Goal: Information Seeking & Learning: Find specific fact

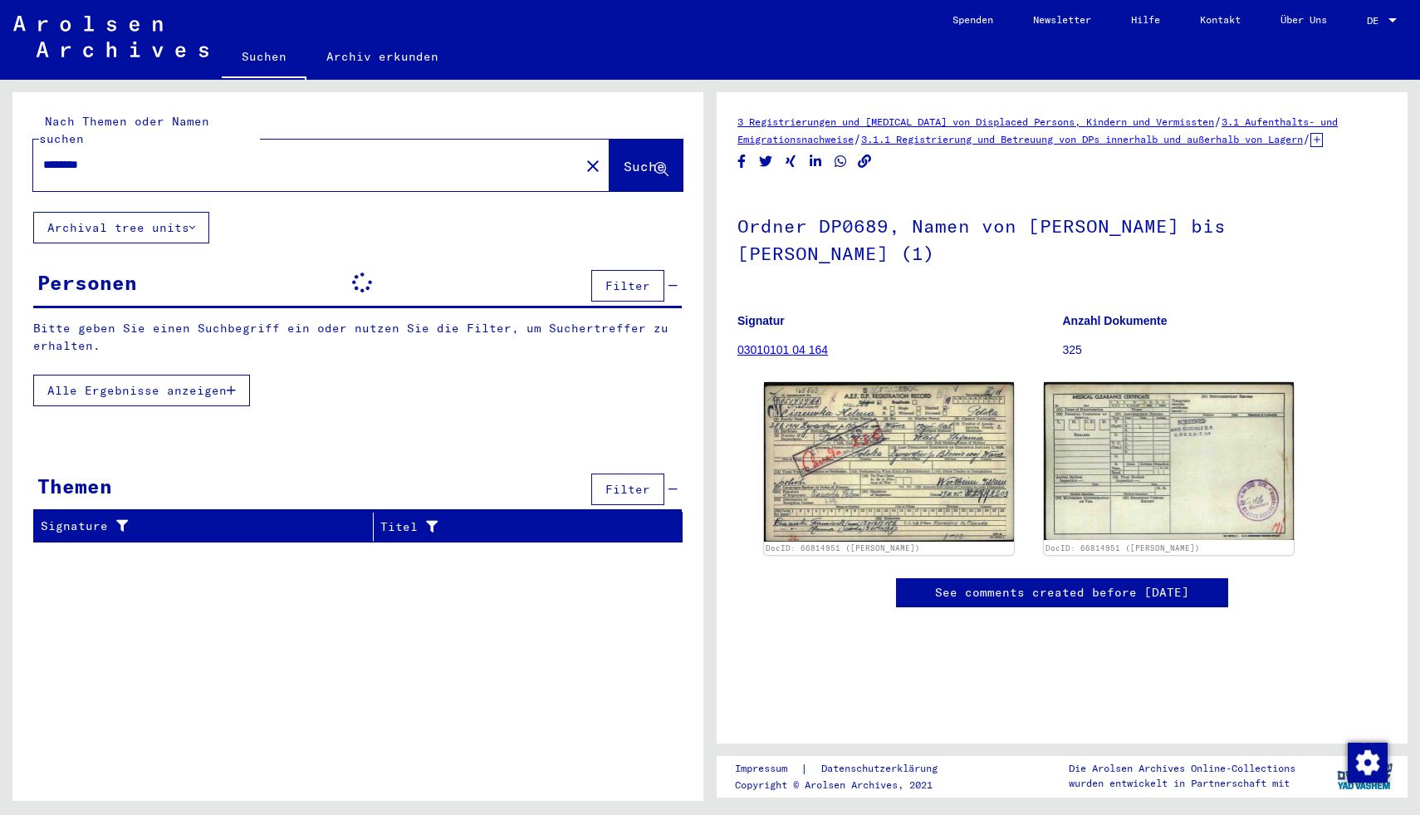
drag, startPoint x: 188, startPoint y: 137, endPoint x: 136, endPoint y: 141, distance: 51.7
click at [145, 146] on div "********" at bounding box center [301, 164] width 537 height 37
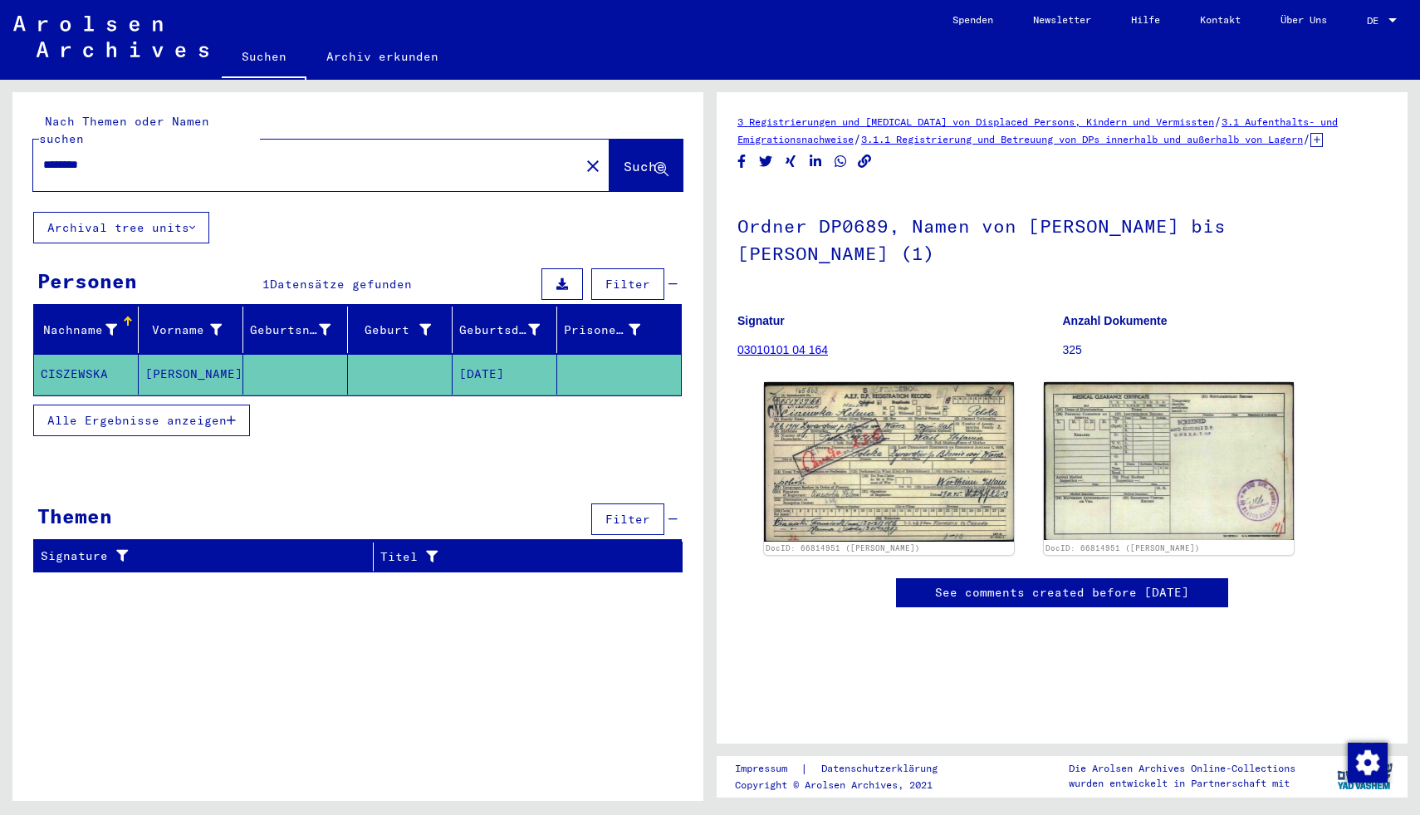
drag, startPoint x: 128, startPoint y: 144, endPoint x: 22, endPoint y: 139, distance: 105.6
click at [22, 139] on div "Nach Themen oder Namen suchen ******** close Suche" at bounding box center [357, 152] width 691 height 120
type input "******"
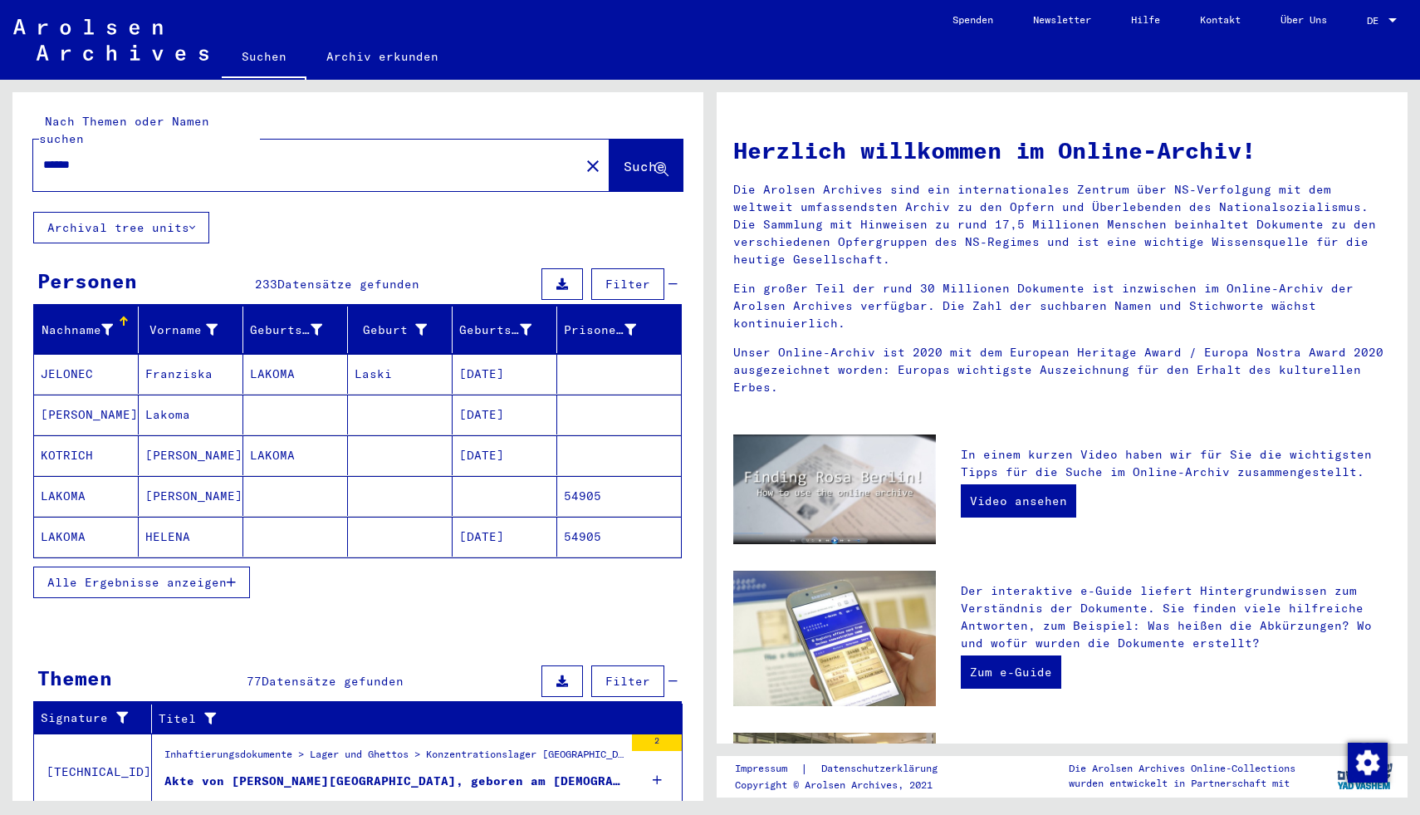
click at [241, 566] on button "Alle Ergebnisse anzeigen" at bounding box center [141, 582] width 217 height 32
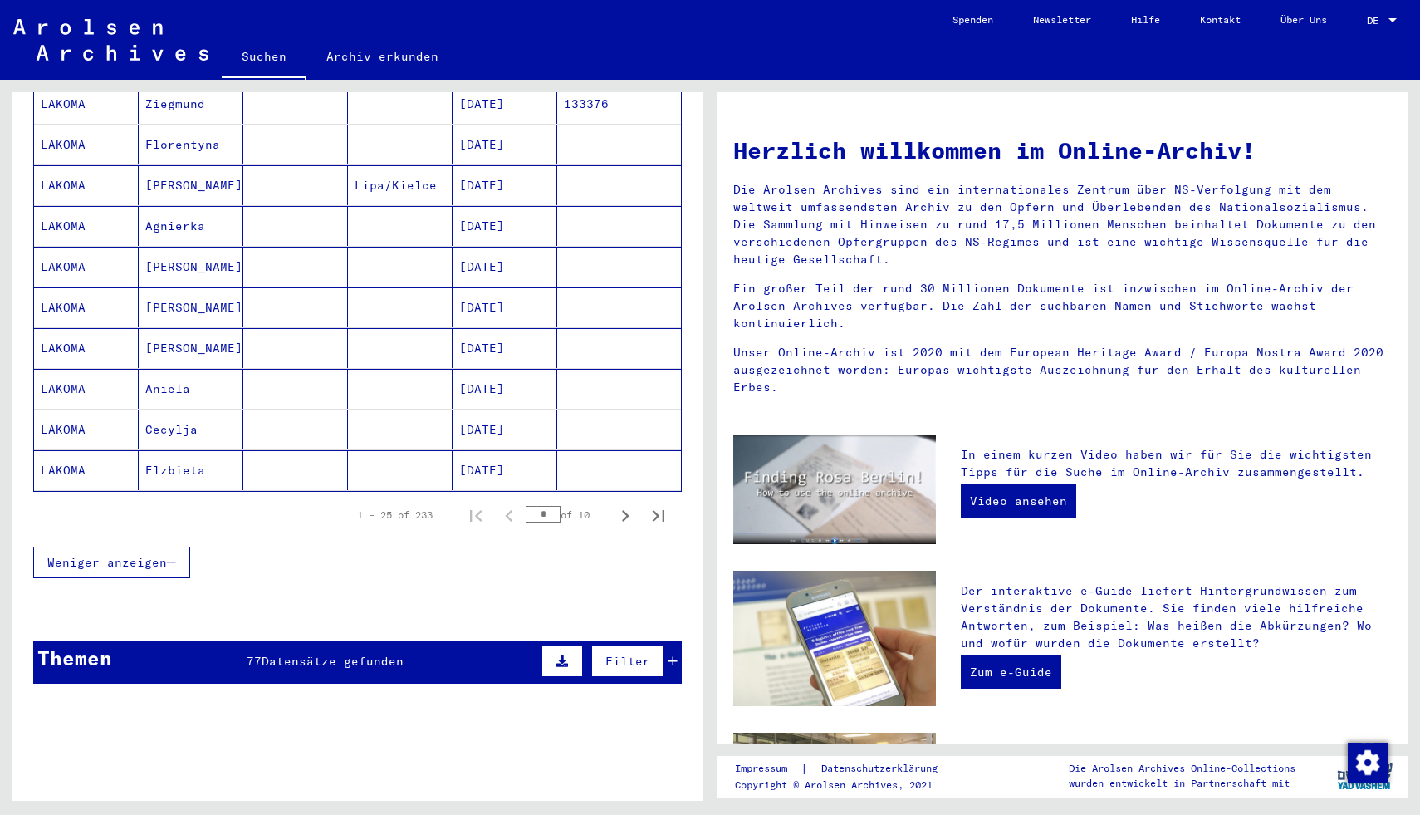
scroll to position [885, 0]
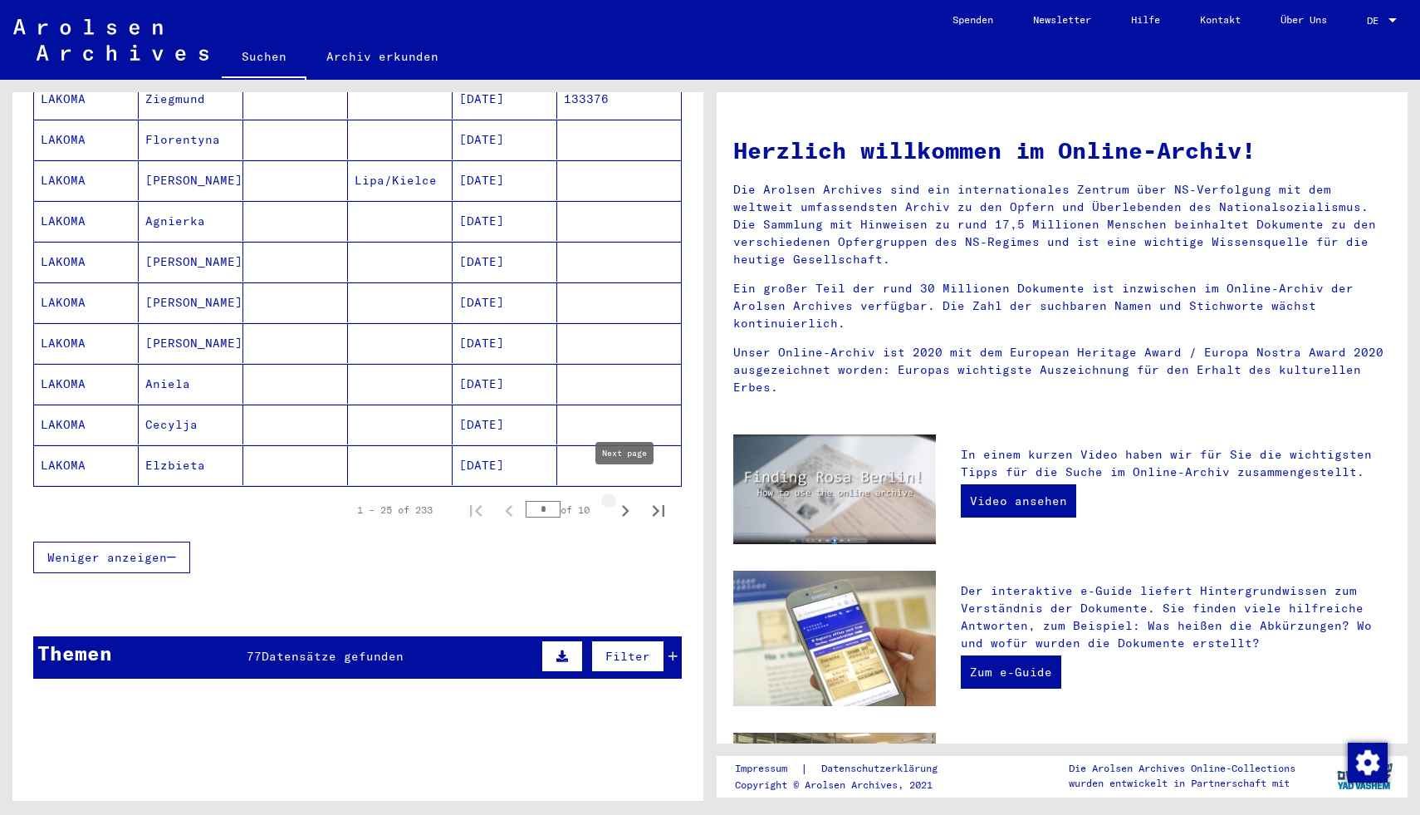
click at [627, 499] on icon "Next page" at bounding box center [625, 510] width 23 height 23
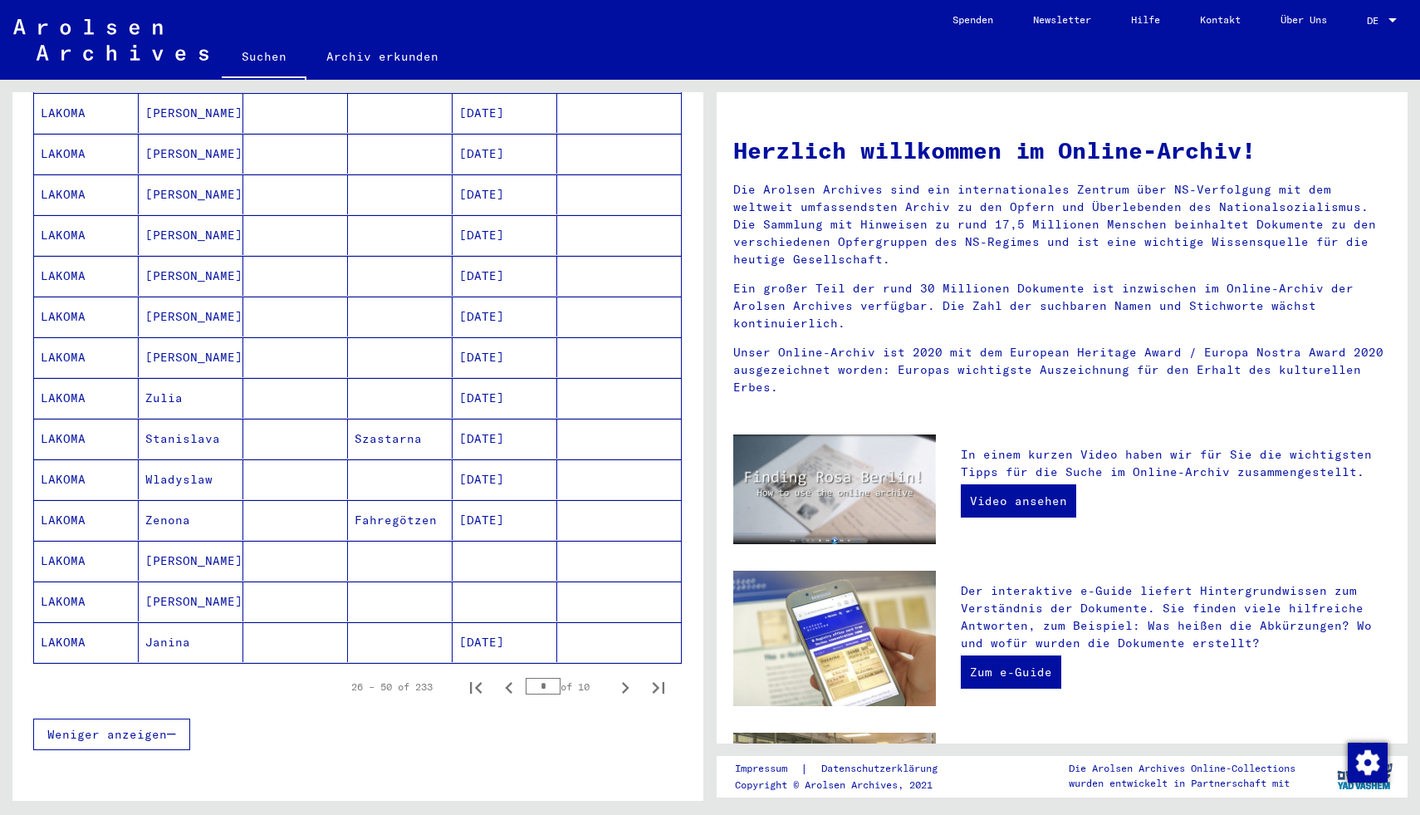
scroll to position [712, 0]
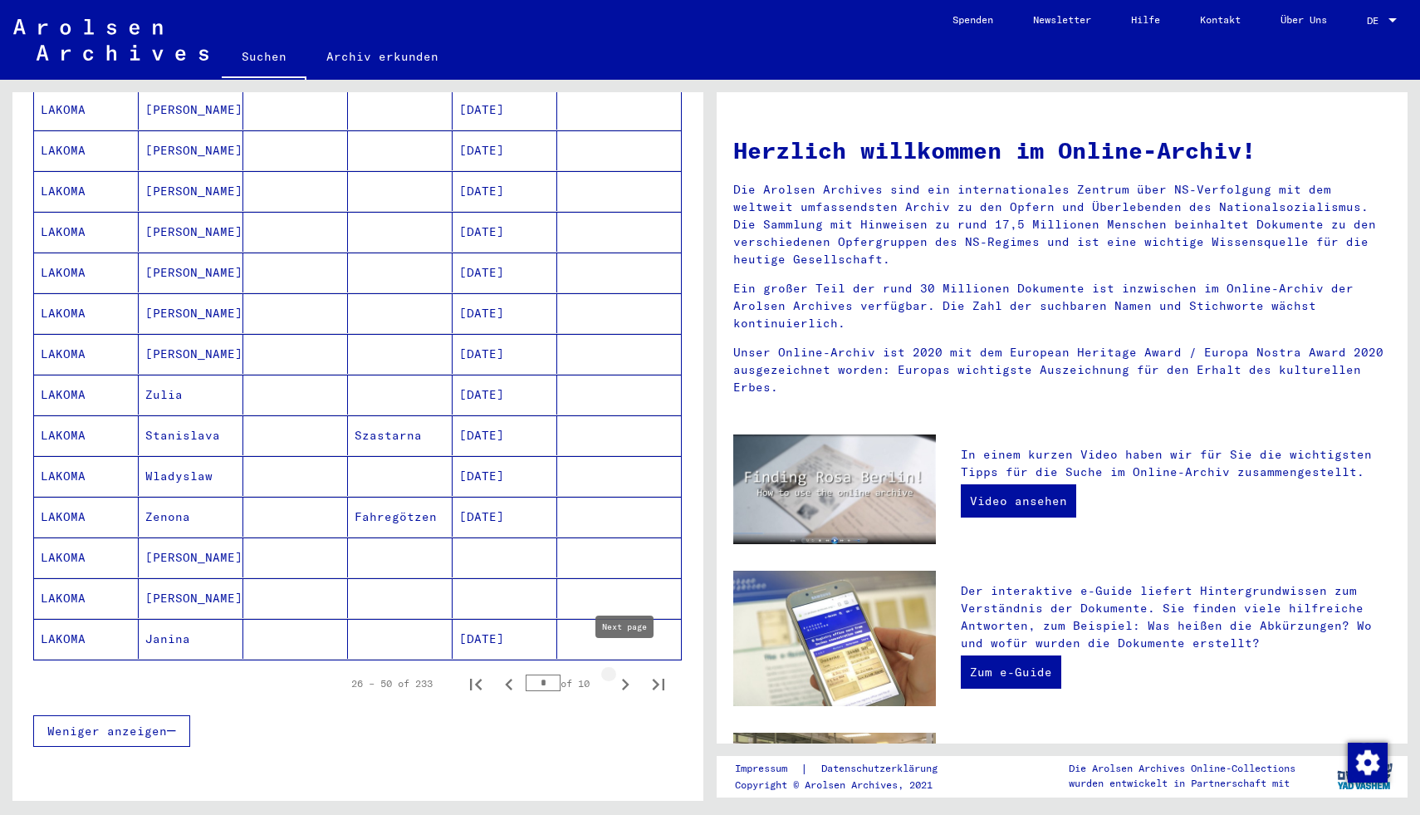
click at [621, 673] on icon "Next page" at bounding box center [625, 684] width 23 height 23
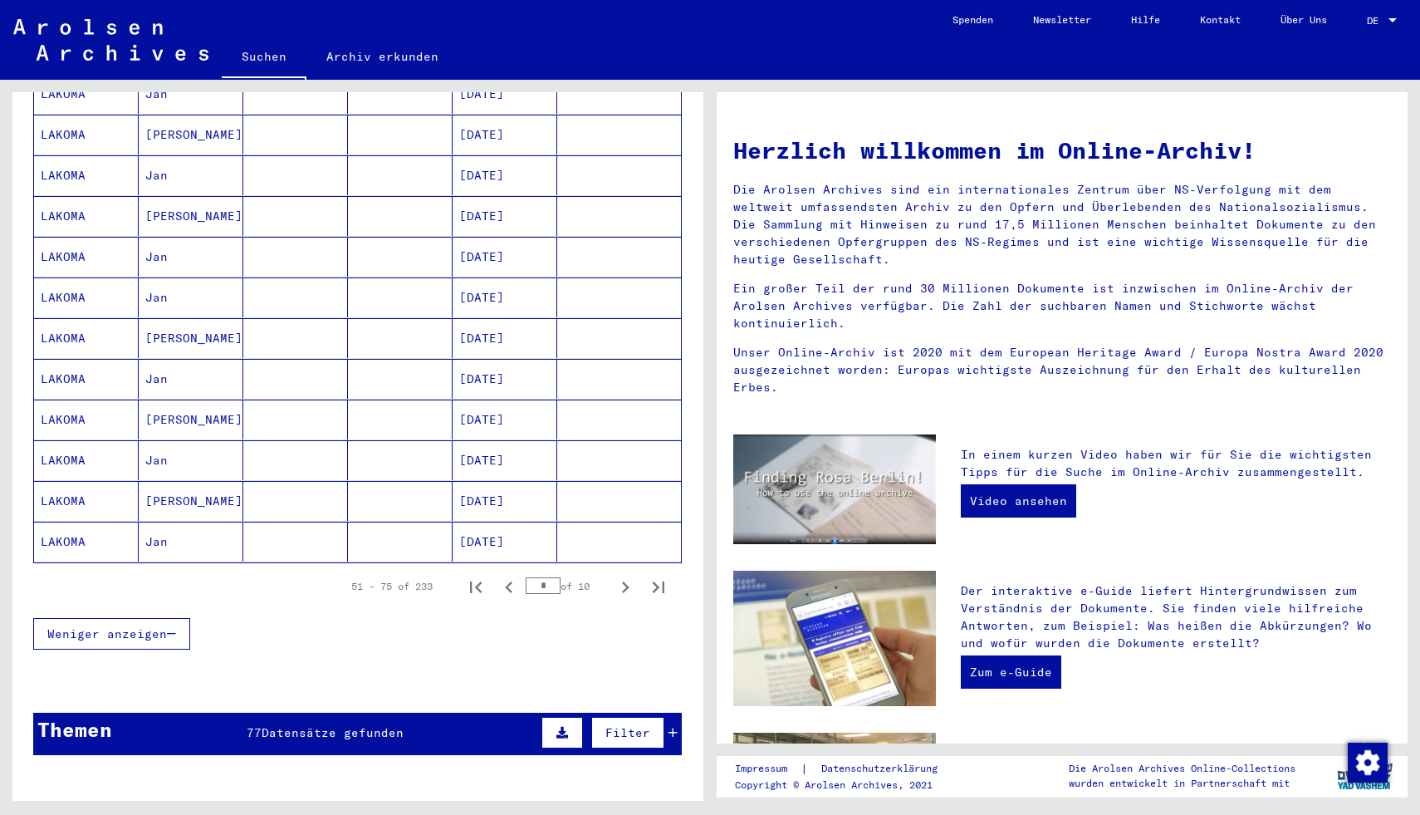
scroll to position [797, 0]
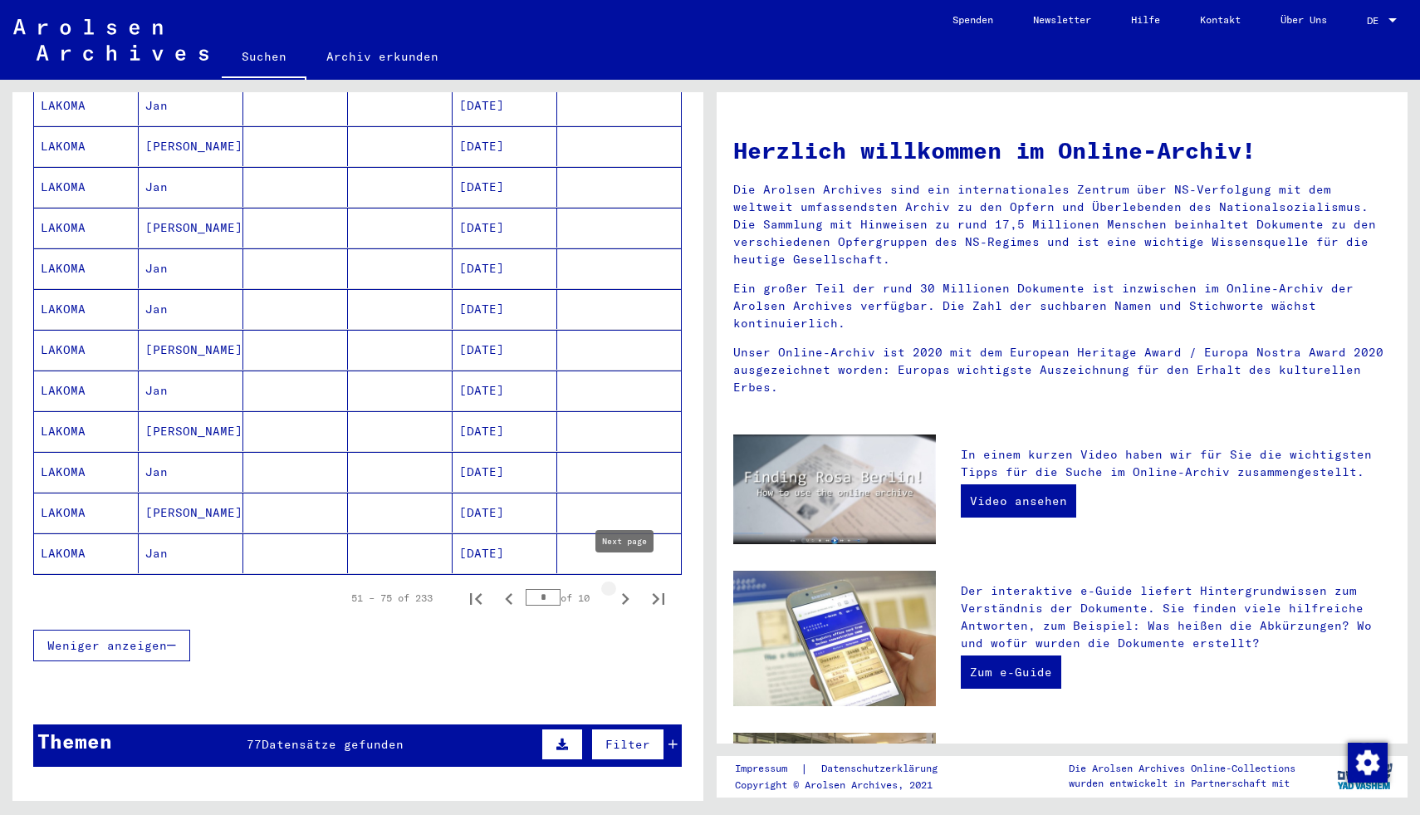
click at [621, 587] on icon "Next page" at bounding box center [625, 598] width 23 height 23
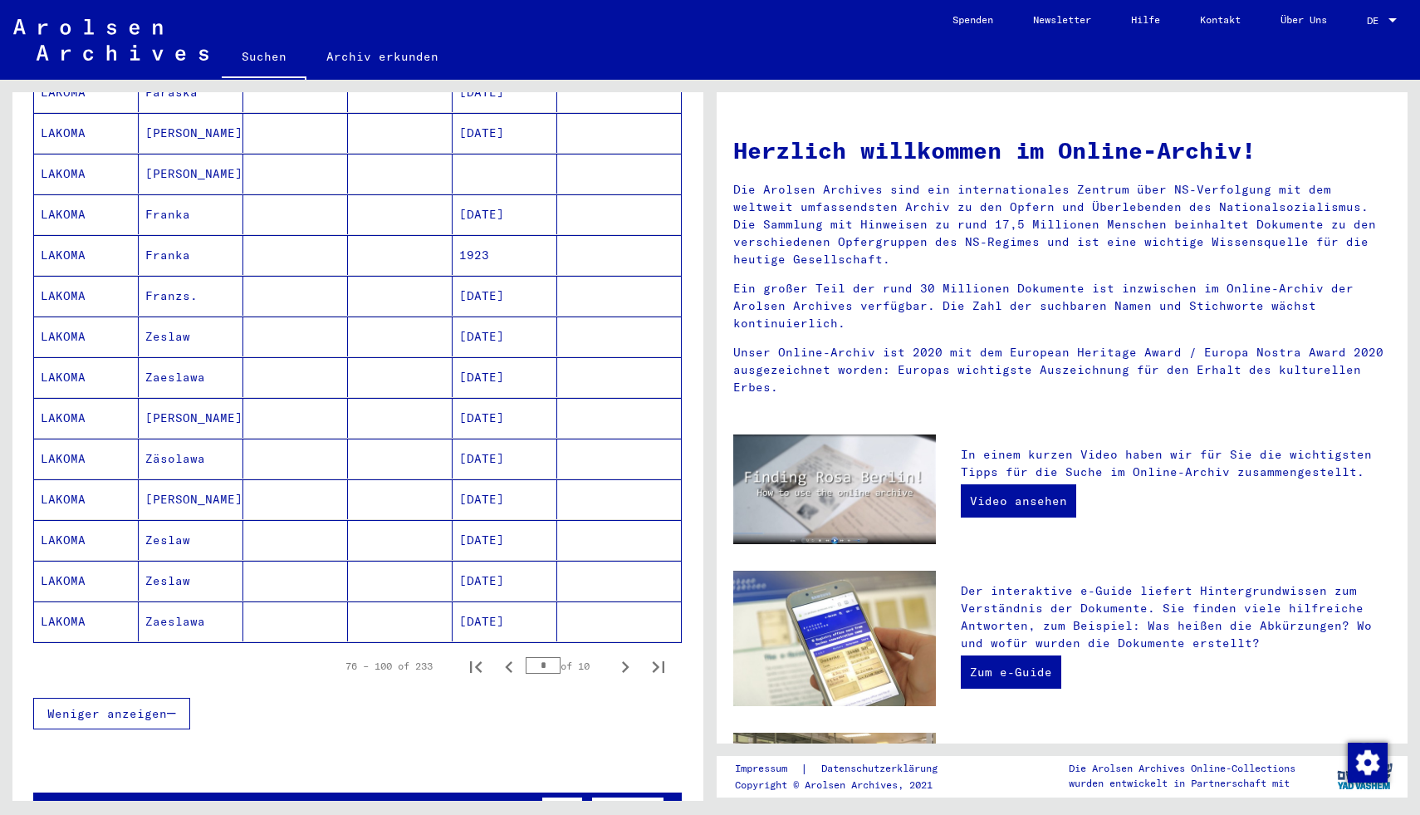
scroll to position [734, 0]
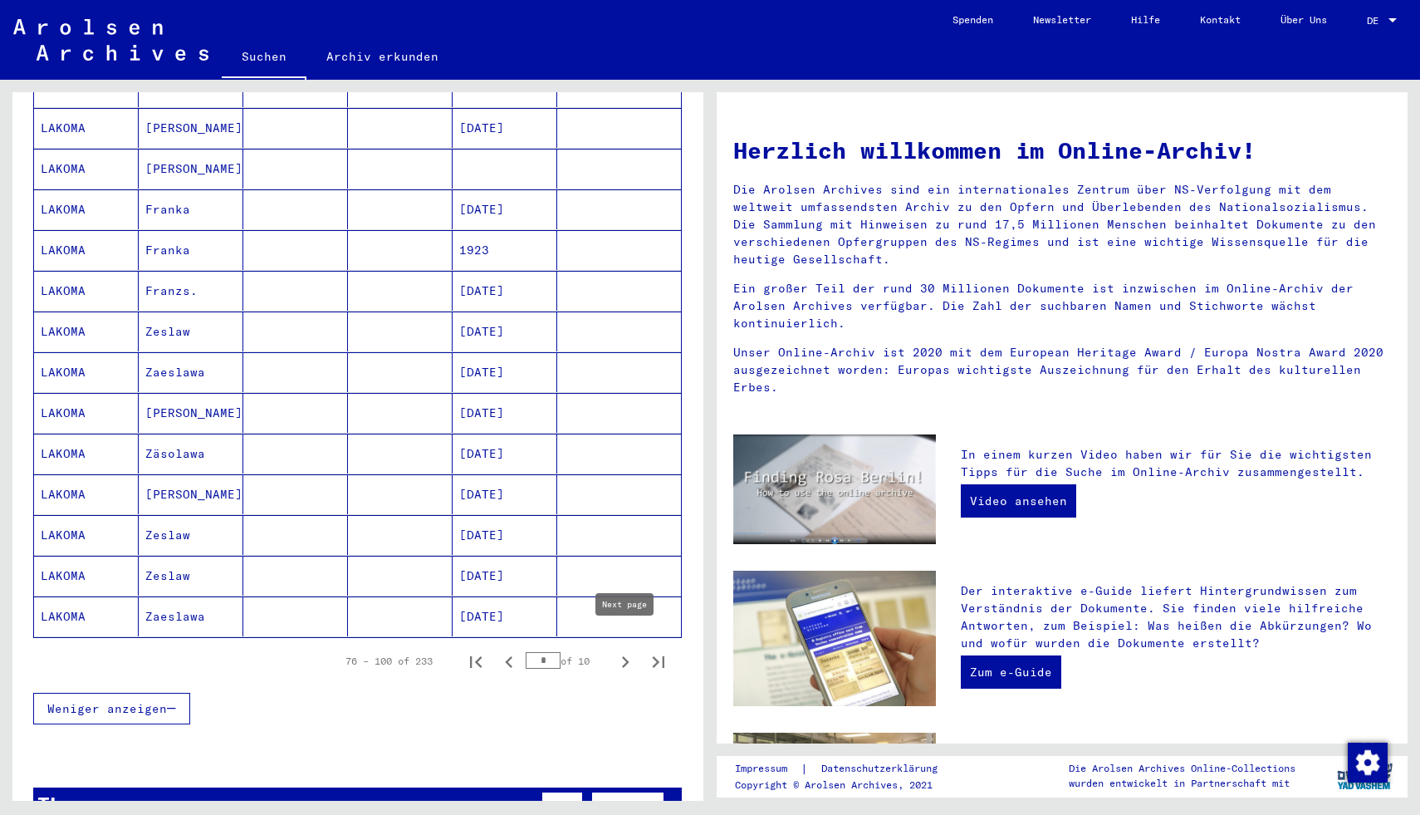
click at [624, 656] on icon "Next page" at bounding box center [625, 662] width 7 height 12
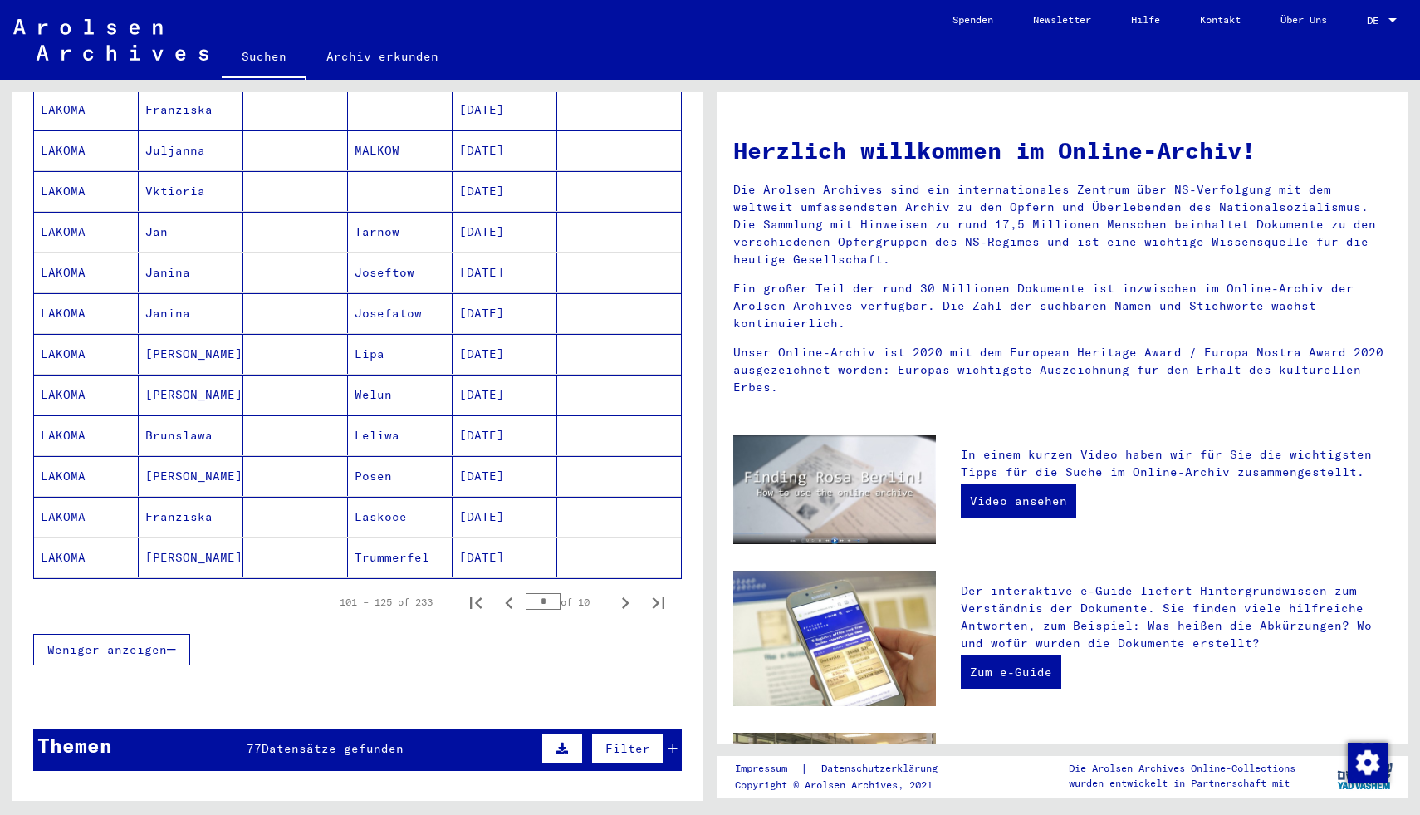
scroll to position [795, 0]
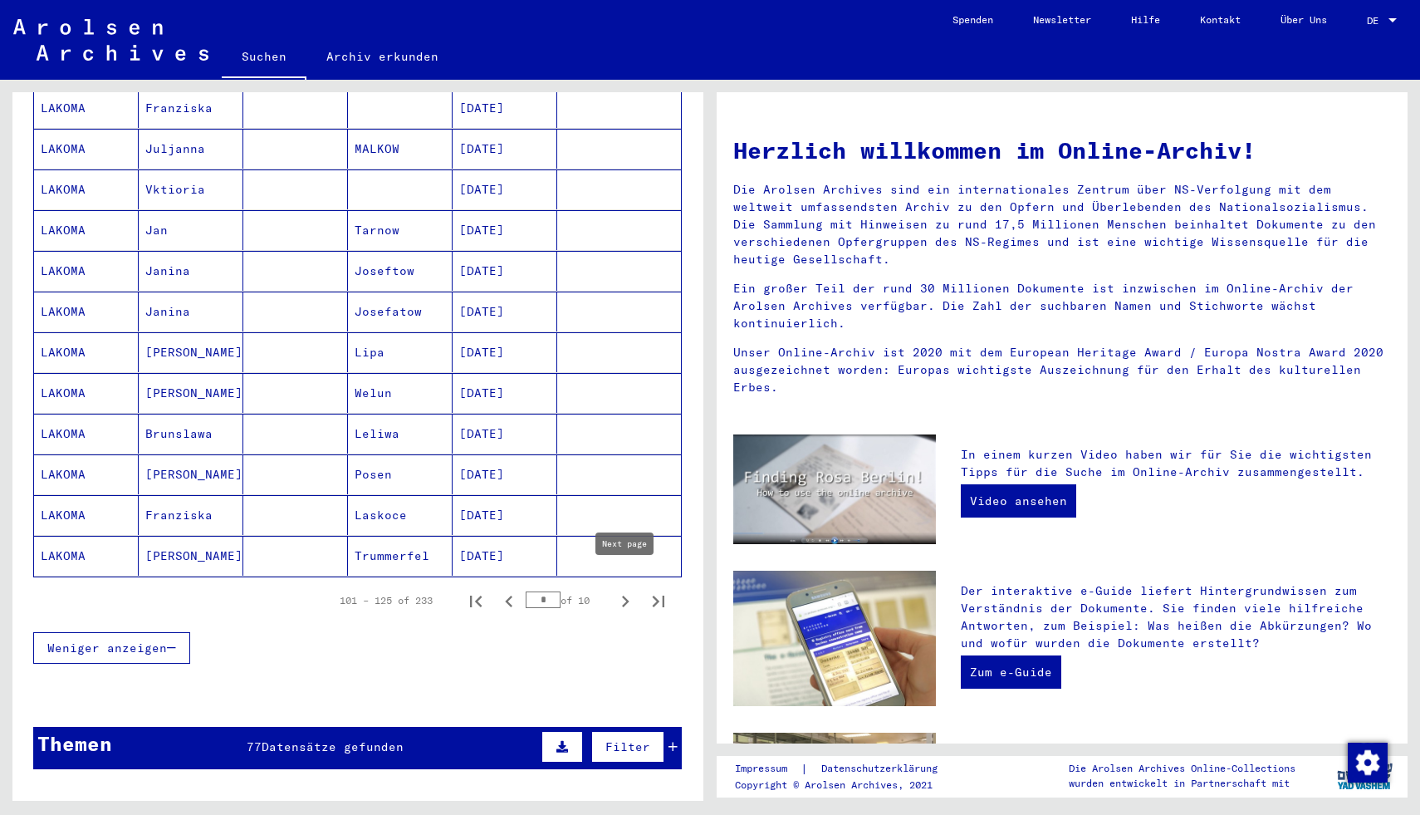
click at [621, 590] on icon "Next page" at bounding box center [625, 601] width 23 height 23
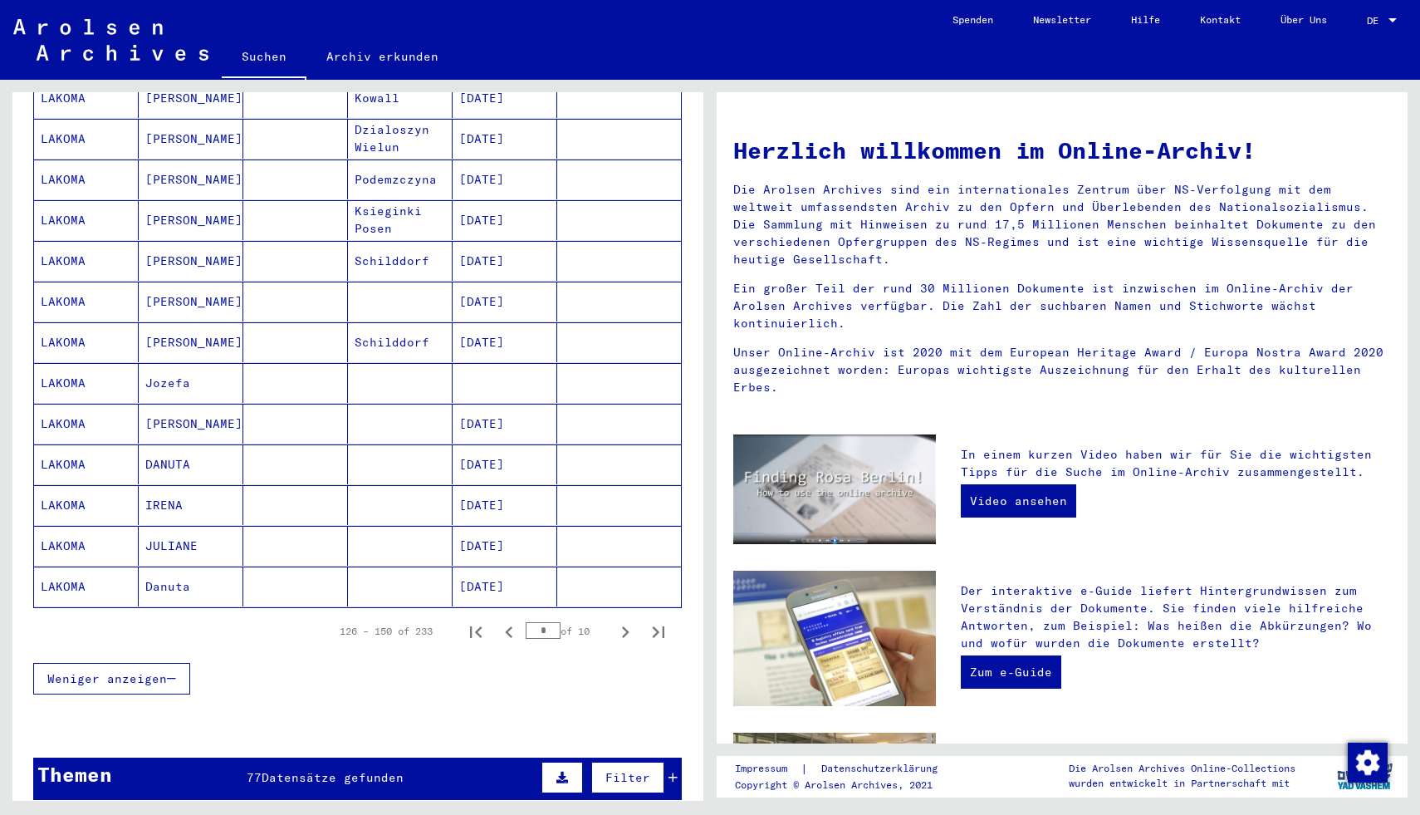
scroll to position [769, 0]
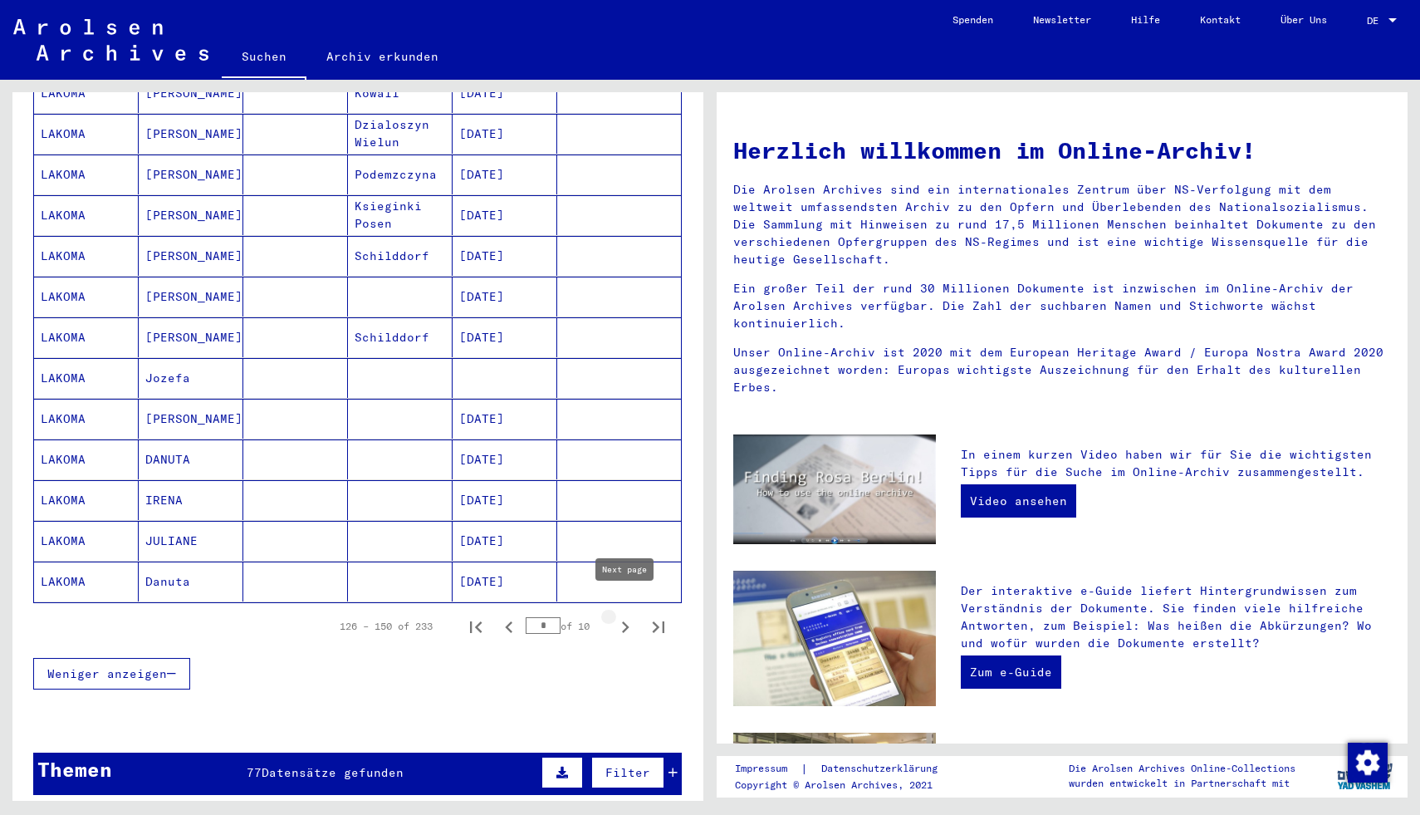
click at [626, 621] on icon "Next page" at bounding box center [625, 627] width 7 height 12
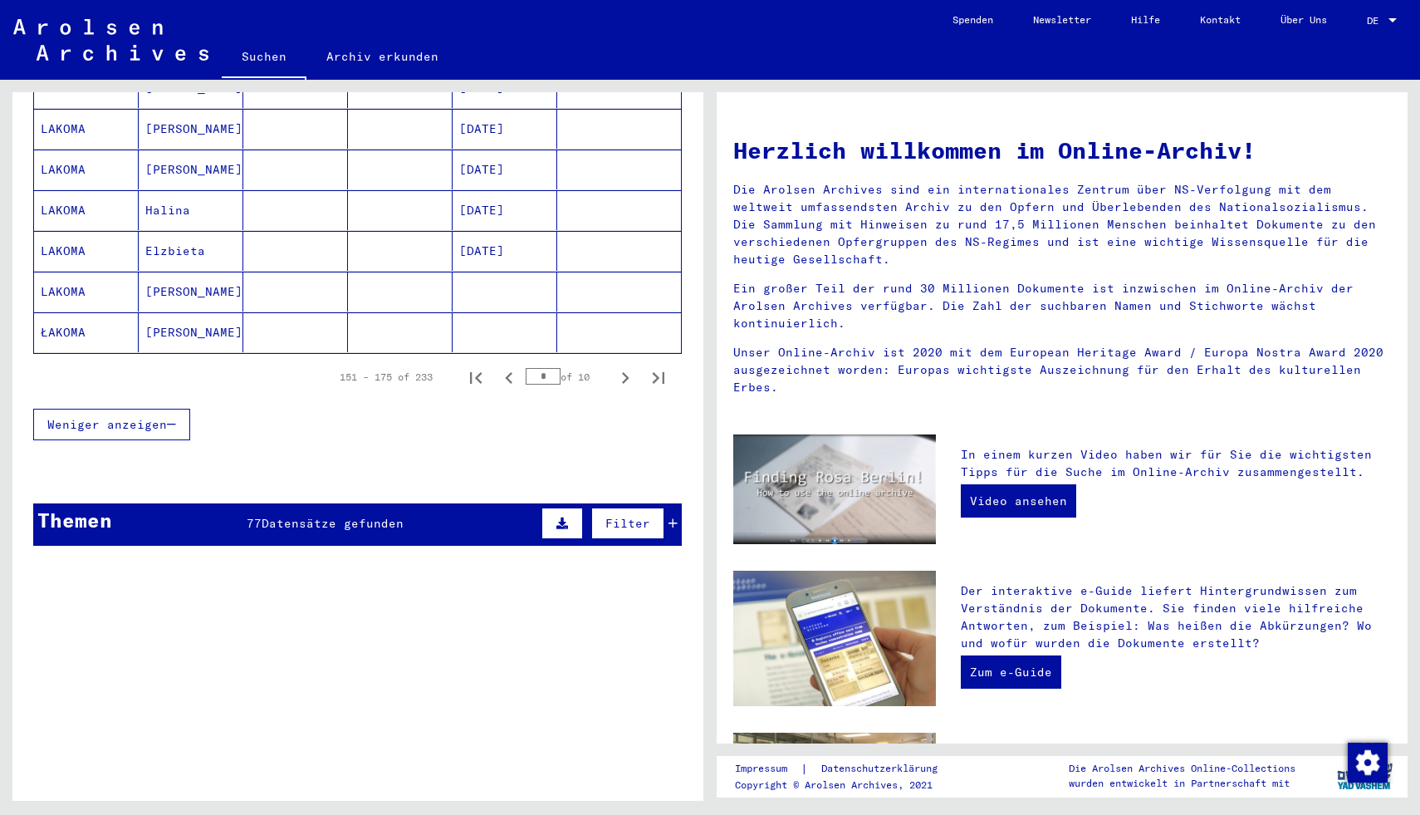
scroll to position [1134, 0]
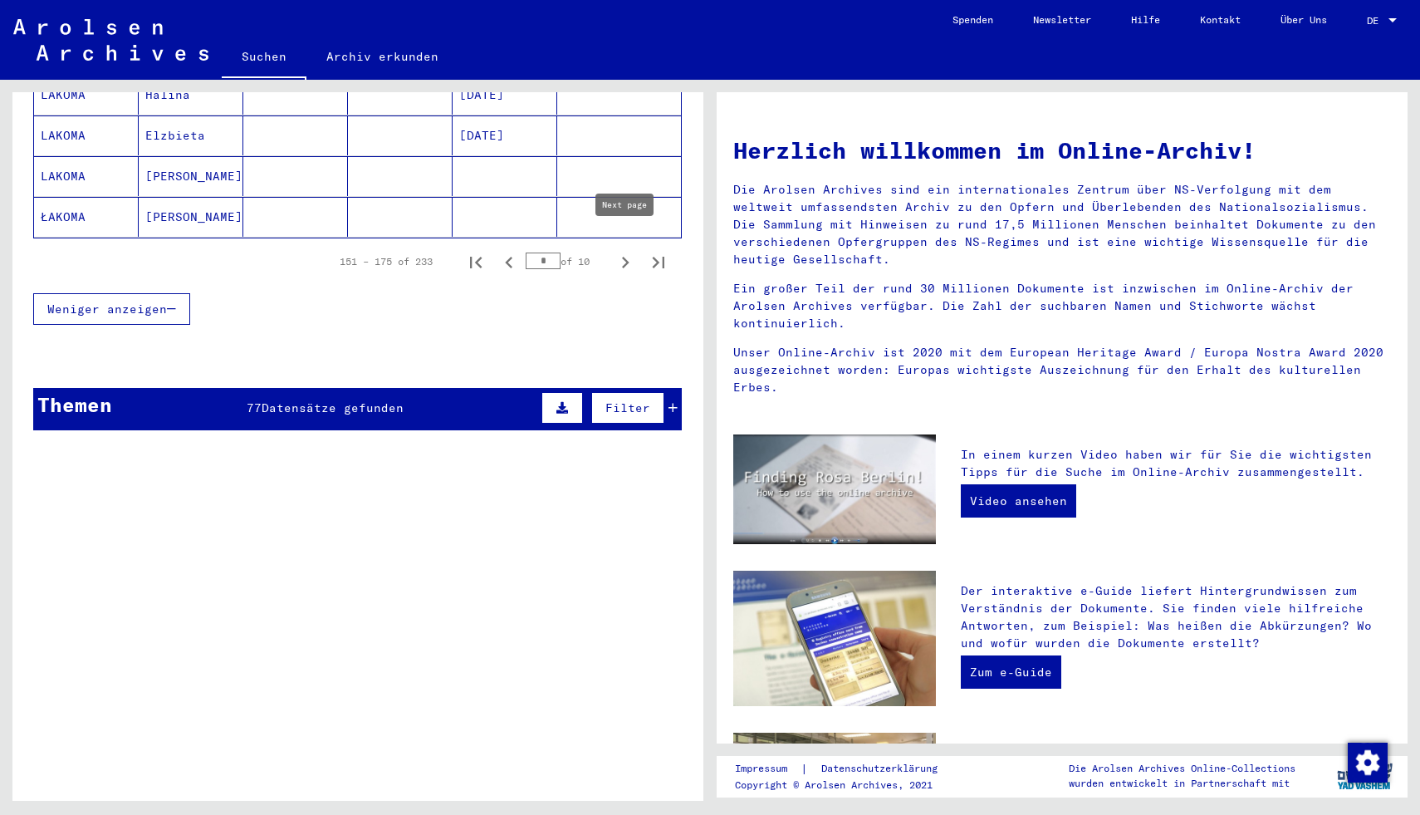
click at [625, 257] on icon "Next page" at bounding box center [625, 263] width 7 height 12
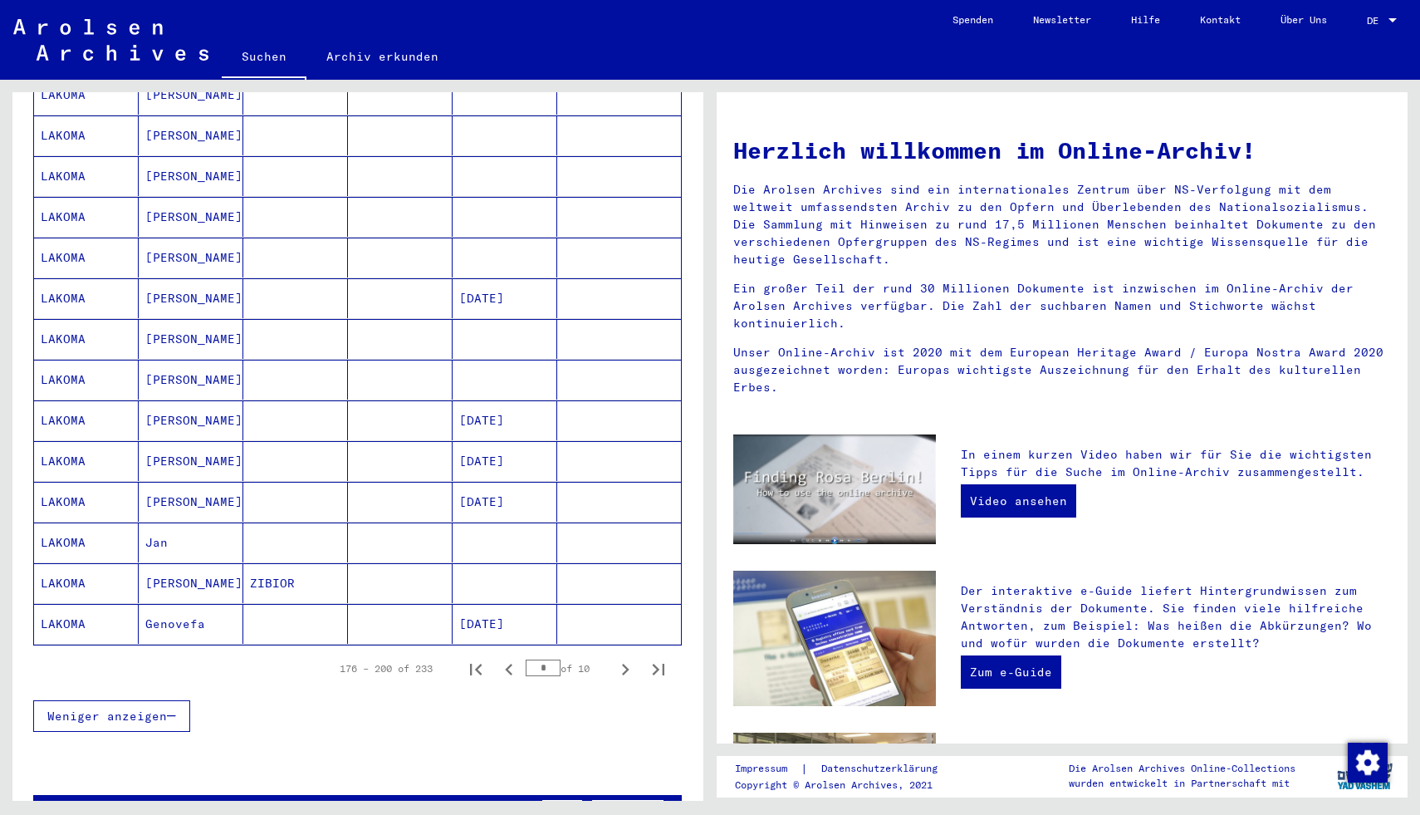
scroll to position [733, 0]
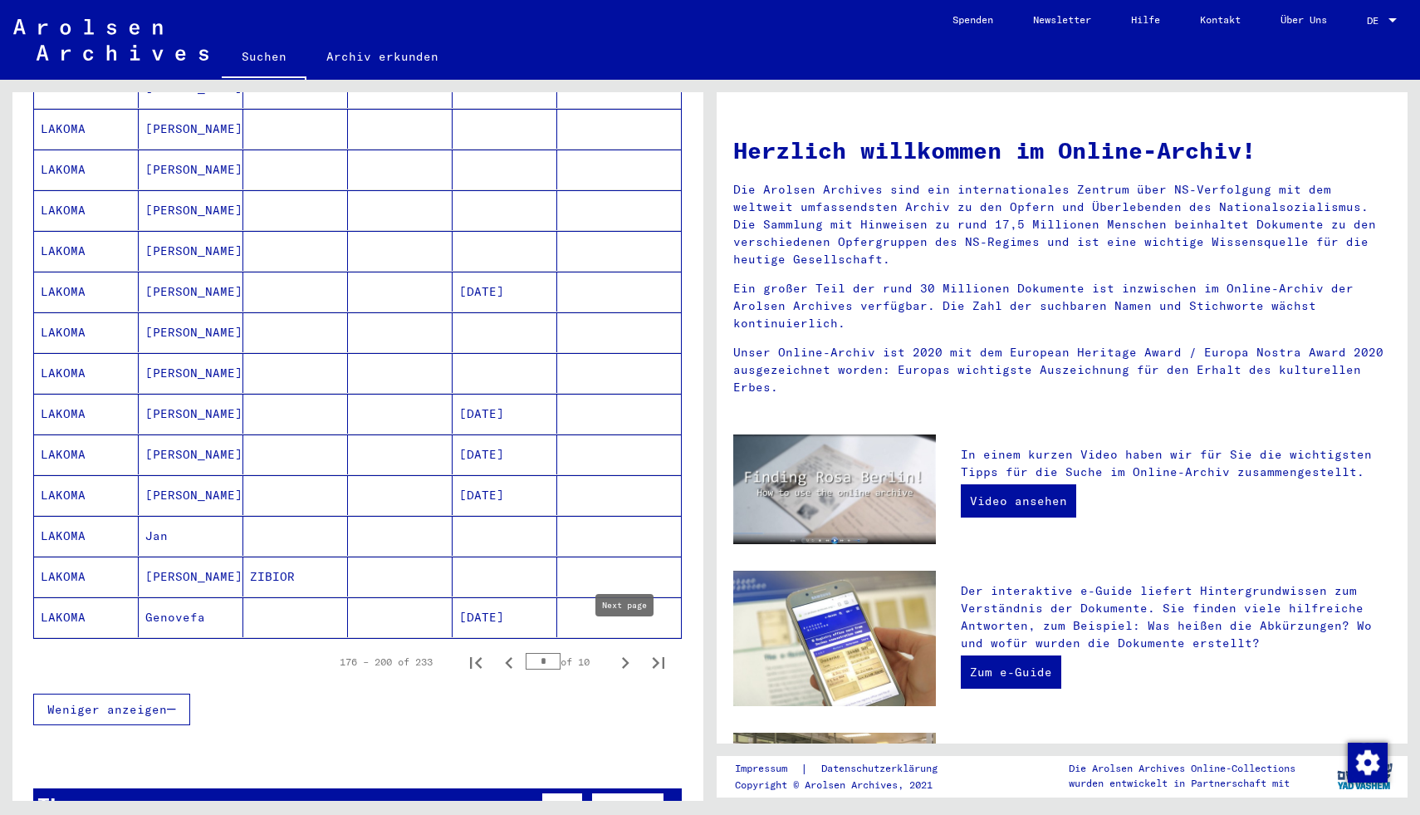
click at [625, 652] on icon "Next page" at bounding box center [625, 662] width 23 height 23
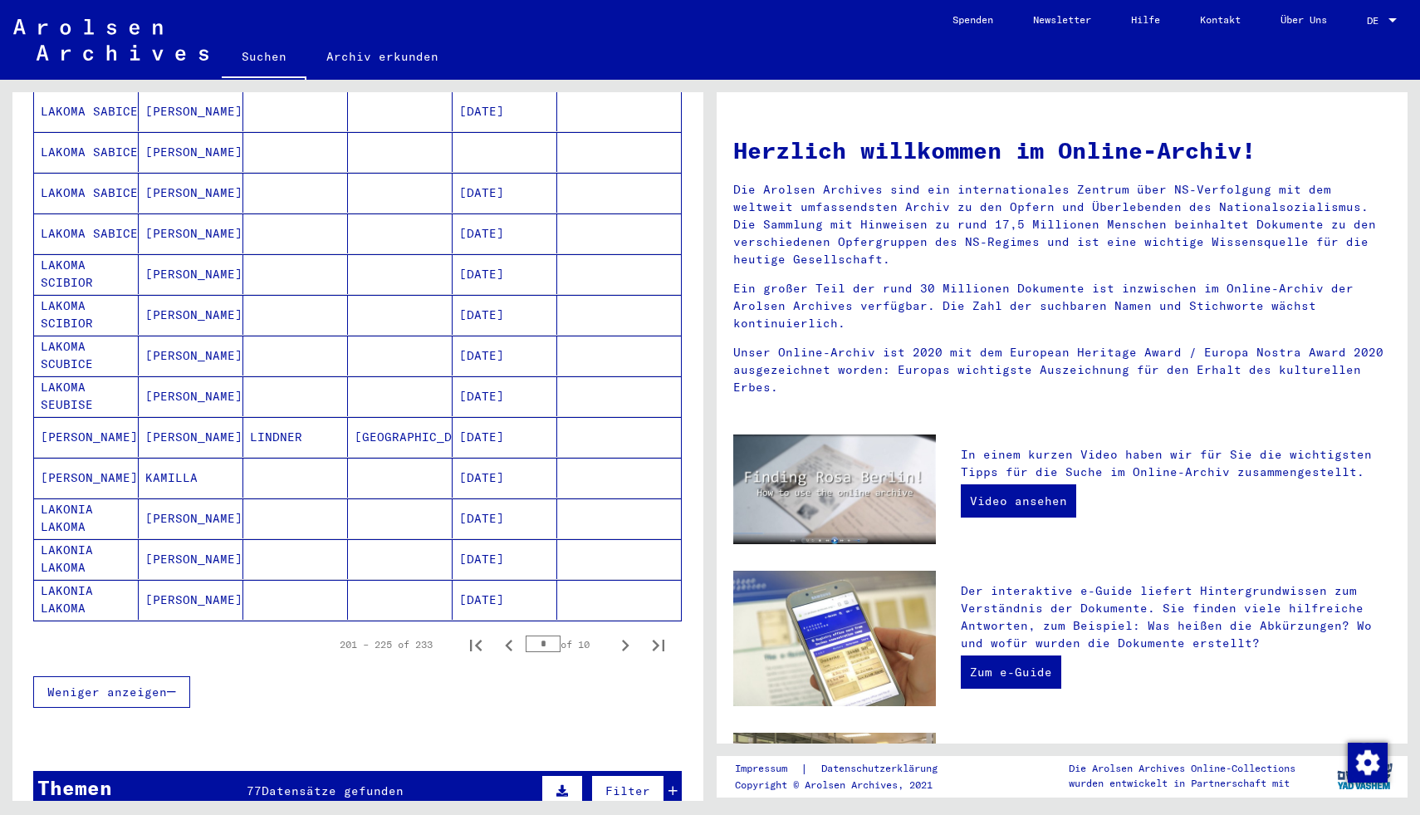
scroll to position [765, 0]
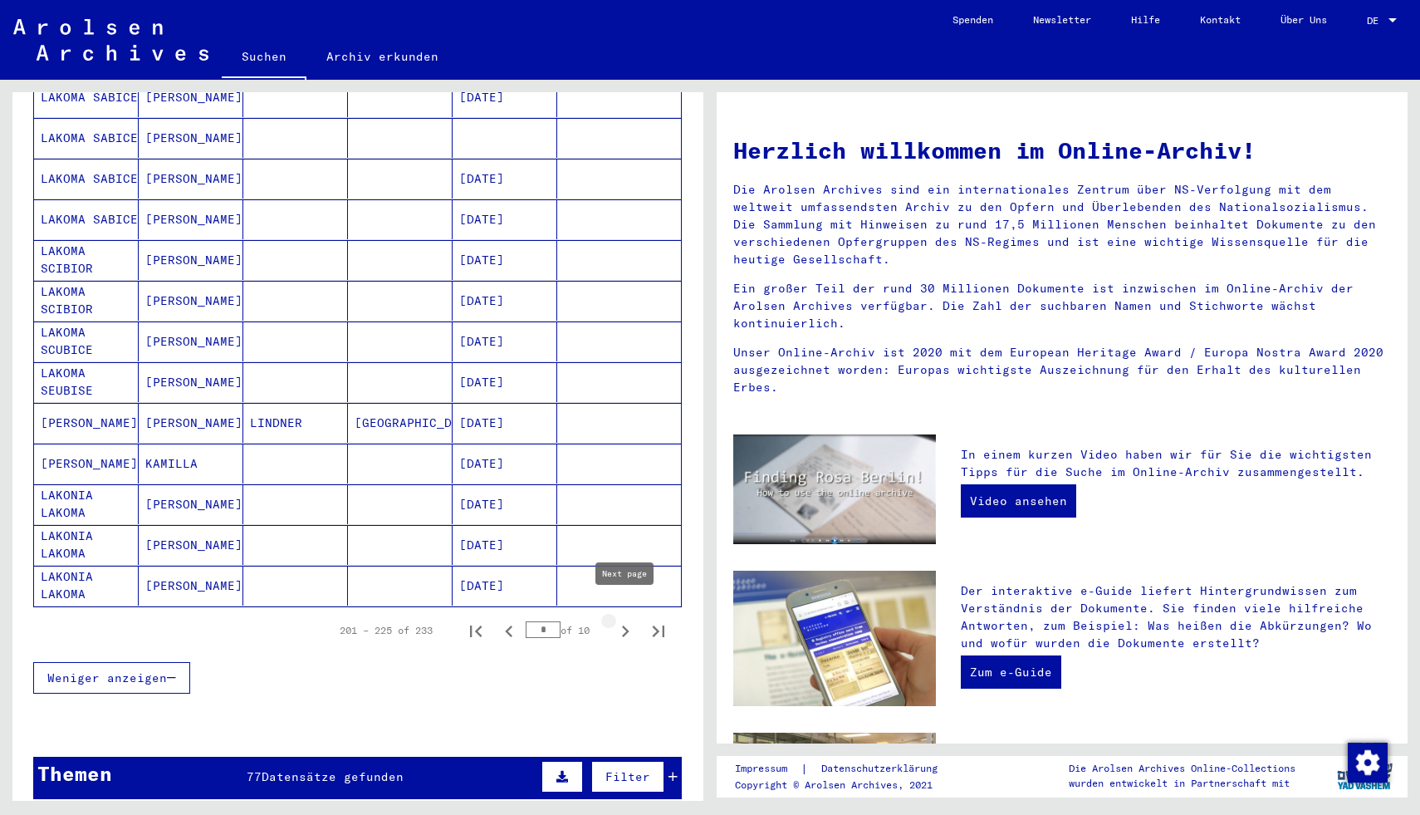
click at [625, 625] on icon "Next page" at bounding box center [625, 631] width 7 height 12
type input "**"
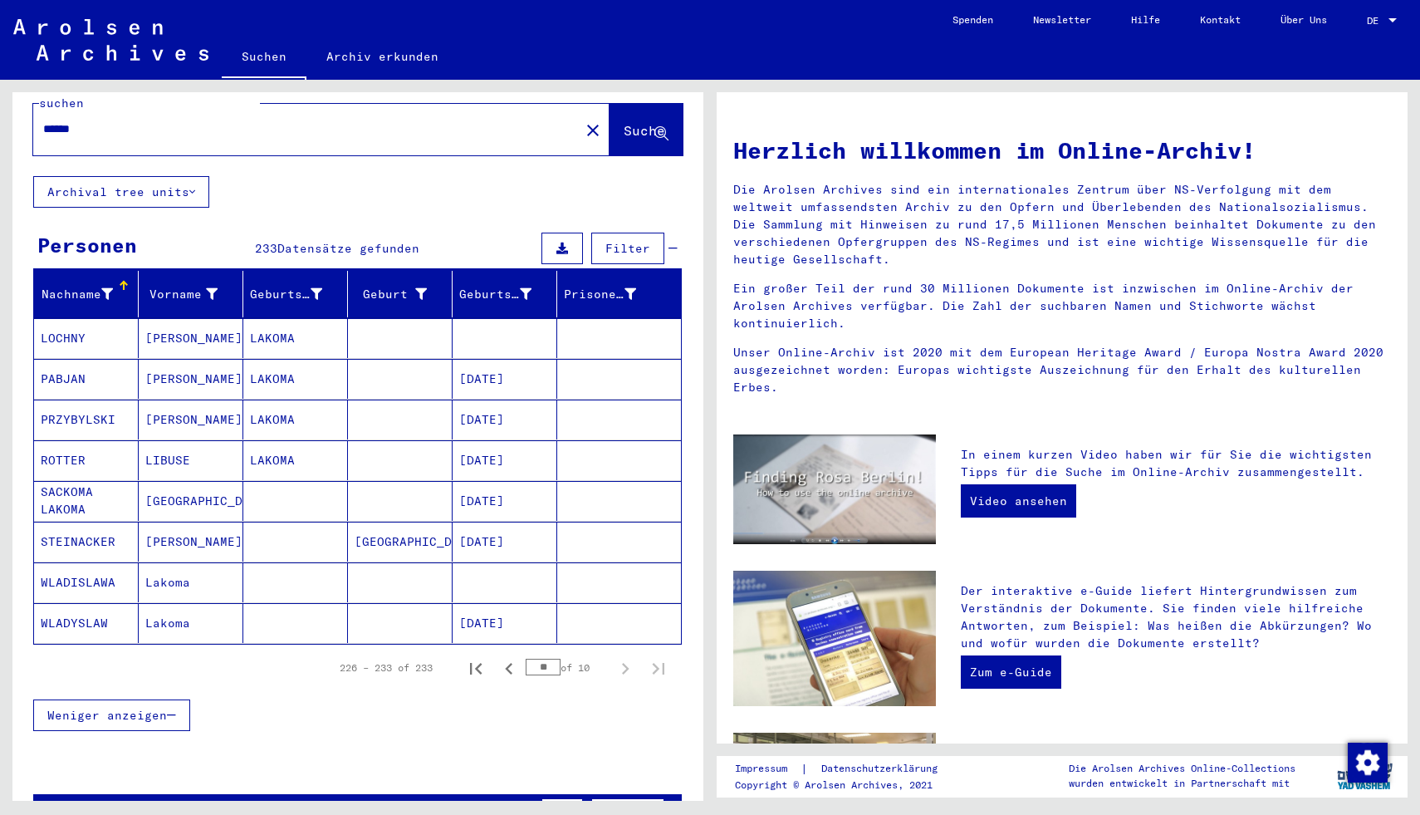
scroll to position [0, 0]
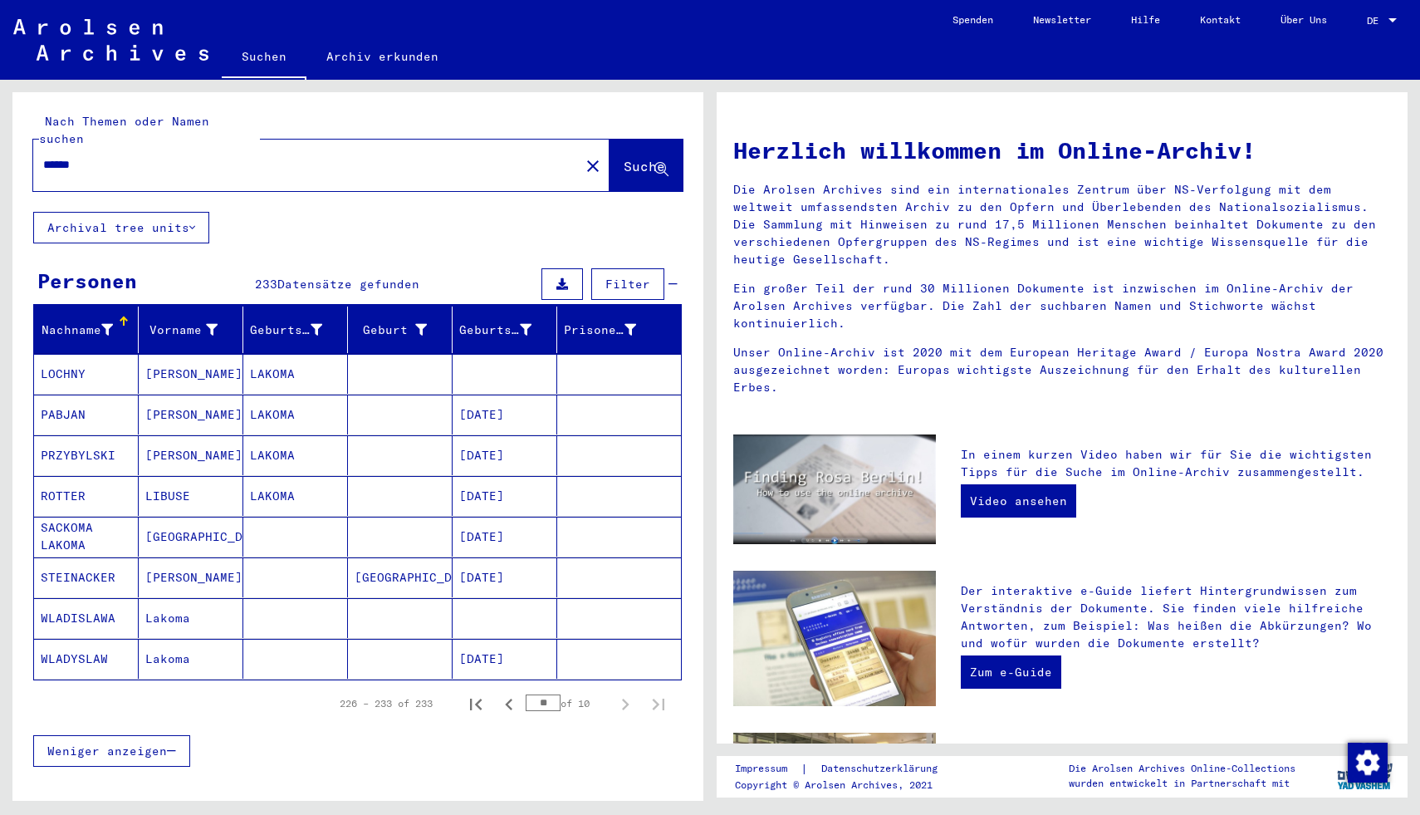
drag, startPoint x: 228, startPoint y: 145, endPoint x: 72, endPoint y: 106, distance: 160.8
click at [72, 106] on div "Nach Themen oder Namen suchen ****** close Suche" at bounding box center [357, 152] width 691 height 120
type input "*******"
click at [624, 158] on span "Suche" at bounding box center [645, 166] width 42 height 17
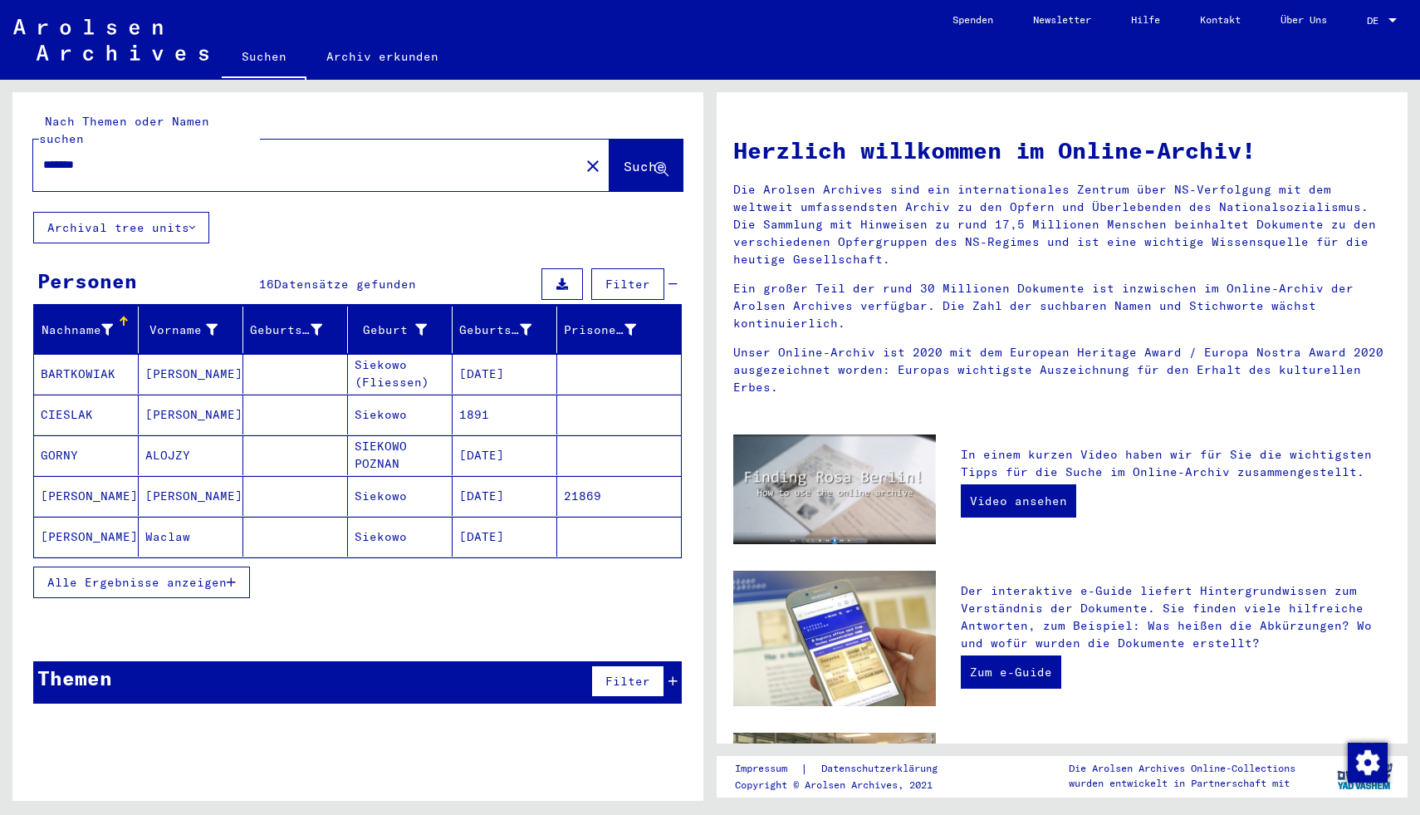
click at [299, 398] on mat-cell at bounding box center [295, 415] width 105 height 40
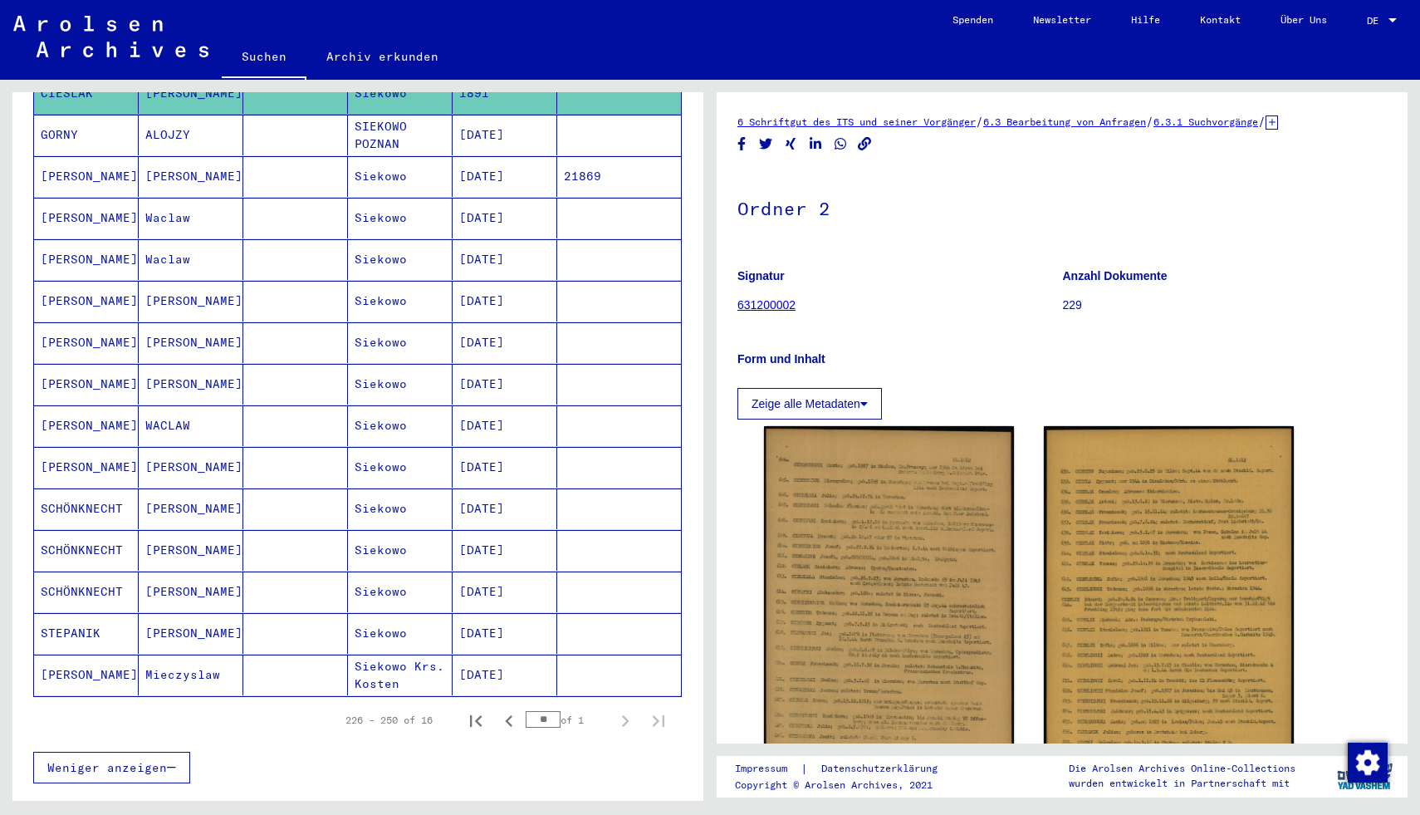
scroll to position [330, 0]
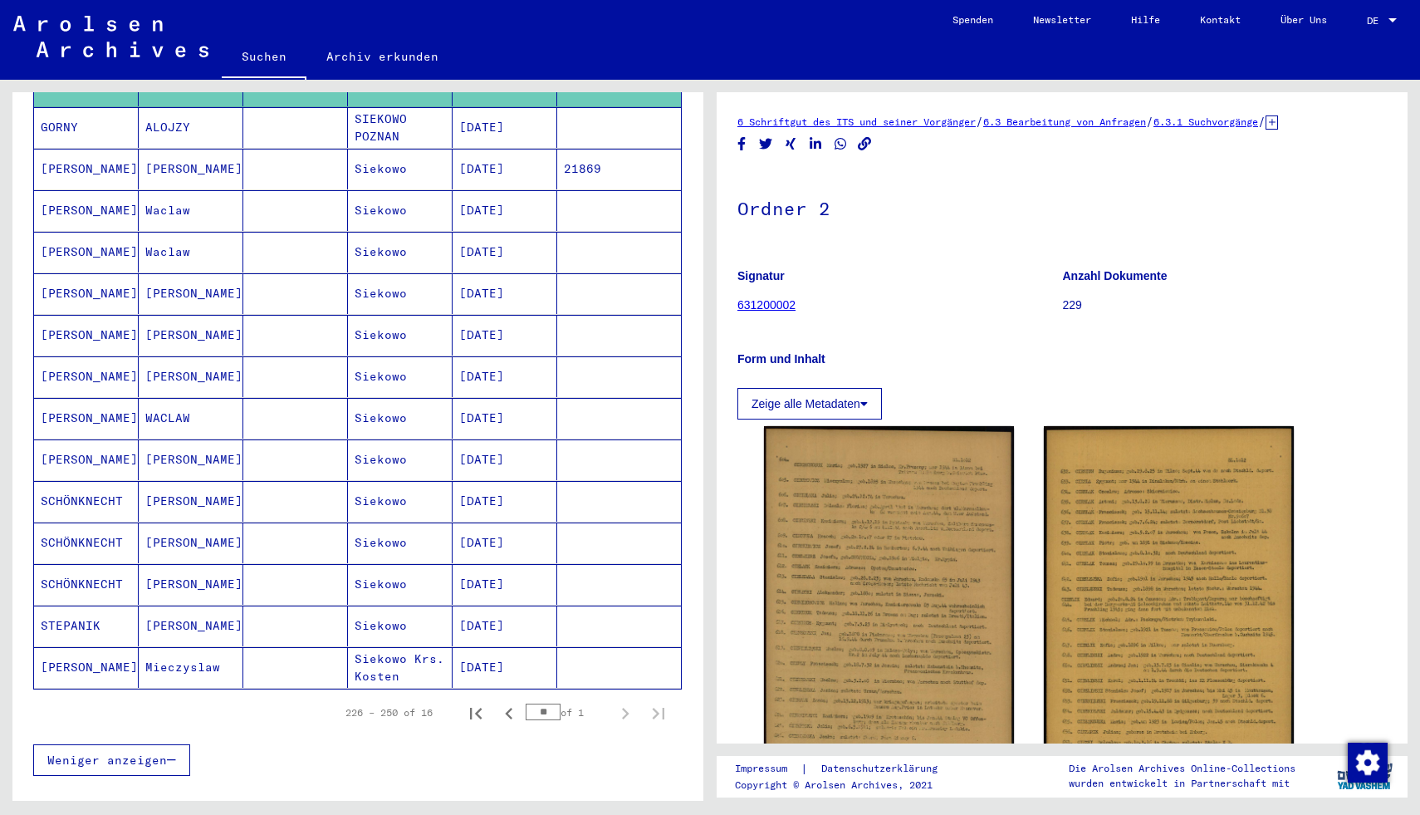
click at [367, 483] on mat-cell "Siekowo" at bounding box center [400, 501] width 105 height 41
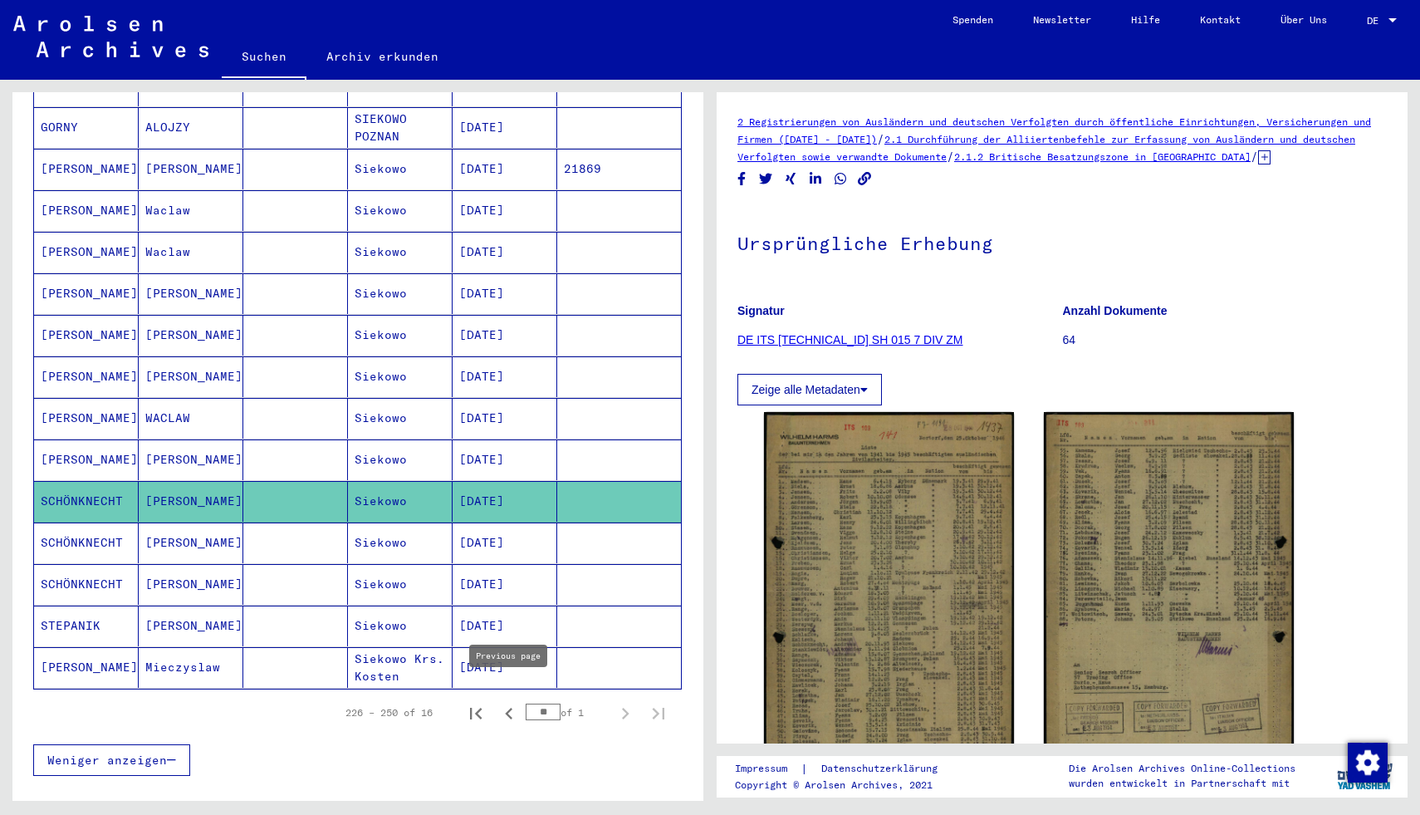
click at [508, 708] on icon "Previous page" at bounding box center [508, 714] width 7 height 12
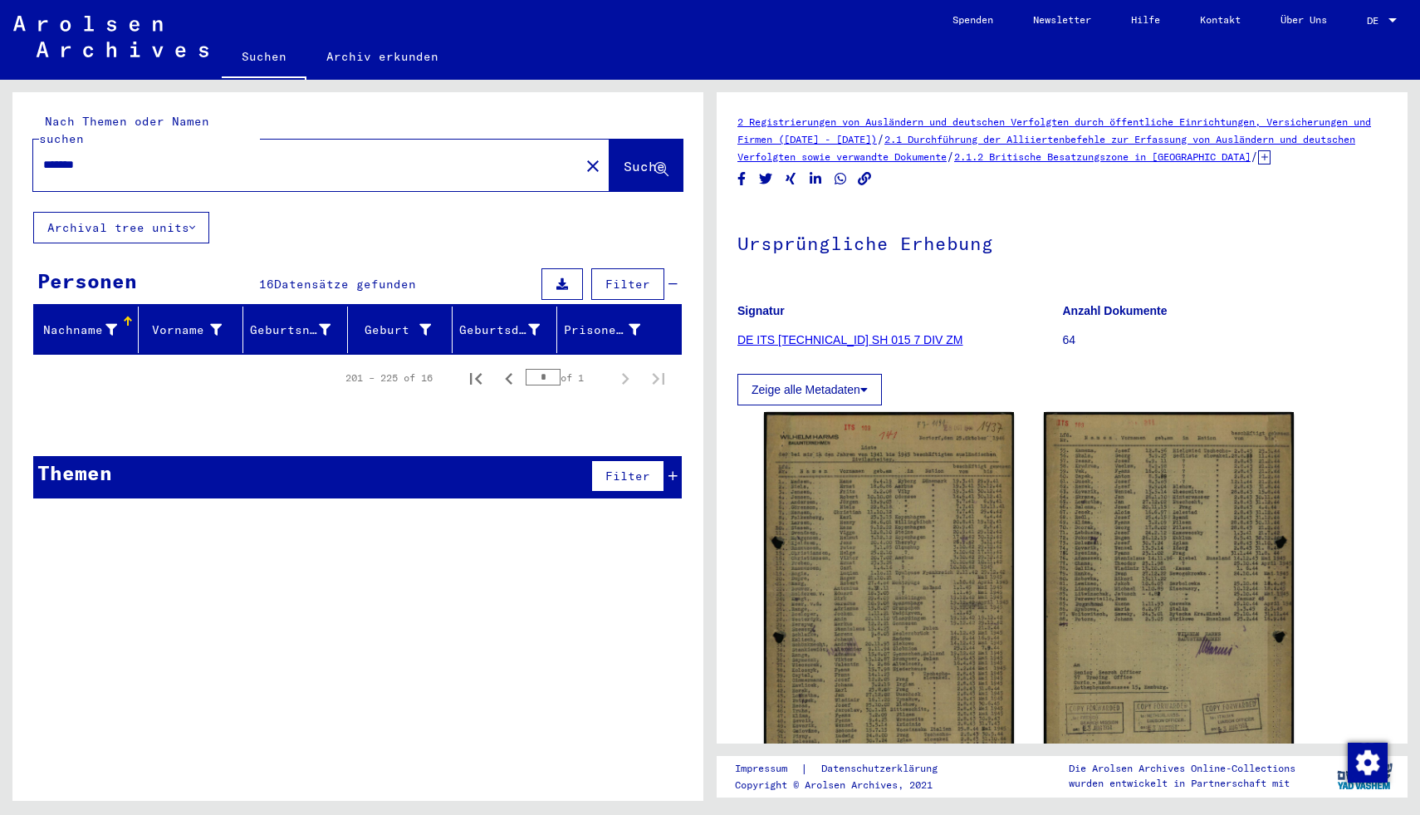
click at [381, 277] on span "Datensätze gefunden" at bounding box center [345, 284] width 142 height 15
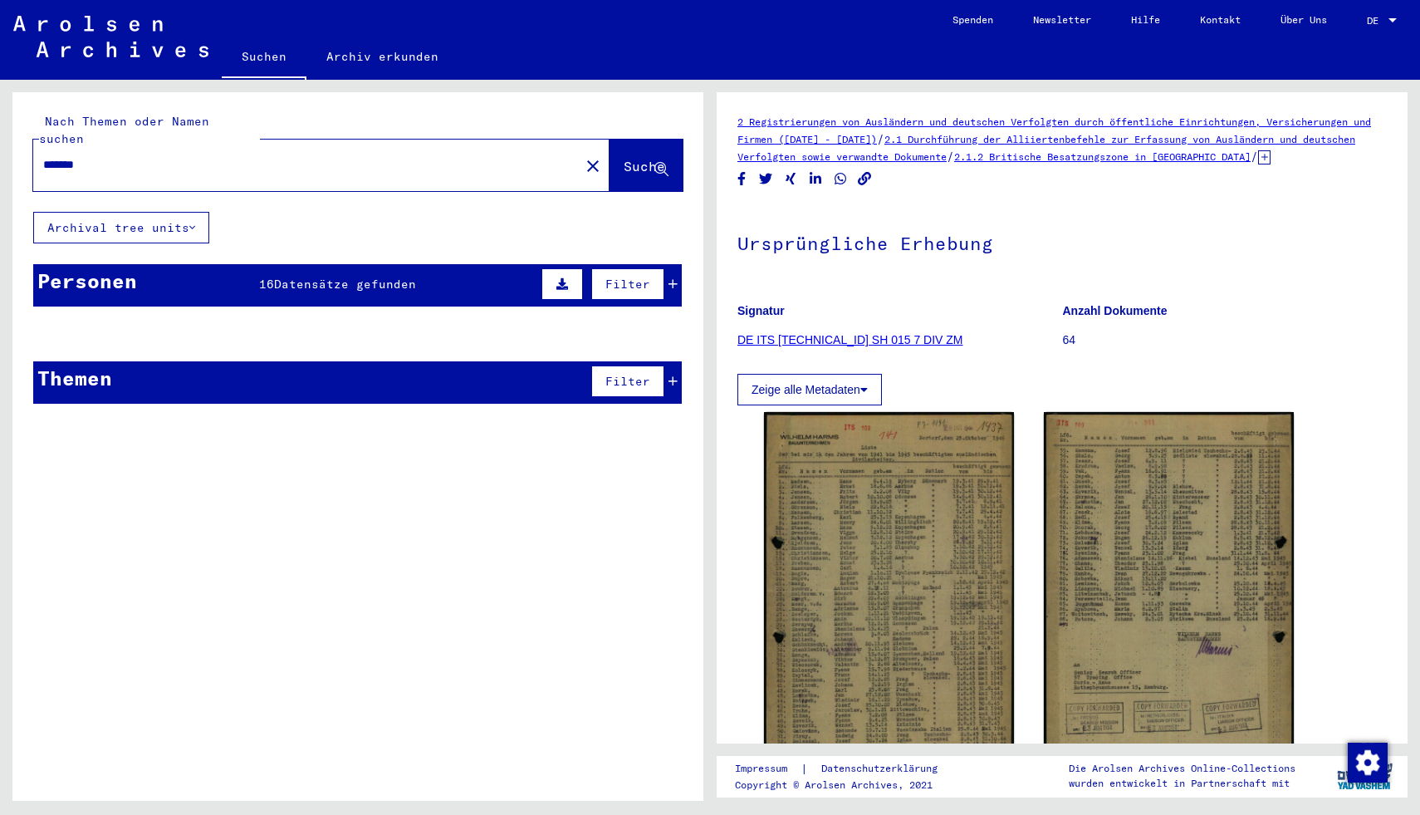
click at [381, 277] on span "Datensätze gefunden" at bounding box center [345, 284] width 142 height 15
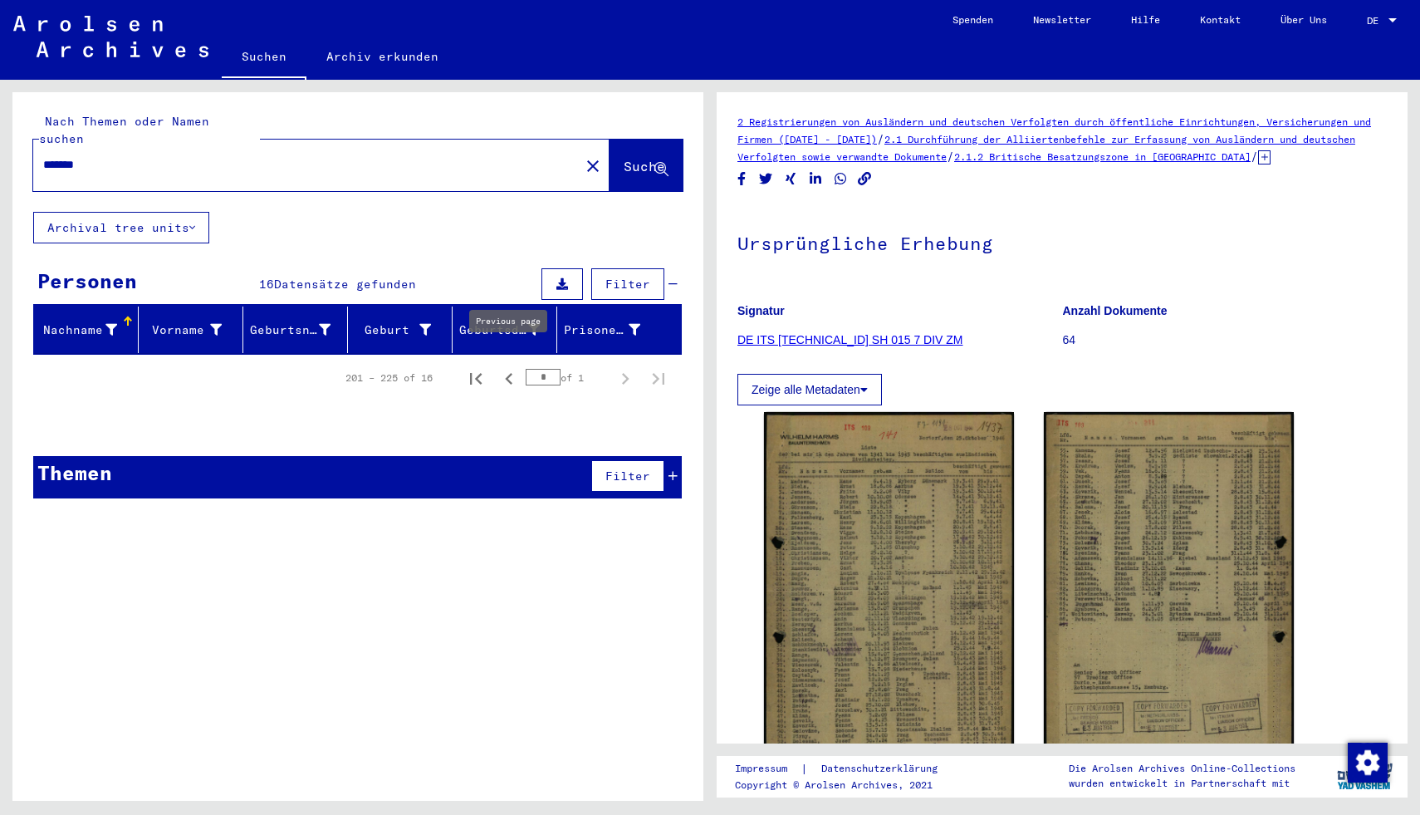
click at [518, 367] on icon "Previous page" at bounding box center [509, 378] width 23 height 23
click at [554, 369] on input "*" at bounding box center [543, 377] width 35 height 17
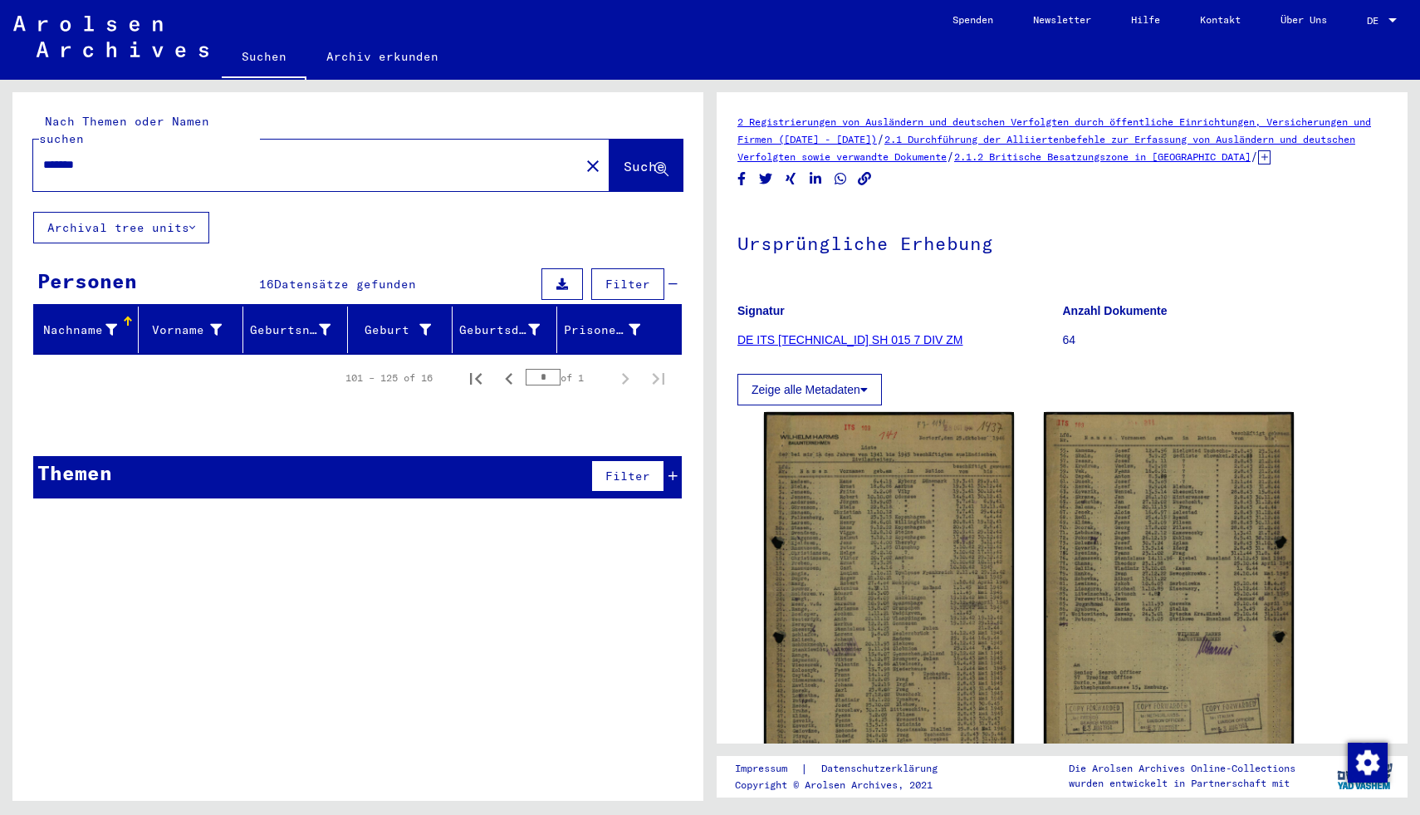
click at [691, 164] on div "Nach Themen oder Namen suchen ******* close Suche" at bounding box center [357, 152] width 691 height 120
click at [635, 158] on span "Suche" at bounding box center [645, 166] width 42 height 17
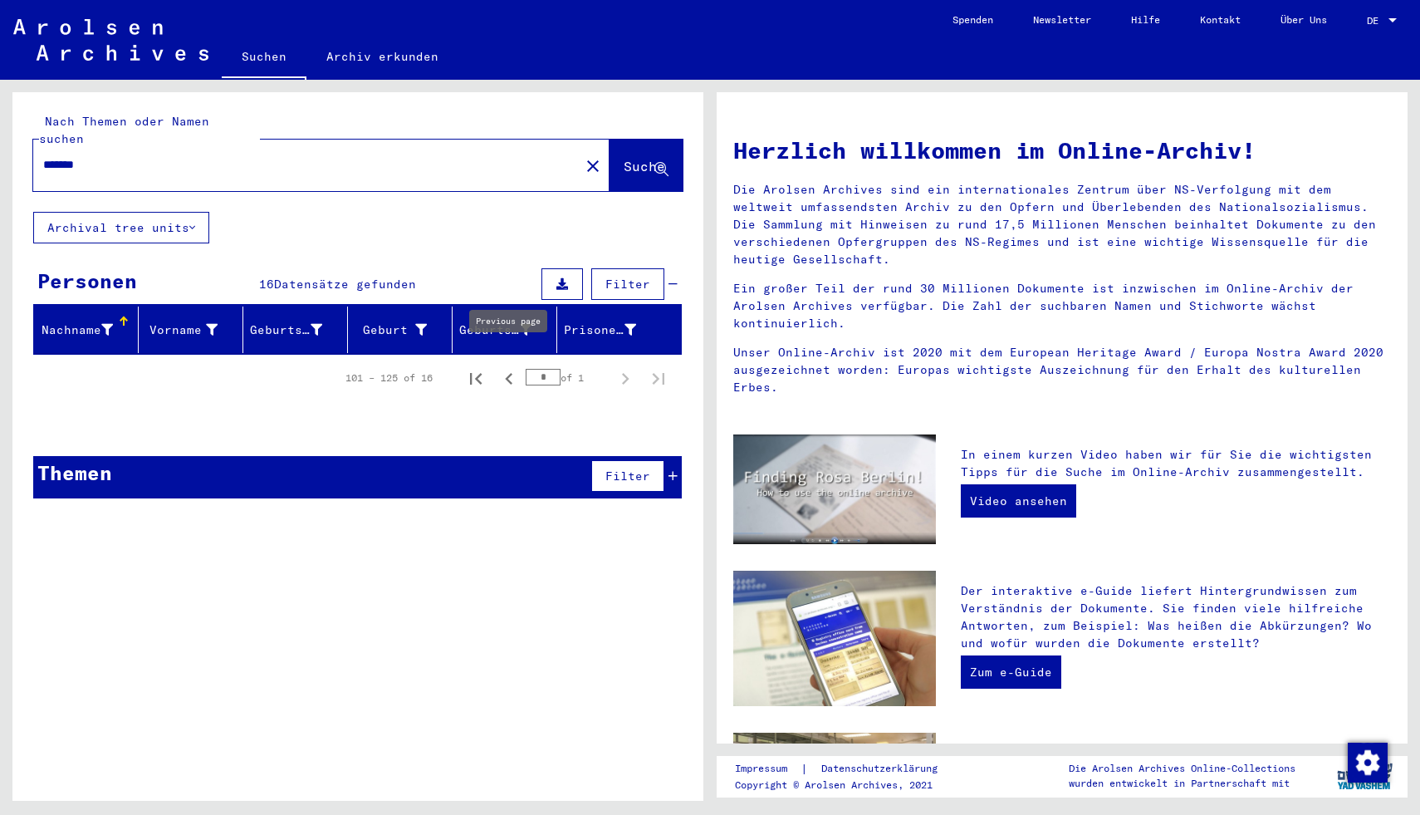
click at [512, 373] on icon "Previous page" at bounding box center [508, 379] width 7 height 12
type input "*"
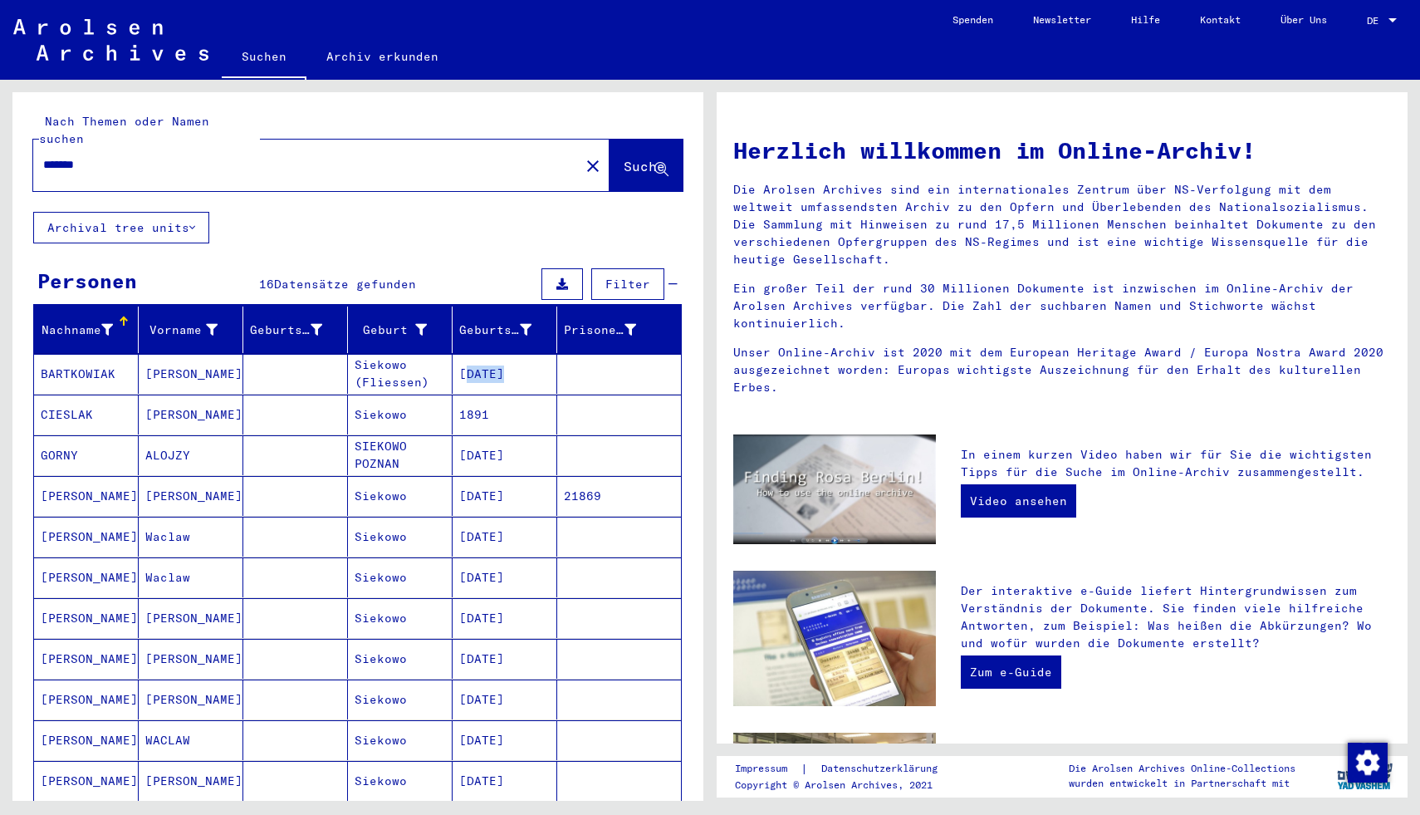
click at [512, 365] on mat-cell "[DATE]" at bounding box center [505, 374] width 105 height 40
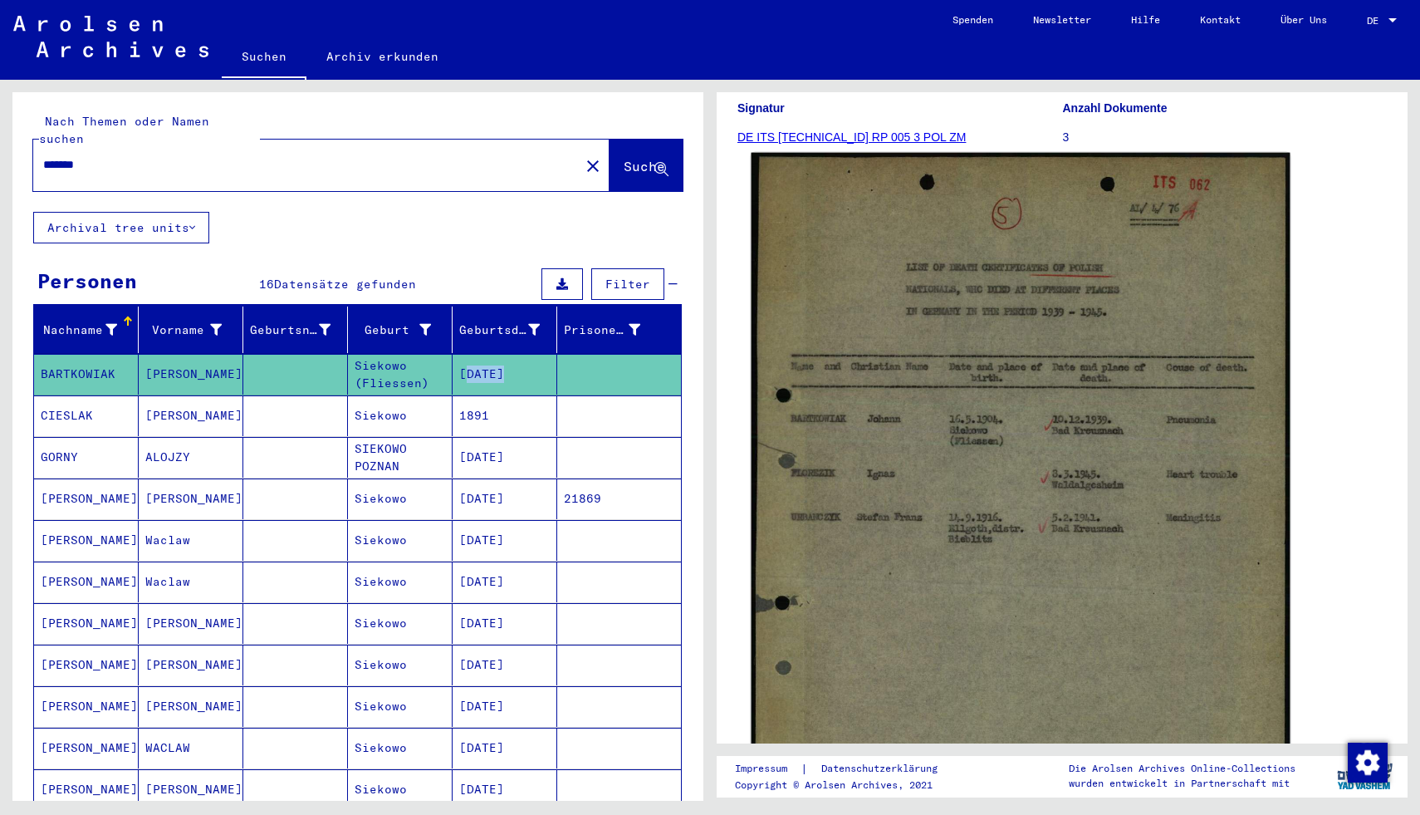
scroll to position [203, 0]
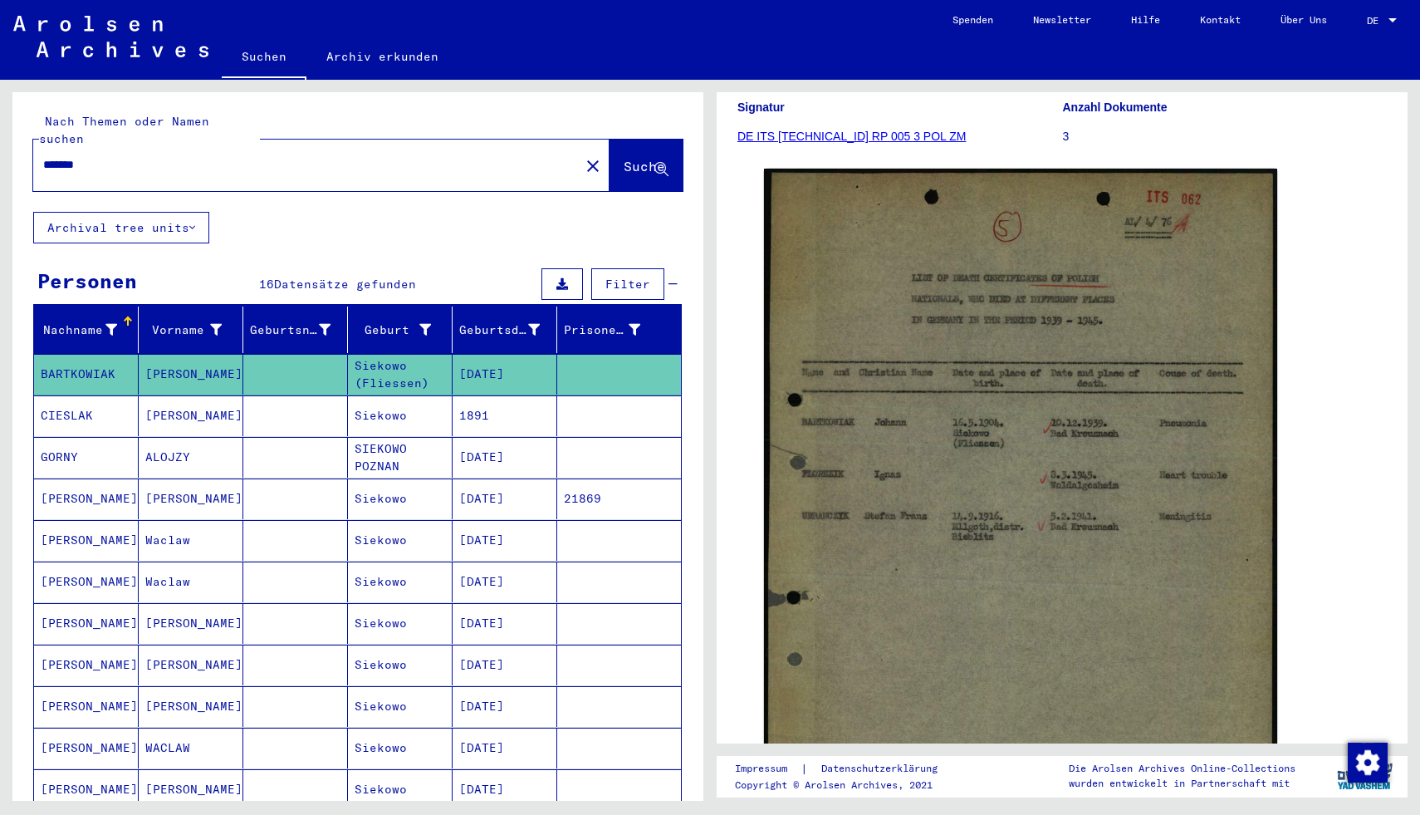
click at [498, 406] on mat-cell "1891" at bounding box center [505, 415] width 105 height 41
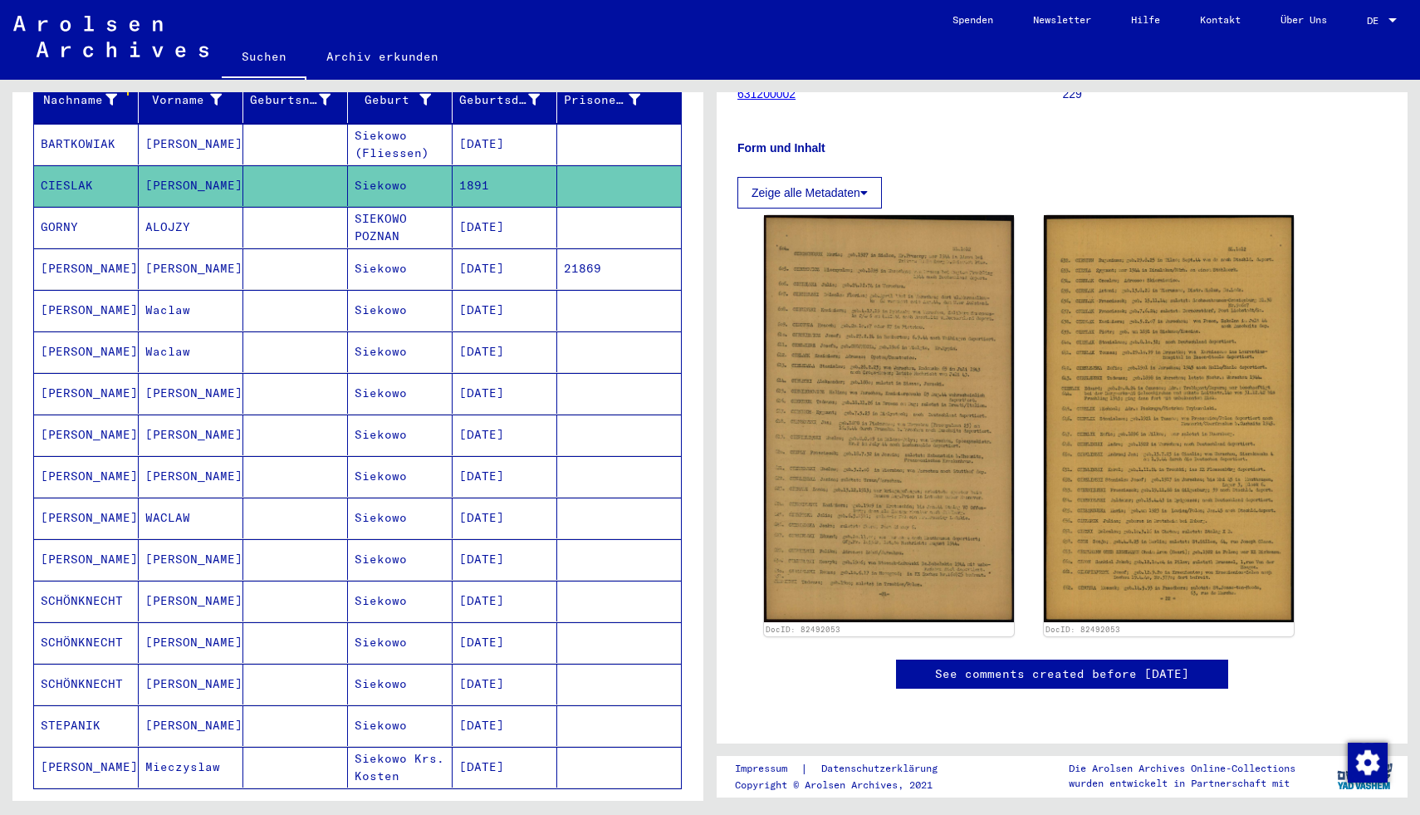
scroll to position [234, 0]
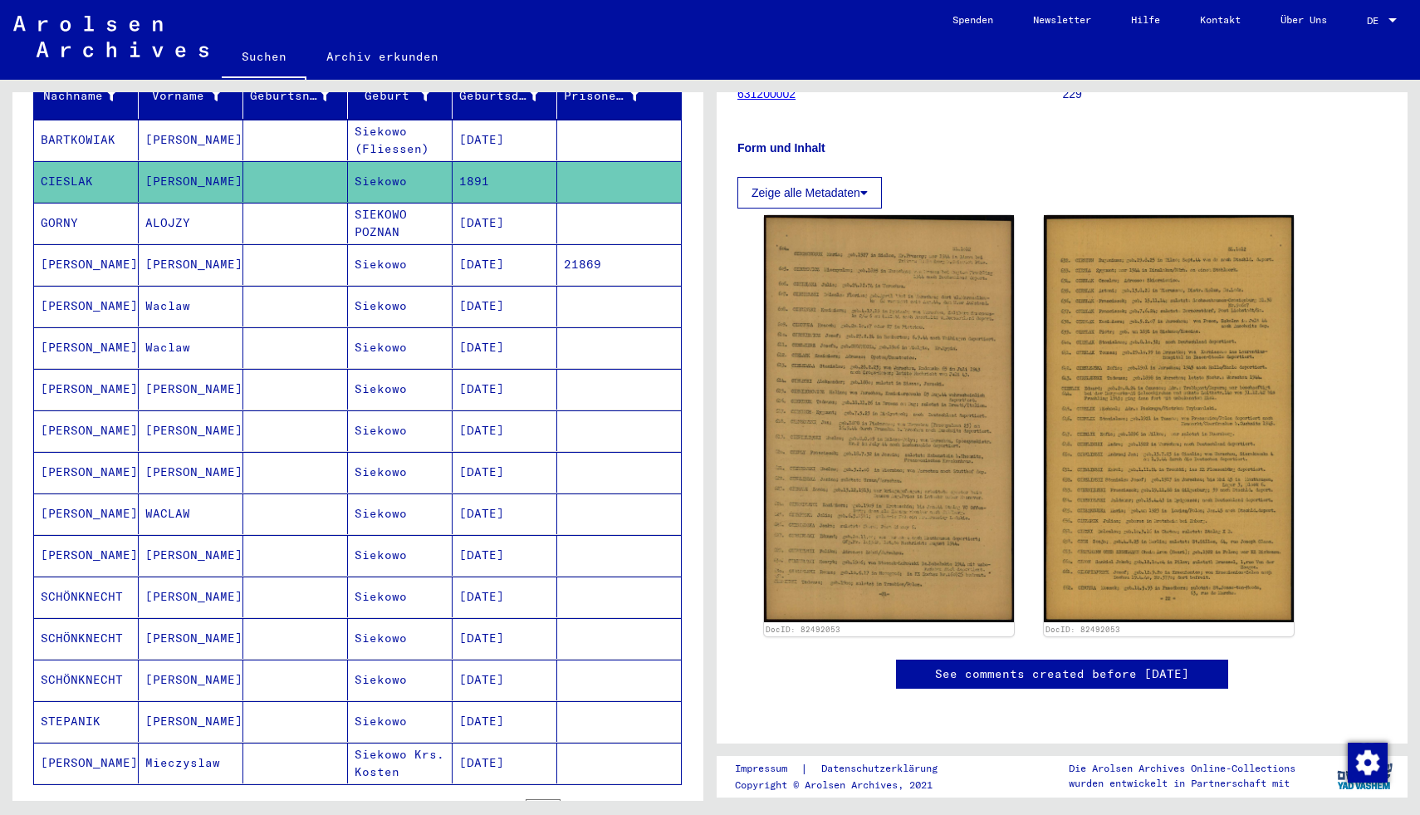
click at [374, 456] on mat-cell "Siekowo" at bounding box center [400, 472] width 105 height 41
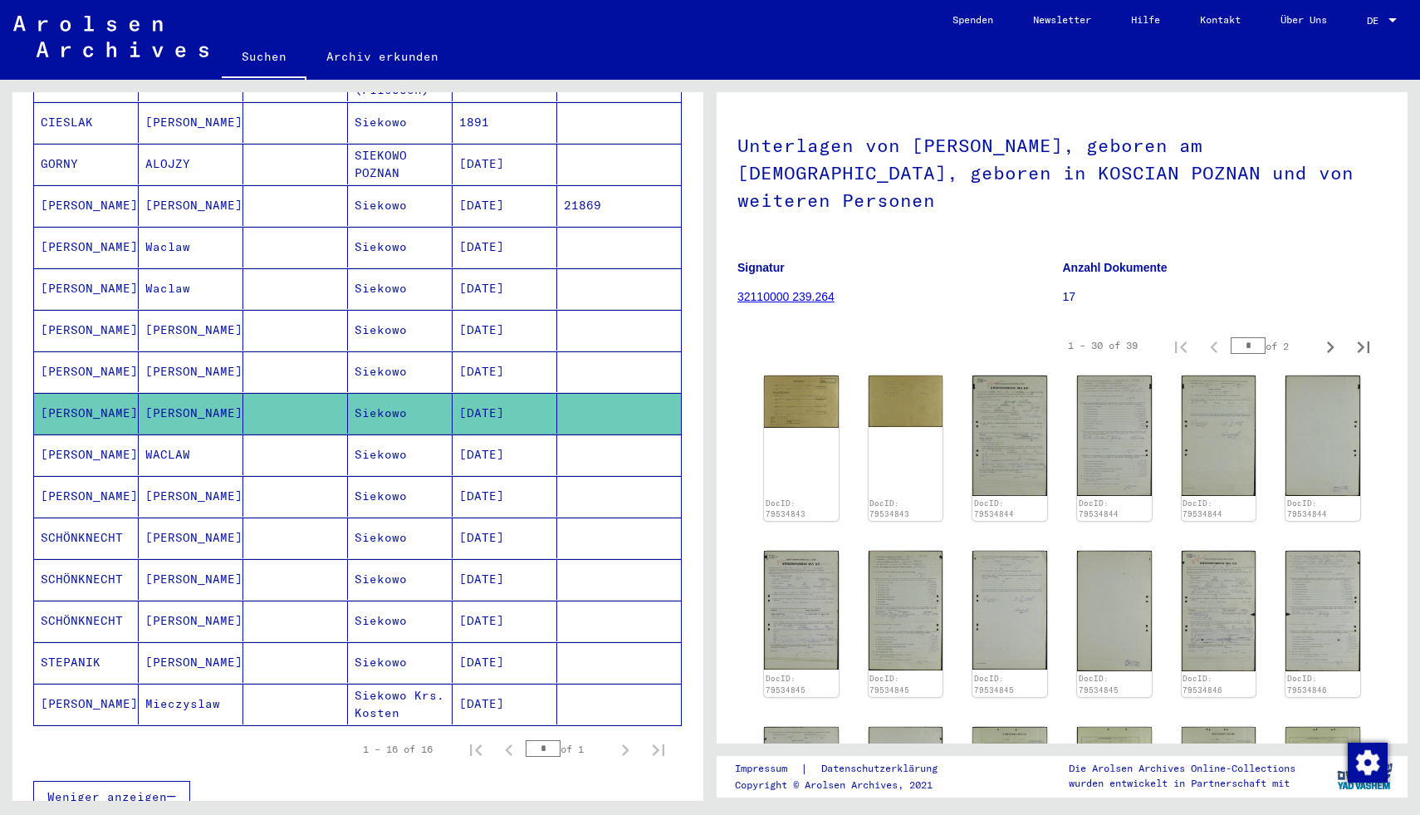
scroll to position [301, 0]
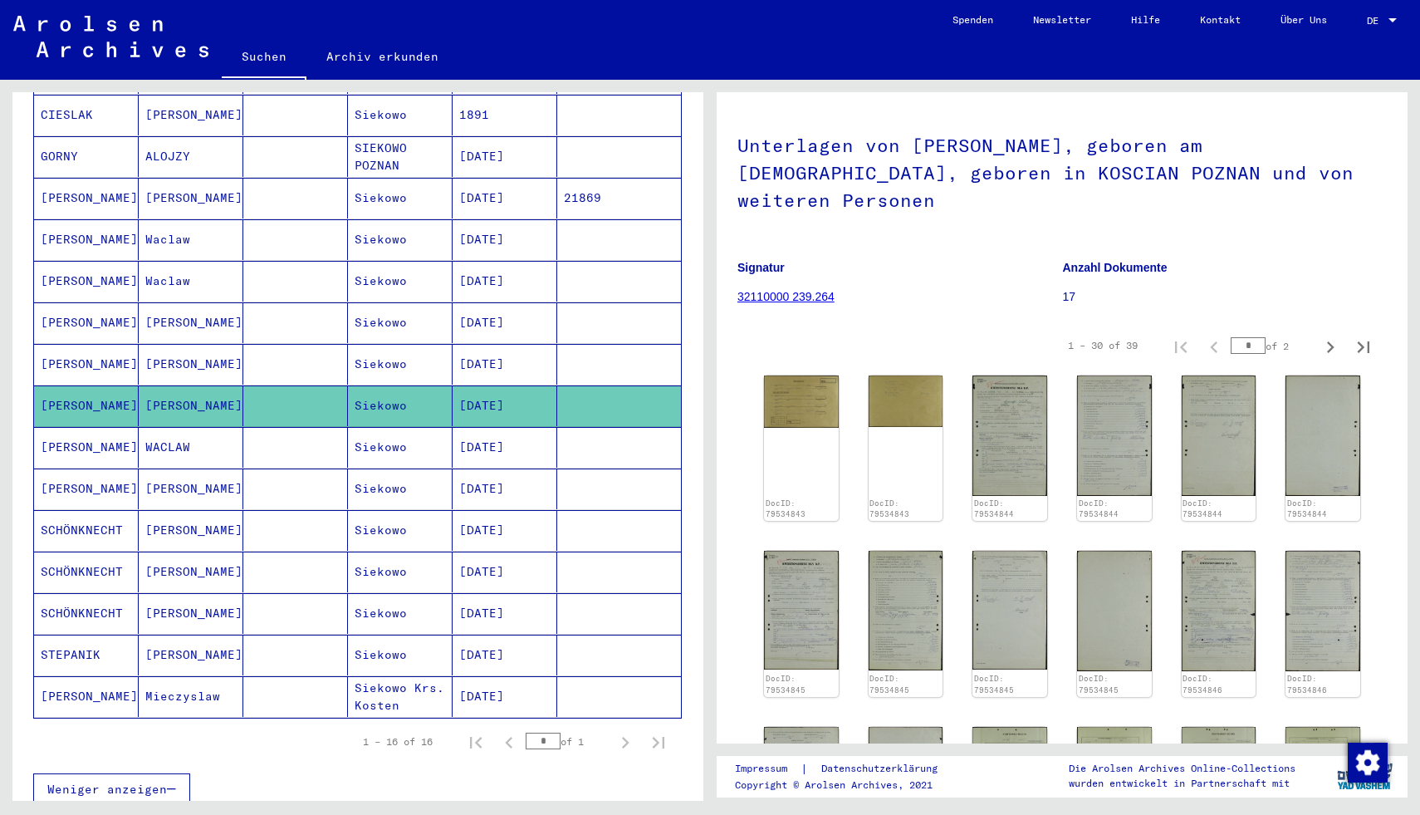
click at [460, 510] on mat-cell "[DATE]" at bounding box center [505, 530] width 105 height 41
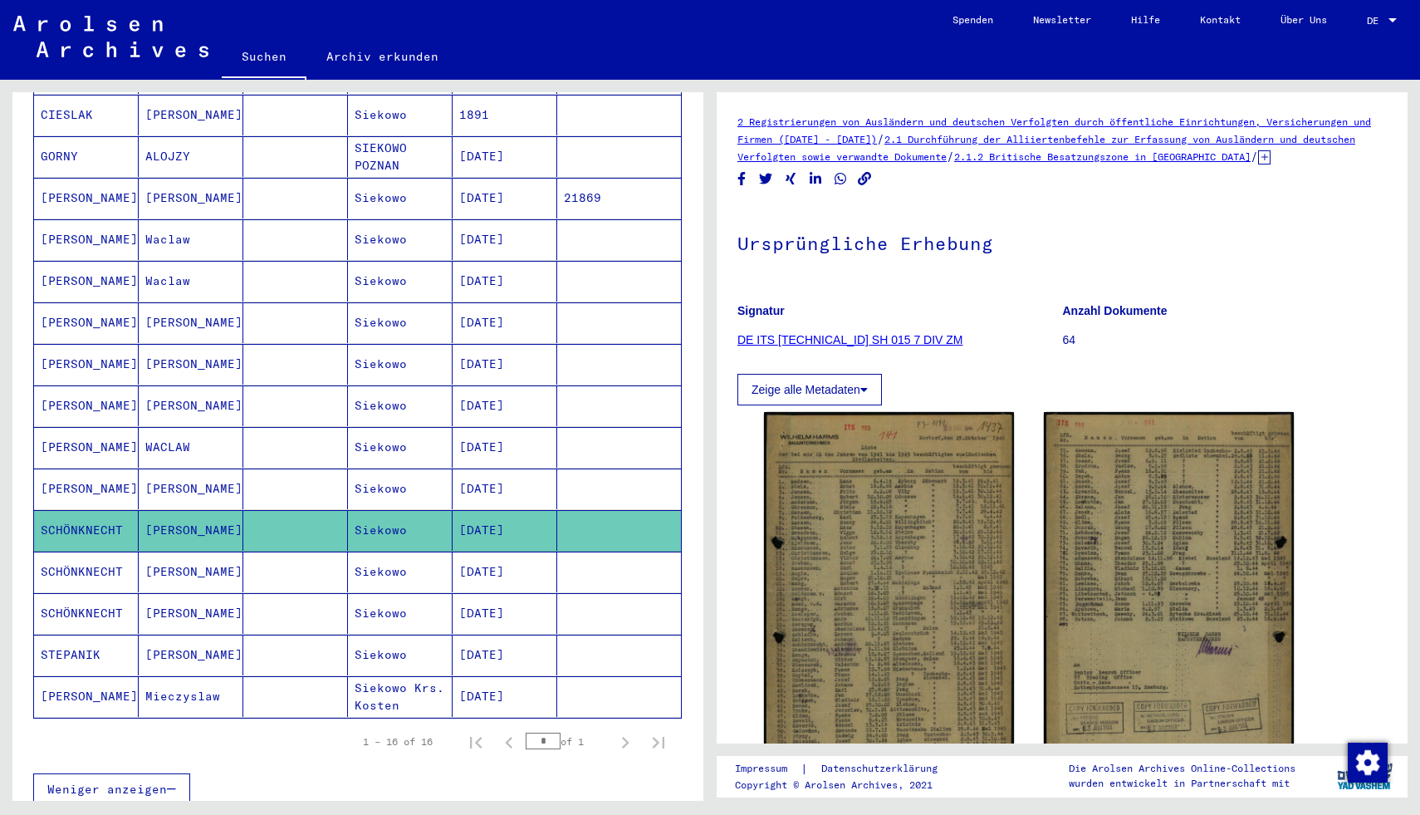
click at [470, 551] on mat-cell "[DATE]" at bounding box center [505, 571] width 105 height 41
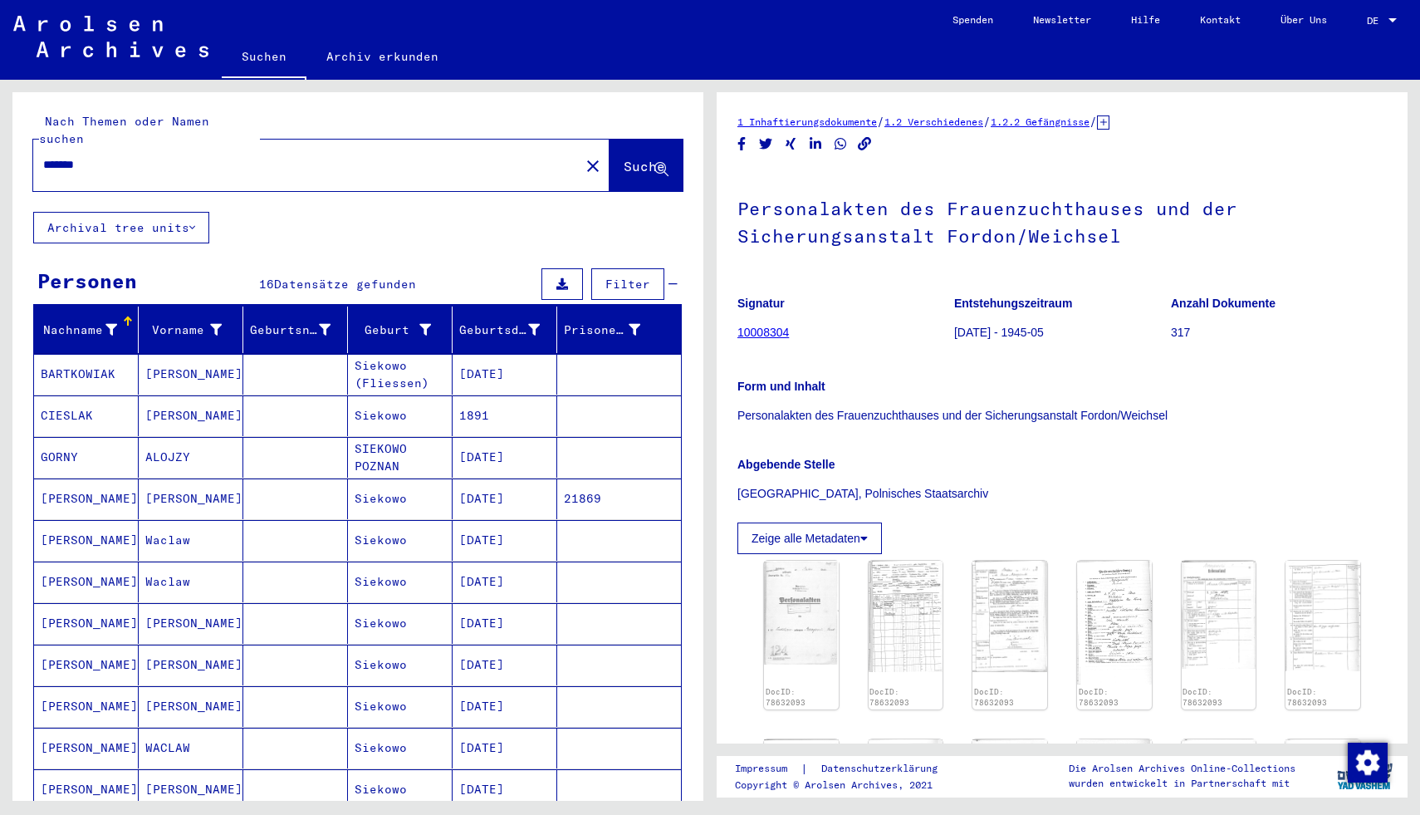
drag, startPoint x: 147, startPoint y: 145, endPoint x: 0, endPoint y: 150, distance: 147.1
click at [0, 150] on div "Nach Themen oder Namen suchen ******* close Suche Archival tree units Personen …" at bounding box center [355, 440] width 710 height 721
type input "******"
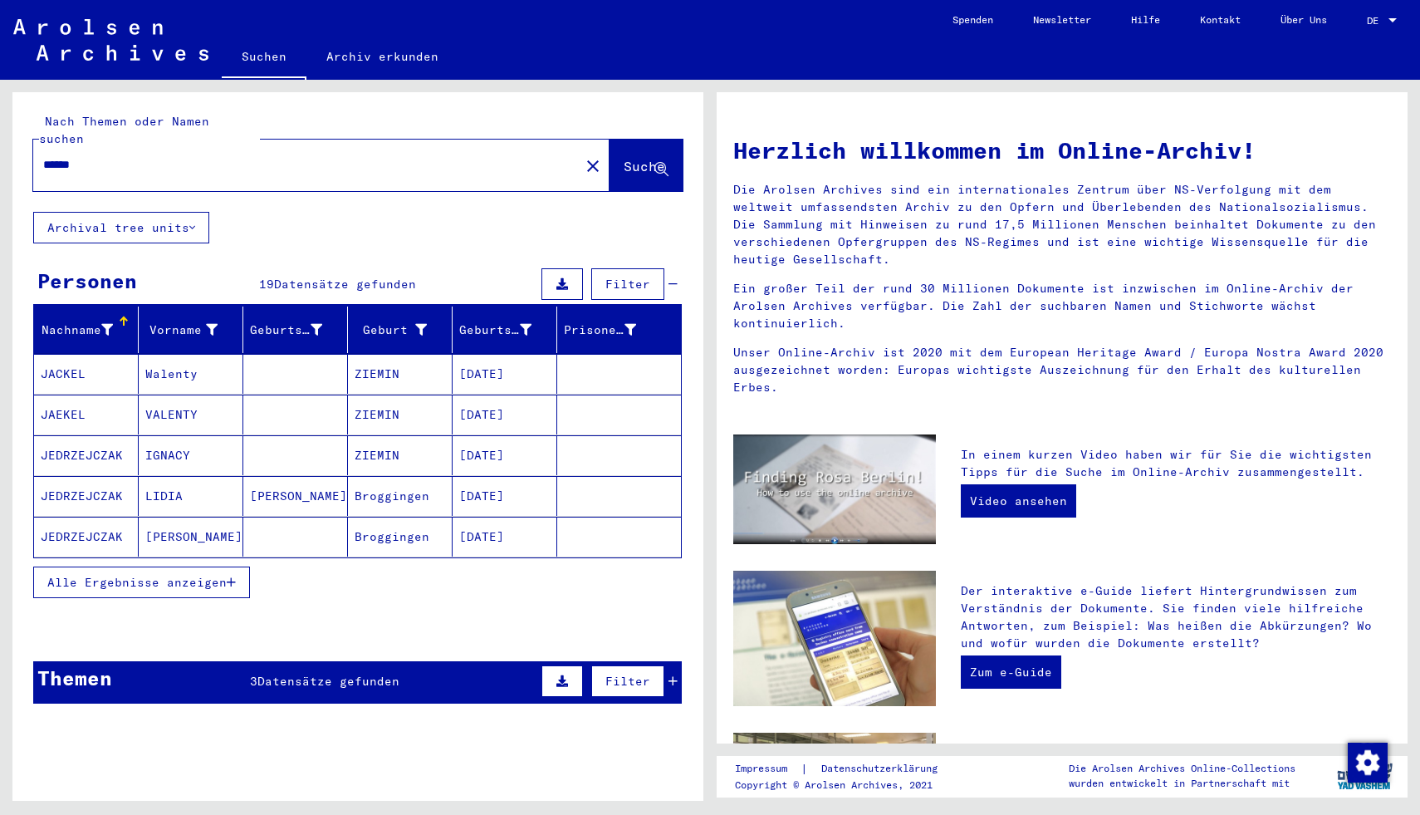
click at [238, 566] on button "Alle Ergebnisse anzeigen" at bounding box center [141, 582] width 217 height 32
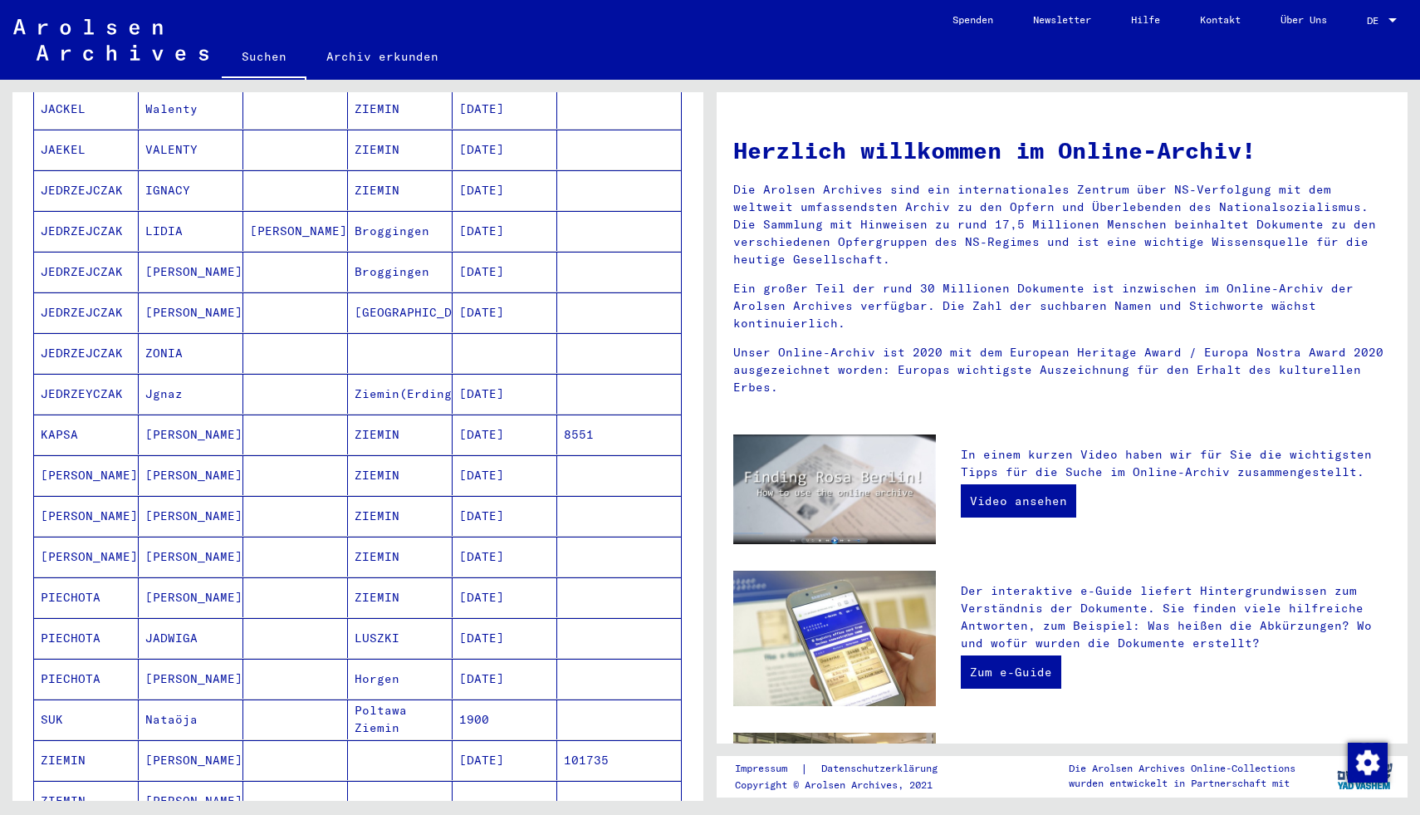
scroll to position [259, 0]
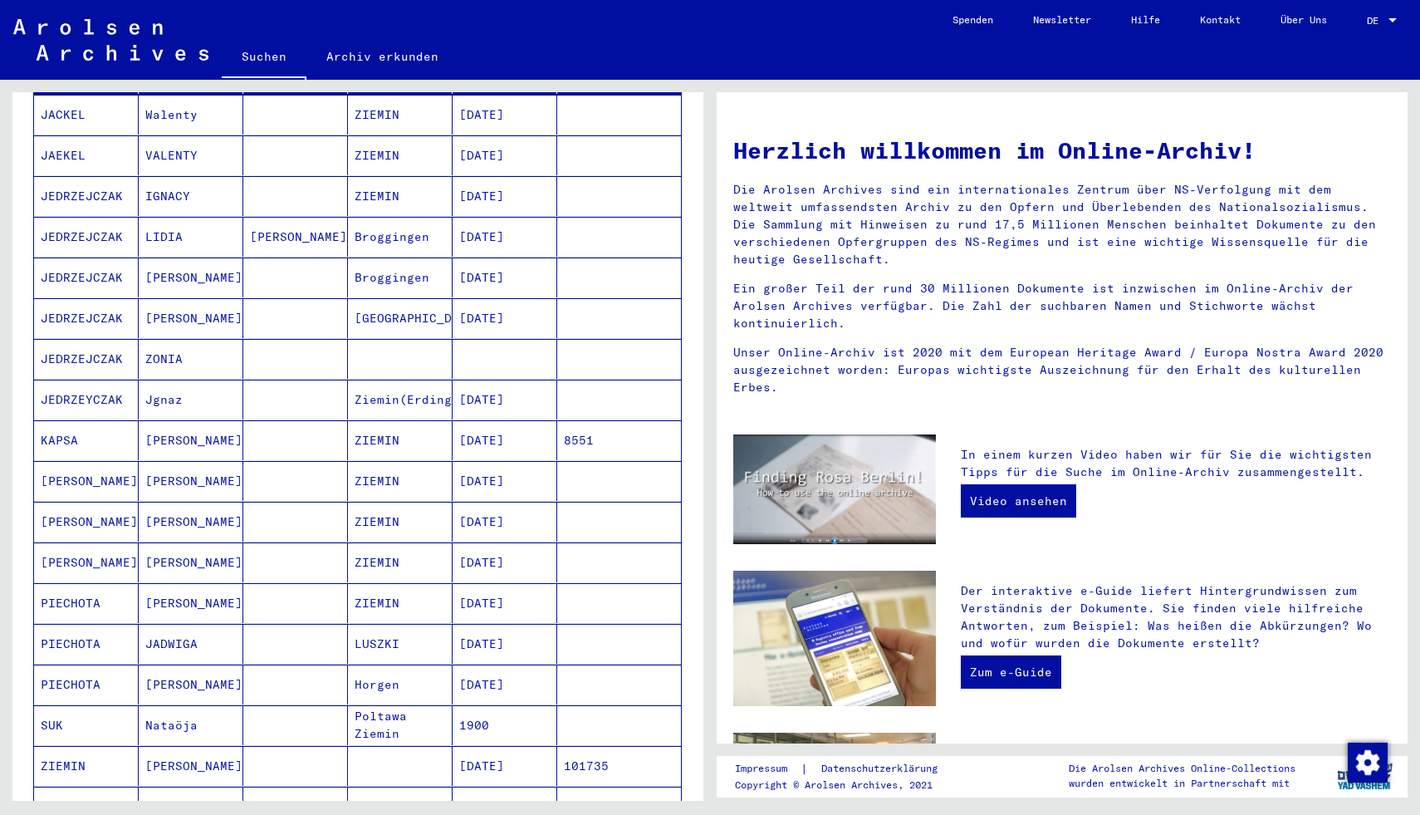
click at [130, 467] on mat-cell "[PERSON_NAME]" at bounding box center [86, 481] width 105 height 40
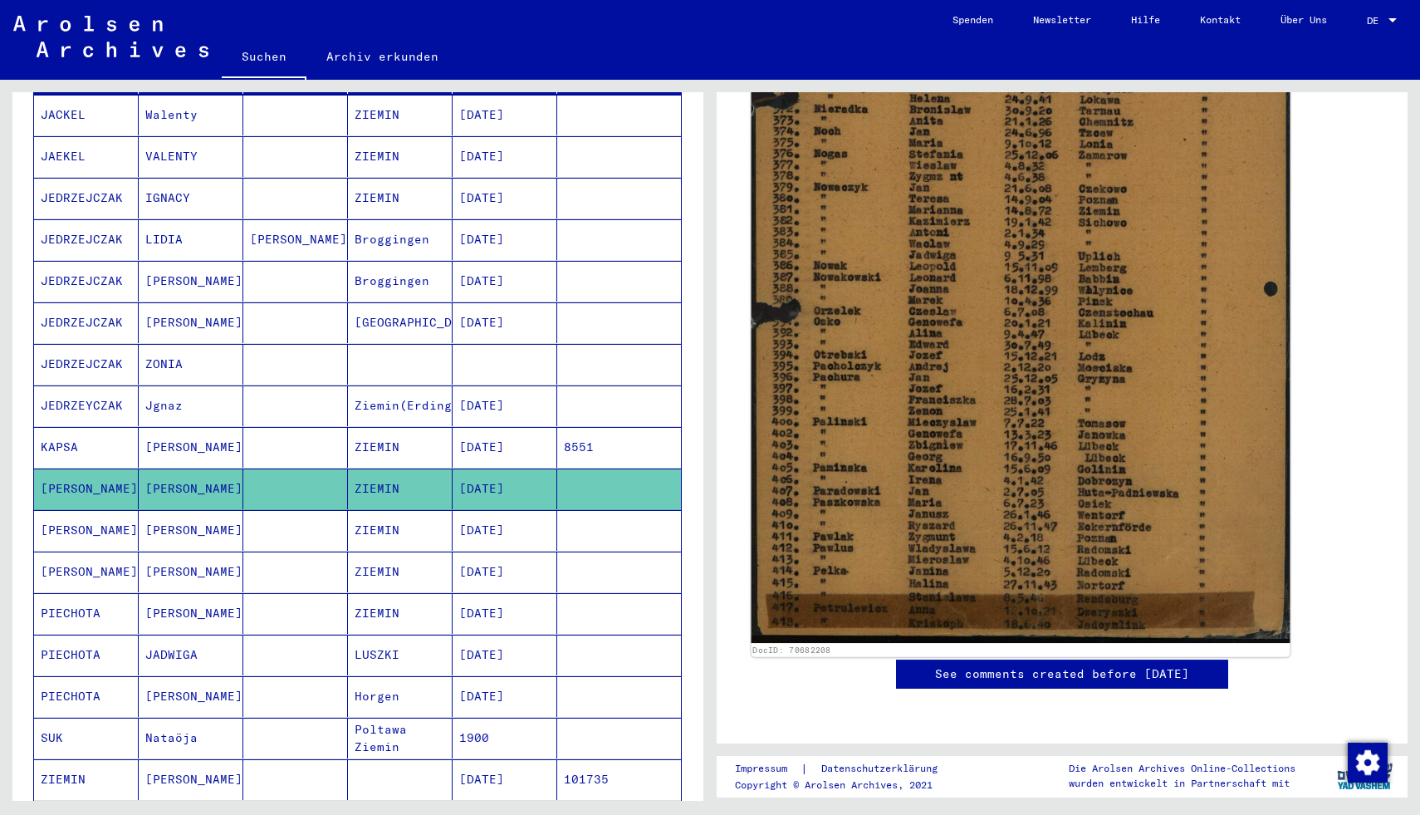
scroll to position [677, 0]
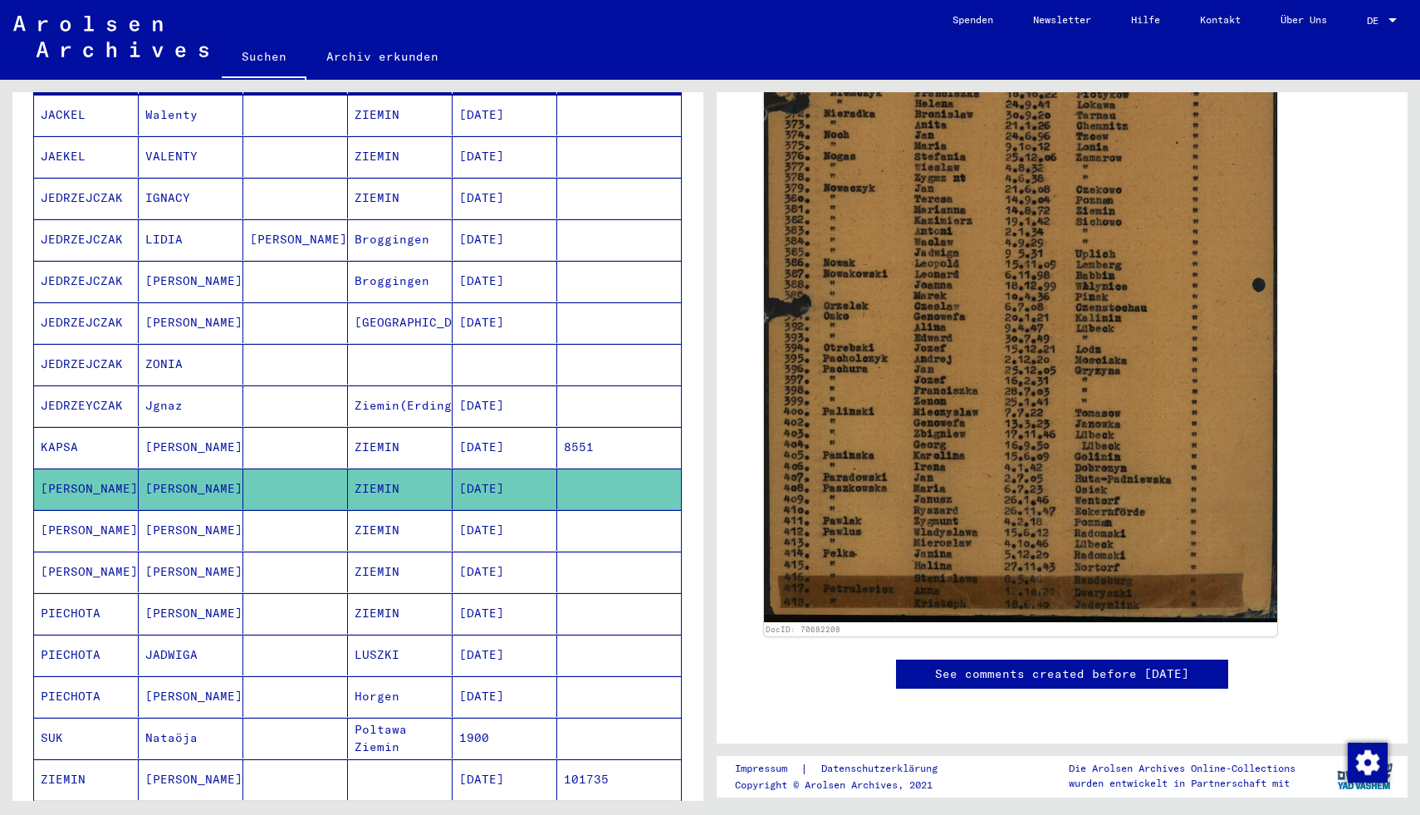
click at [292, 510] on mat-cell at bounding box center [295, 530] width 105 height 41
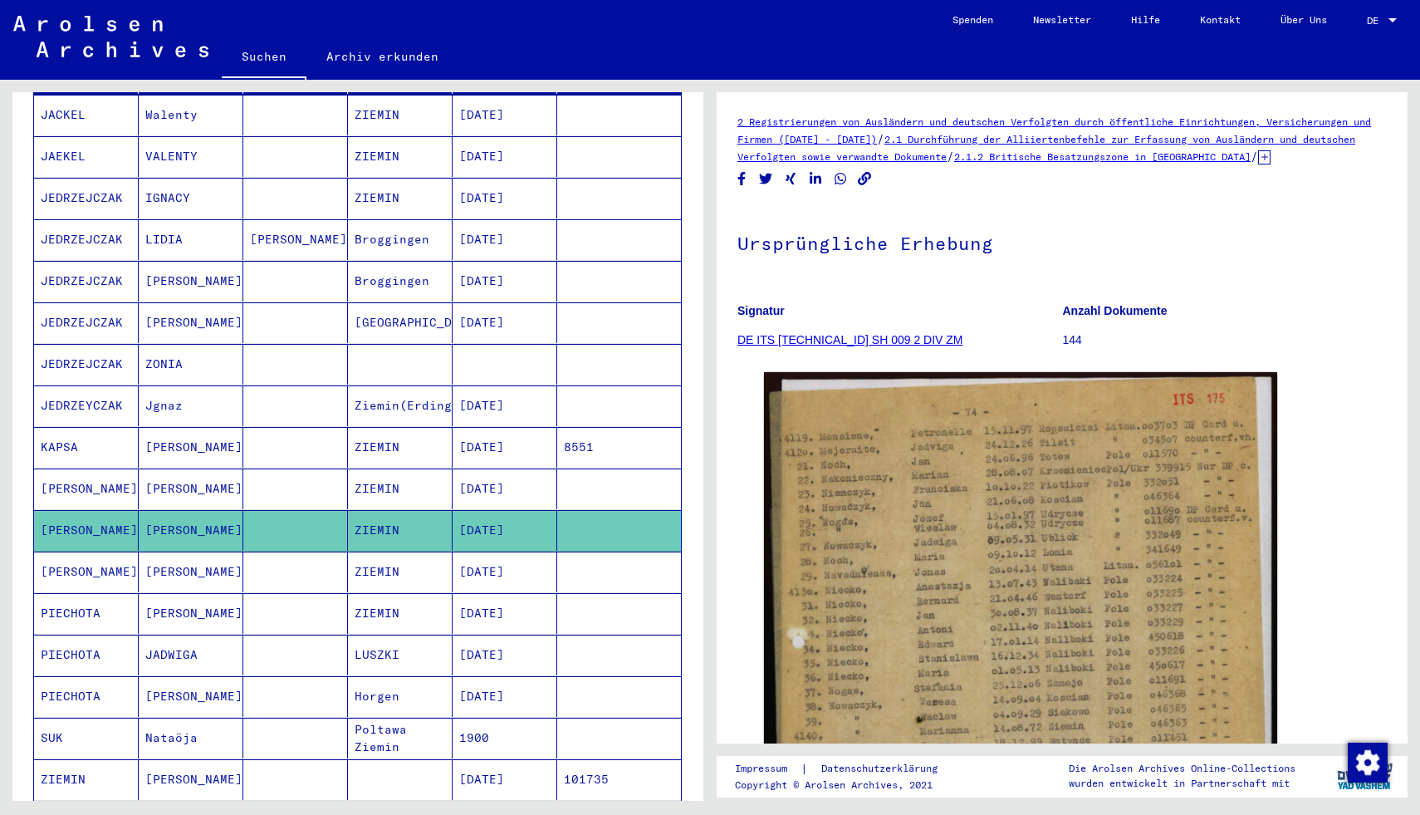
click at [840, 335] on link "DE ITS [TECHNICAL_ID] SH 009 2 DIV ZM" at bounding box center [851, 339] width 226 height 13
click at [837, 338] on link "DE ITS [TECHNICAL_ID] SH 009 2 DIV ZM" at bounding box center [851, 339] width 226 height 13
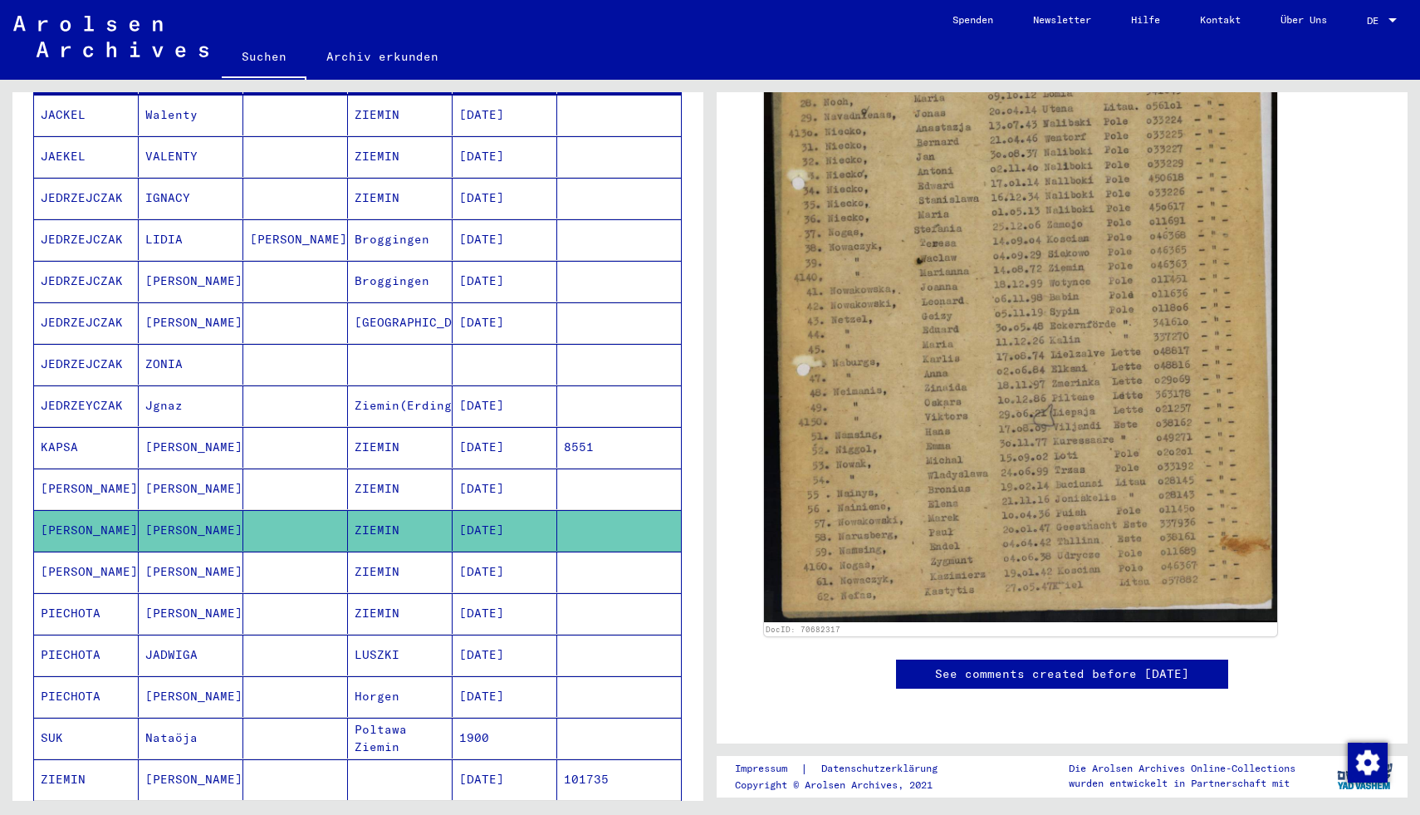
scroll to position [739, 0]
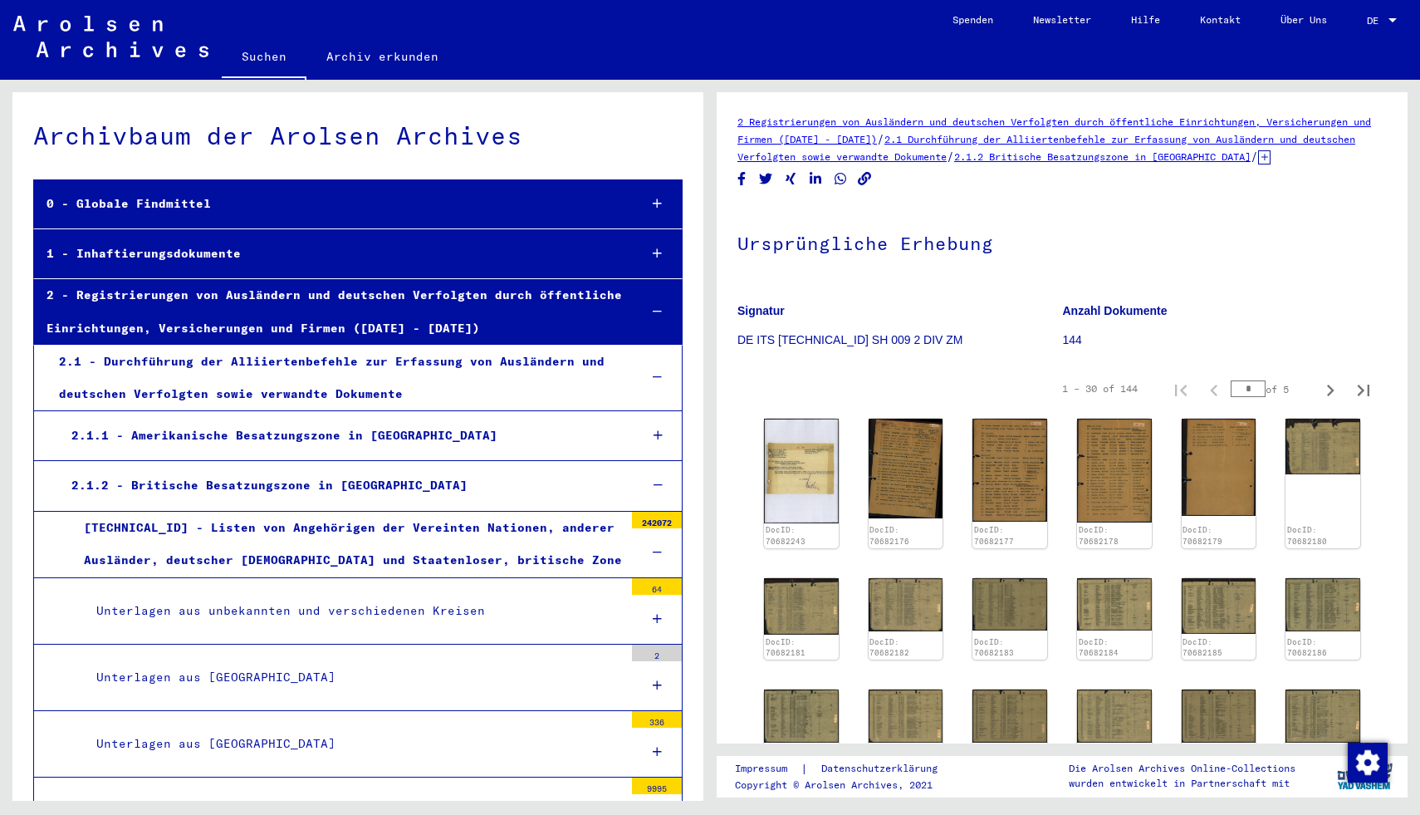
scroll to position [1982, 0]
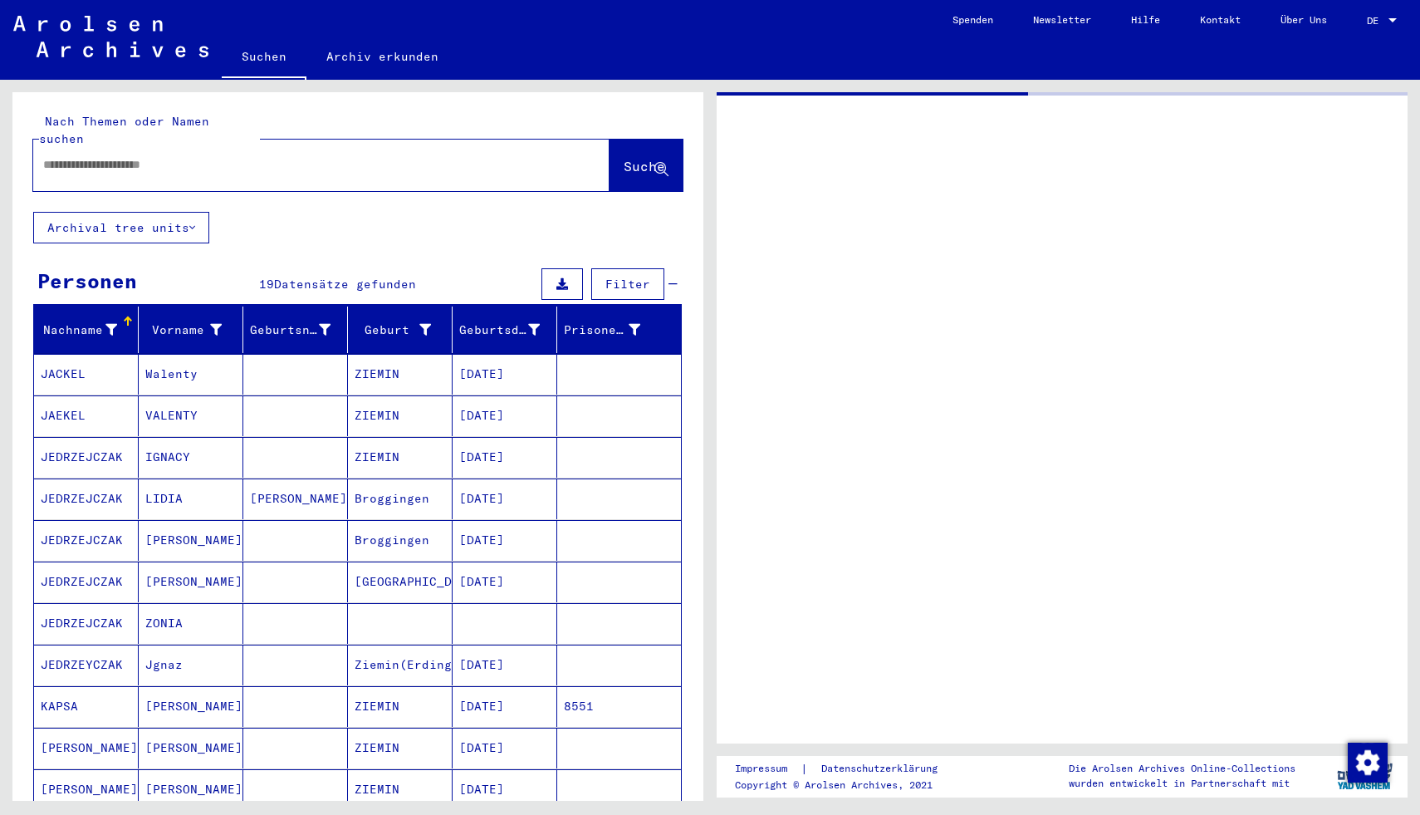
type input "********"
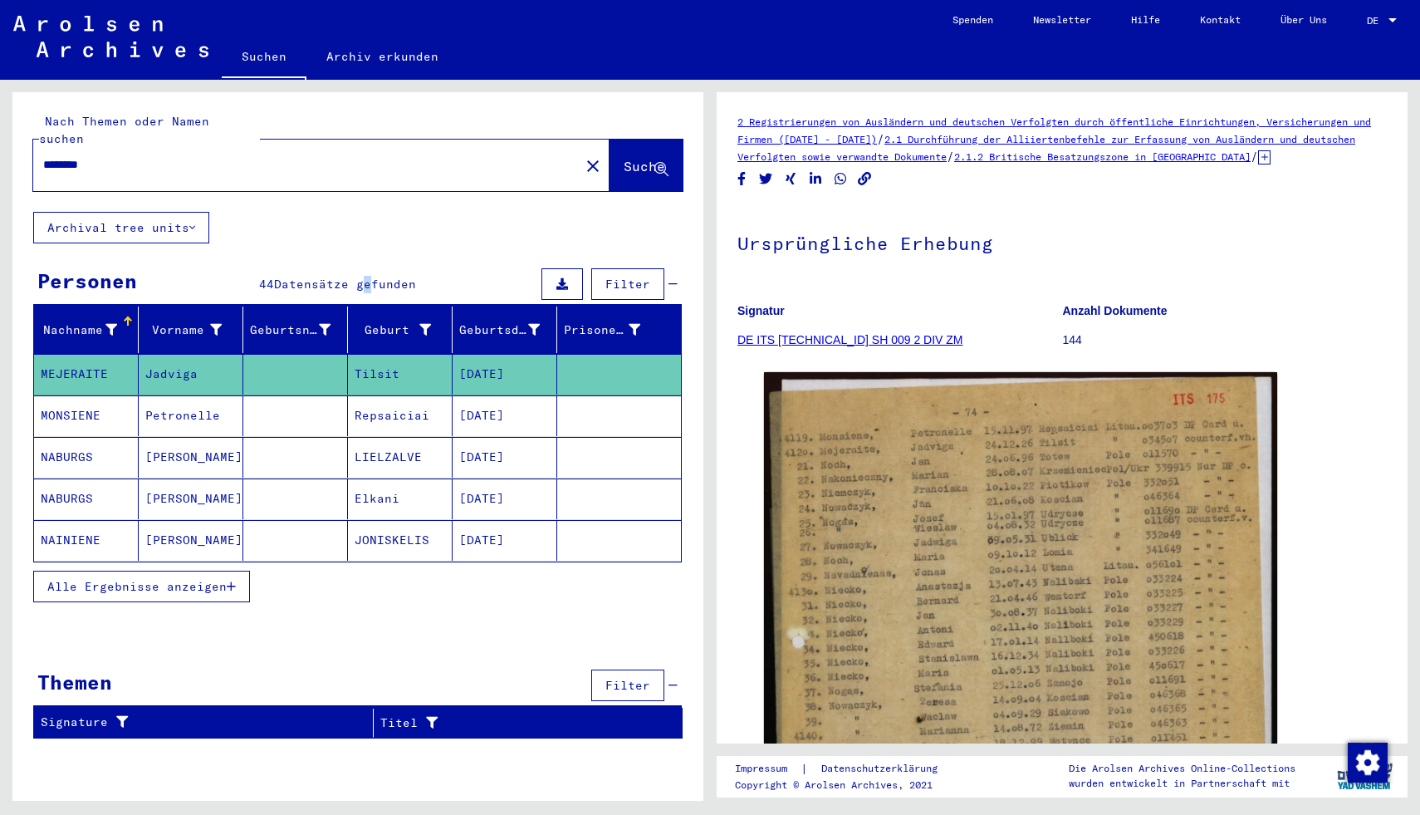
click at [363, 277] on span "Datensätze gefunden" at bounding box center [345, 284] width 142 height 15
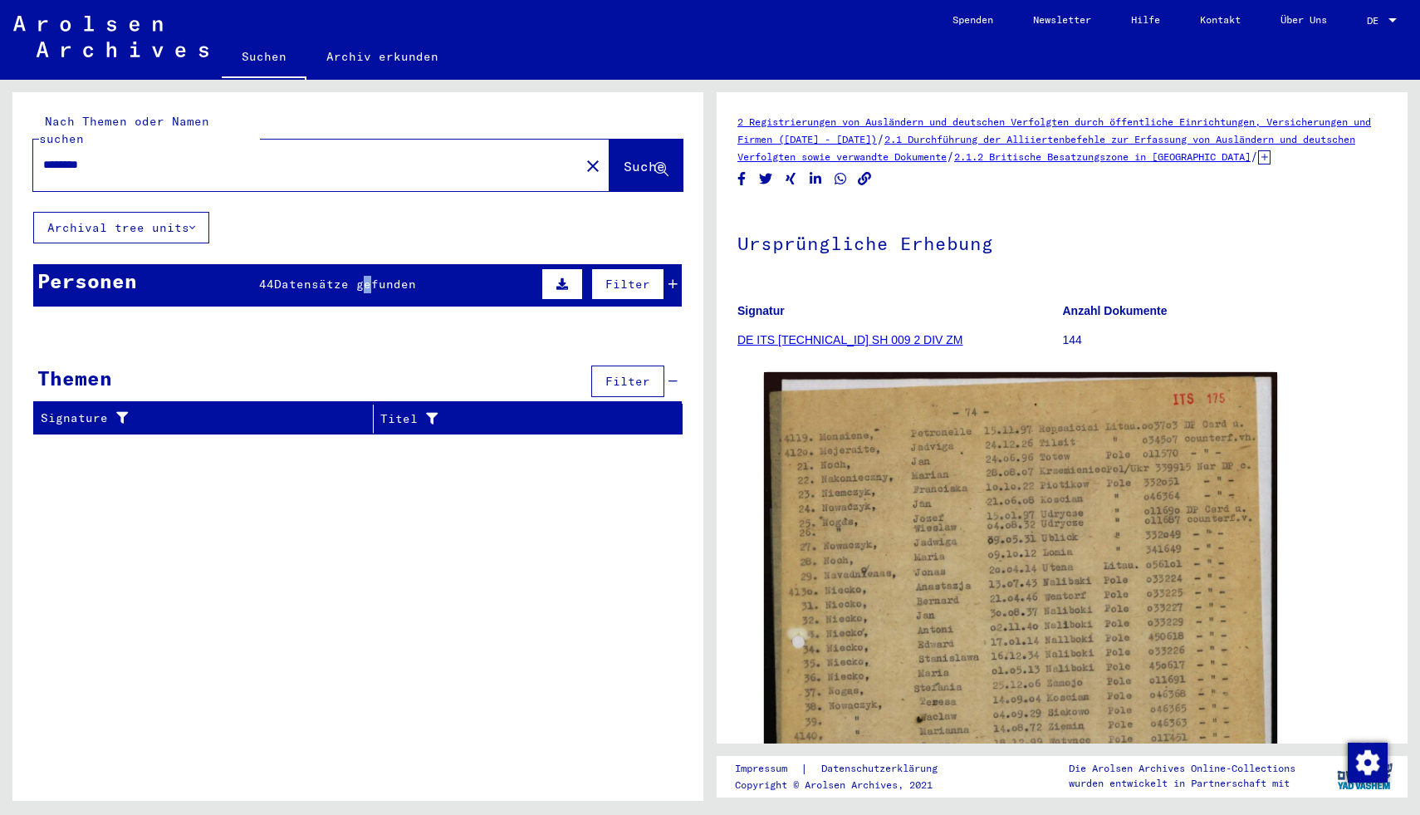
click at [363, 277] on span "Datensätze gefunden" at bounding box center [345, 284] width 142 height 15
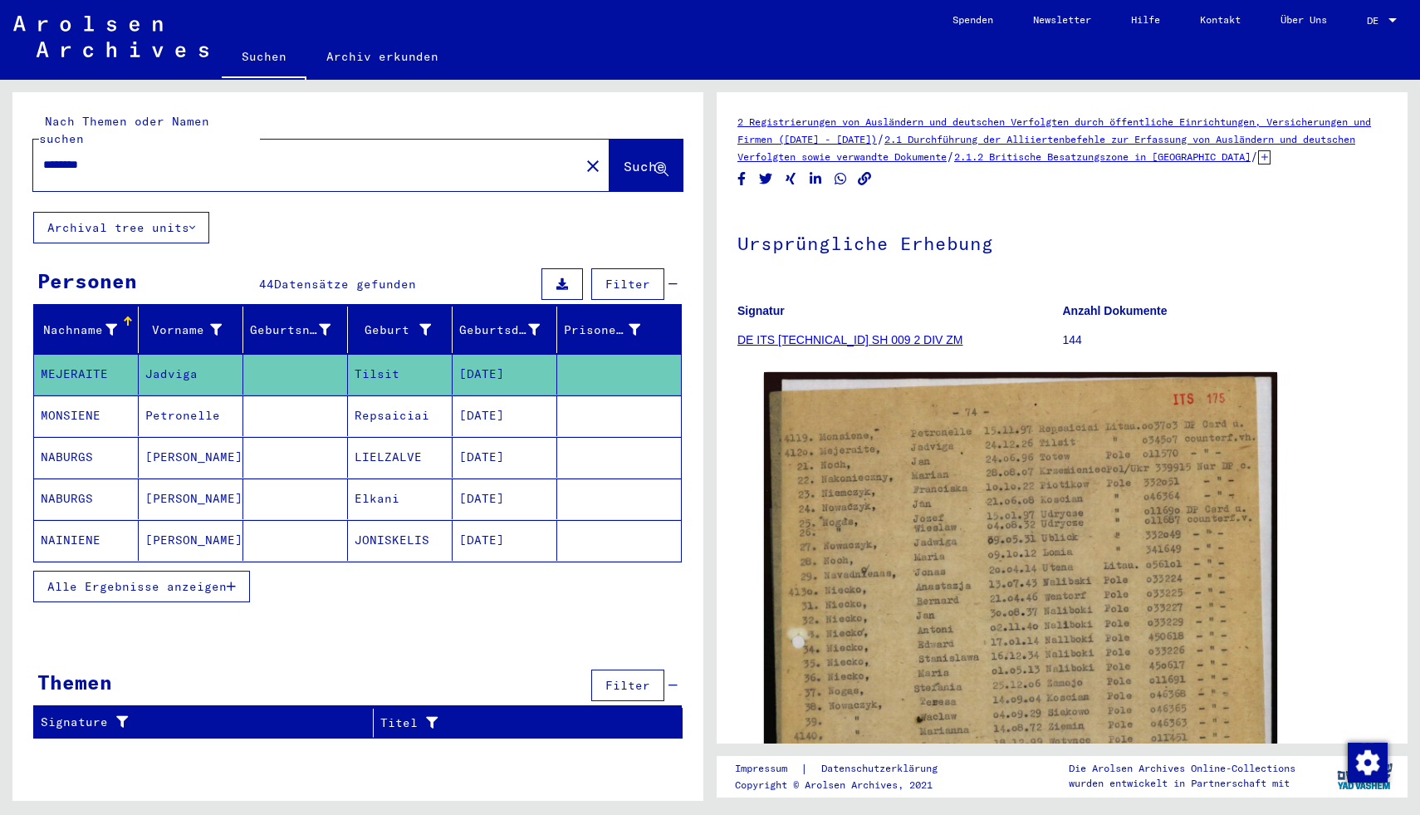
click at [182, 581] on button "Alle Ergebnisse anzeigen" at bounding box center [141, 587] width 217 height 32
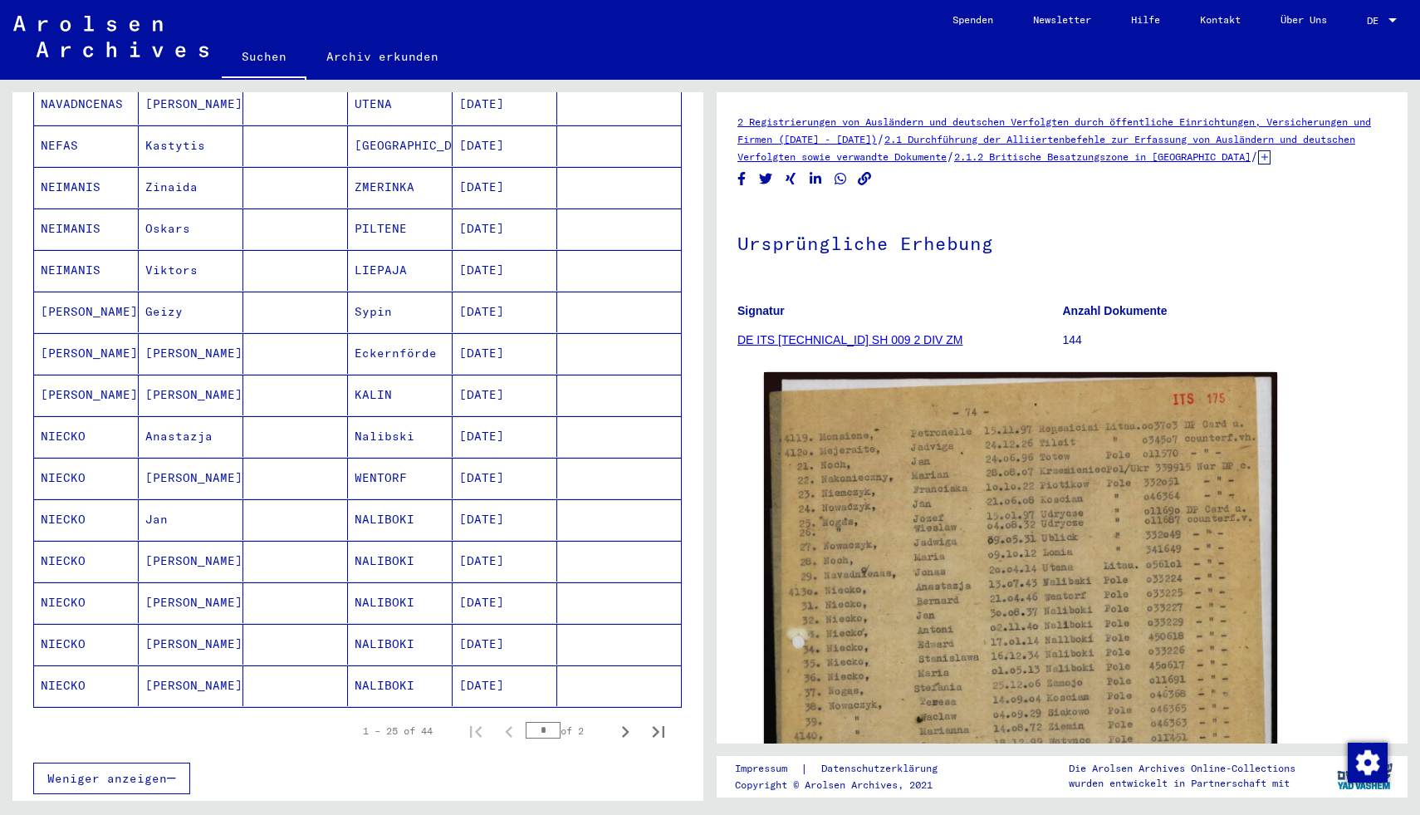
scroll to position [700, 0]
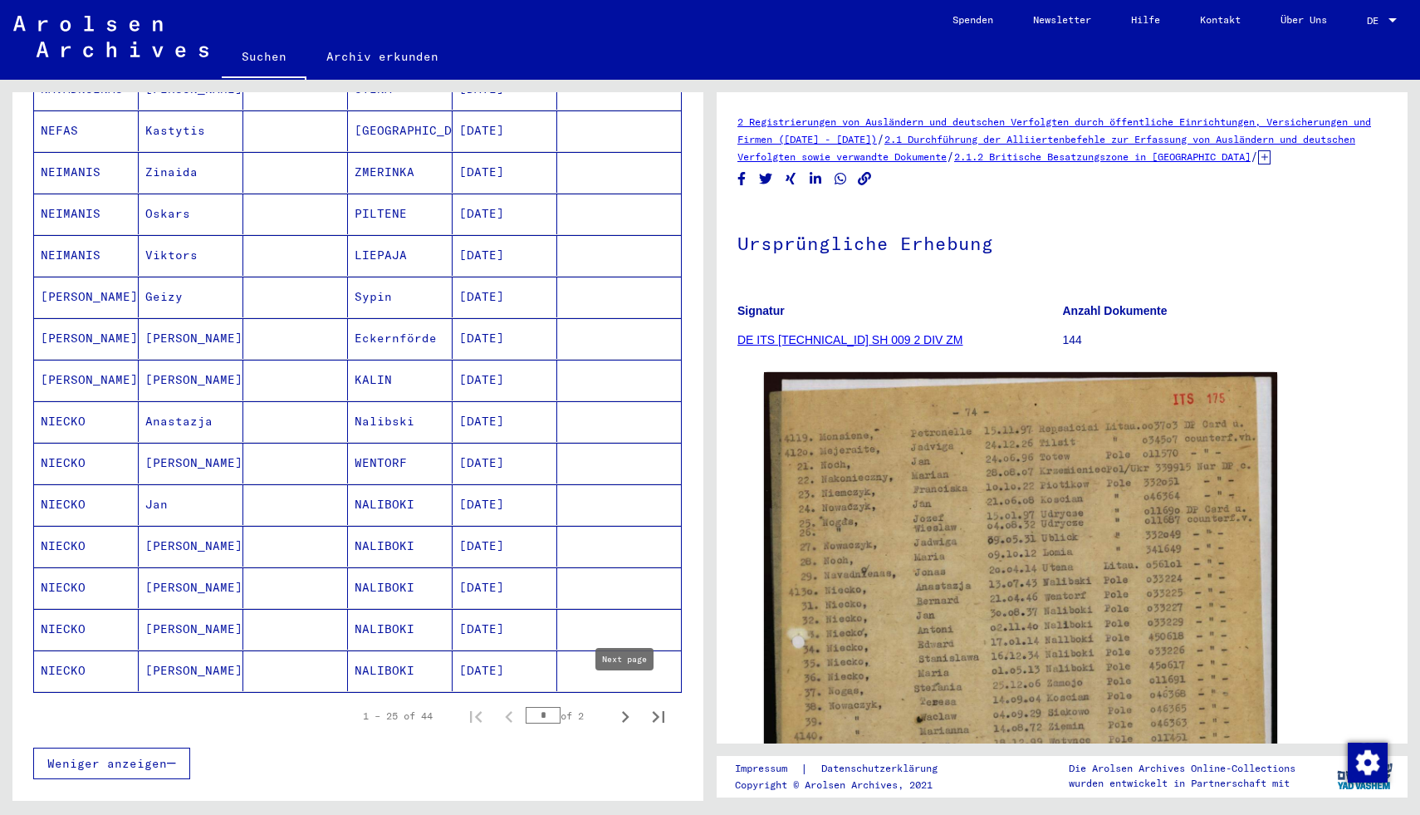
click at [626, 711] on icon "Next page" at bounding box center [625, 717] width 7 height 12
type input "*"
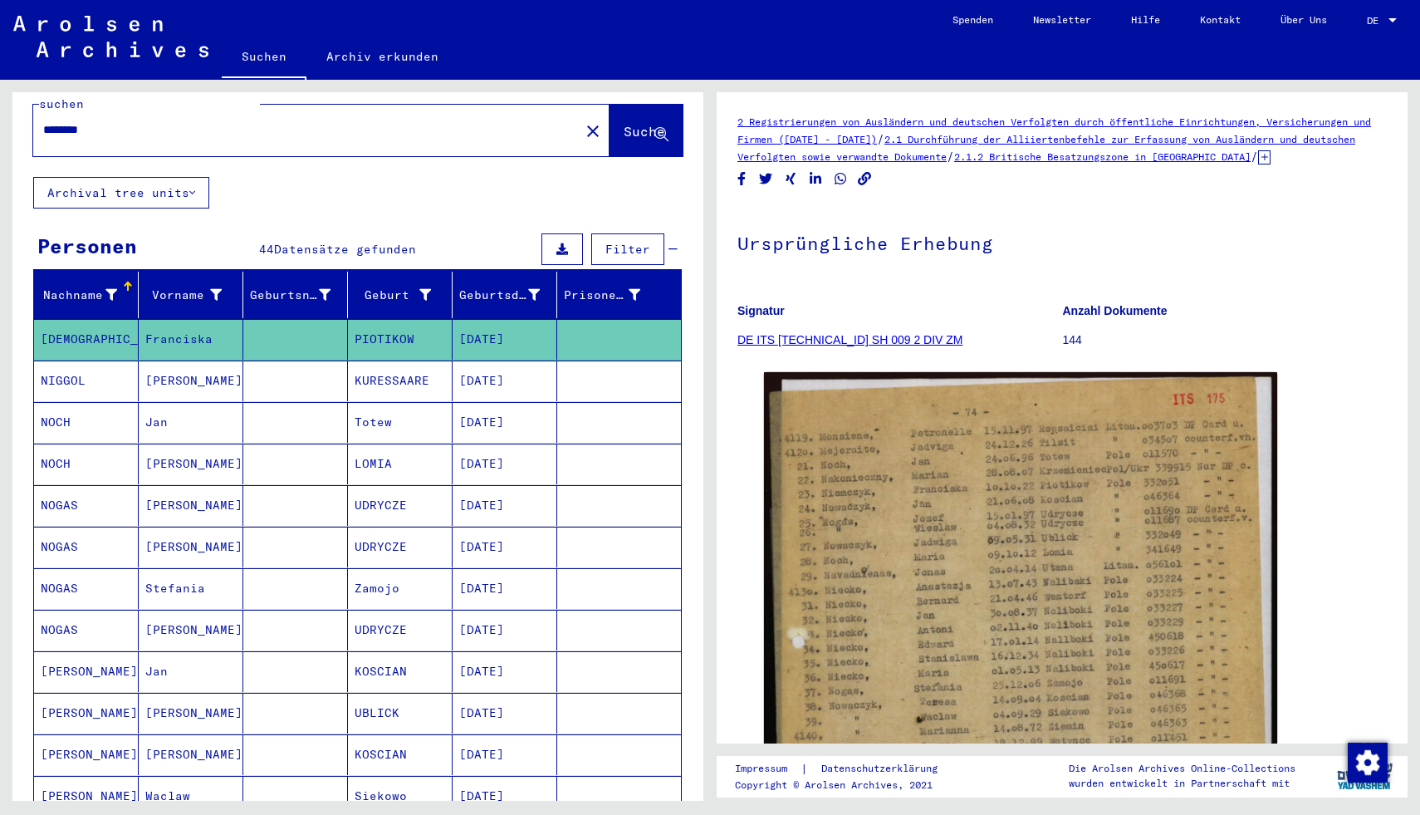
scroll to position [0, 0]
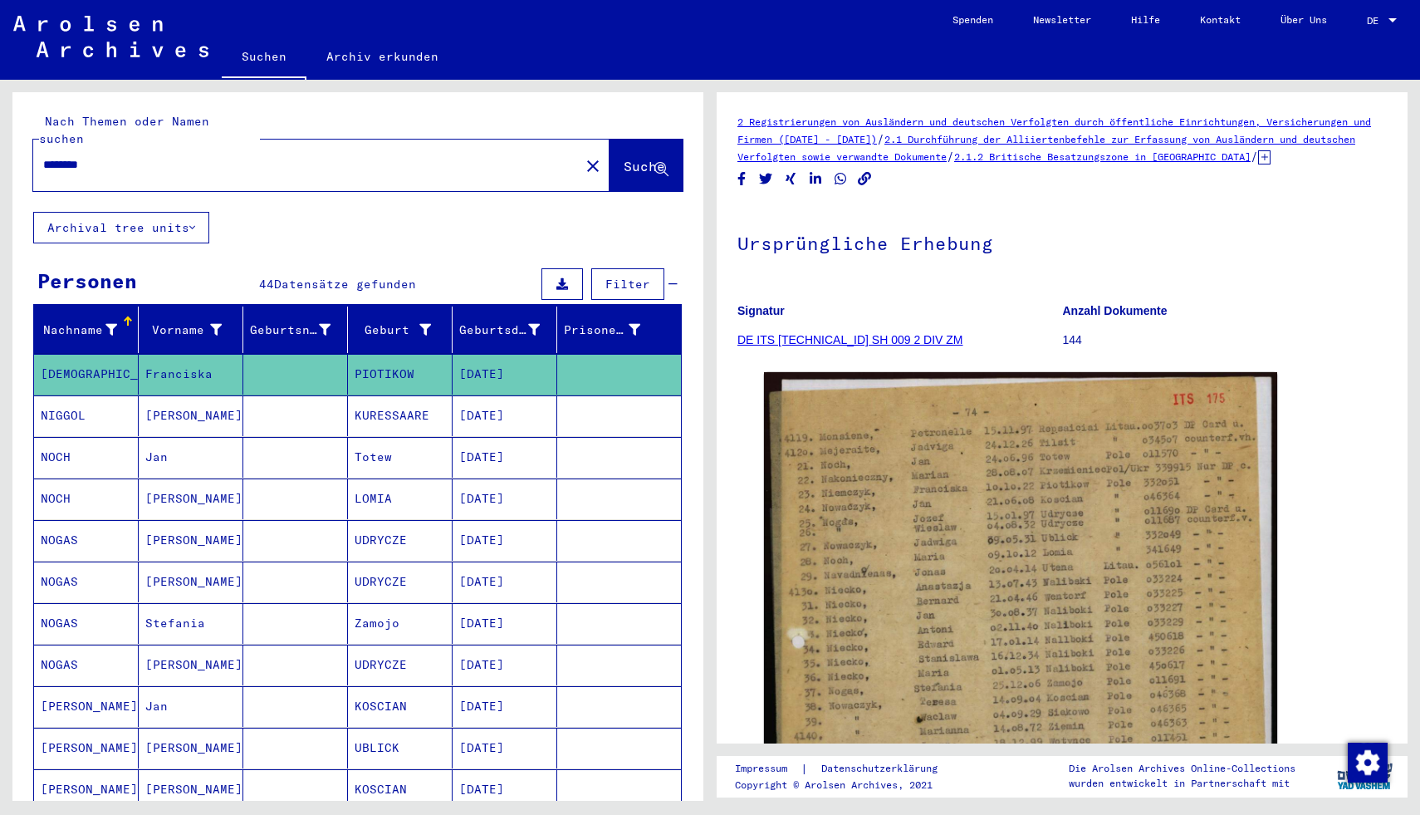
click at [188, 146] on div "********" at bounding box center [301, 164] width 537 height 37
drag, startPoint x: 115, startPoint y: 149, endPoint x: 18, endPoint y: 151, distance: 97.2
click at [18, 151] on div "Nach Themen oder Namen suchen ******** close Suche" at bounding box center [357, 152] width 691 height 120
type input "**********"
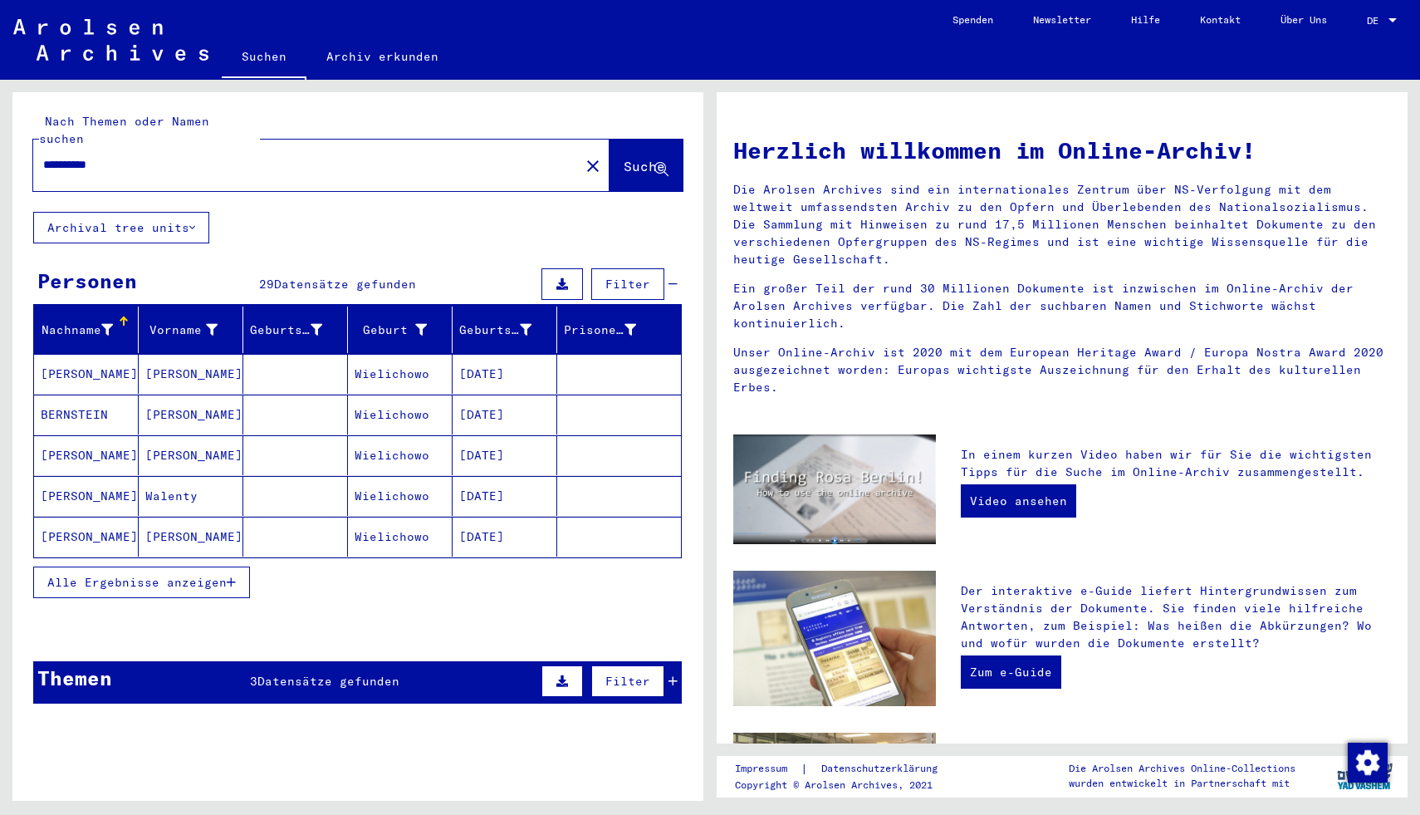
click at [215, 575] on span "Alle Ergebnisse anzeigen" at bounding box center [136, 582] width 179 height 15
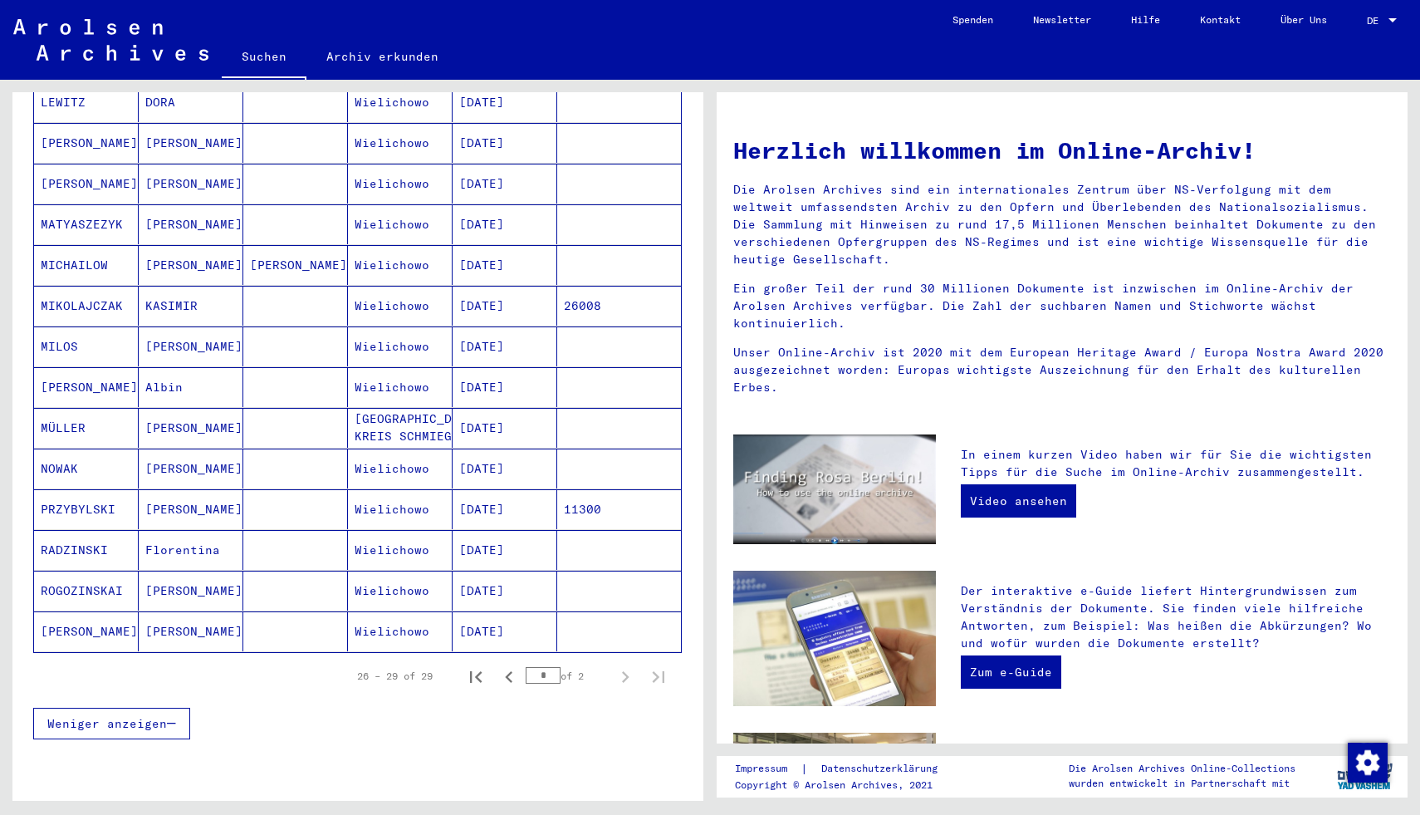
scroll to position [727, 0]
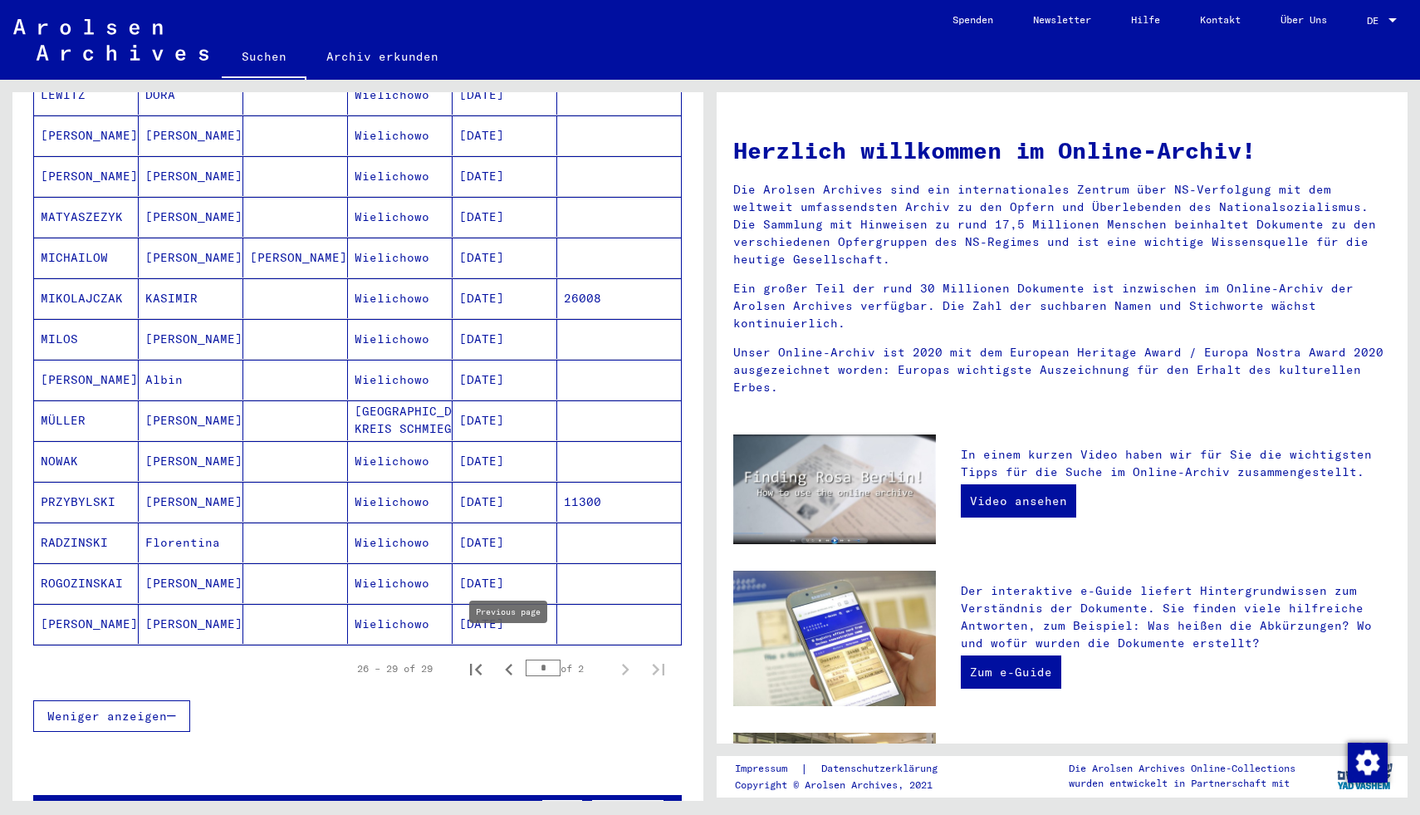
click at [511, 658] on icon "Previous page" at bounding box center [509, 669] width 23 height 23
type input "*"
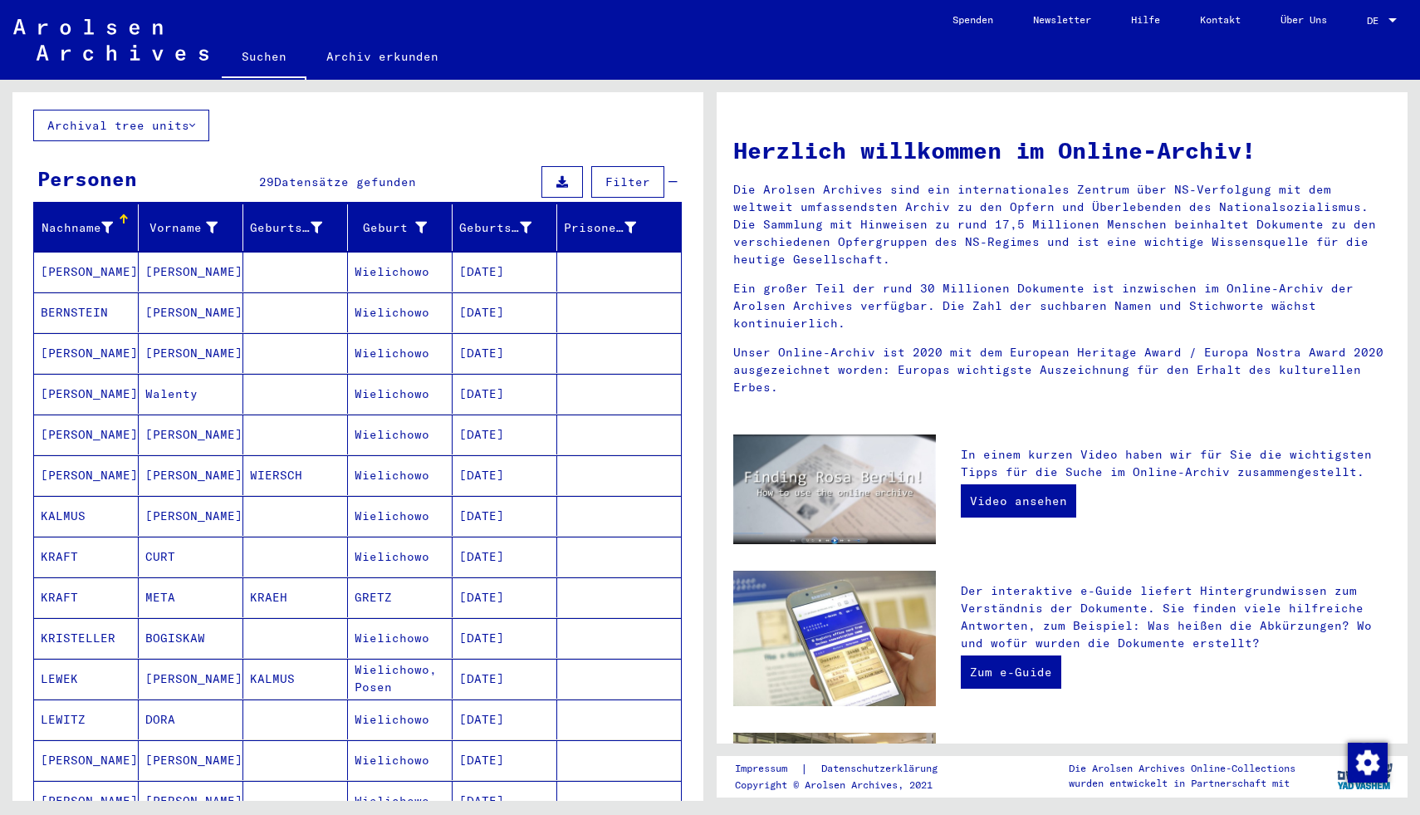
scroll to position [0, 0]
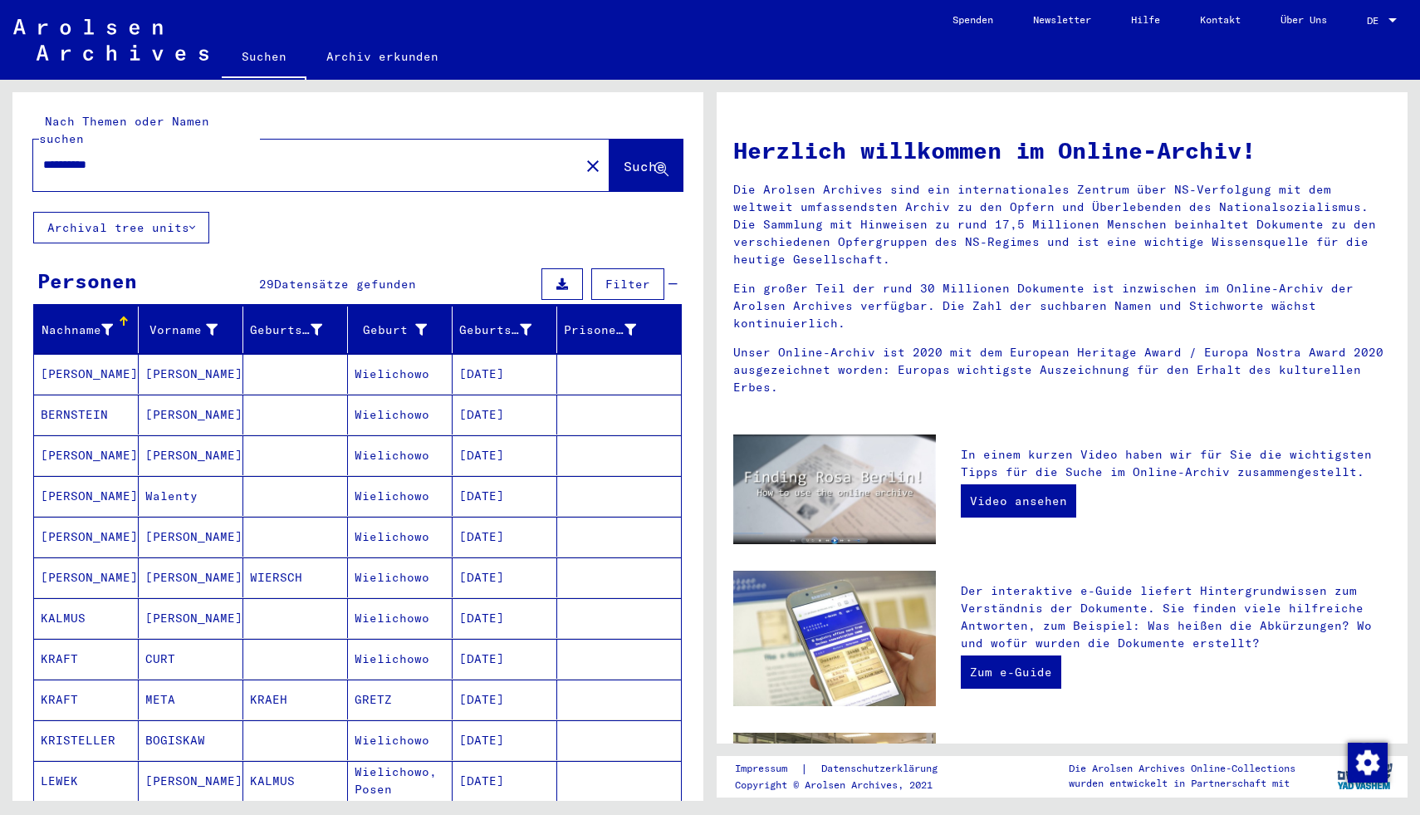
drag, startPoint x: 135, startPoint y: 140, endPoint x: 0, endPoint y: 128, distance: 135.9
click at [0, 128] on div "**********" at bounding box center [355, 440] width 710 height 721
type input "**********"
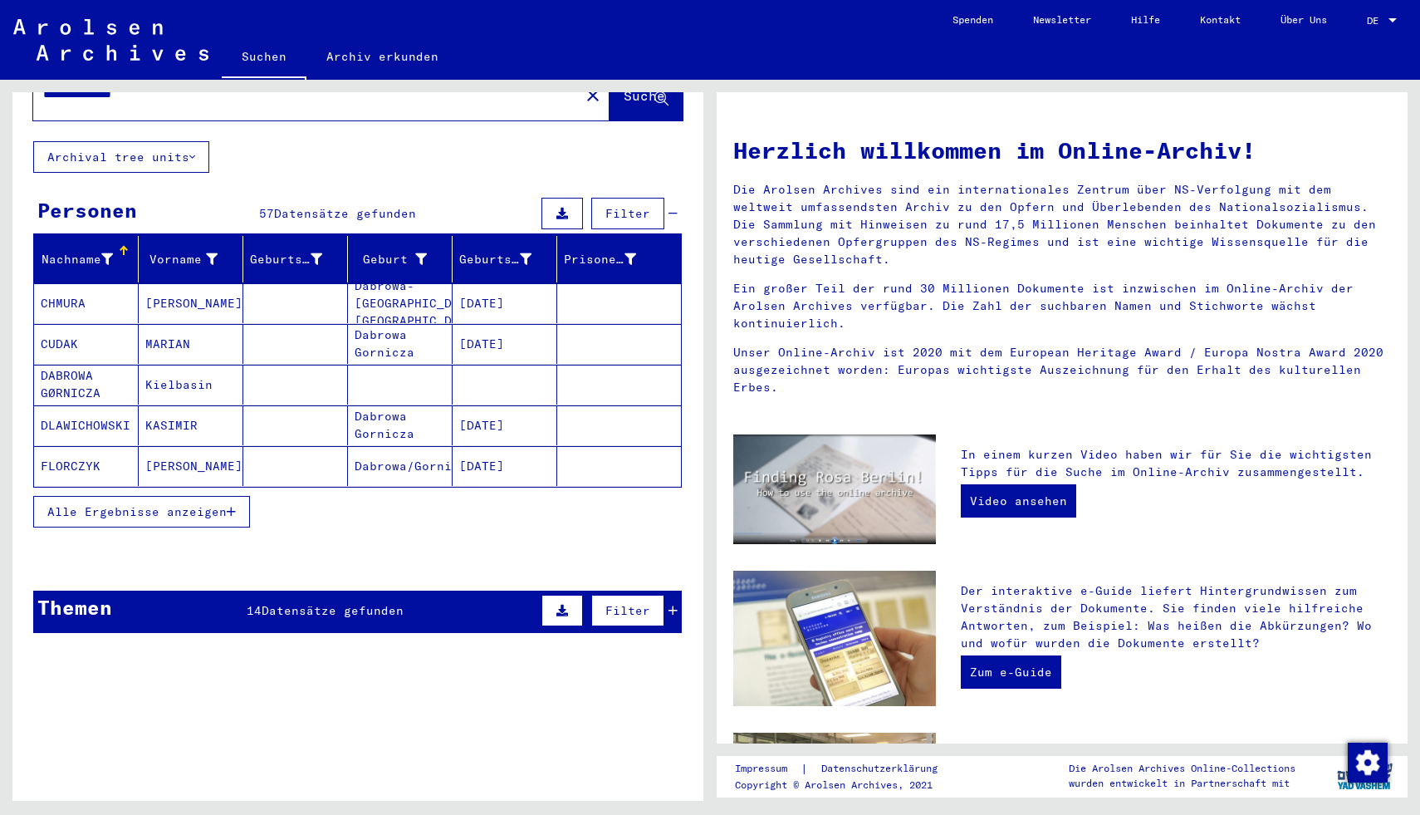
scroll to position [66, 0]
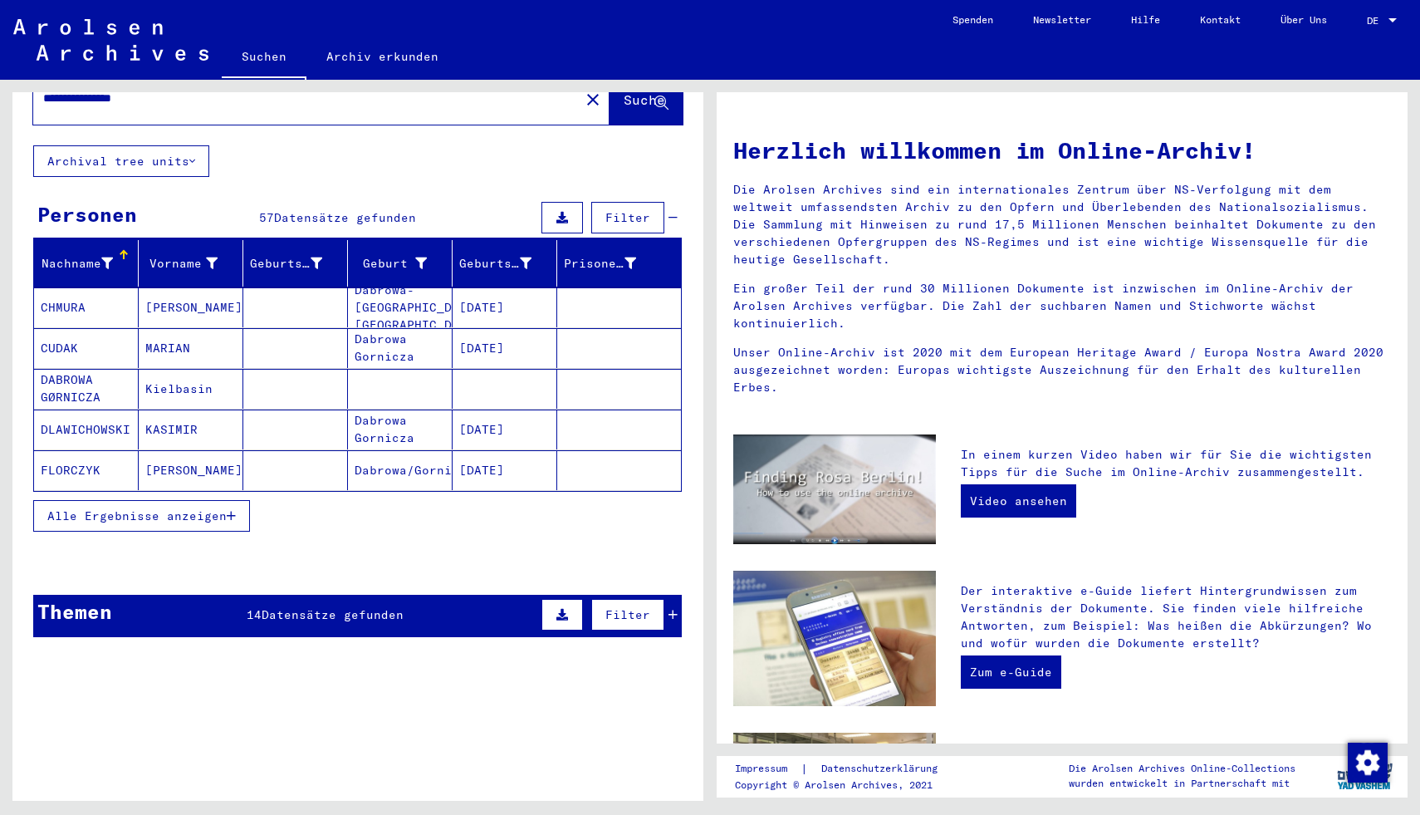
click at [197, 508] on span "Alle Ergebnisse anzeigen" at bounding box center [136, 515] width 179 height 15
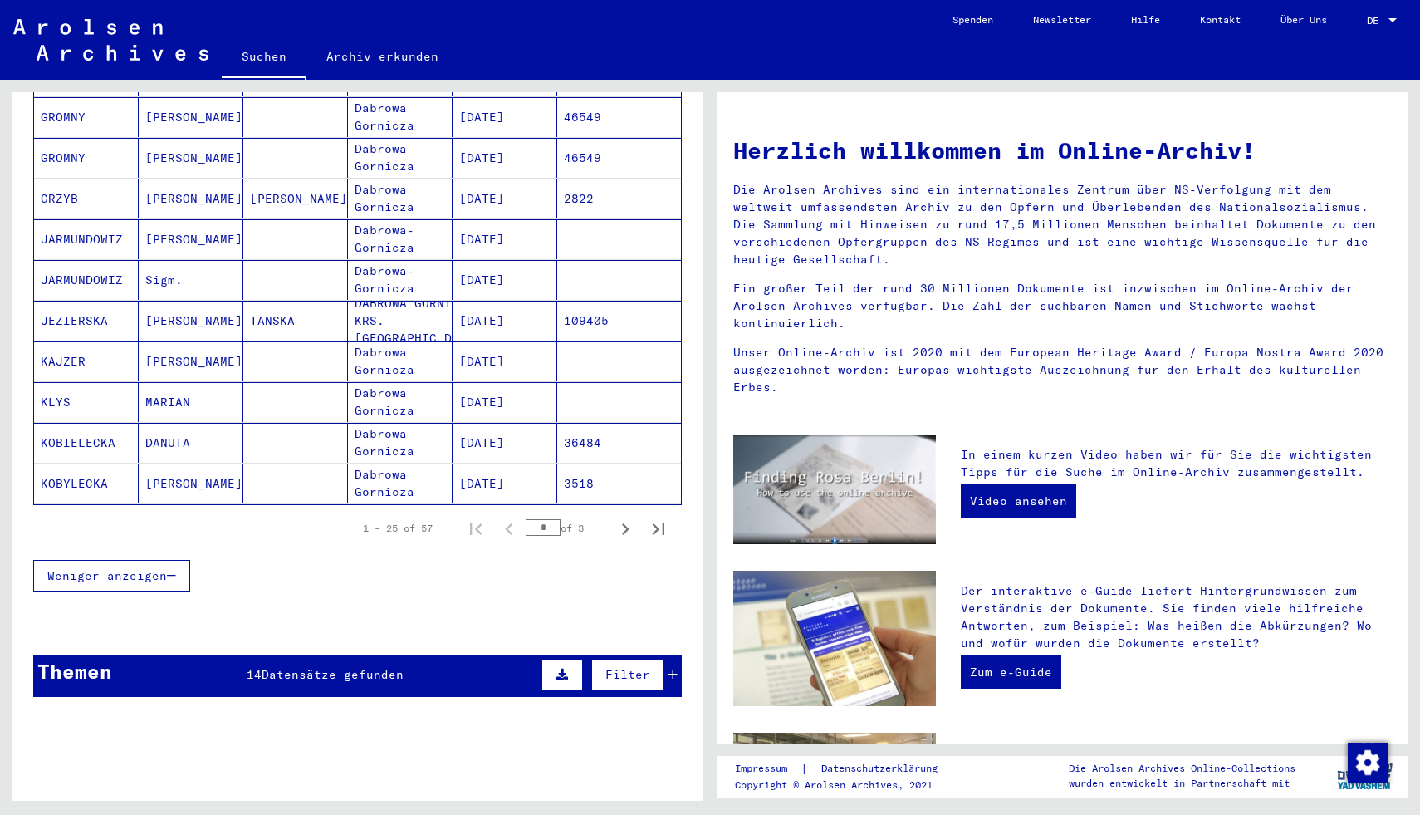
scroll to position [870, 0]
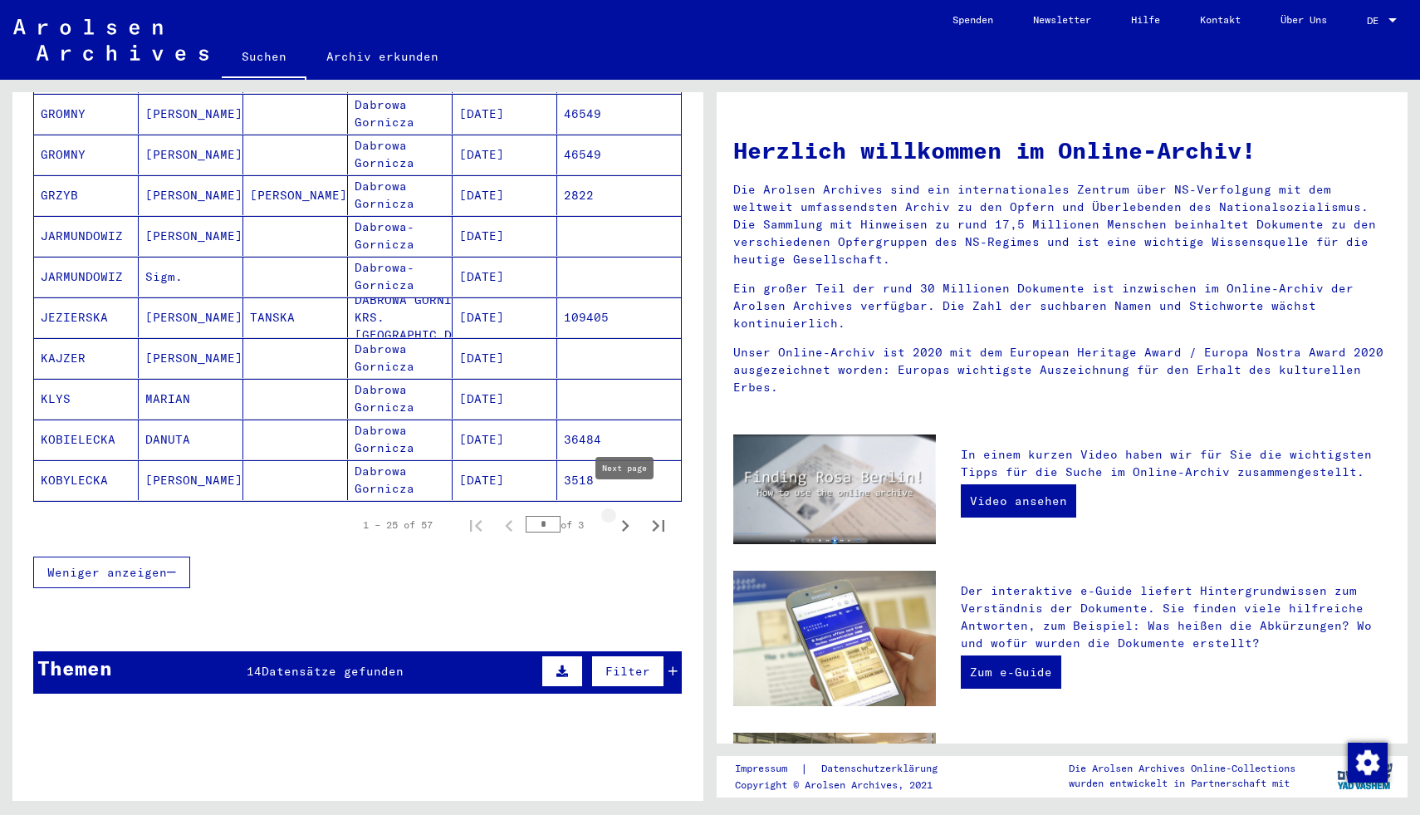
click at [625, 520] on icon "Next page" at bounding box center [625, 526] width 7 height 12
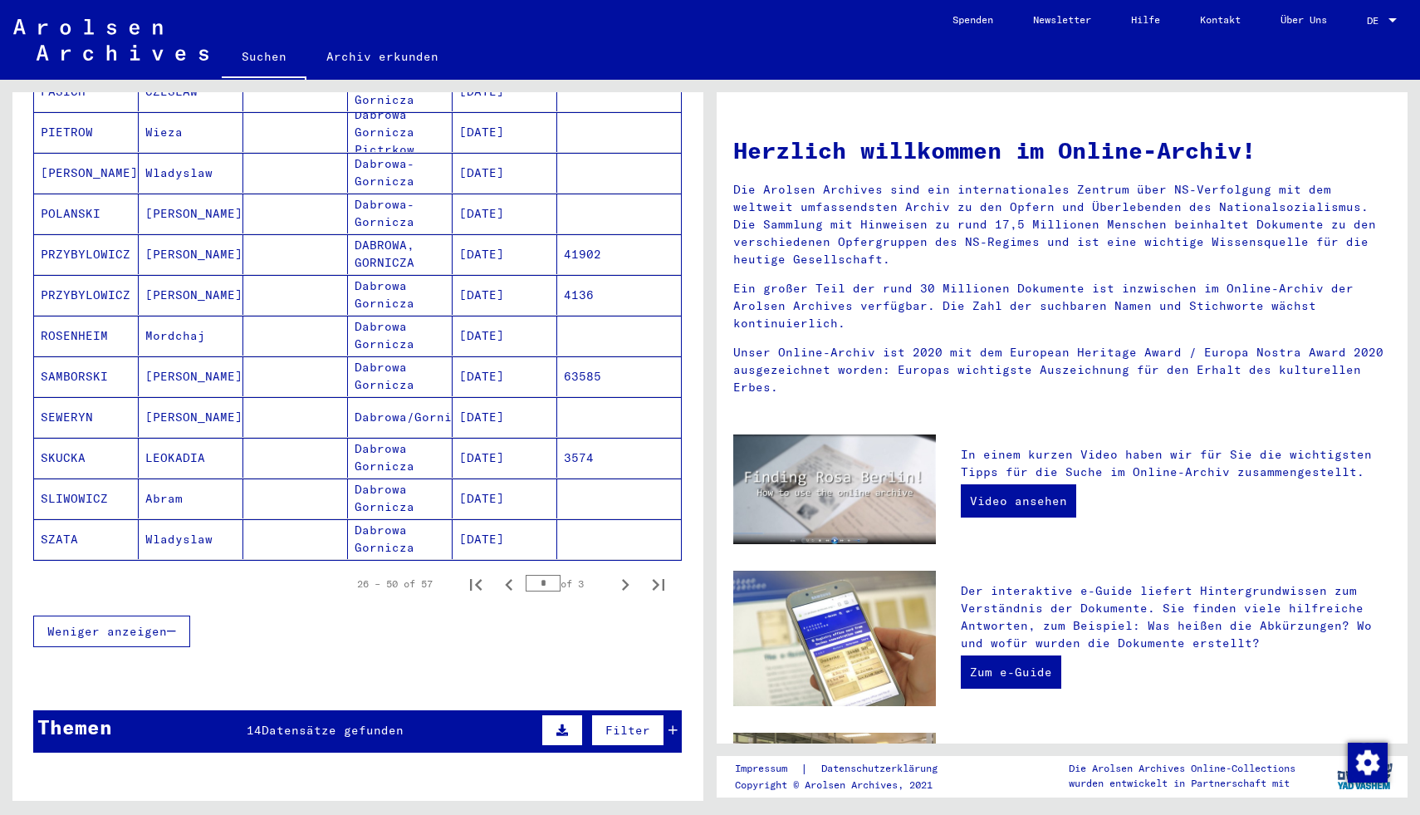
scroll to position [820, 0]
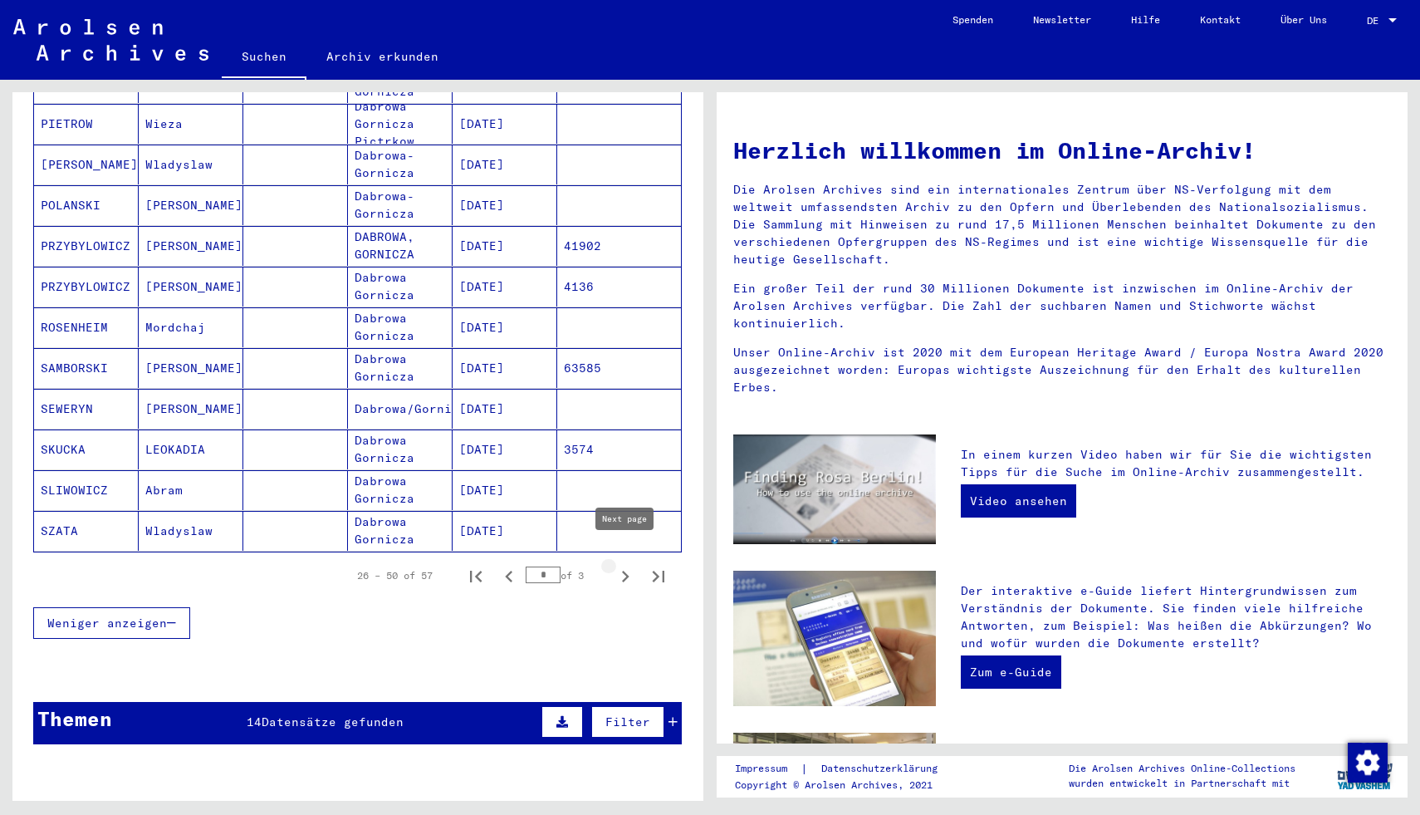
click at [627, 565] on icon "Next page" at bounding box center [625, 576] width 23 height 23
type input "*"
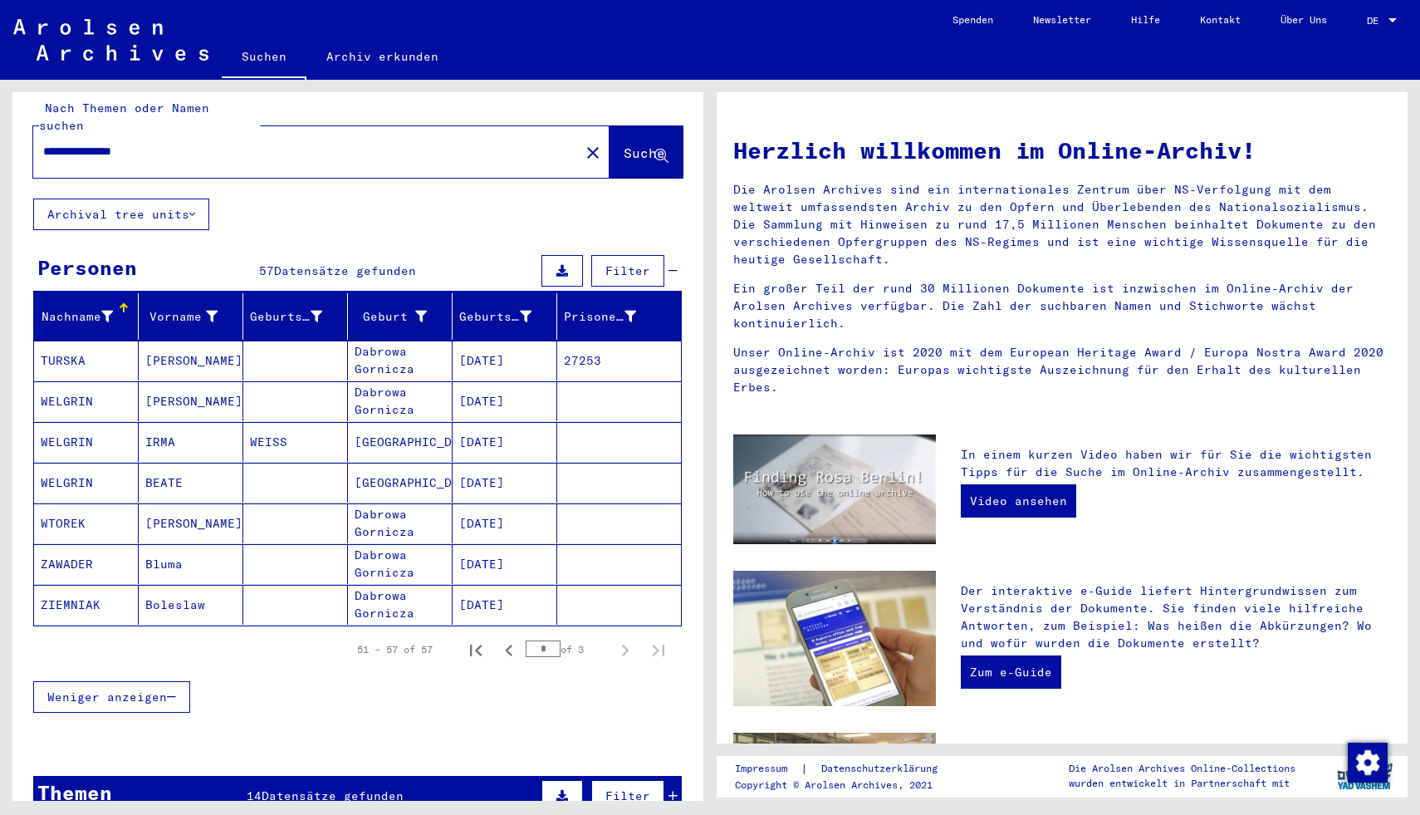
scroll to position [20, 0]
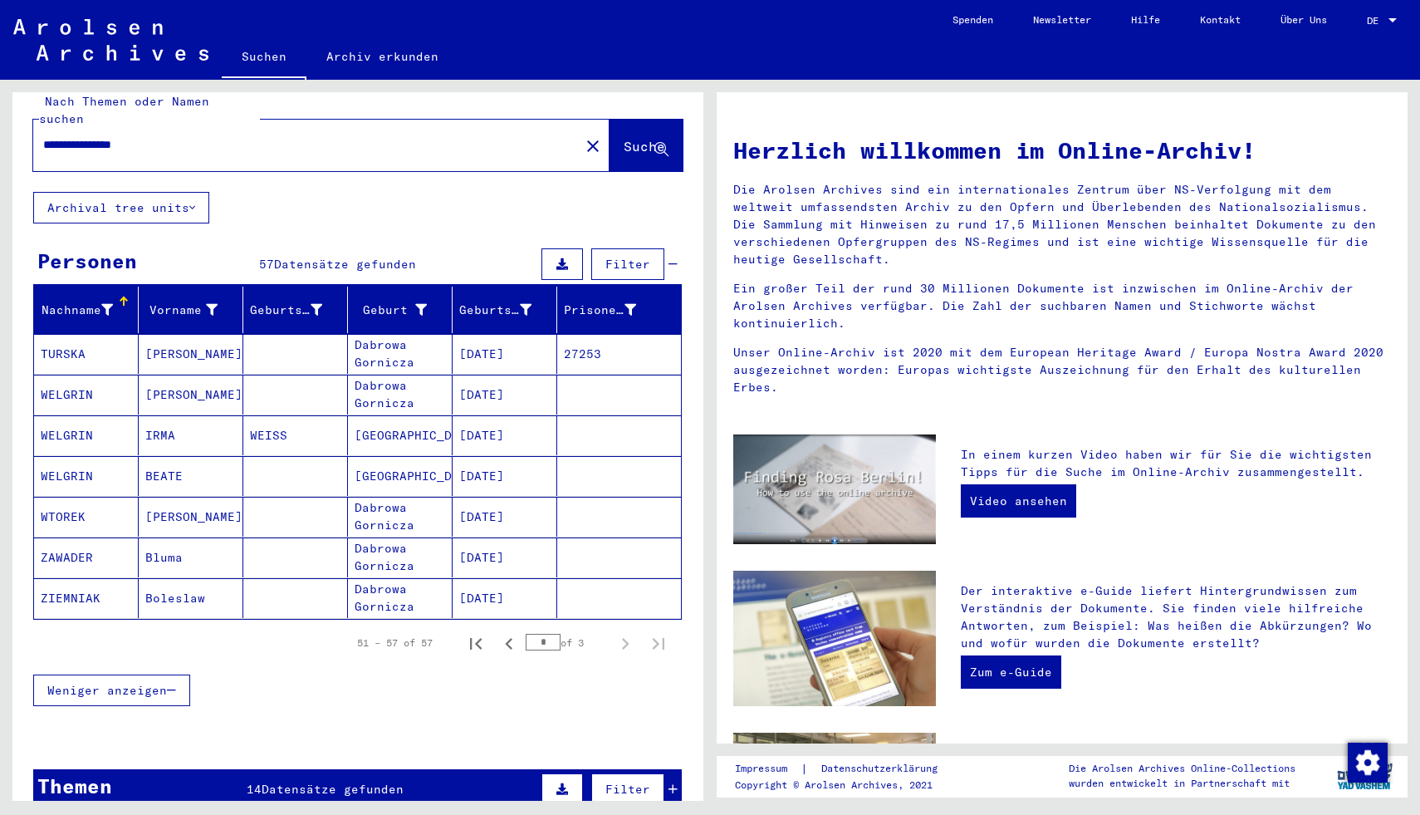
click at [185, 93] on div "Nach Themen oder Namen suchen" at bounding box center [149, 110] width 221 height 35
click at [182, 136] on input "**********" at bounding box center [301, 144] width 517 height 17
type input "******"
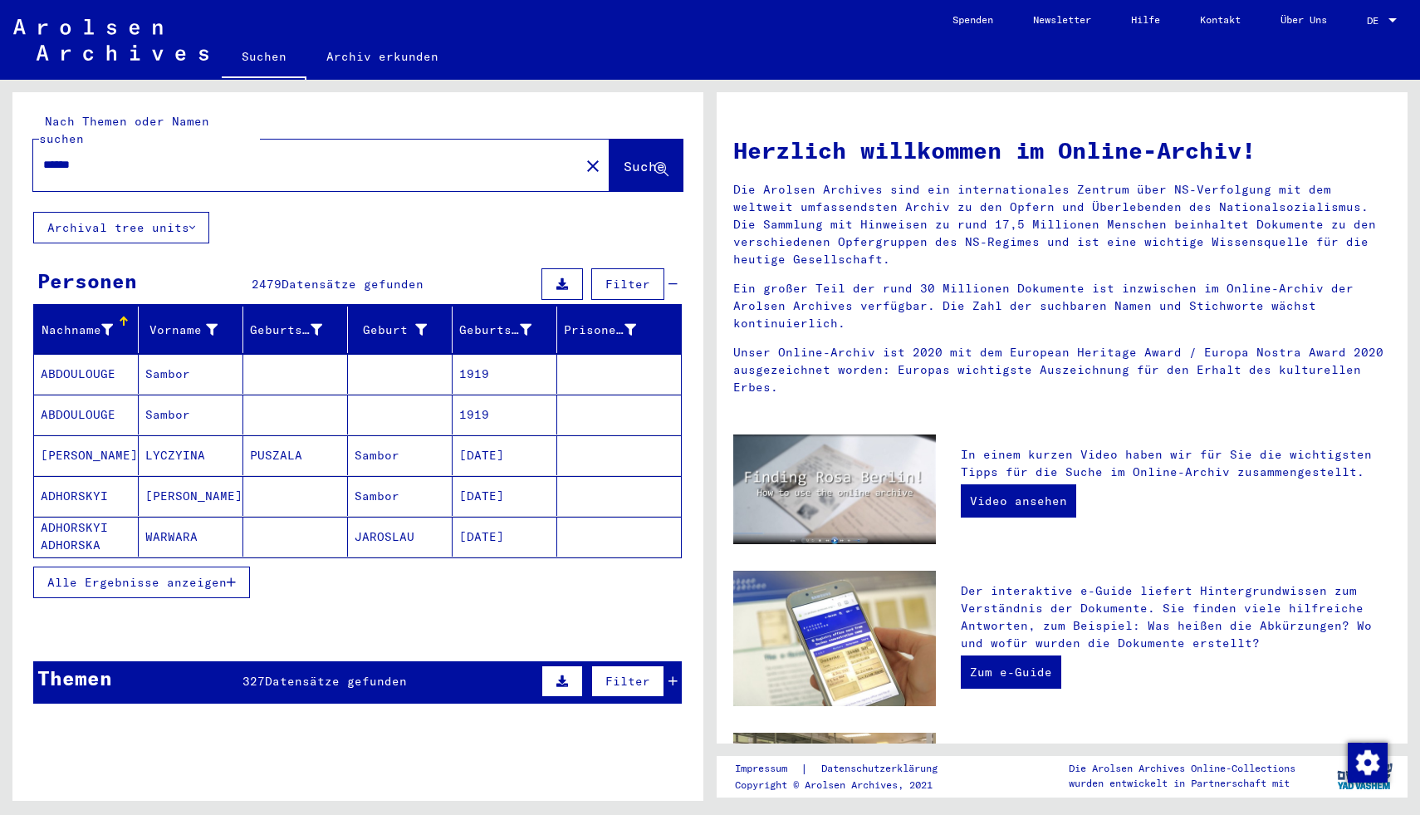
click at [229, 566] on button "Alle Ergebnisse anzeigen" at bounding box center [141, 582] width 217 height 32
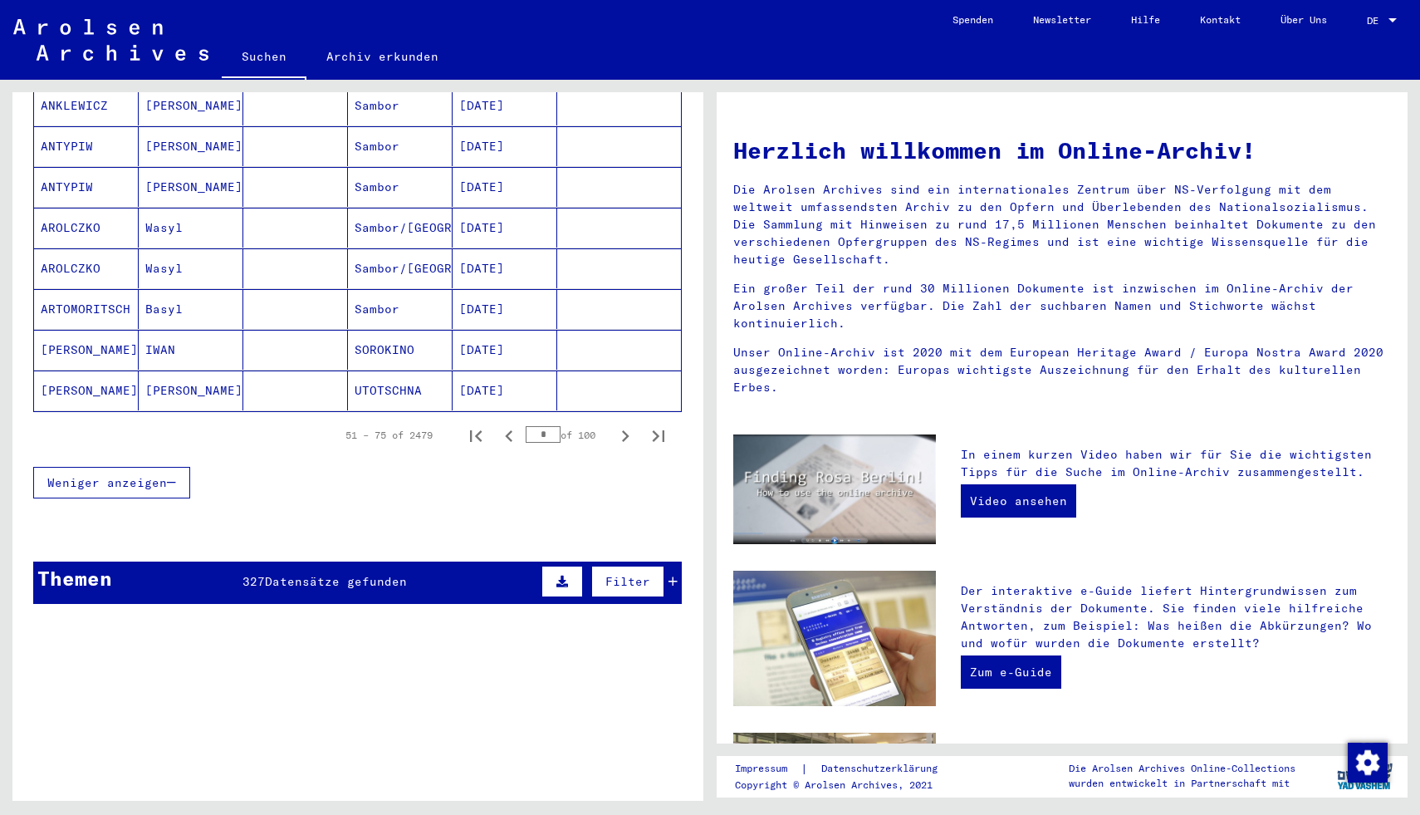
click at [174, 467] on button "Weniger anzeigen" at bounding box center [111, 483] width 157 height 32
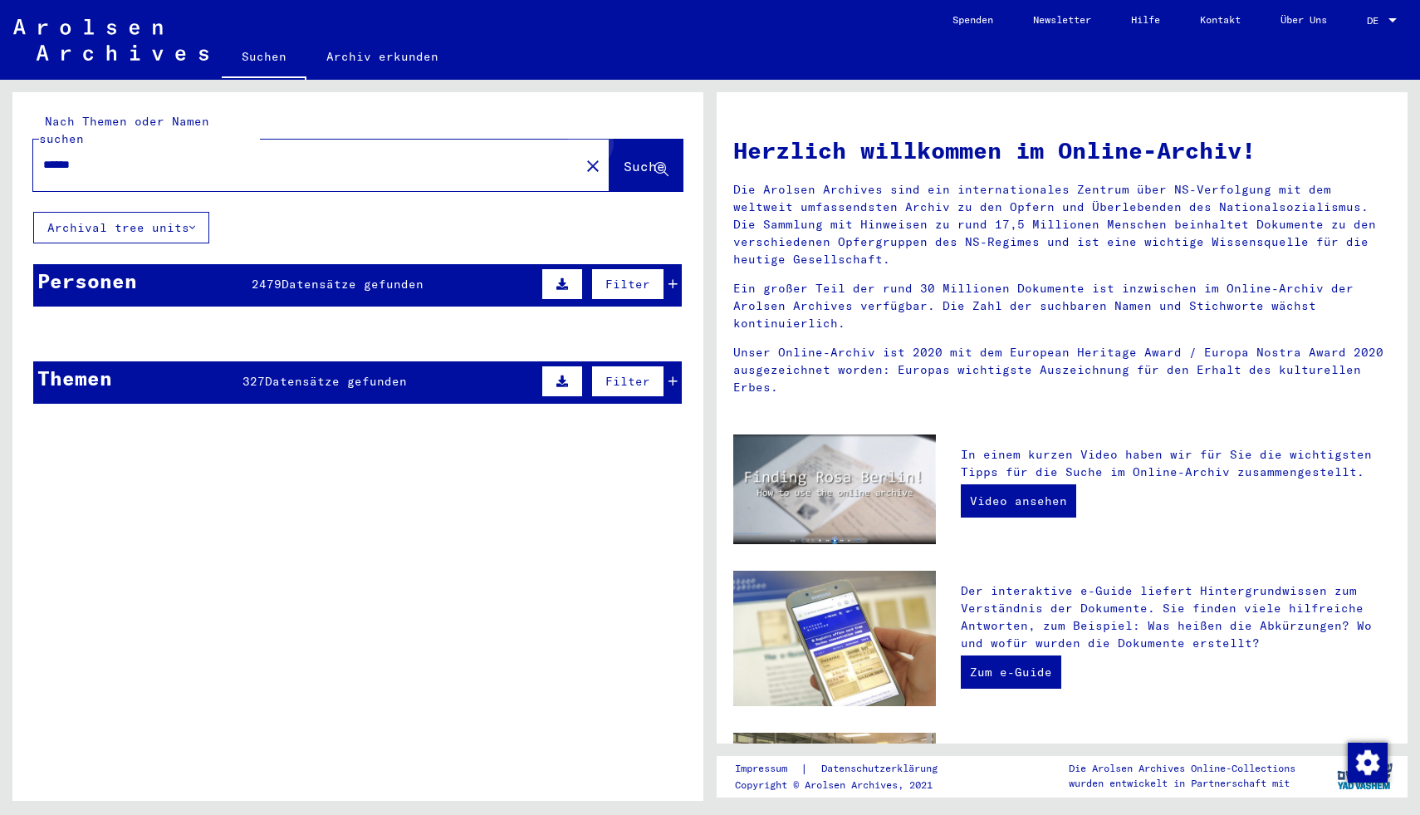
click at [650, 158] on span "Suche" at bounding box center [645, 166] width 42 height 17
click at [370, 277] on span "Datensätze gefunden" at bounding box center [353, 284] width 142 height 15
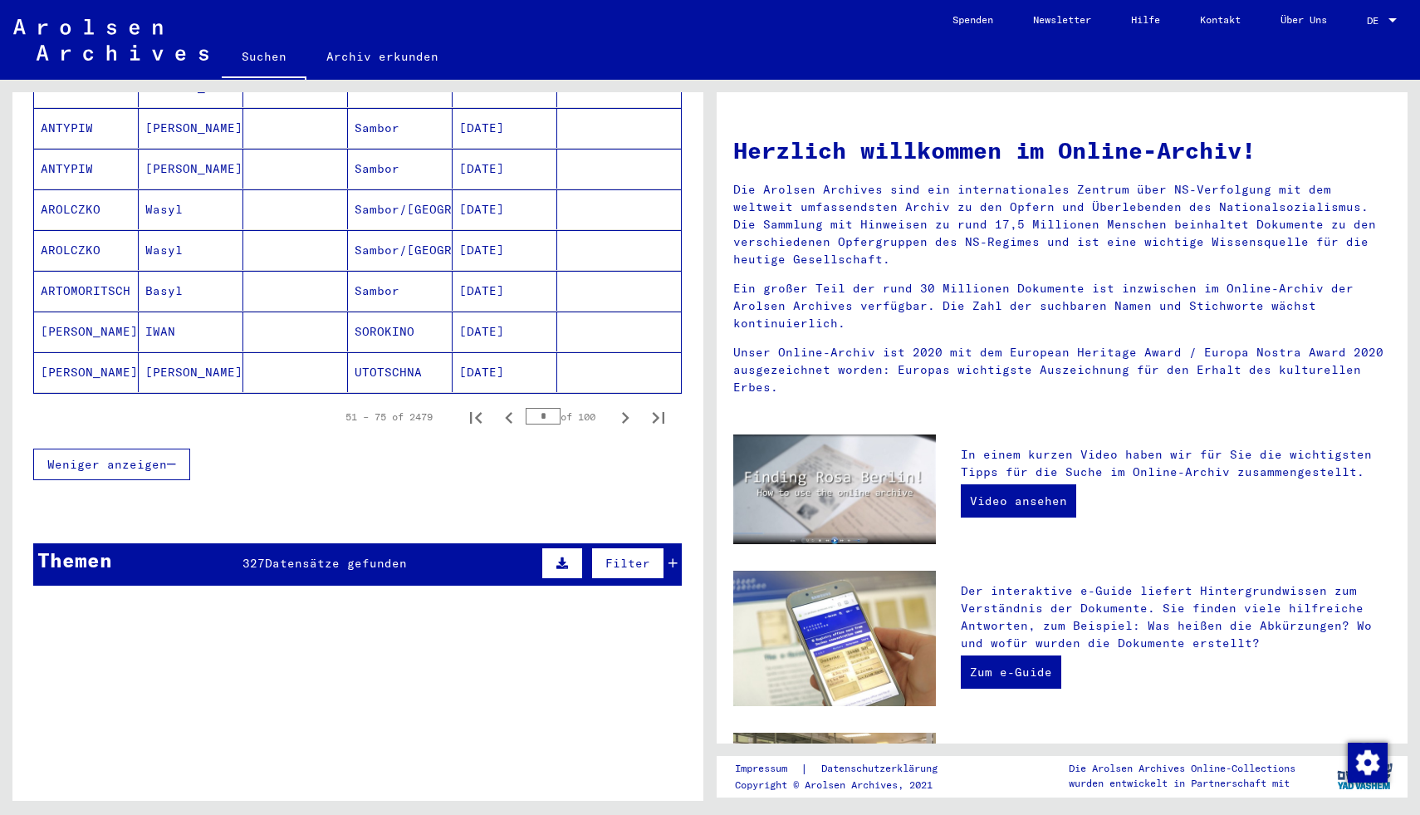
scroll to position [987, 0]
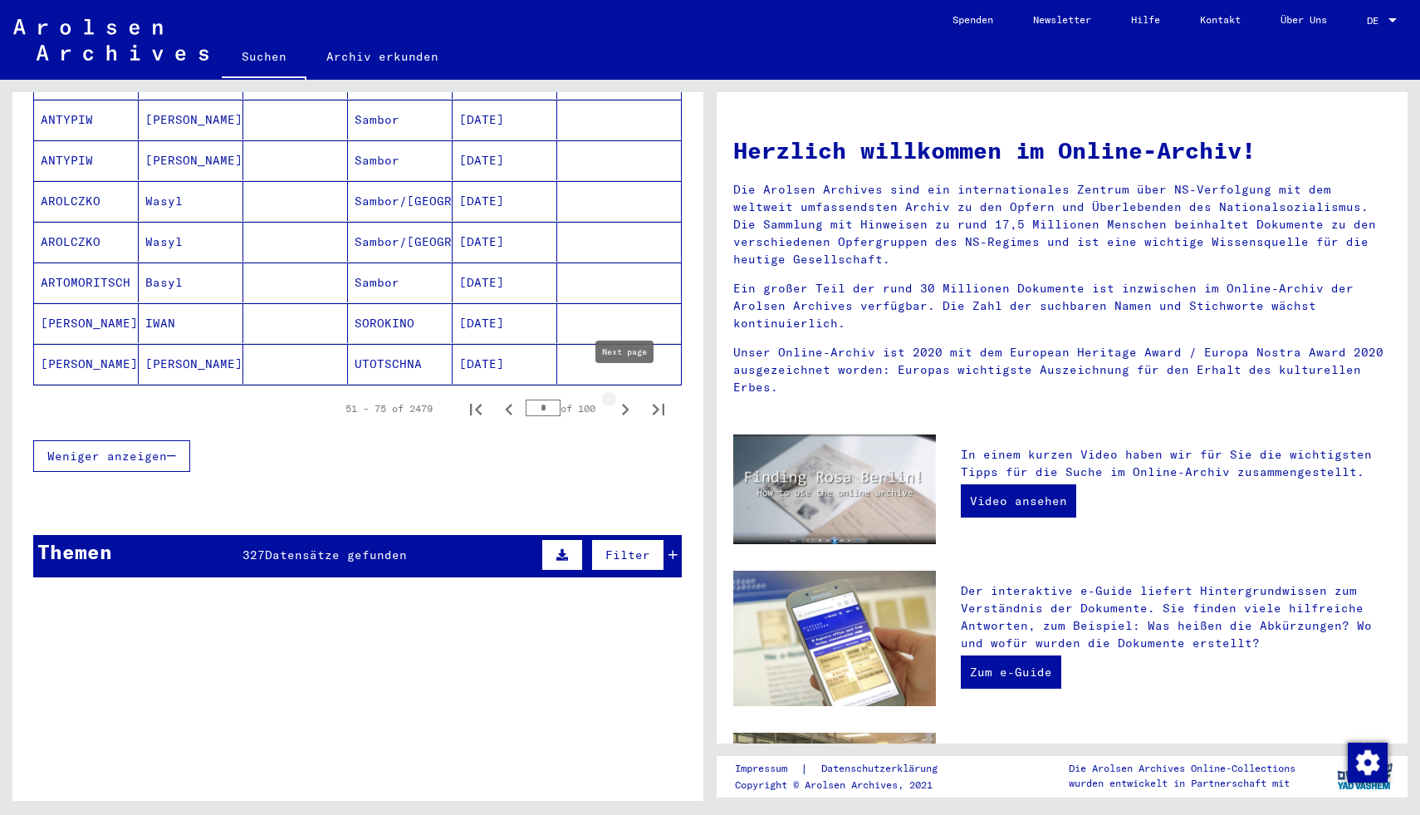
click at [622, 404] on button "Next page" at bounding box center [625, 408] width 33 height 33
click at [626, 398] on icon "Next page" at bounding box center [625, 409] width 23 height 23
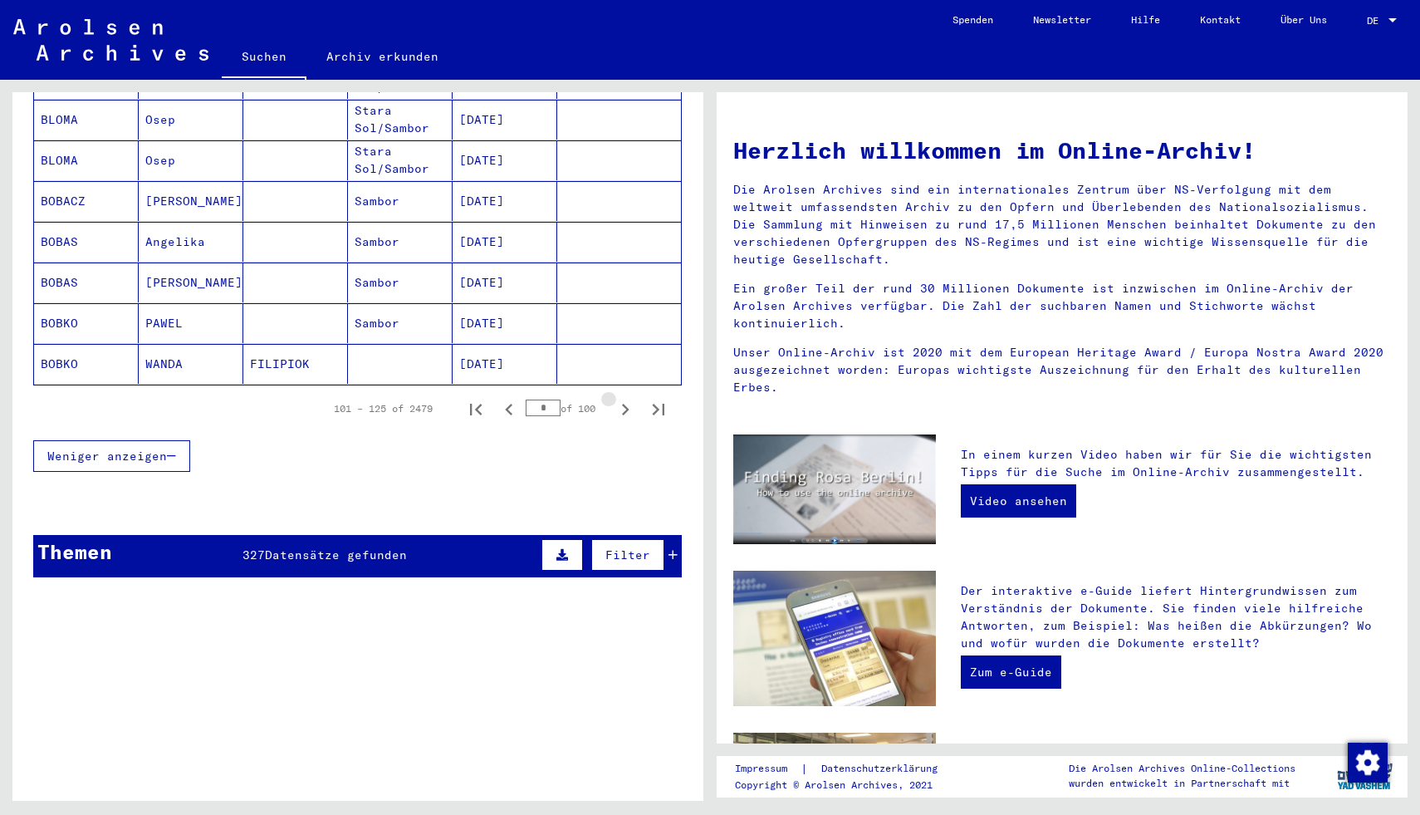
click at [626, 398] on icon "Next page" at bounding box center [625, 409] width 23 height 23
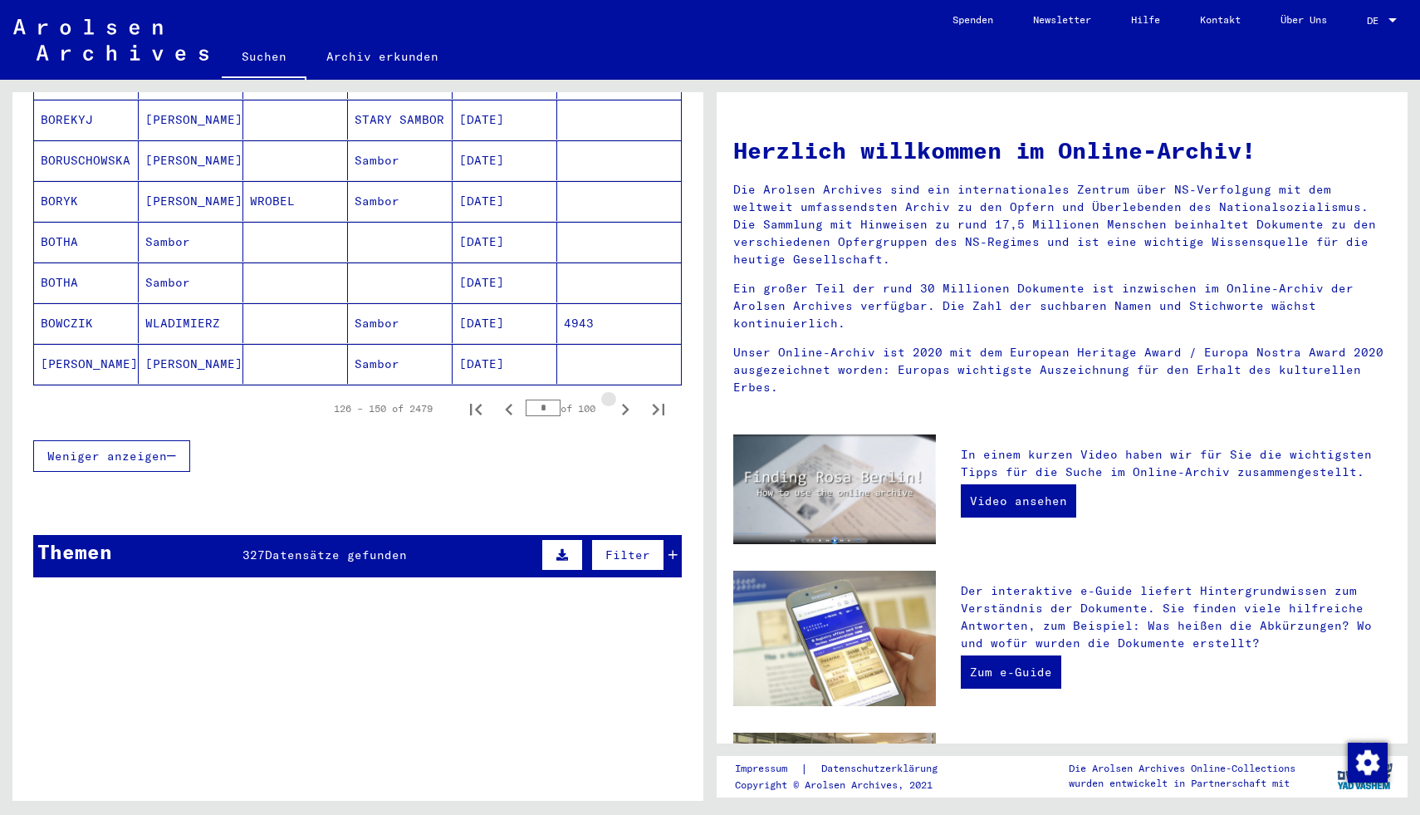
click at [626, 398] on icon "Next page" at bounding box center [625, 409] width 23 height 23
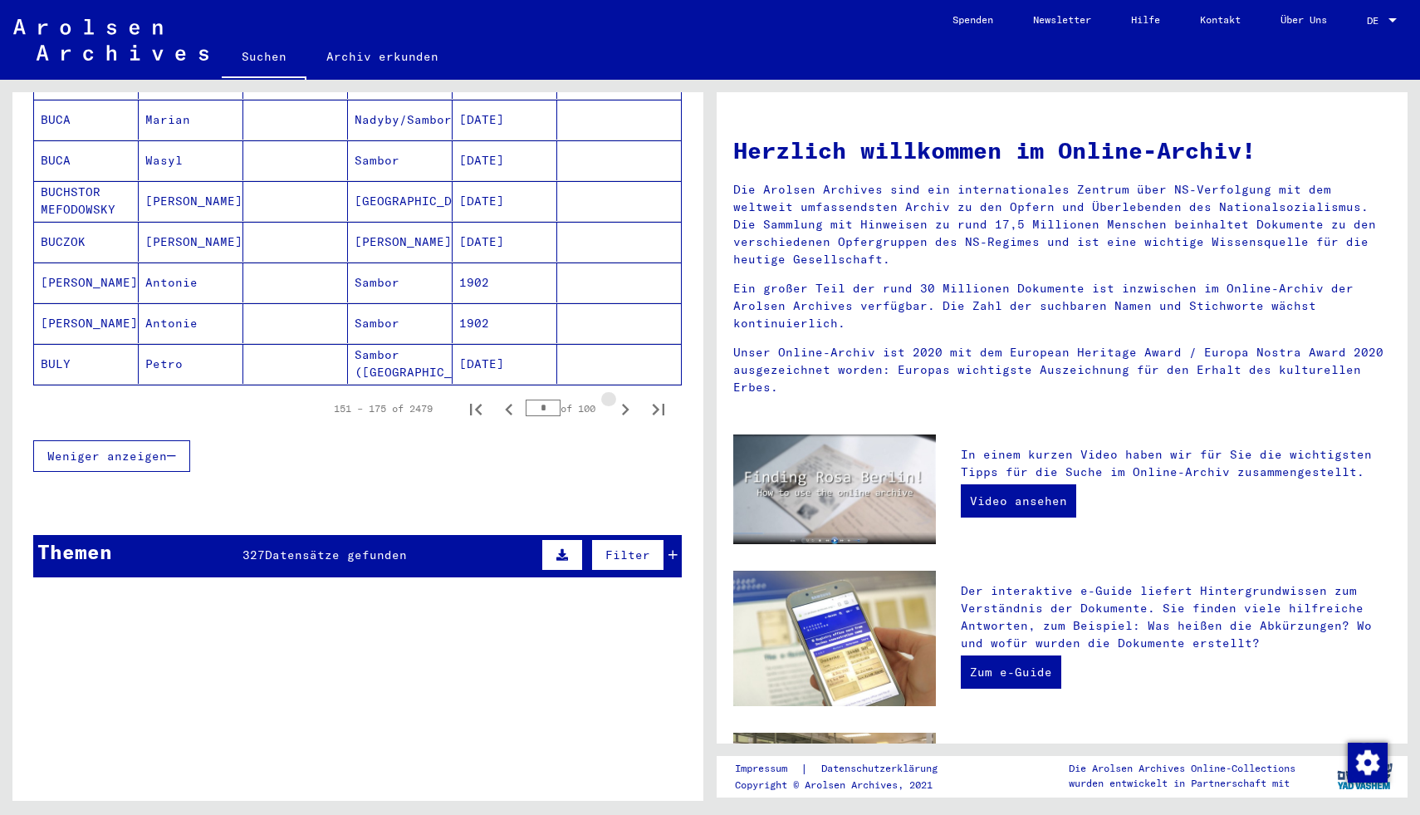
click at [626, 398] on icon "Next page" at bounding box center [625, 409] width 23 height 23
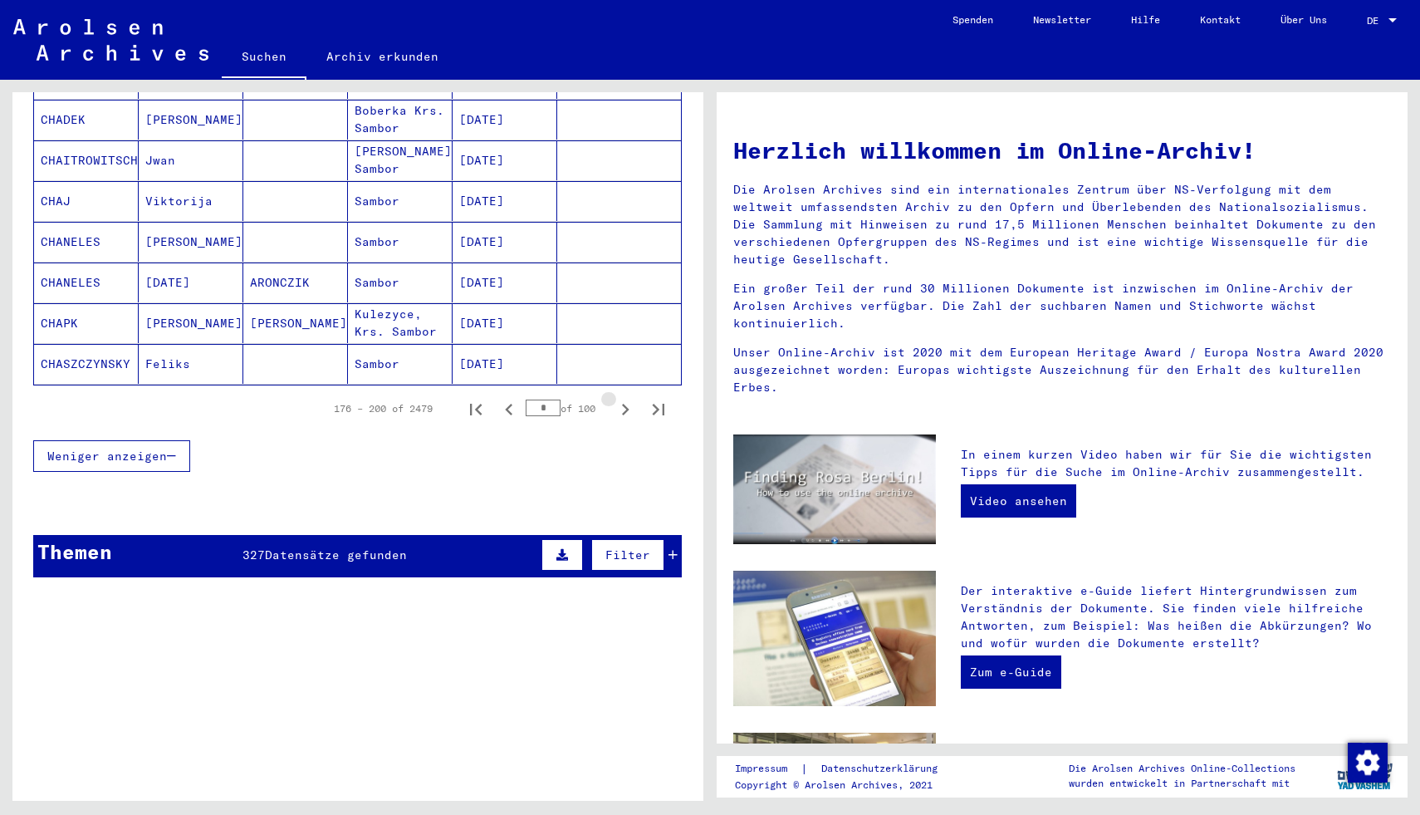
click at [626, 398] on icon "Next page" at bounding box center [625, 409] width 23 height 23
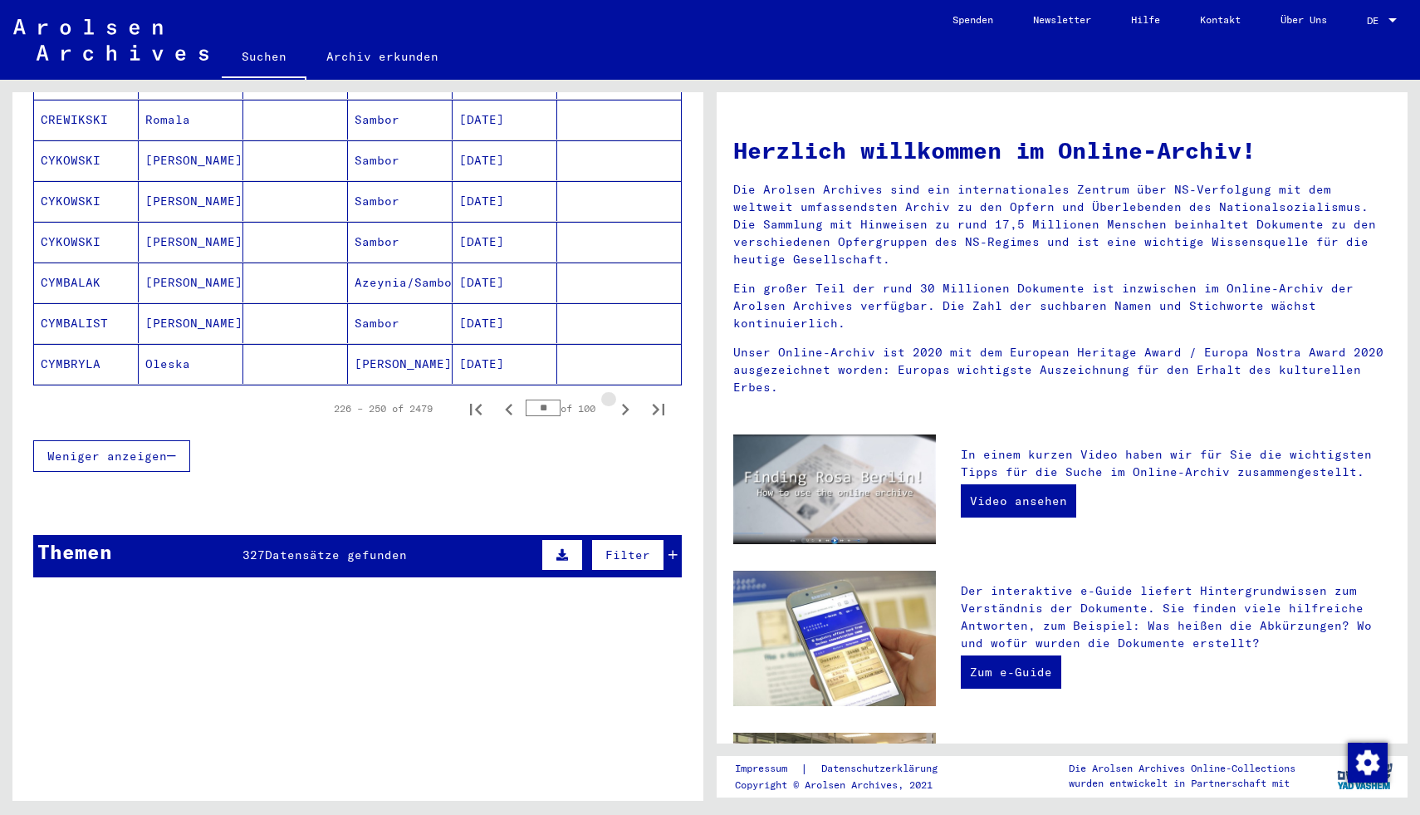
click at [626, 398] on icon "Next page" at bounding box center [625, 409] width 23 height 23
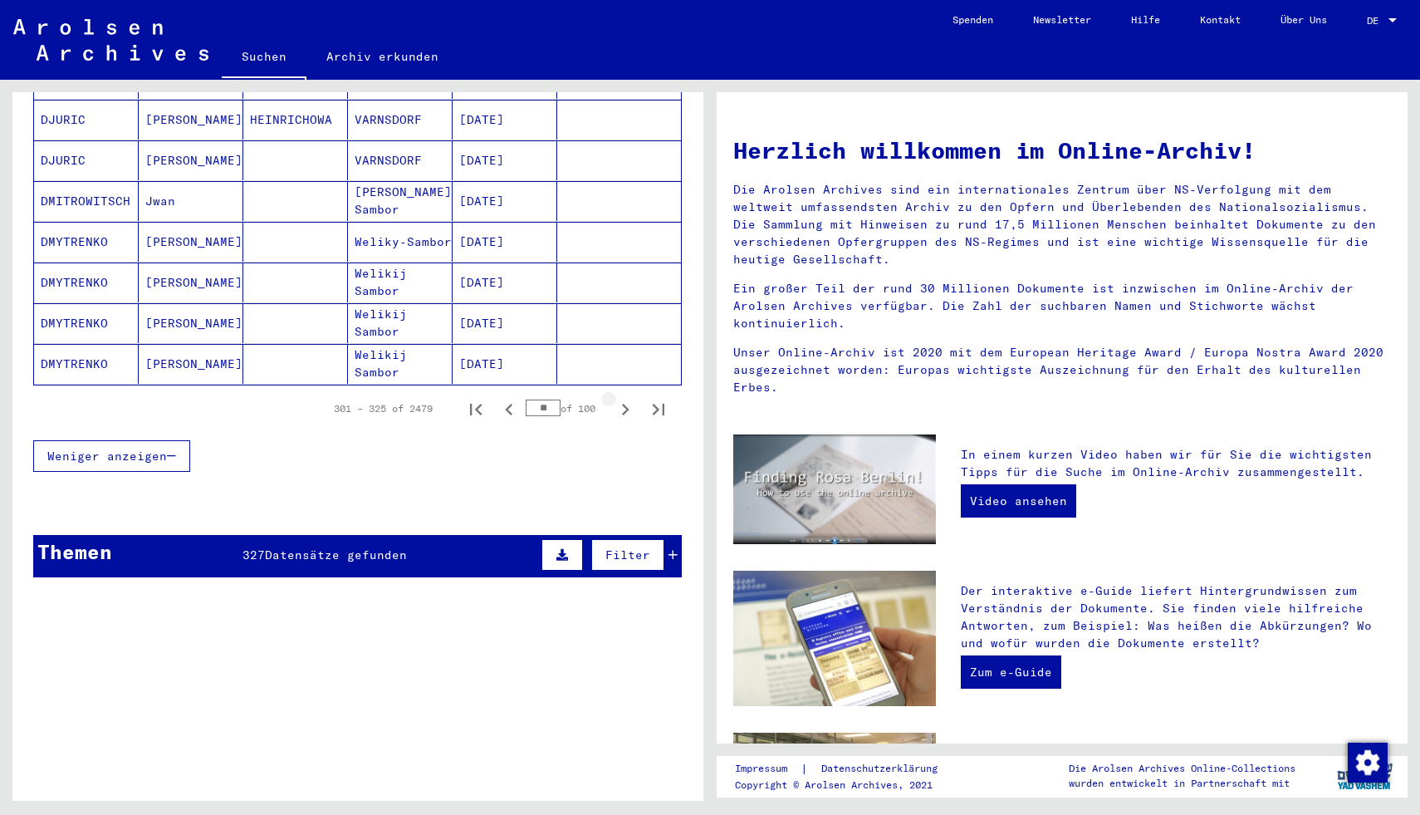
click at [626, 398] on icon "Next page" at bounding box center [625, 409] width 23 height 23
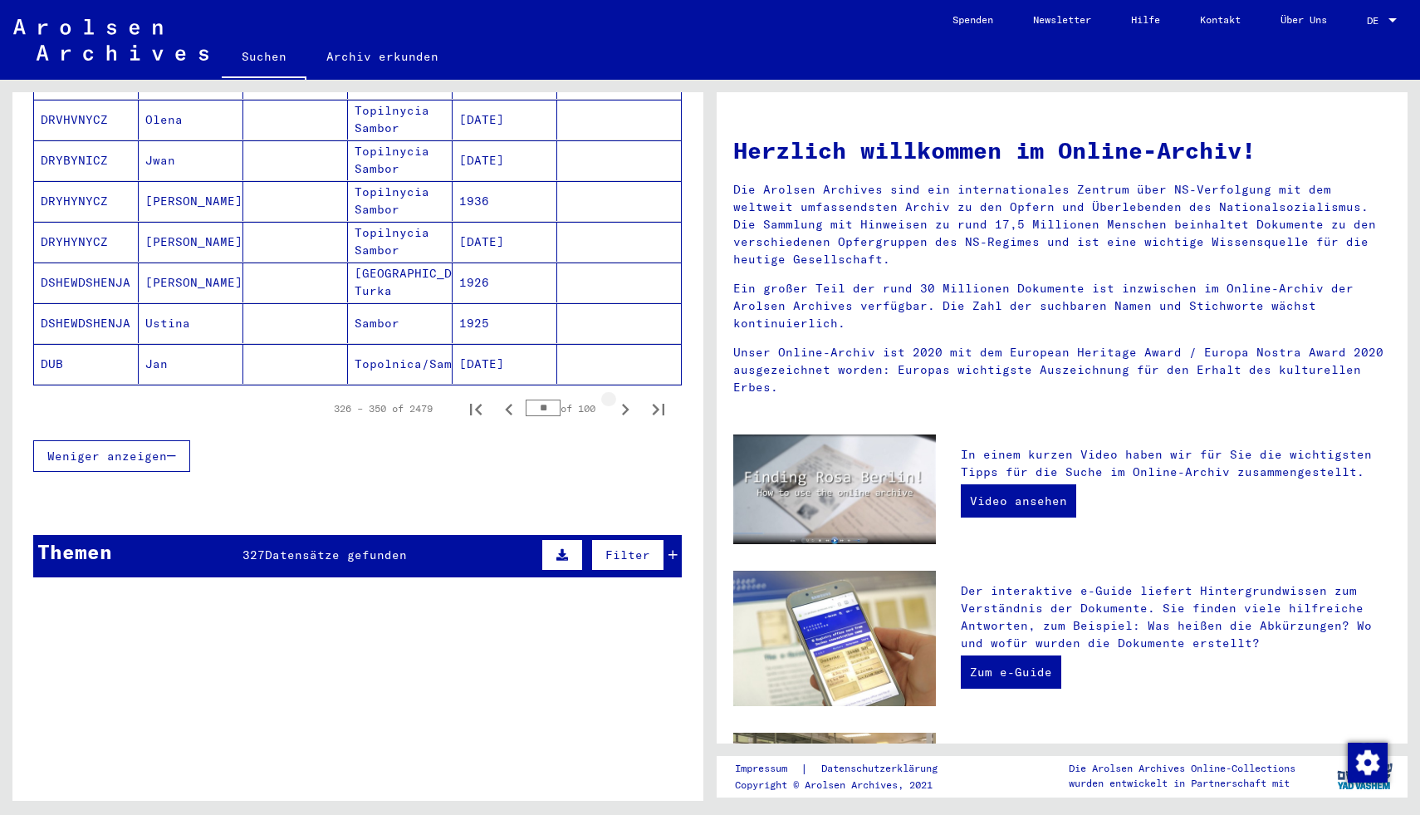
click at [626, 398] on icon "Next page" at bounding box center [625, 409] width 23 height 23
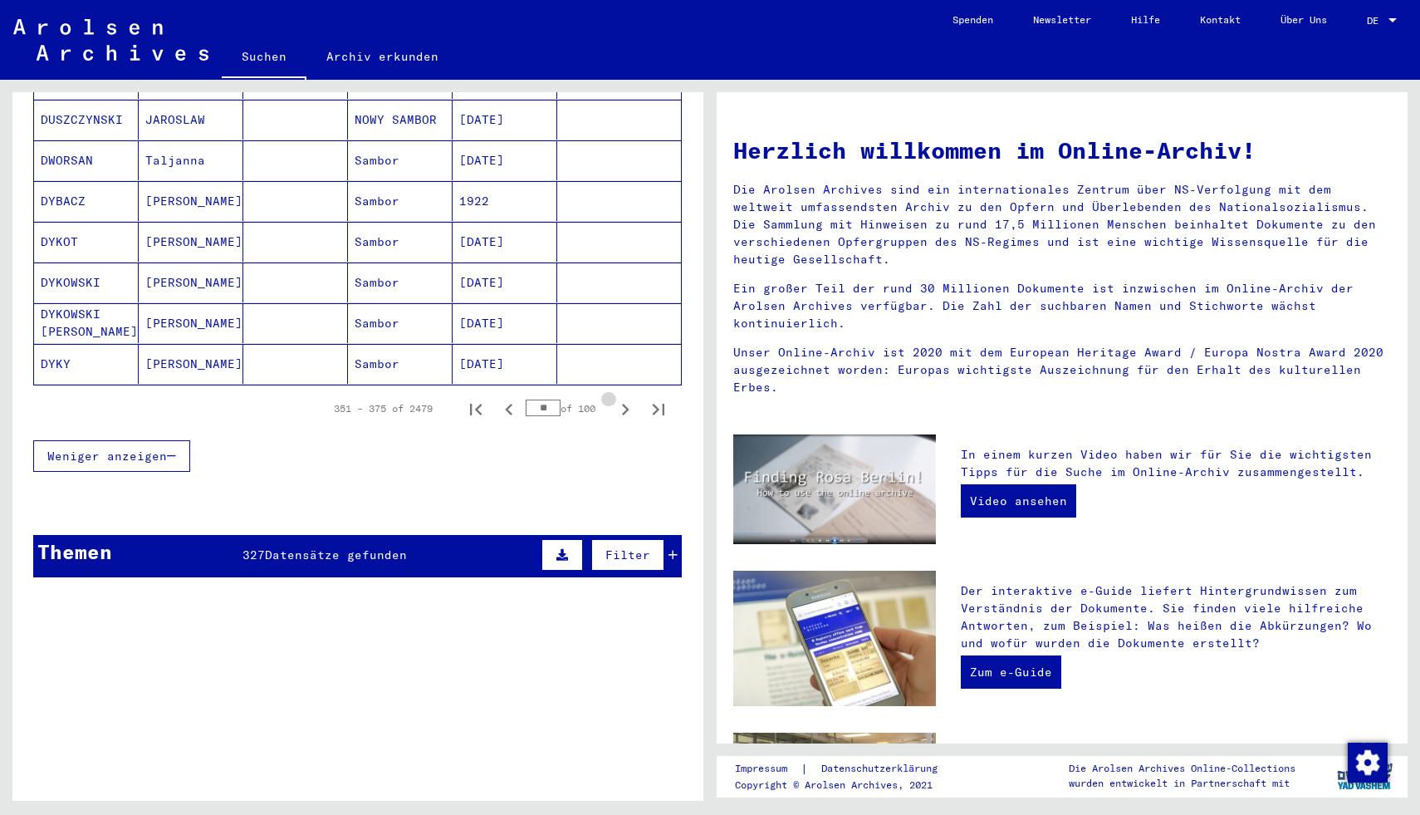
click at [626, 398] on icon "Next page" at bounding box center [625, 409] width 23 height 23
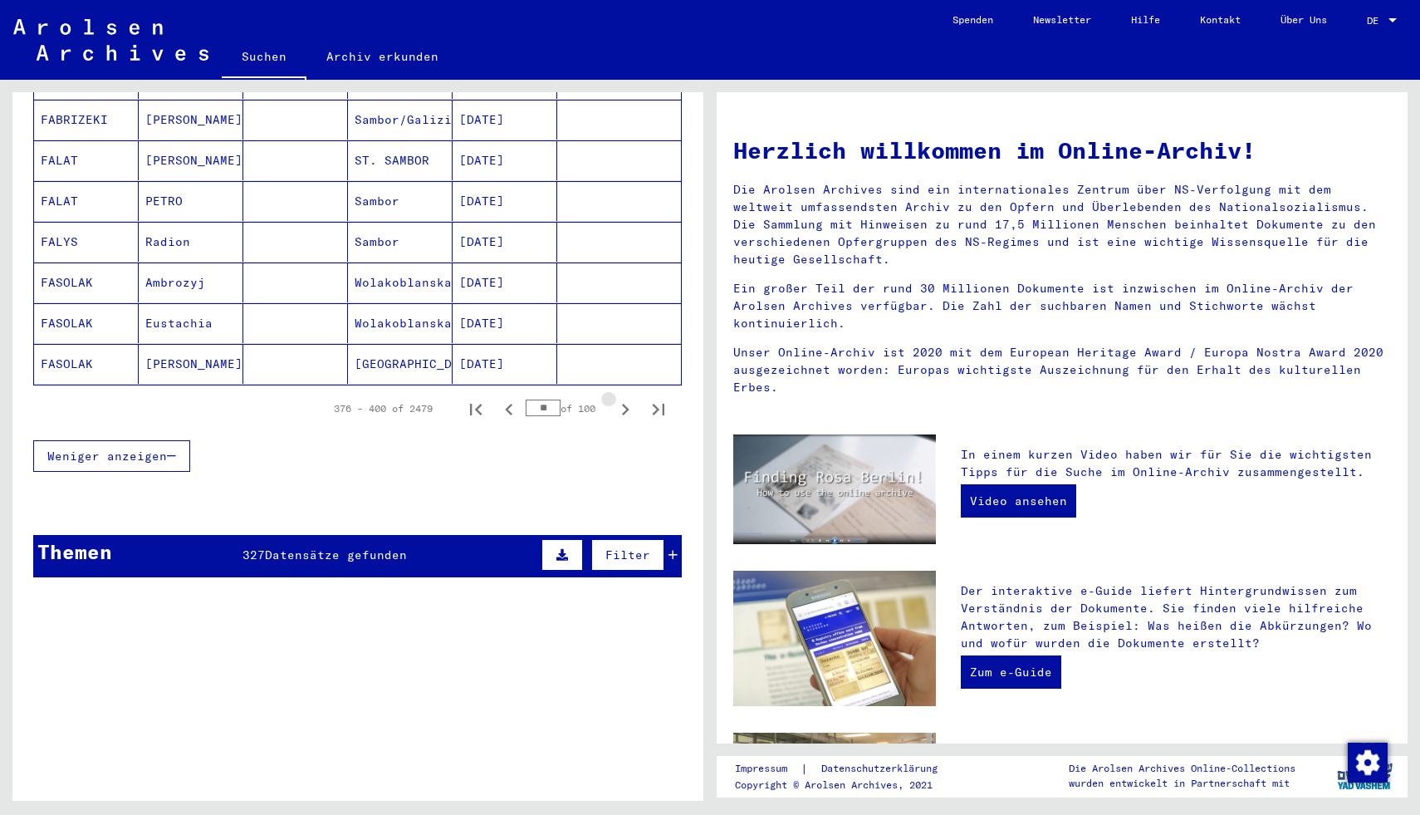
click at [626, 398] on icon "Next page" at bounding box center [625, 409] width 23 height 23
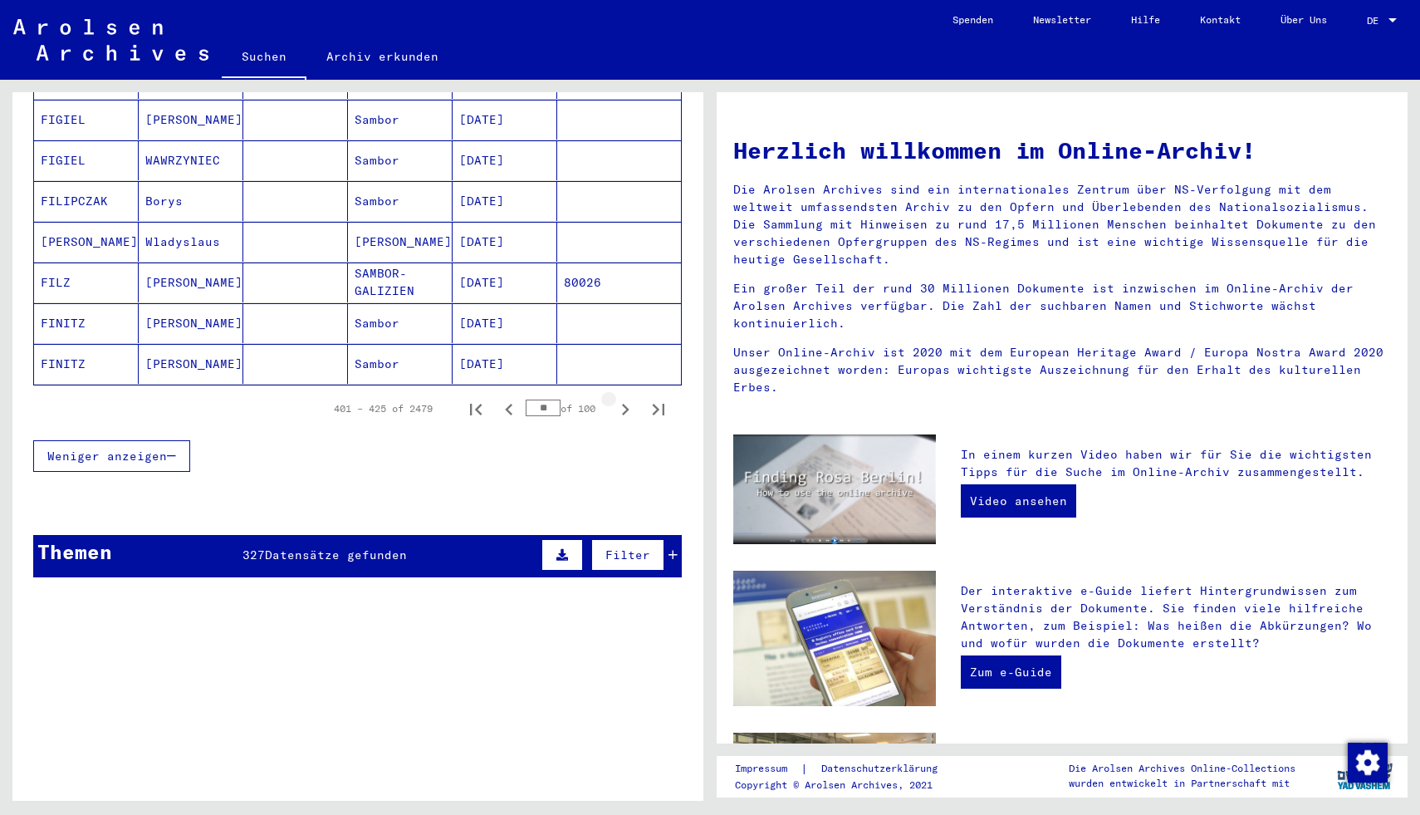
click at [626, 398] on icon "Next page" at bounding box center [625, 409] width 23 height 23
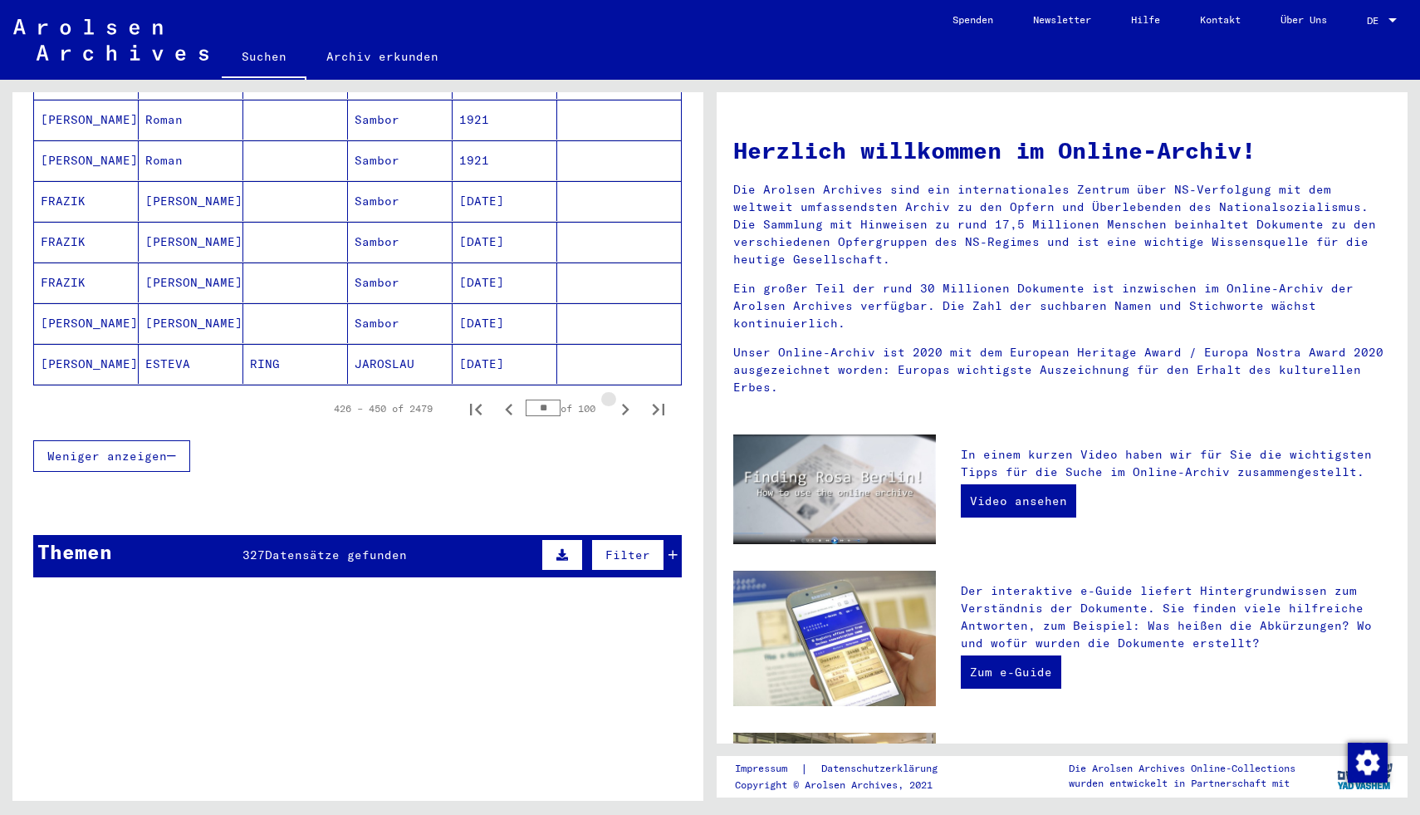
click at [626, 398] on icon "Next page" at bounding box center [625, 409] width 23 height 23
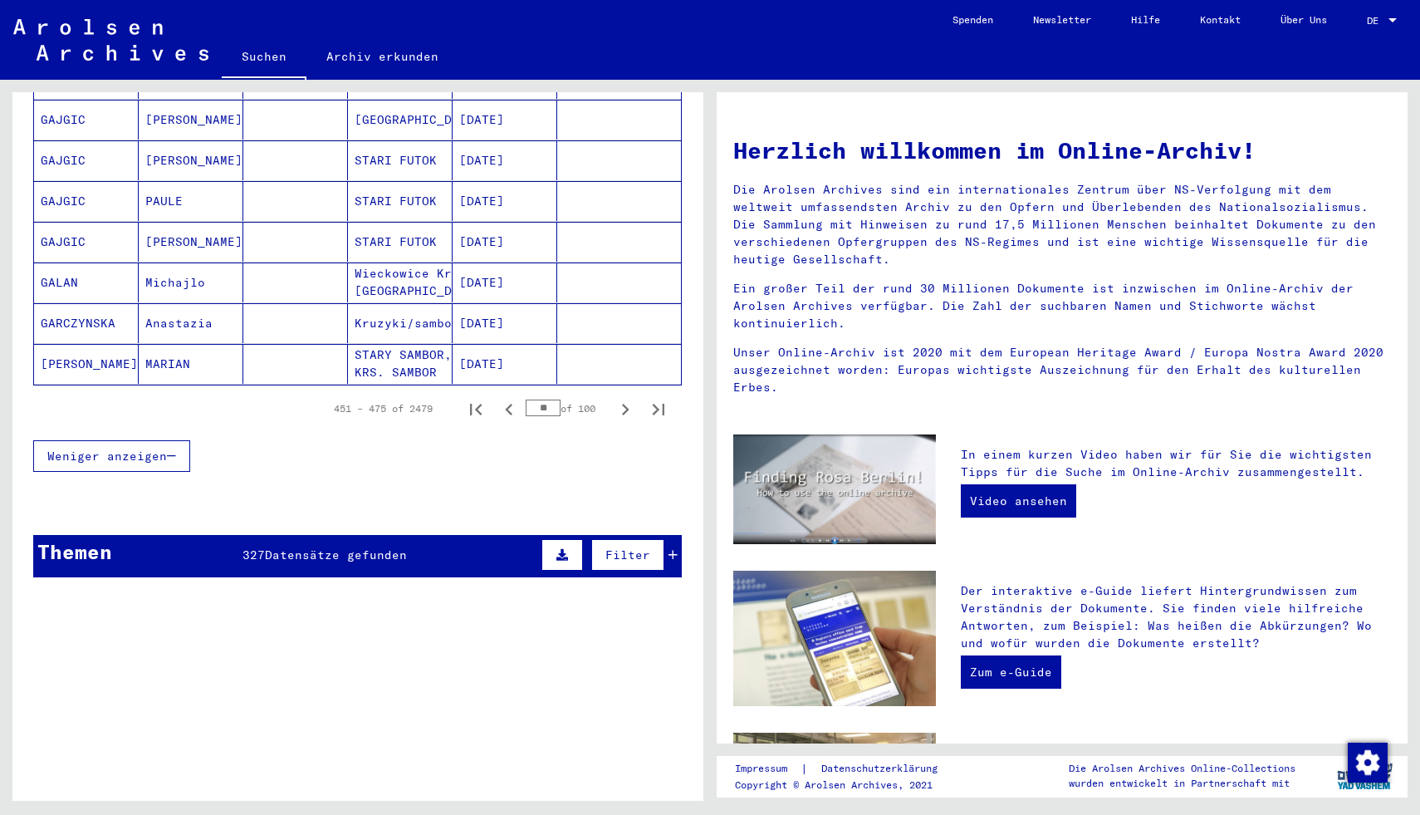
click at [626, 398] on icon "Next page" at bounding box center [625, 409] width 23 height 23
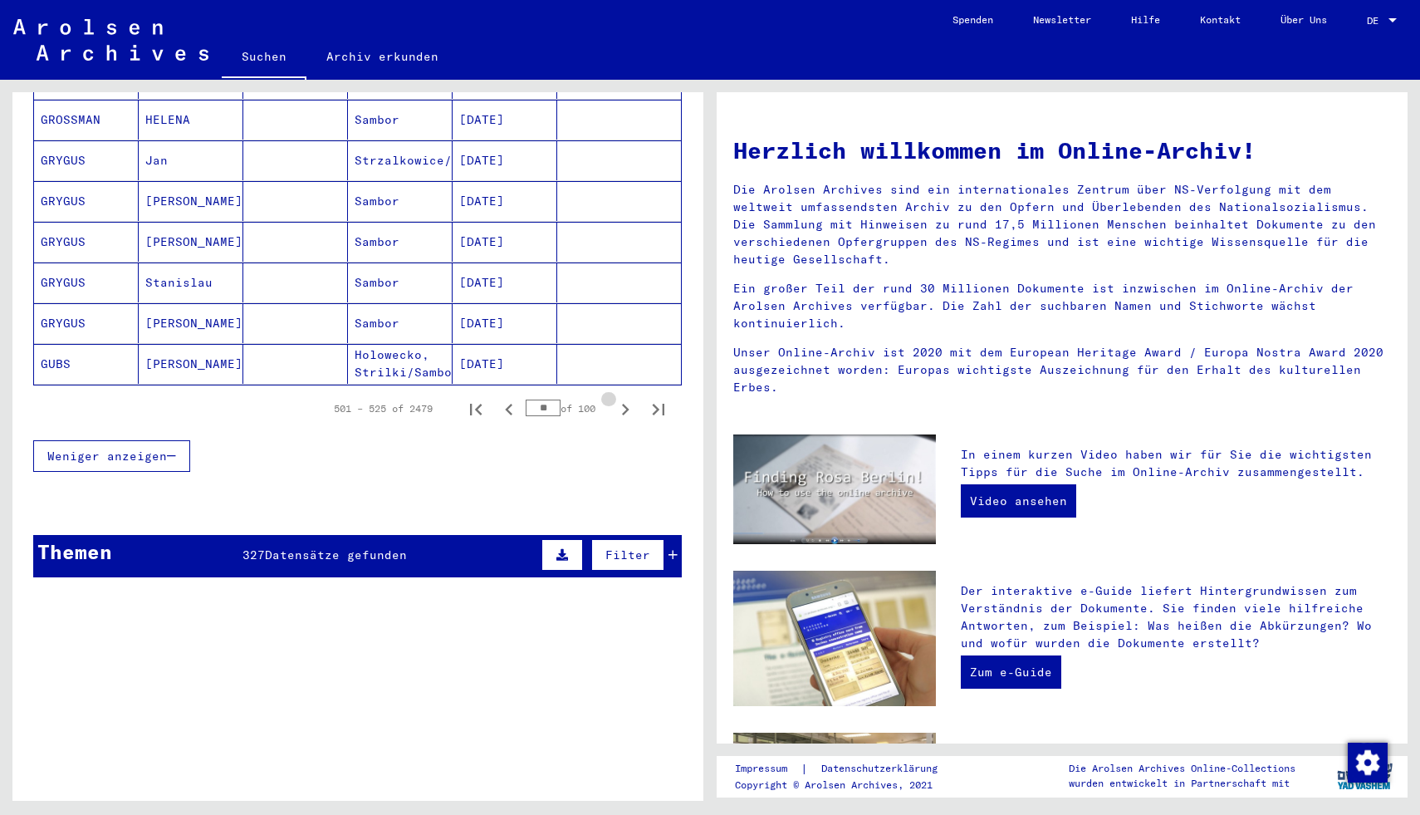
click at [626, 398] on icon "Next page" at bounding box center [625, 409] width 23 height 23
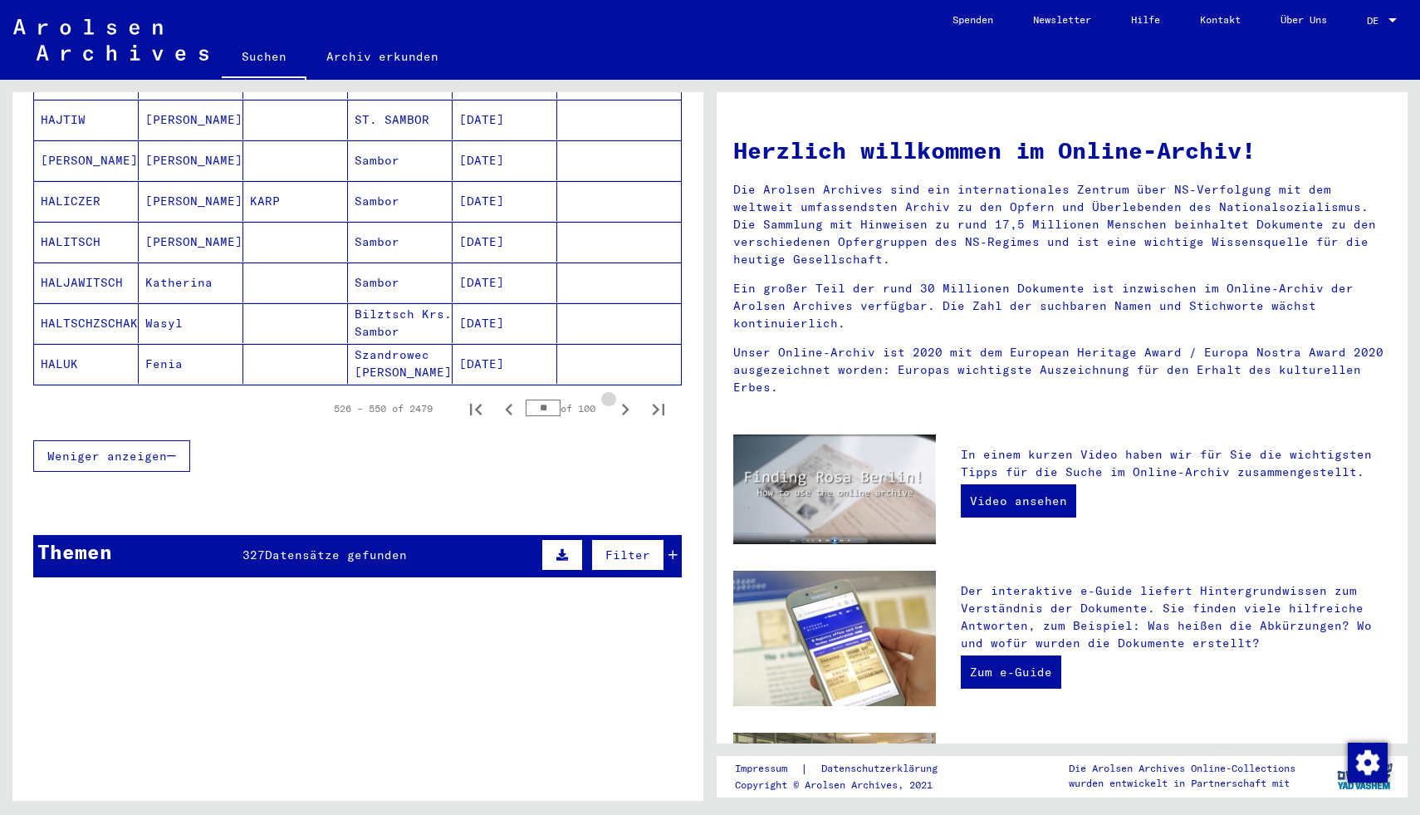
click at [626, 398] on icon "Next page" at bounding box center [625, 409] width 23 height 23
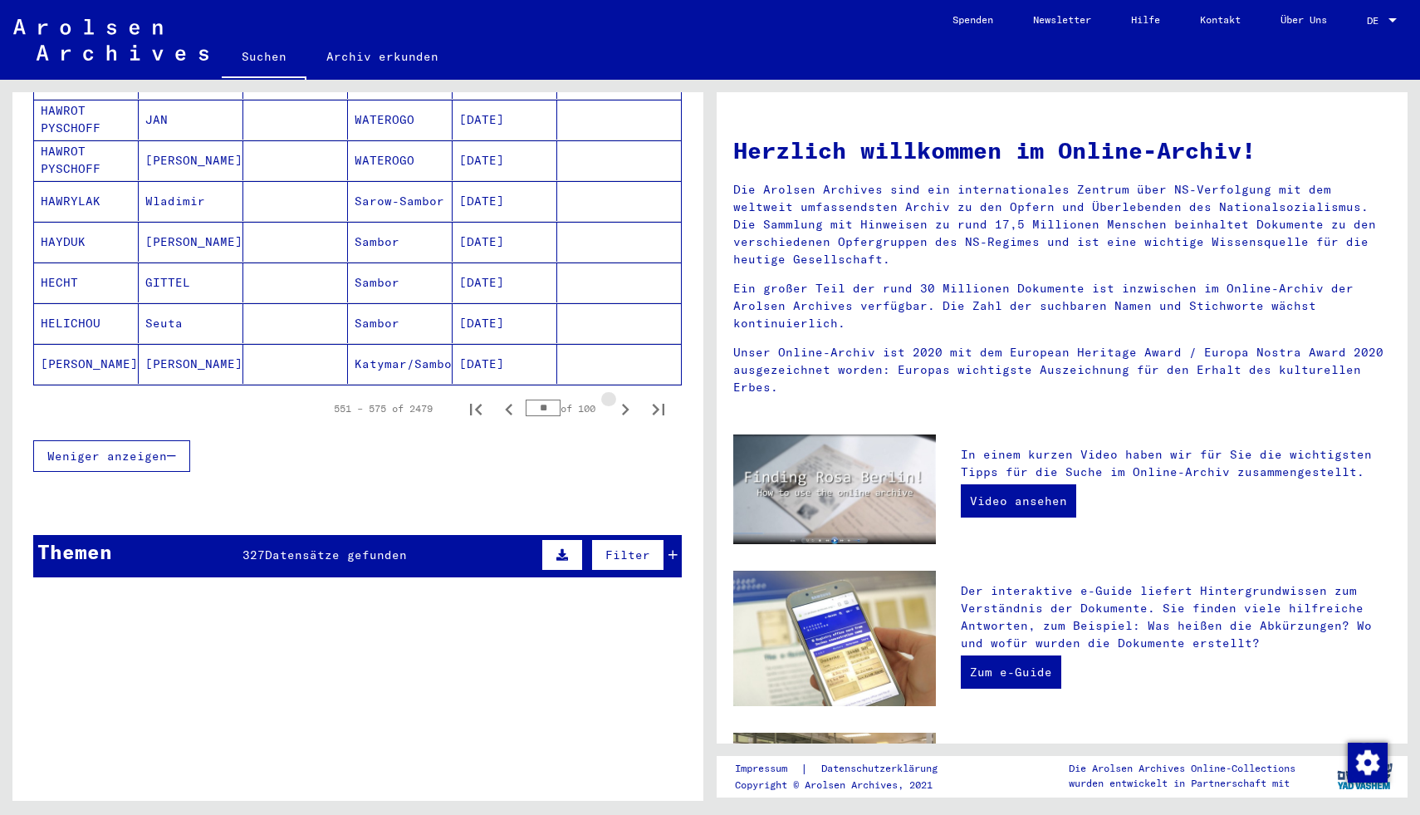
click at [626, 398] on icon "Next page" at bounding box center [625, 409] width 23 height 23
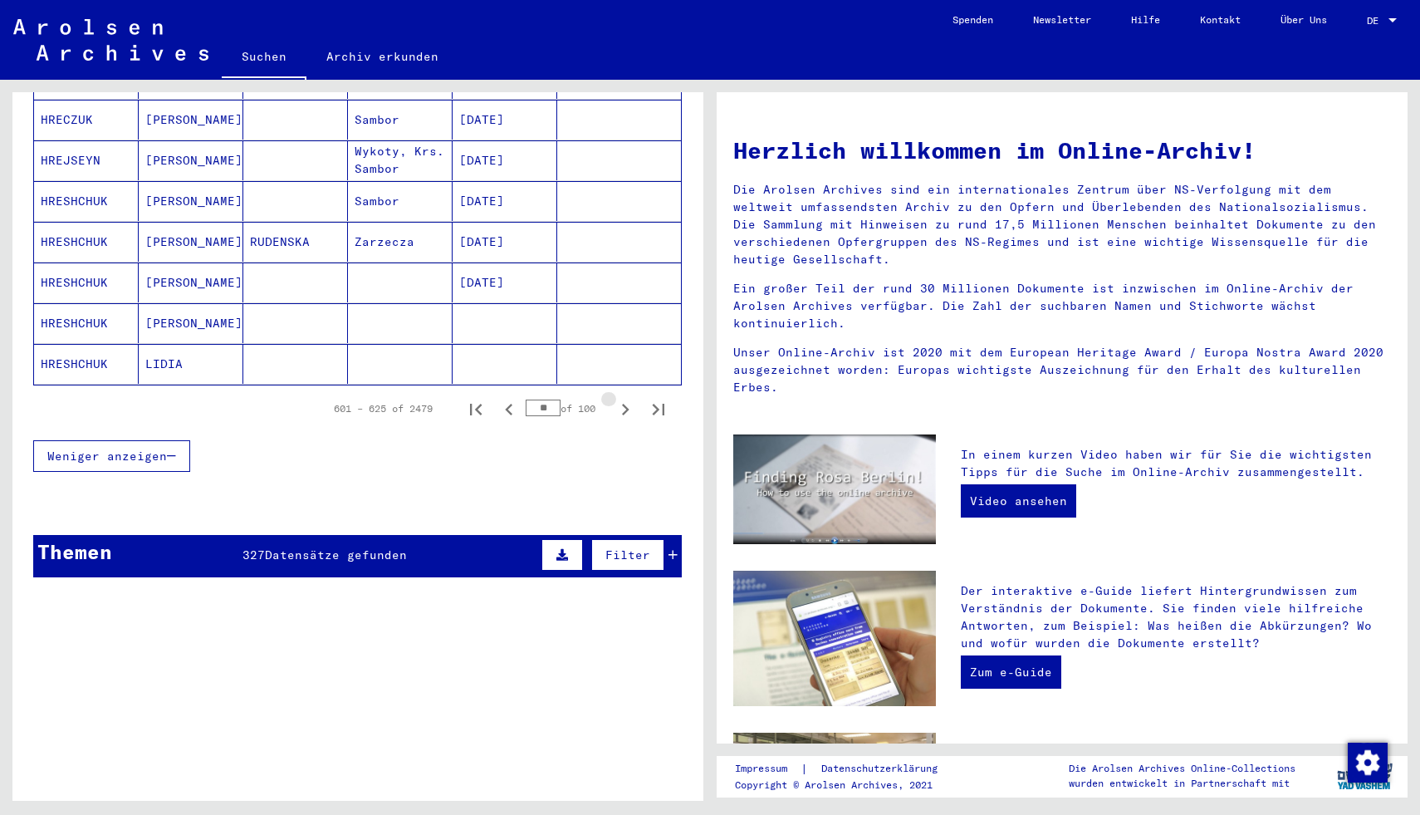
click at [626, 398] on icon "Next page" at bounding box center [625, 409] width 23 height 23
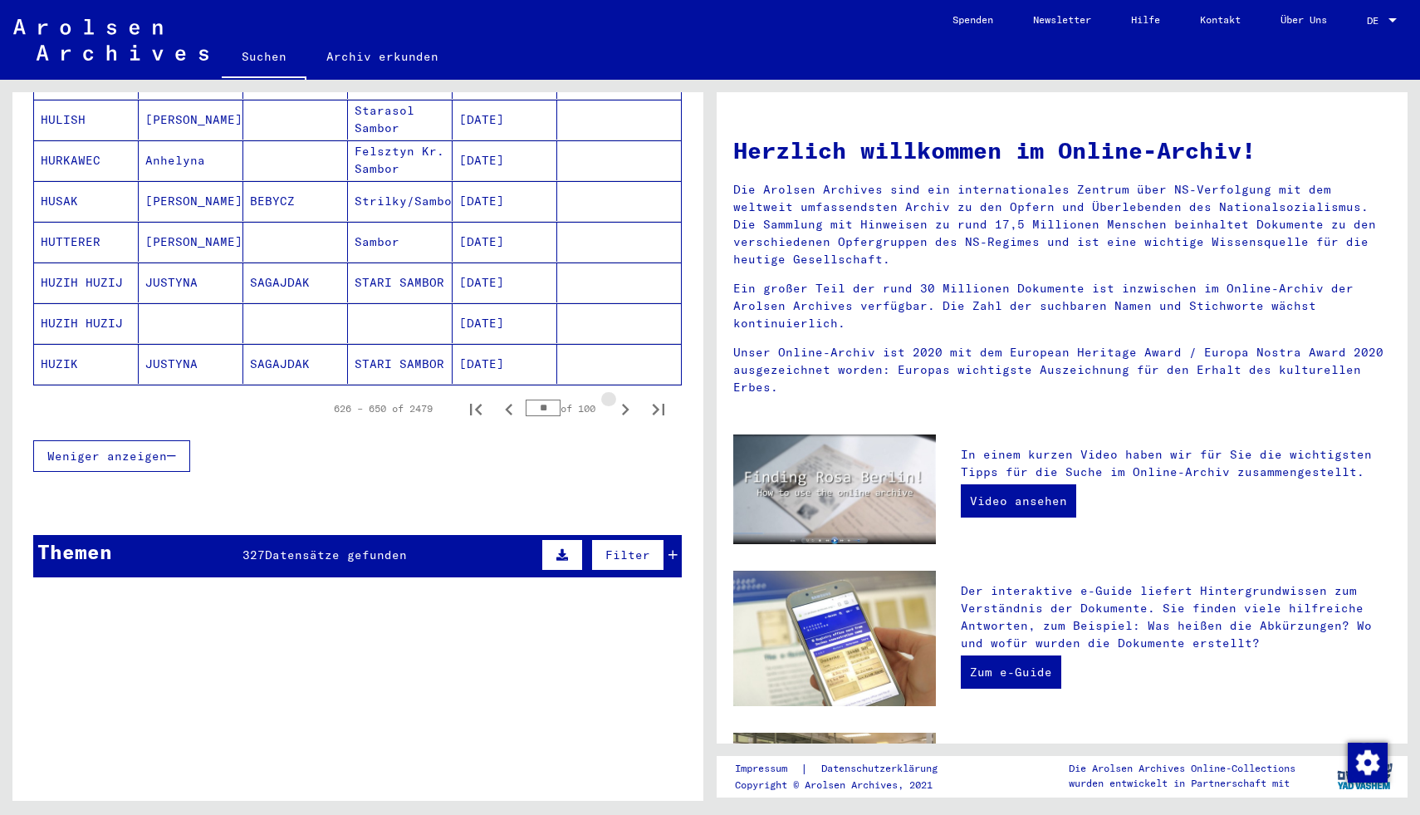
click at [626, 398] on icon "Next page" at bounding box center [625, 409] width 23 height 23
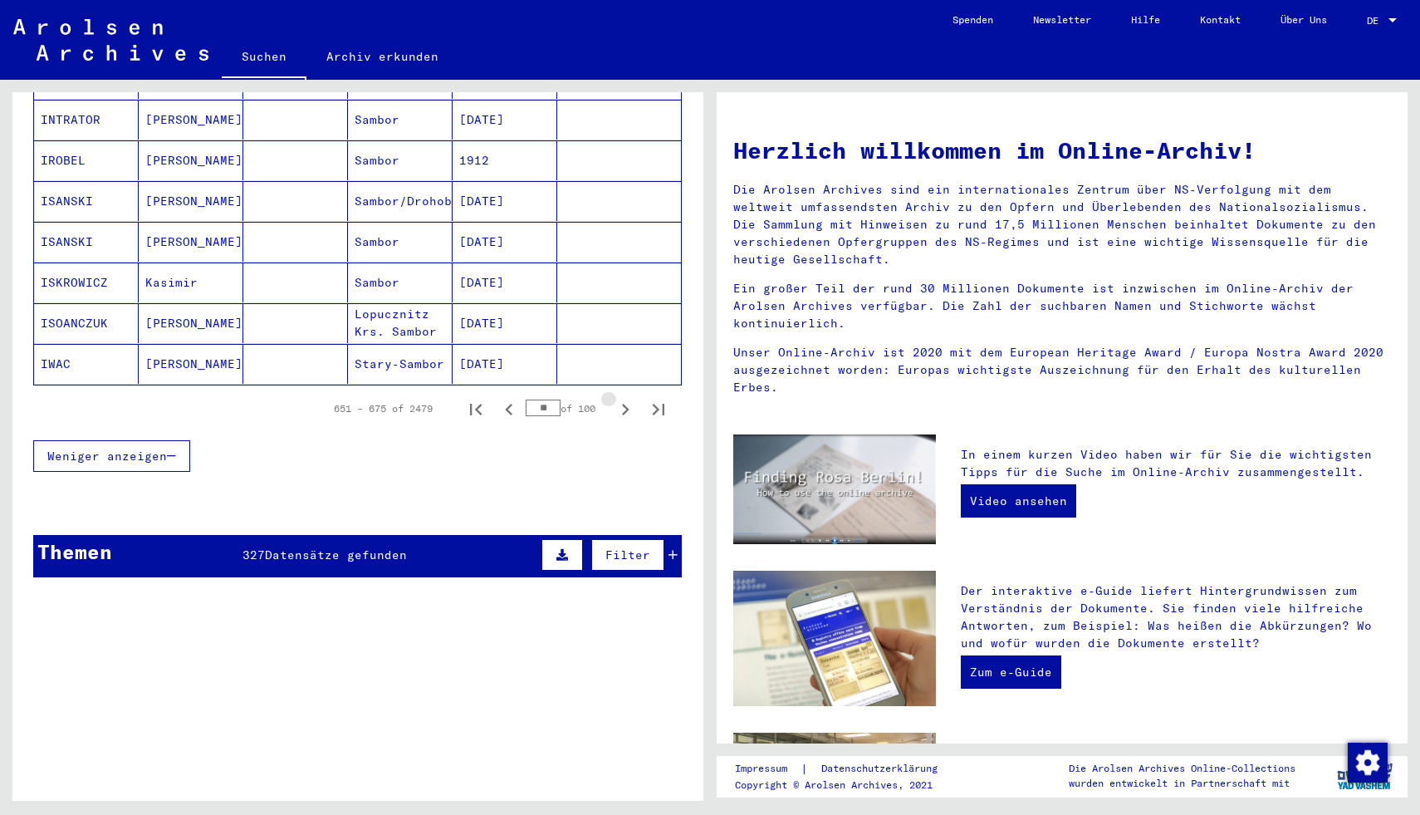
click at [626, 398] on icon "Next page" at bounding box center [625, 409] width 23 height 23
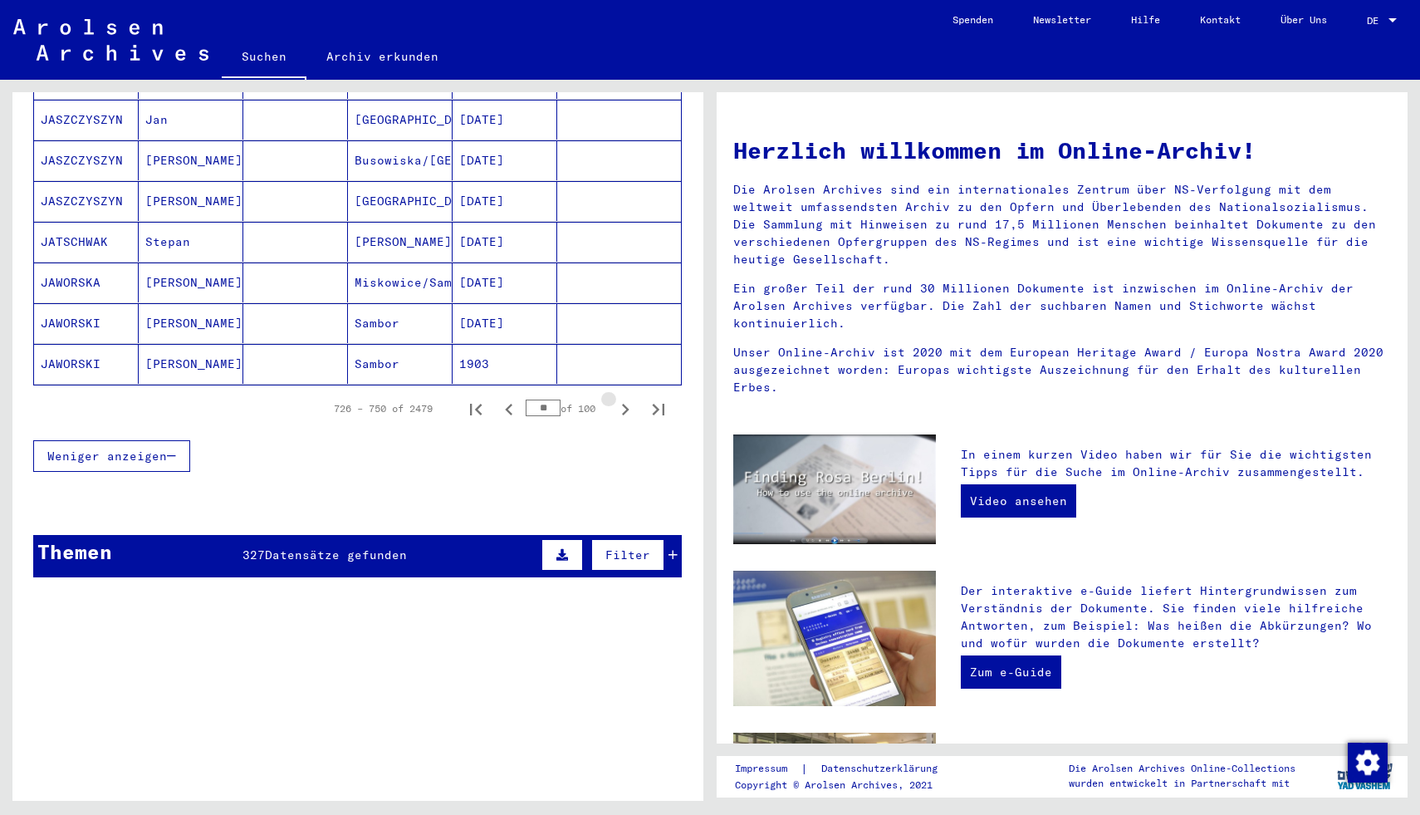
click at [626, 398] on icon "Next page" at bounding box center [625, 409] width 23 height 23
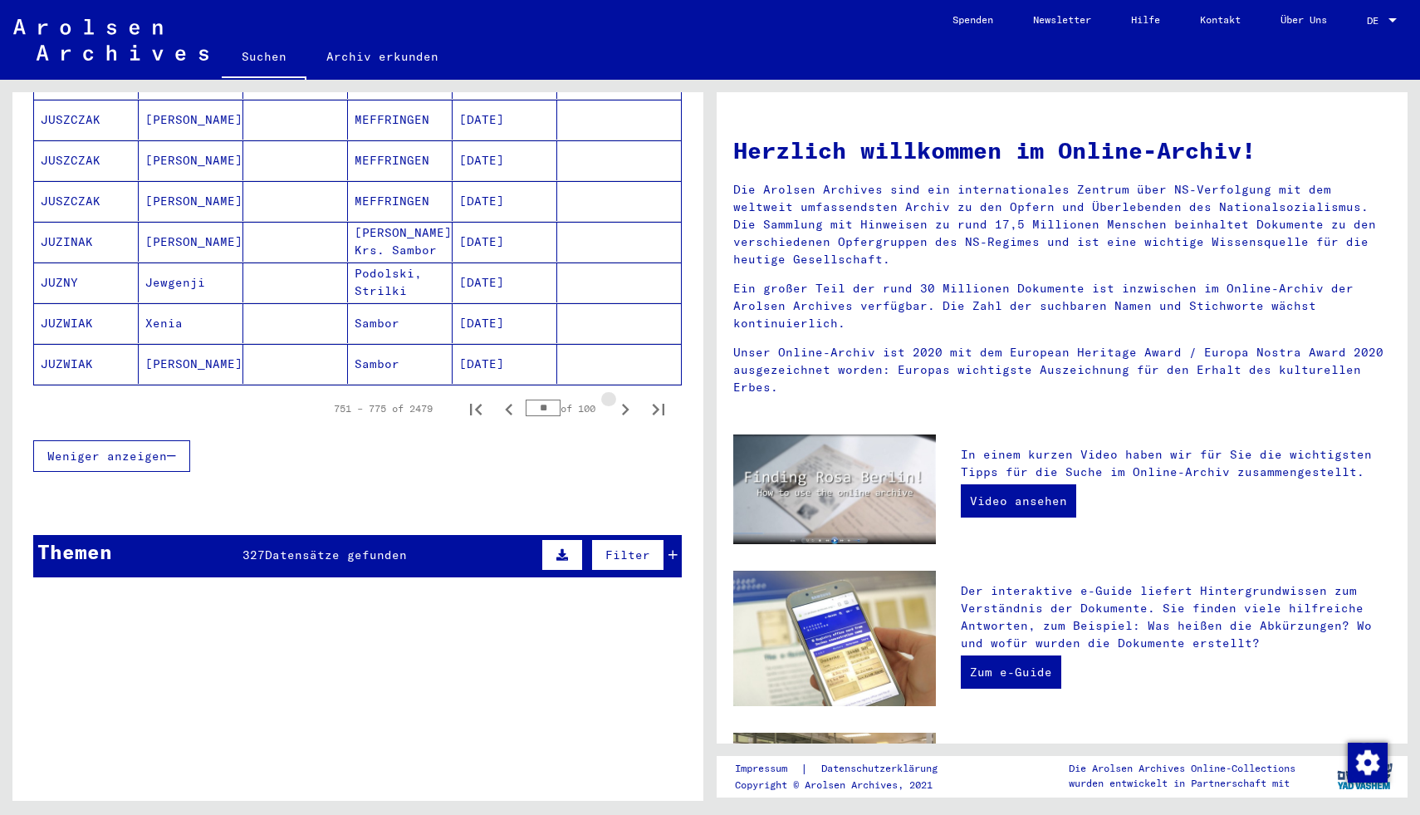
click at [626, 398] on icon "Next page" at bounding box center [625, 409] width 23 height 23
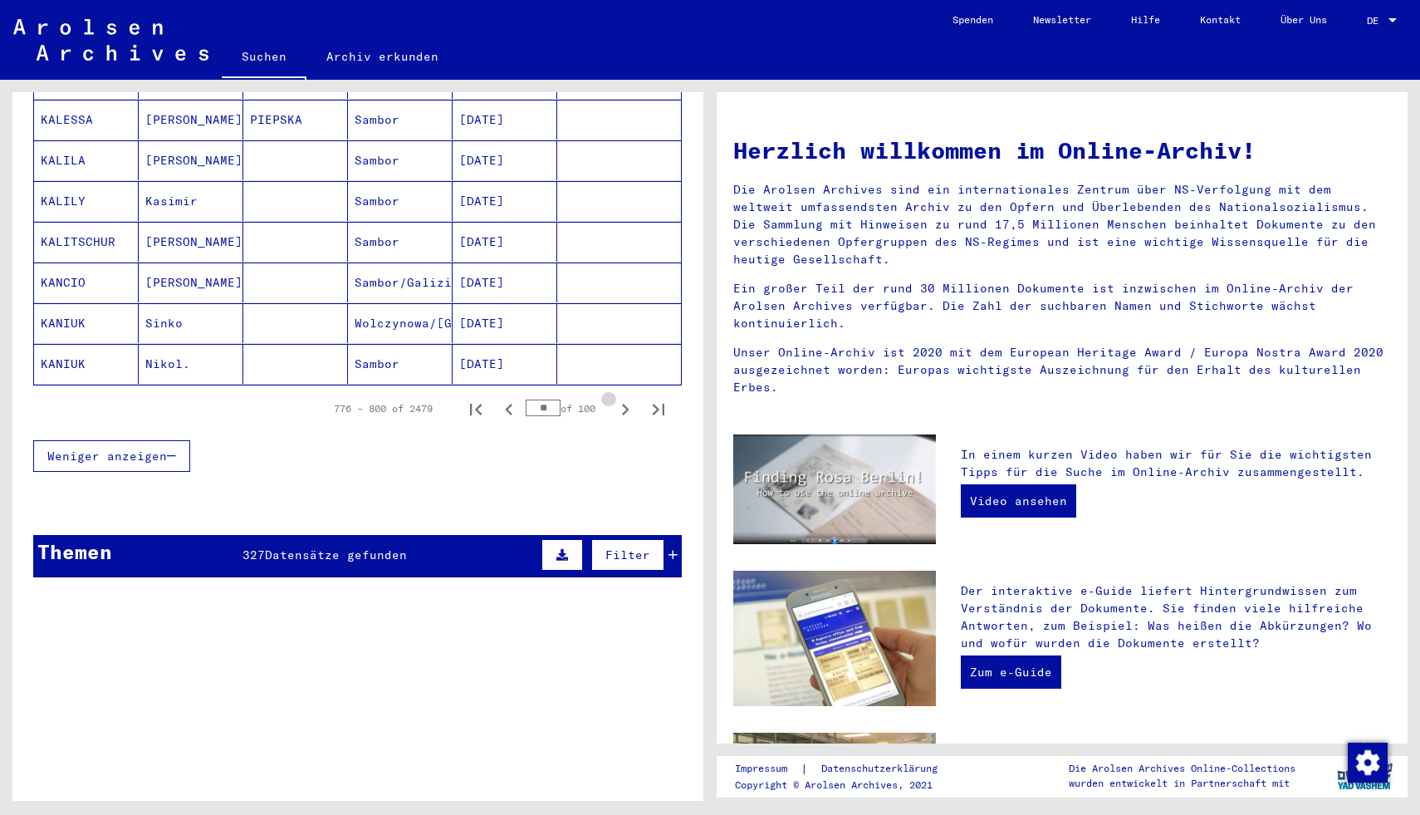
click at [626, 398] on icon "Next page" at bounding box center [625, 409] width 23 height 23
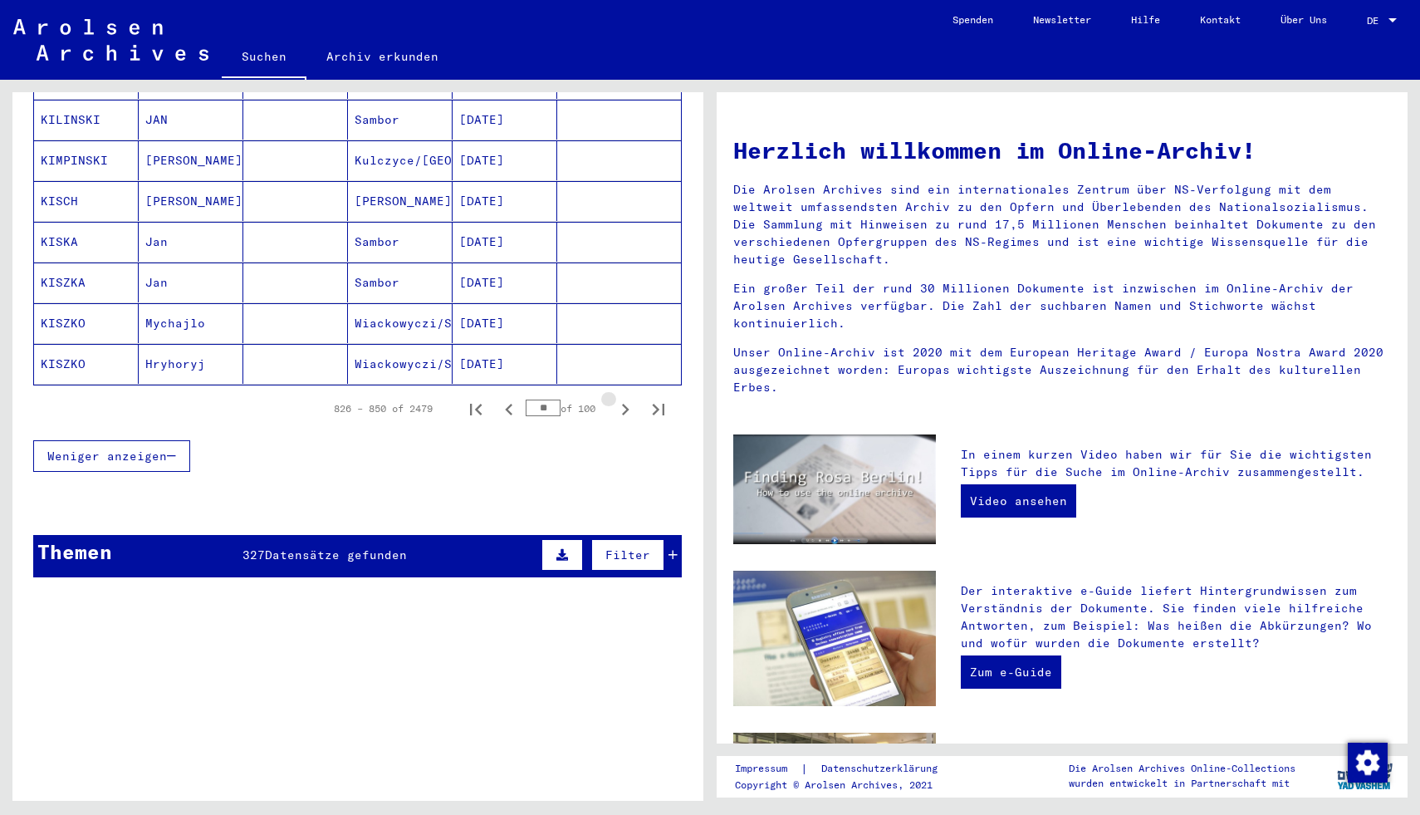
click at [626, 398] on icon "Next page" at bounding box center [625, 409] width 23 height 23
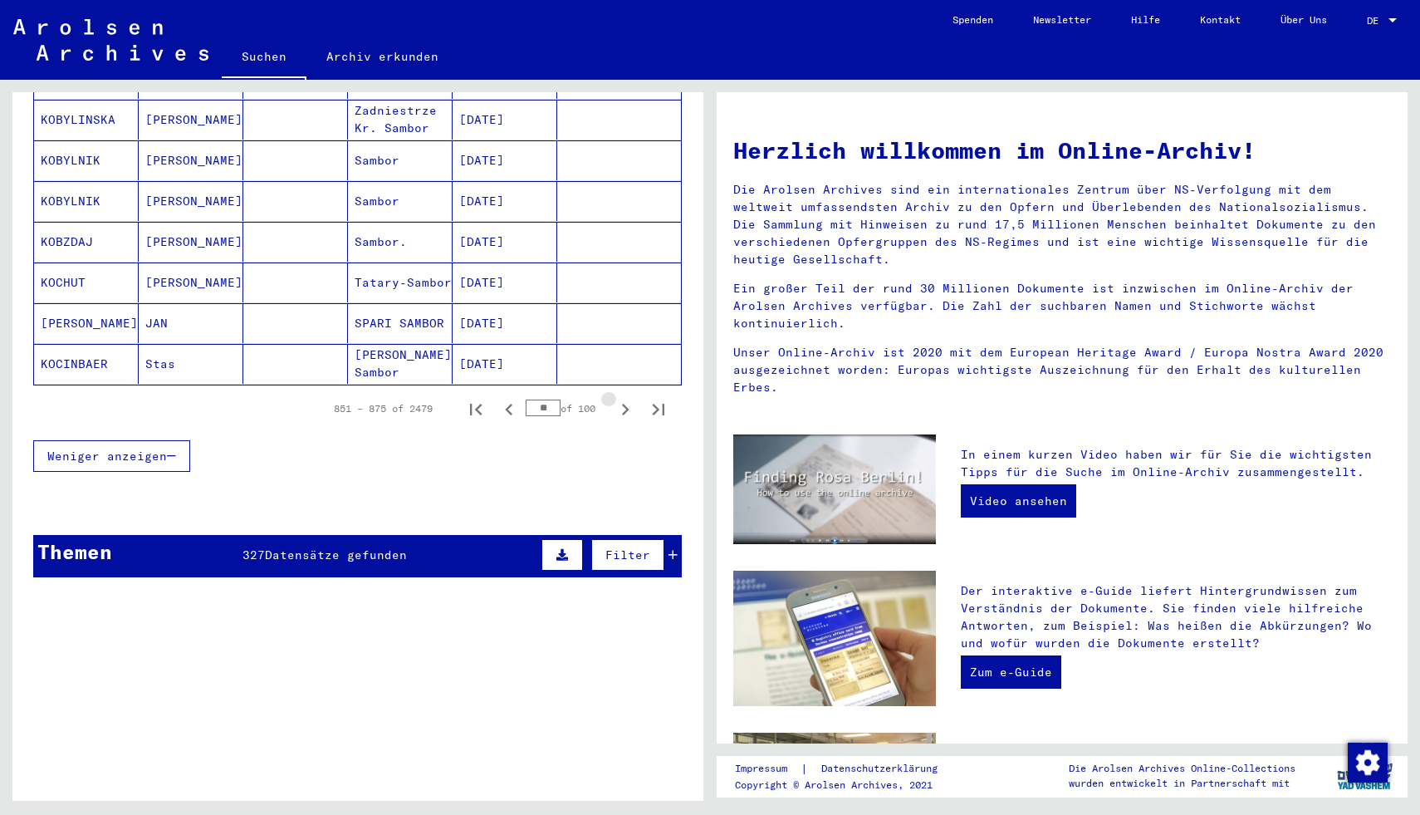
click at [626, 398] on icon "Next page" at bounding box center [625, 409] width 23 height 23
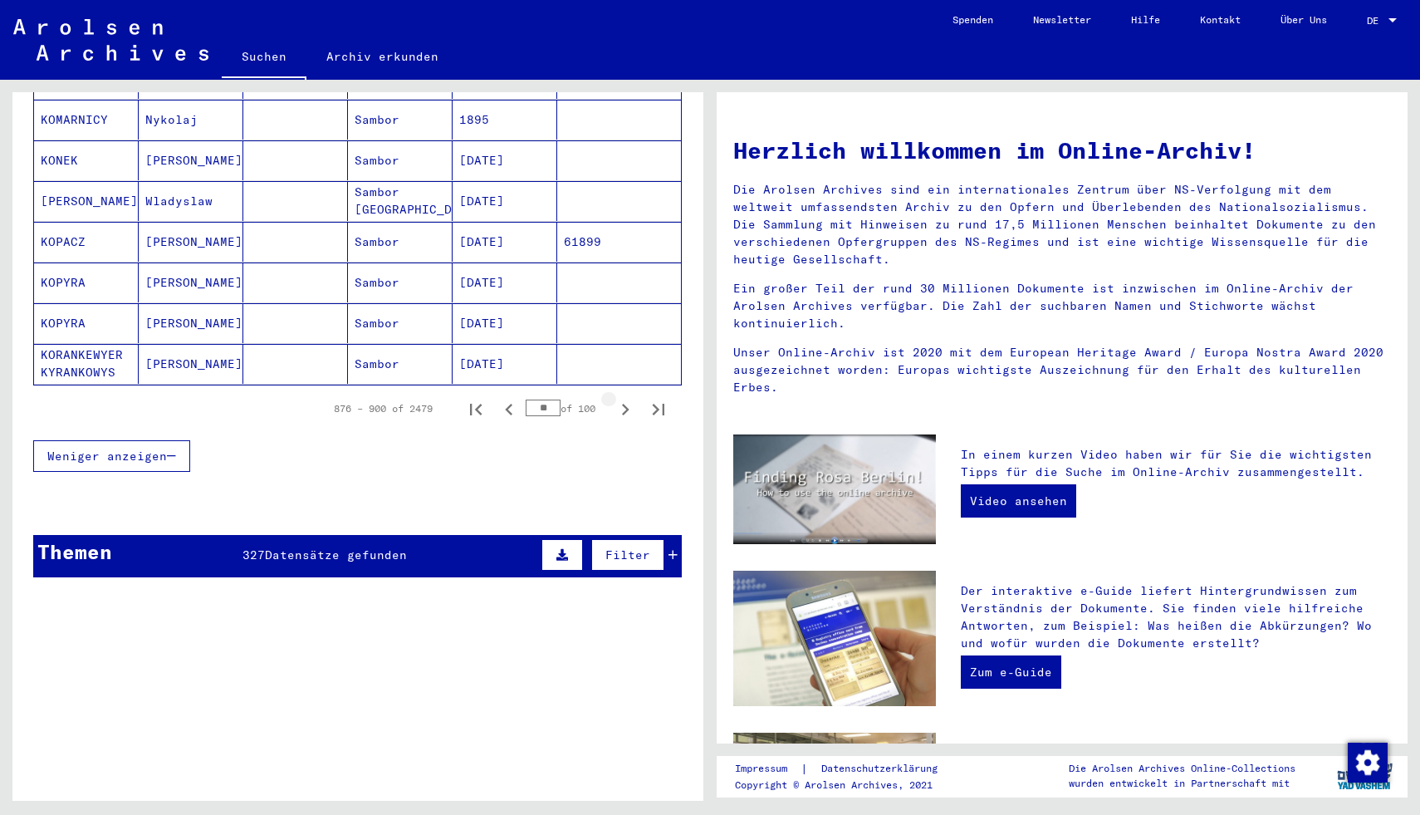
click at [626, 398] on icon "Next page" at bounding box center [625, 409] width 23 height 23
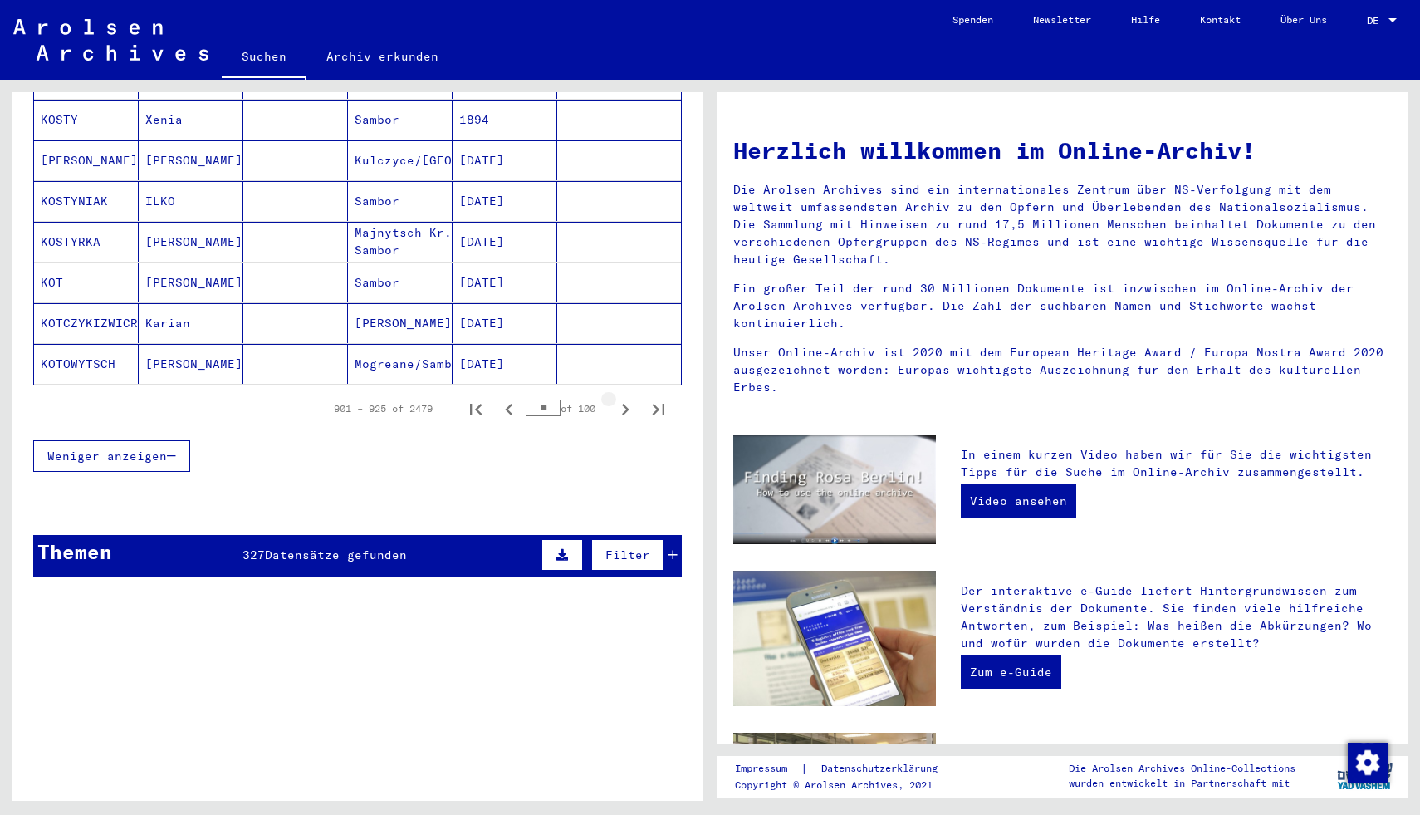
click at [626, 398] on icon "Next page" at bounding box center [625, 409] width 23 height 23
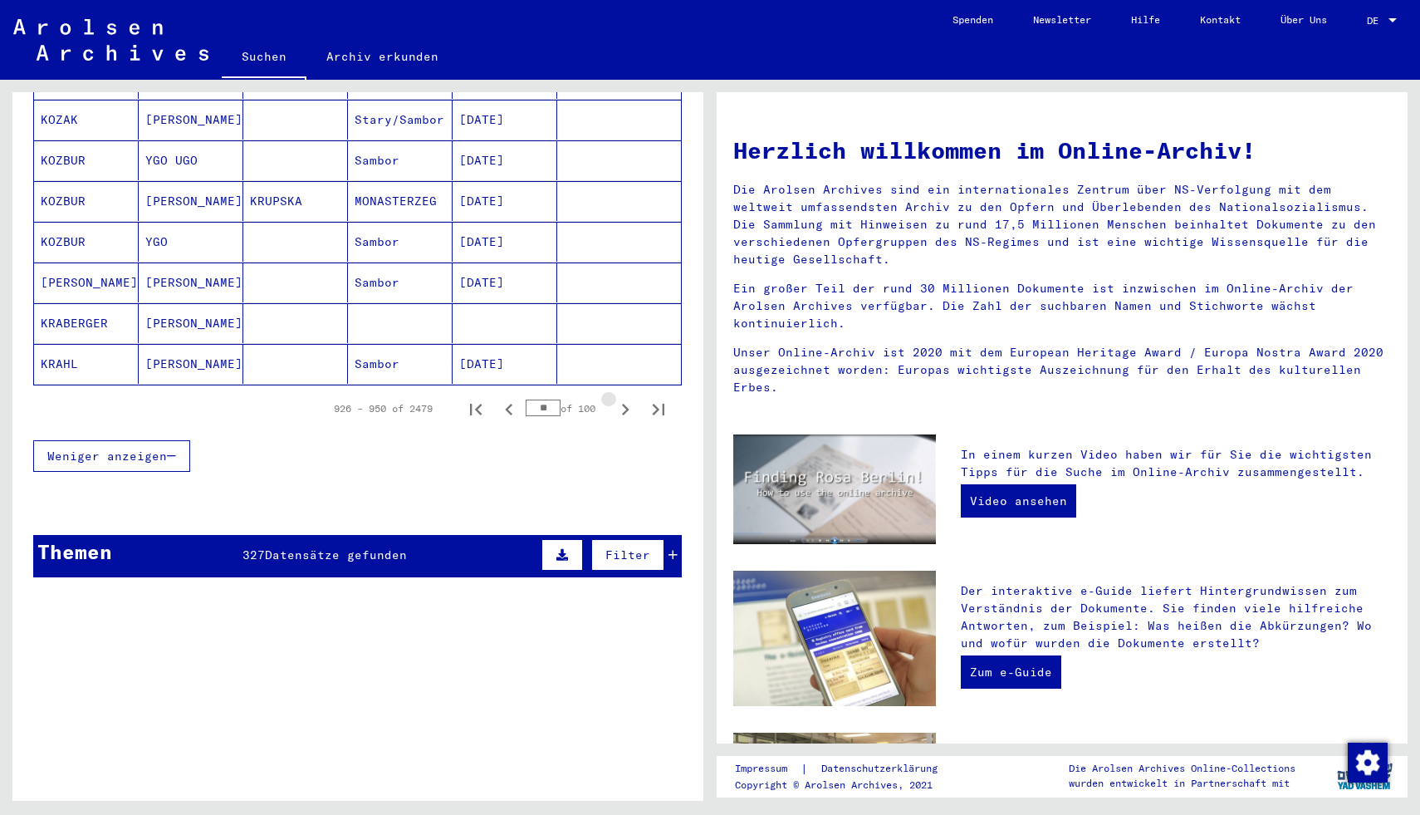
click at [626, 398] on icon "Next page" at bounding box center [625, 409] width 23 height 23
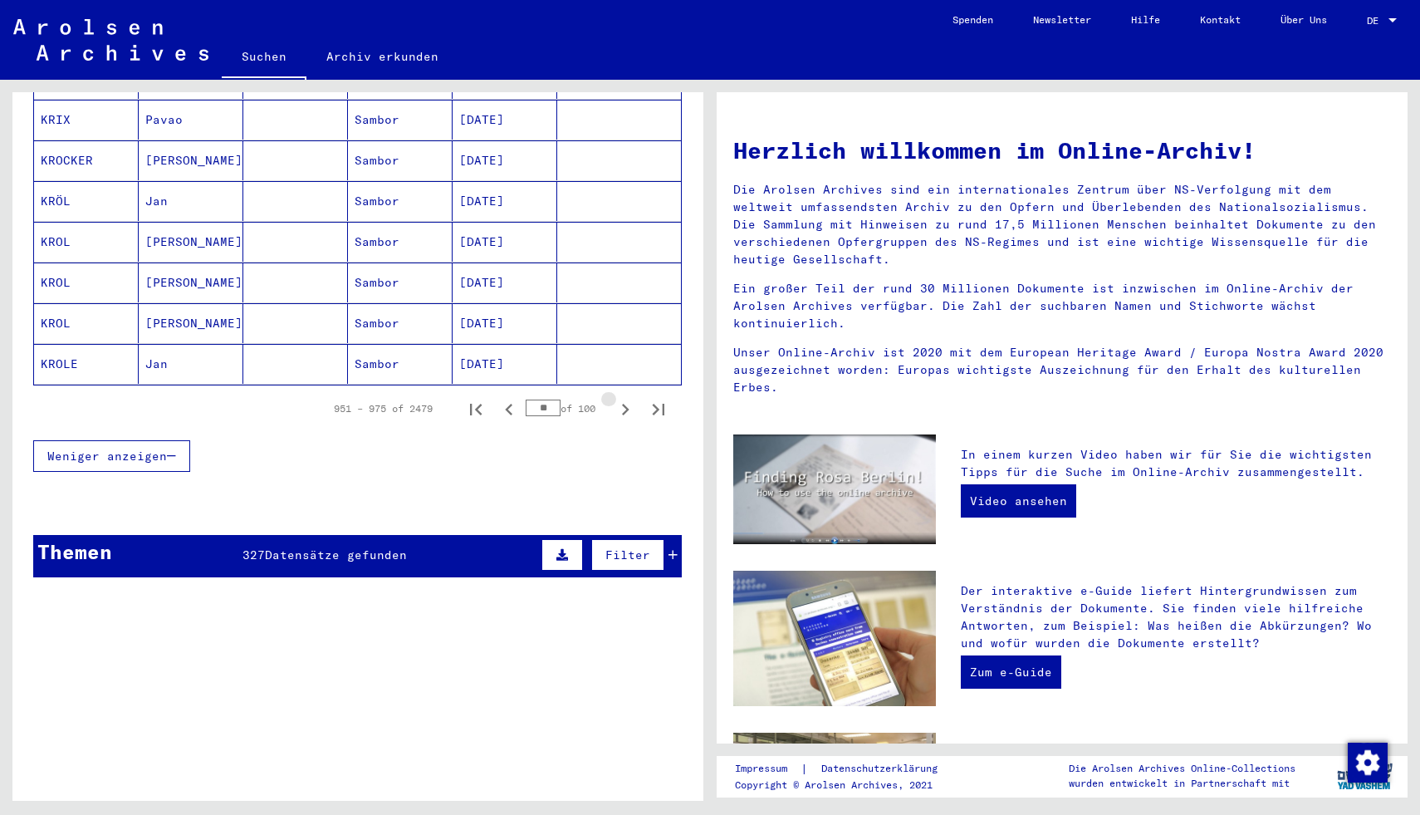
click at [626, 398] on icon "Next page" at bounding box center [625, 409] width 23 height 23
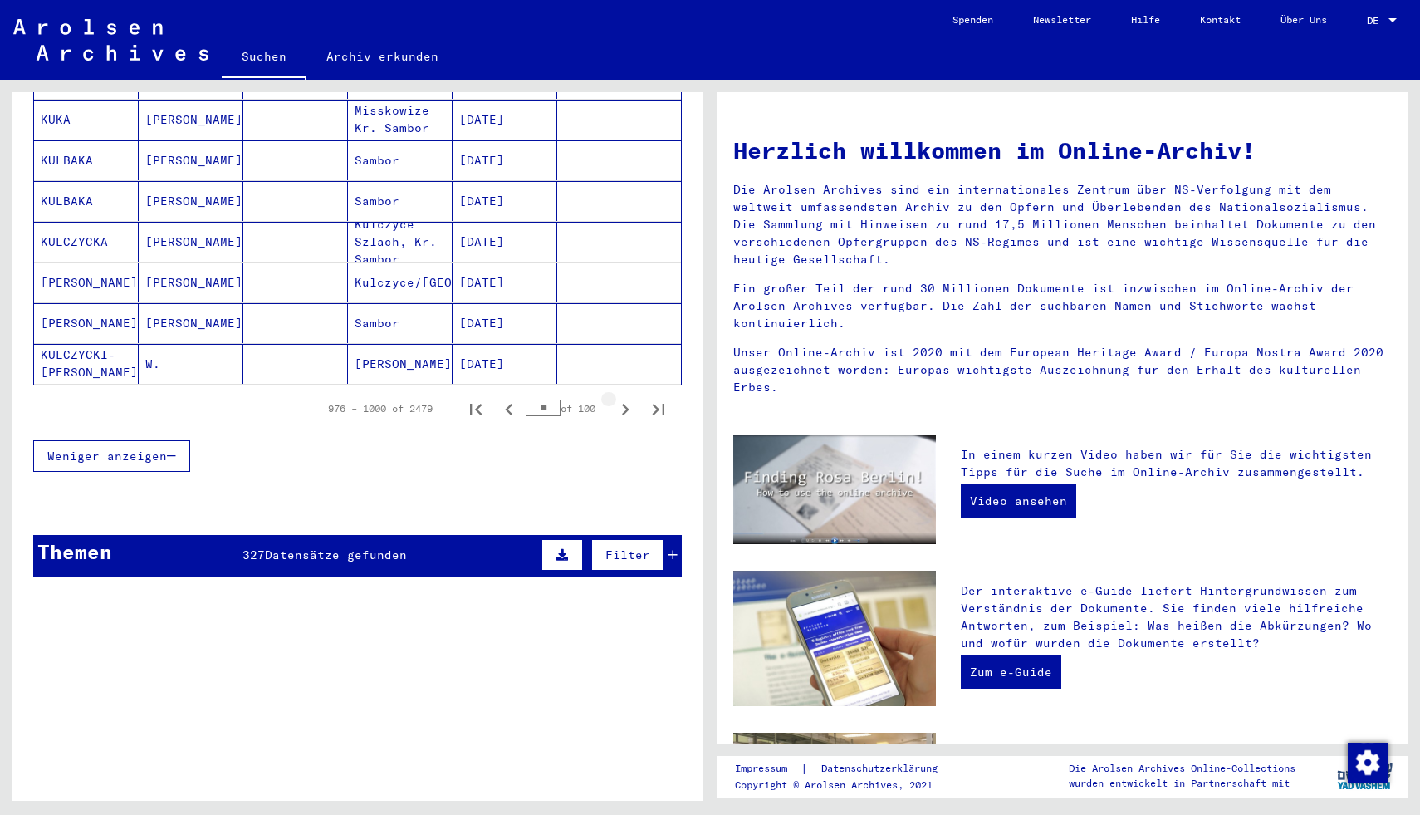
click at [626, 398] on icon "Next page" at bounding box center [625, 409] width 23 height 23
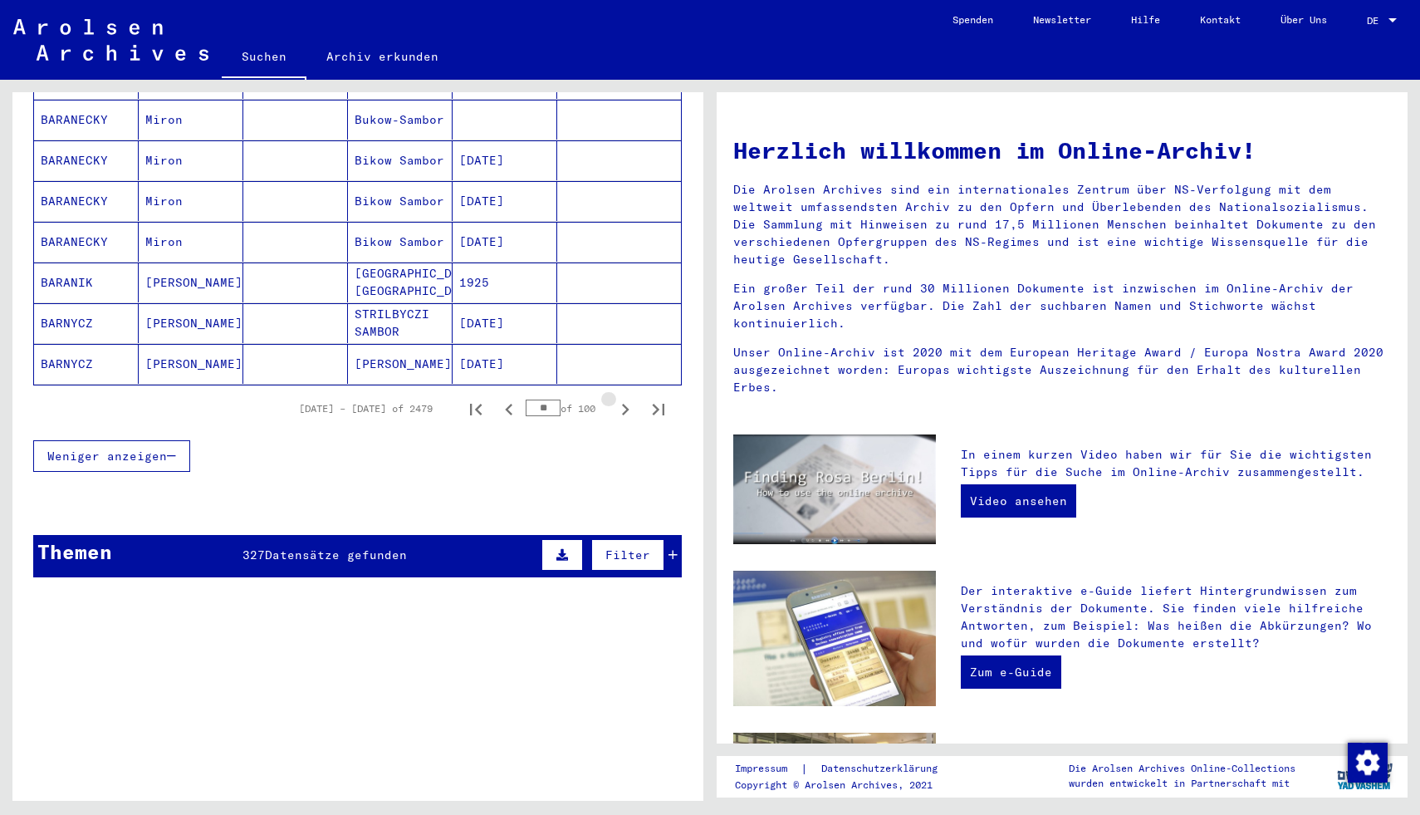
click at [626, 398] on icon "Next page" at bounding box center [625, 409] width 23 height 23
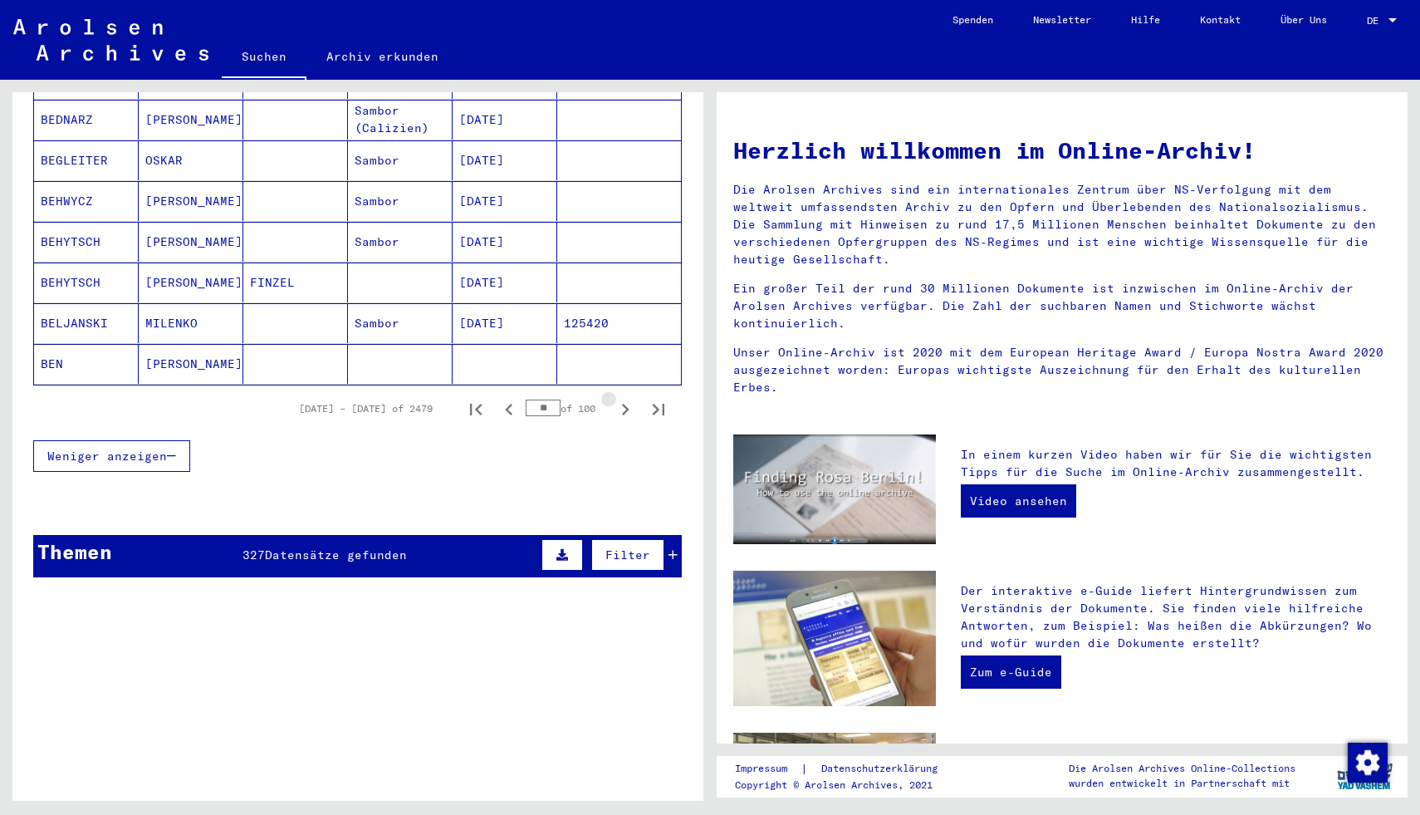
click at [626, 398] on icon "Next page" at bounding box center [625, 409] width 23 height 23
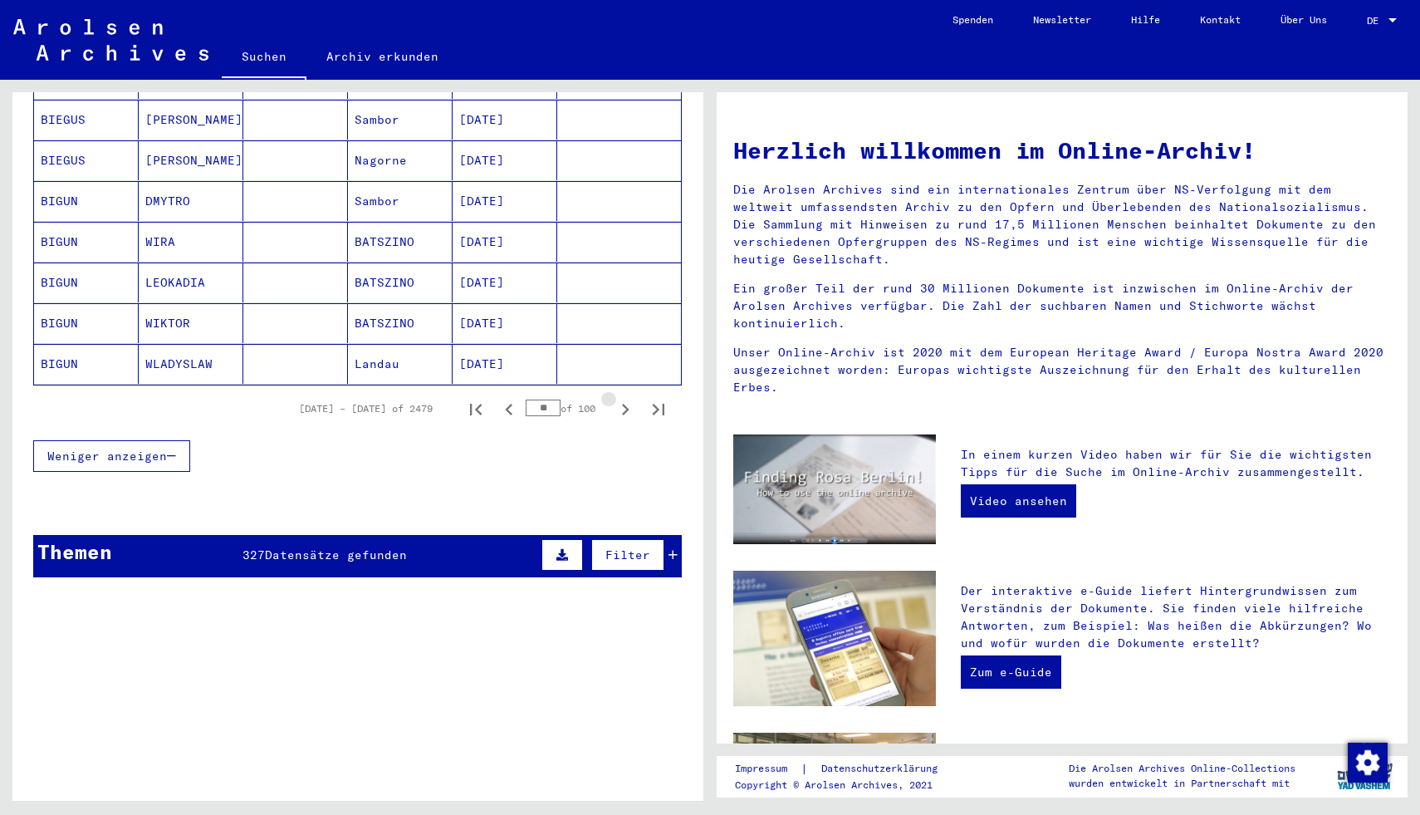
click at [626, 398] on icon "Next page" at bounding box center [625, 409] width 23 height 23
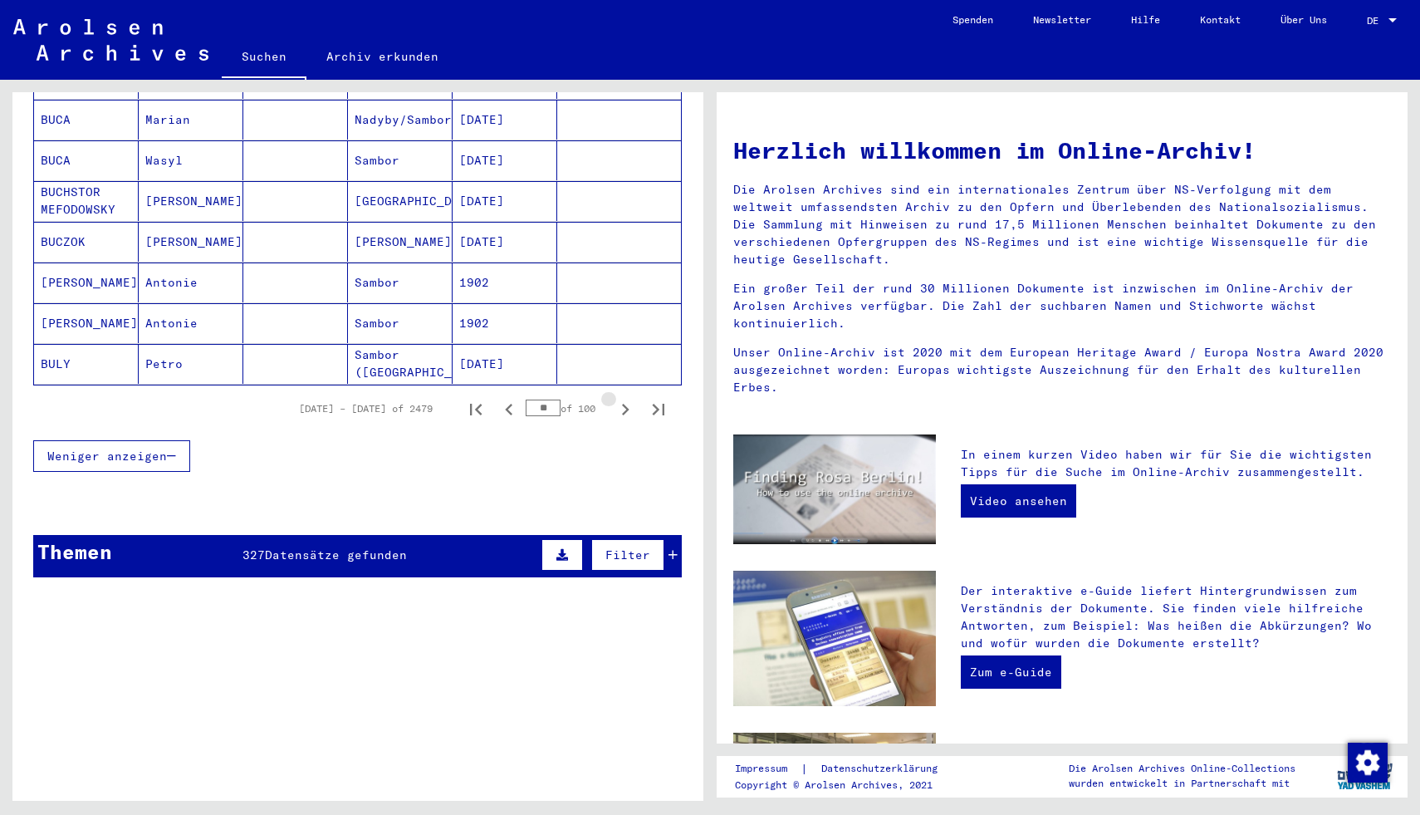
click at [626, 398] on icon "Next page" at bounding box center [625, 409] width 23 height 23
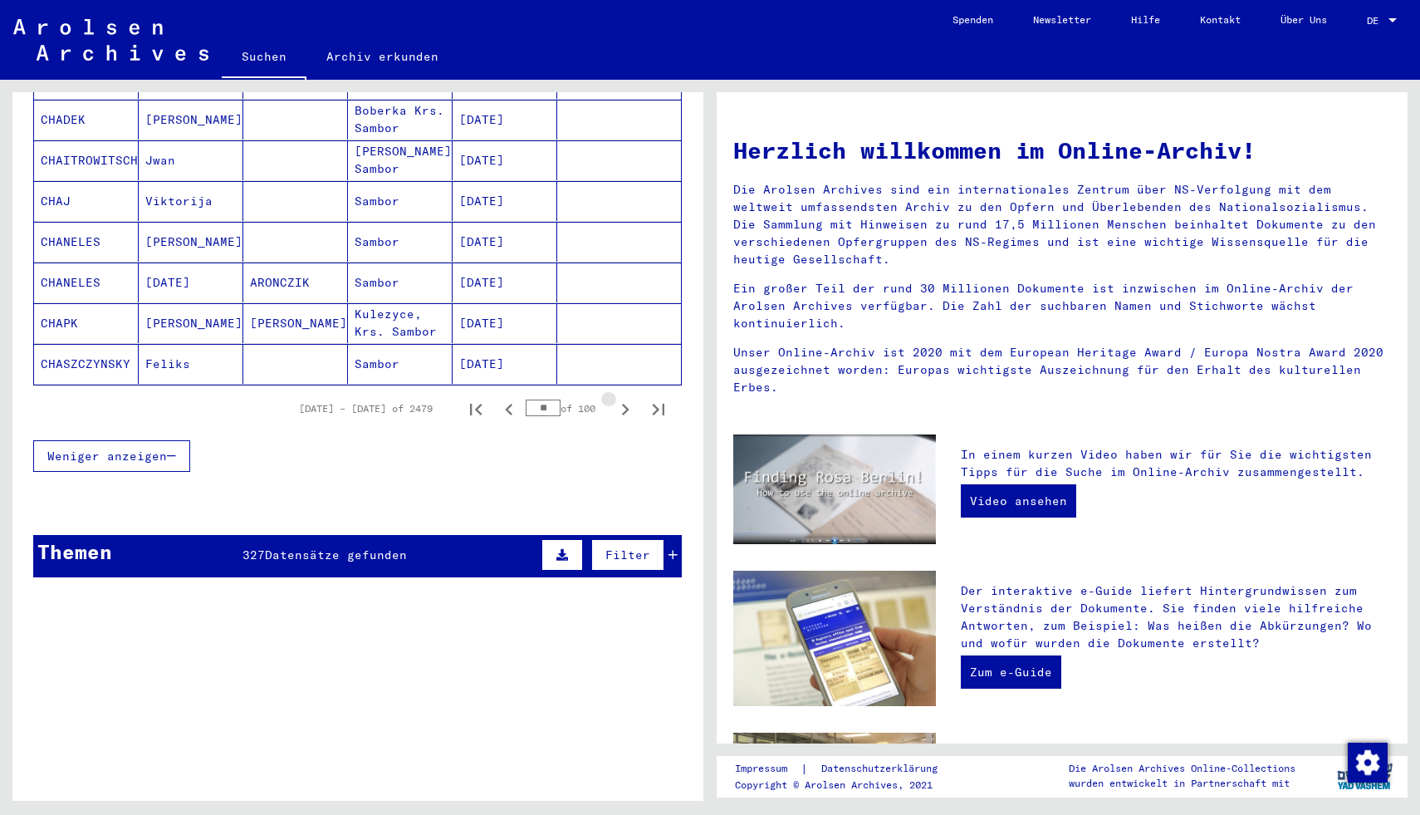
click at [626, 398] on icon "Next page" at bounding box center [625, 409] width 23 height 23
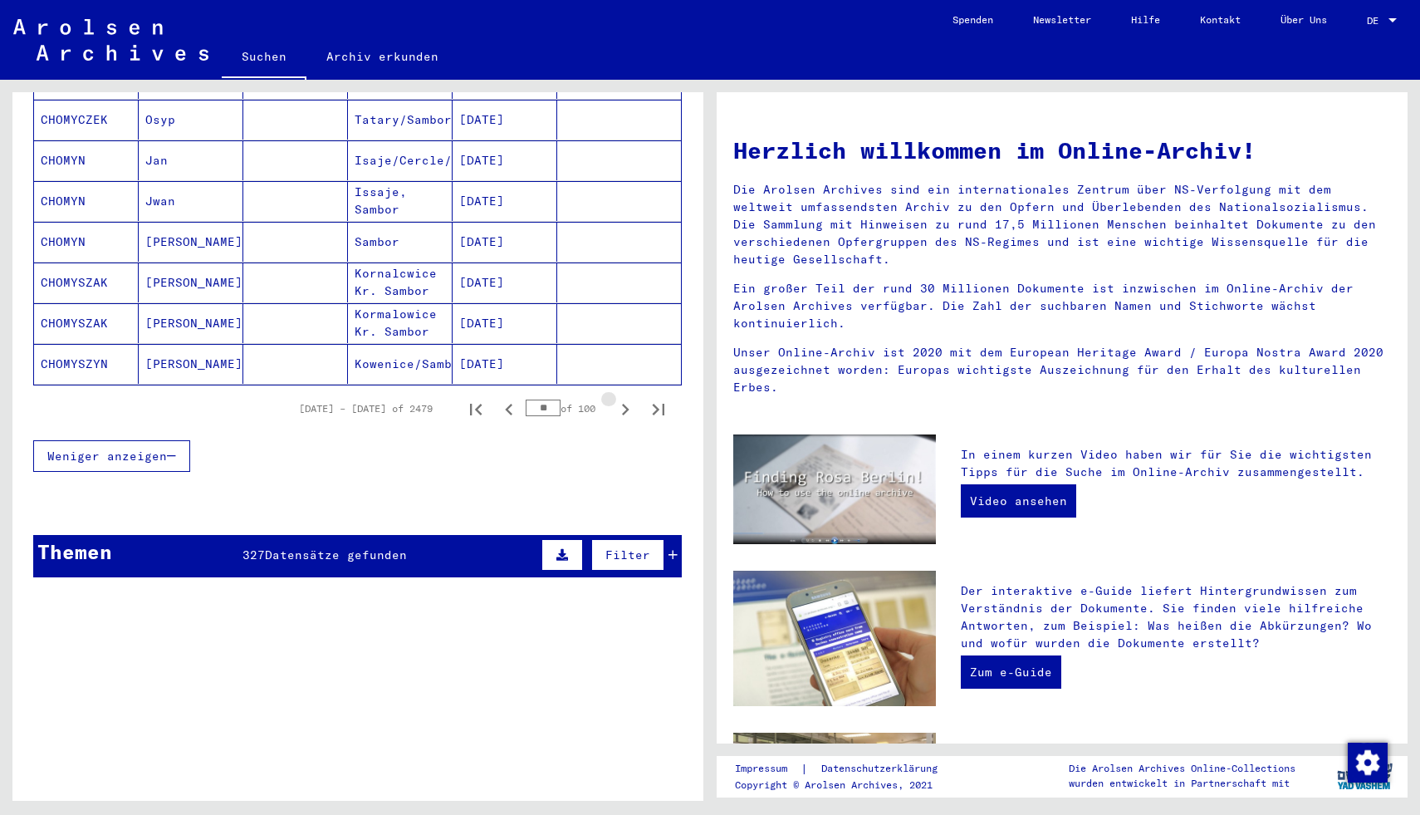
click at [626, 398] on icon "Next page" at bounding box center [625, 409] width 23 height 23
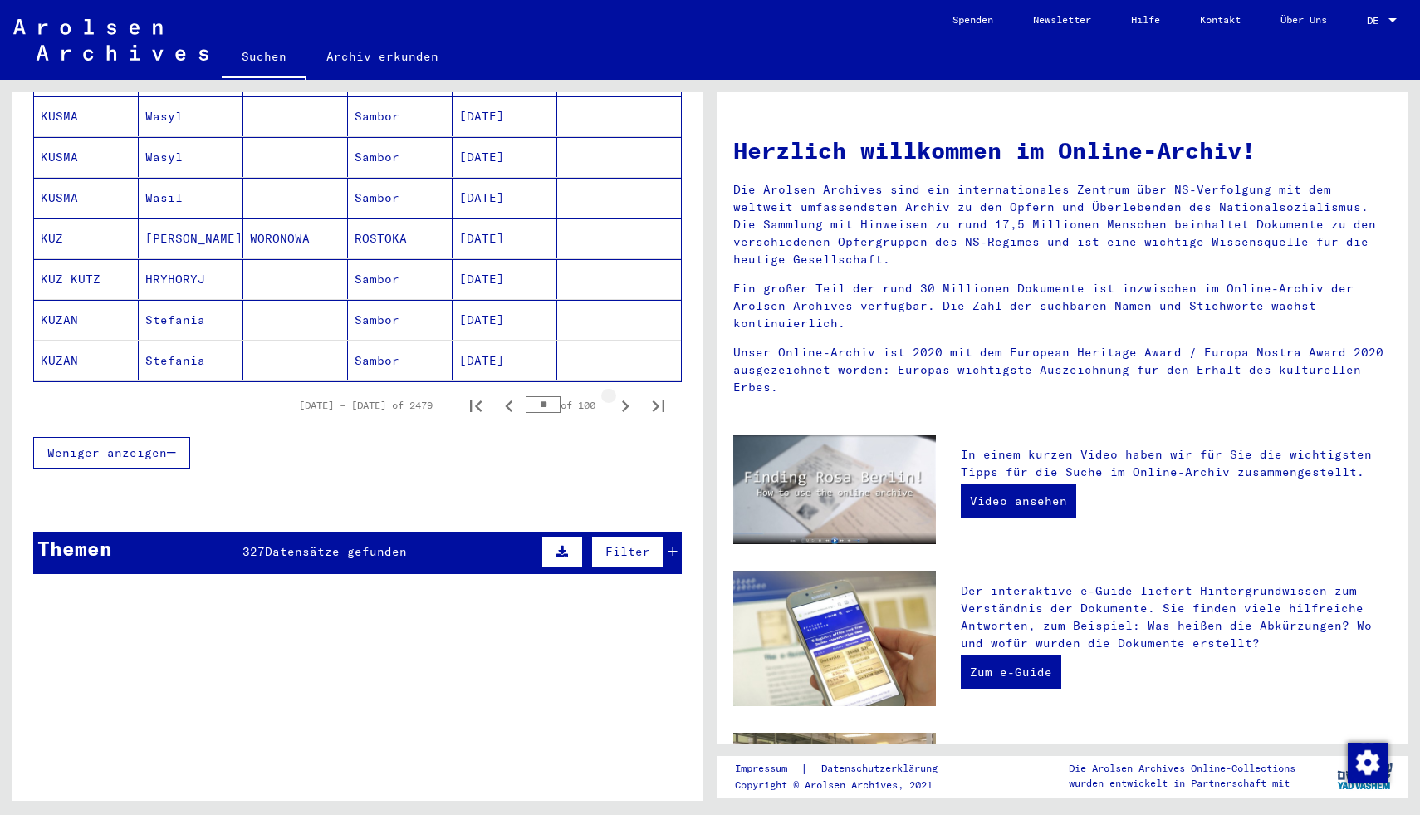
click at [625, 395] on icon "Next page" at bounding box center [625, 406] width 23 height 23
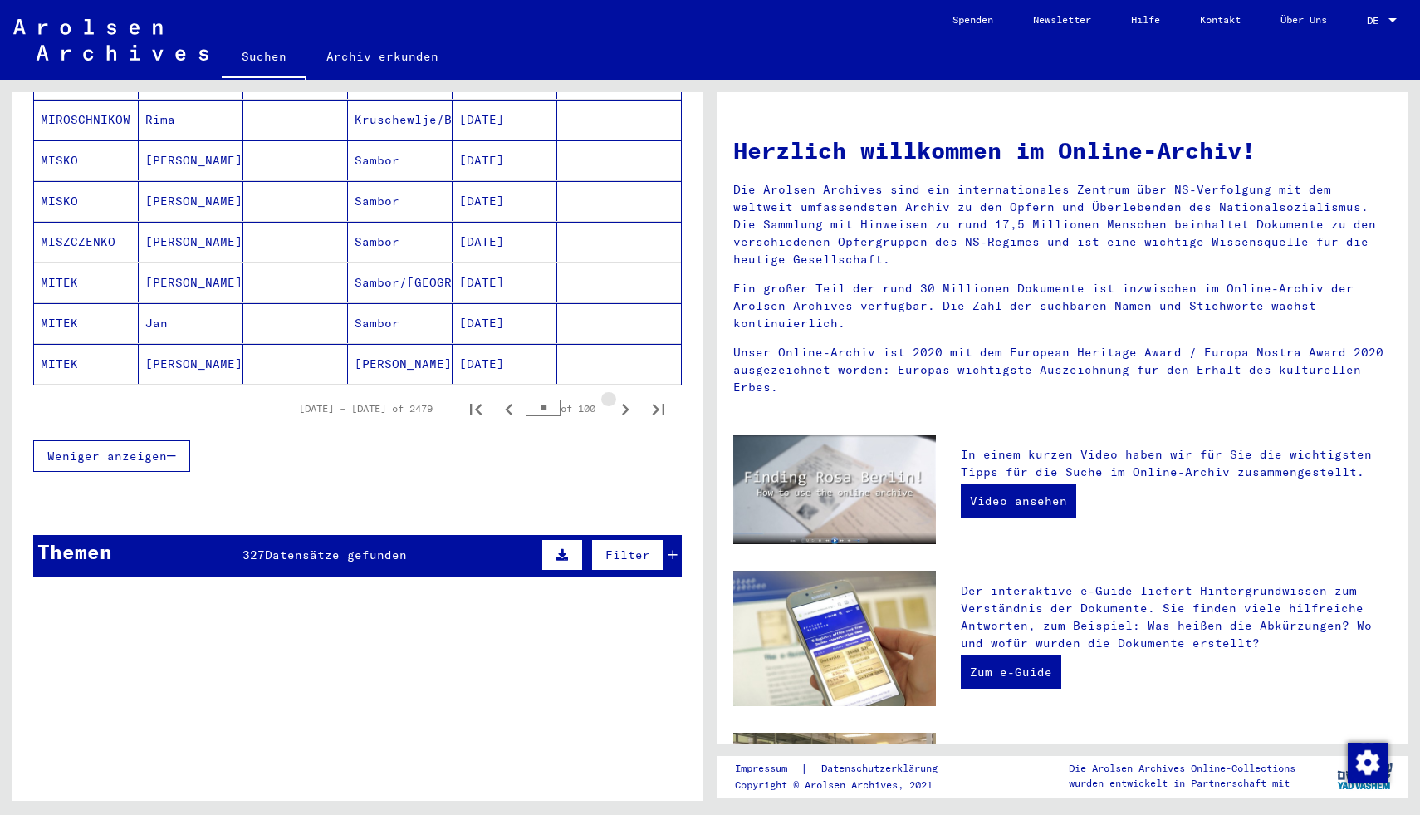
click at [625, 398] on icon "Next page" at bounding box center [625, 409] width 23 height 23
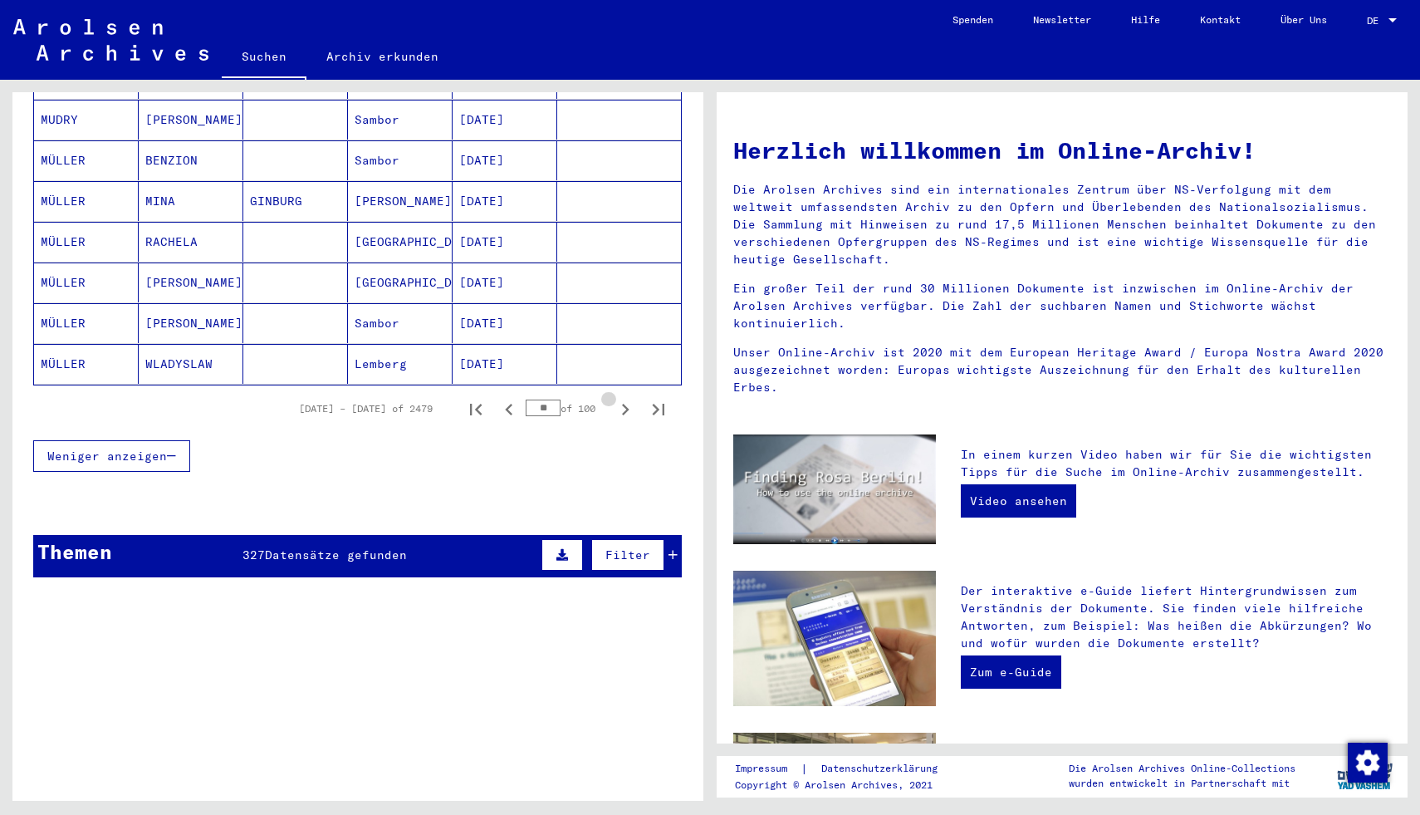
click at [625, 398] on icon "Next page" at bounding box center [625, 409] width 23 height 23
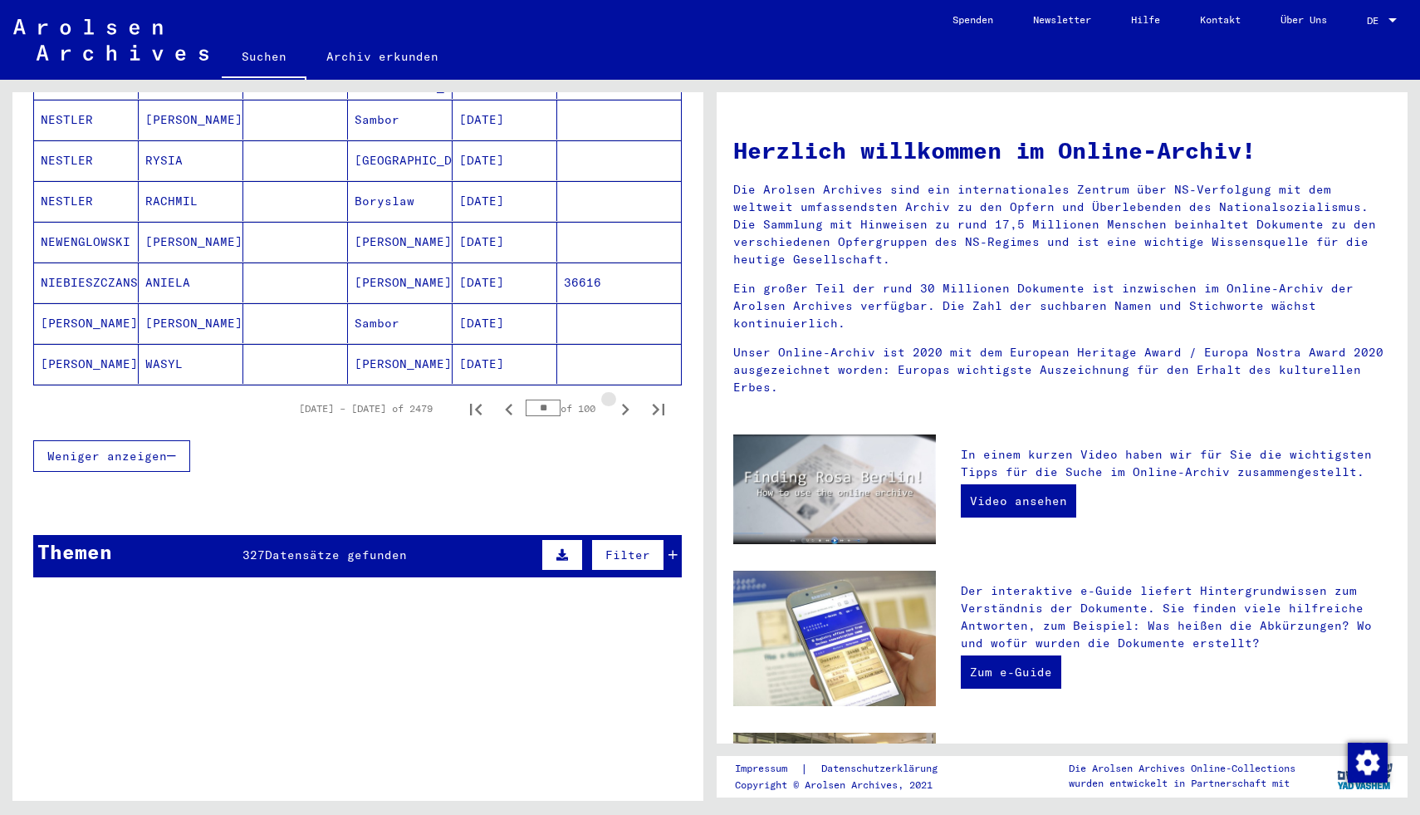
click at [625, 398] on icon "Next page" at bounding box center [625, 409] width 23 height 23
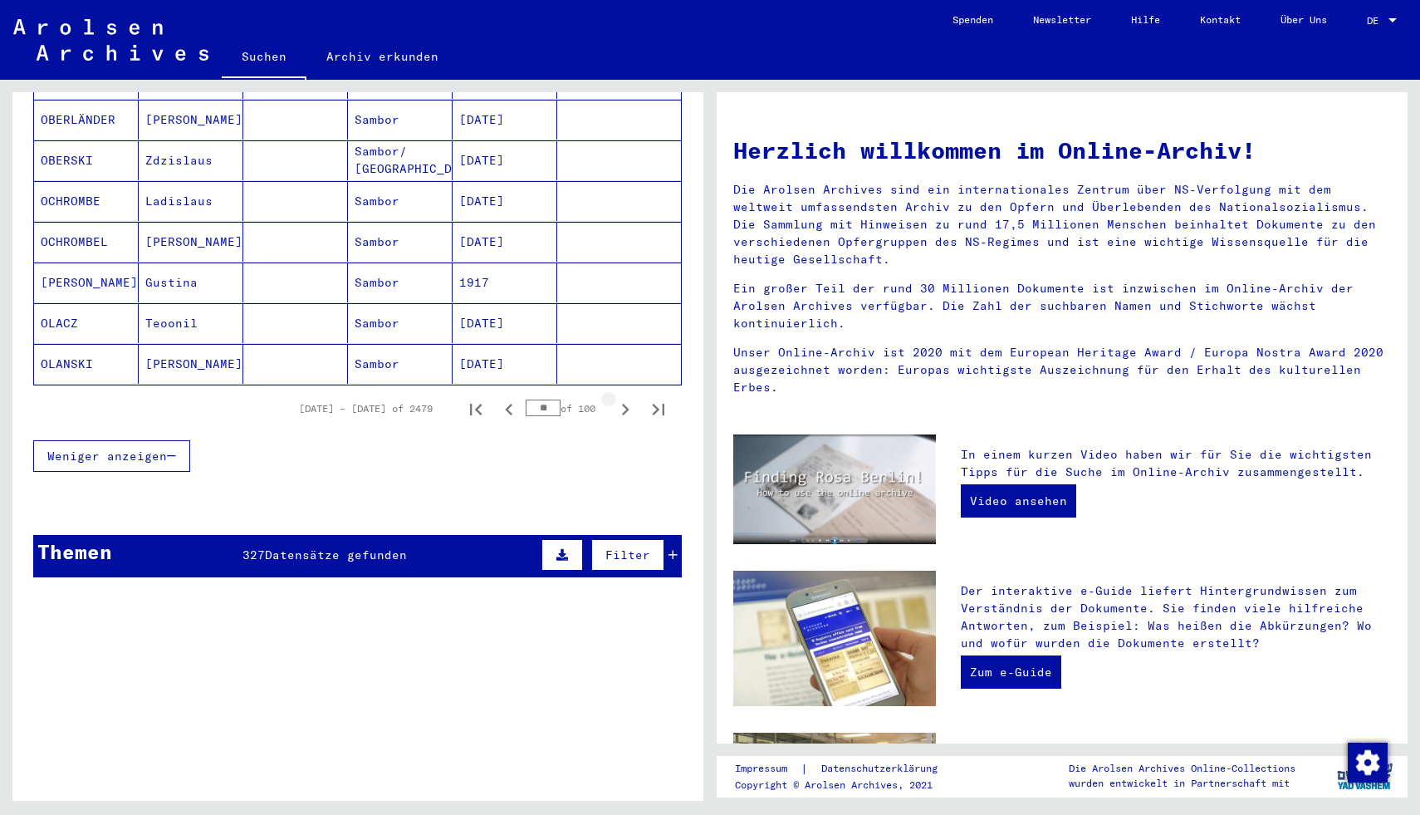
click at [625, 398] on icon "Next page" at bounding box center [625, 409] width 23 height 23
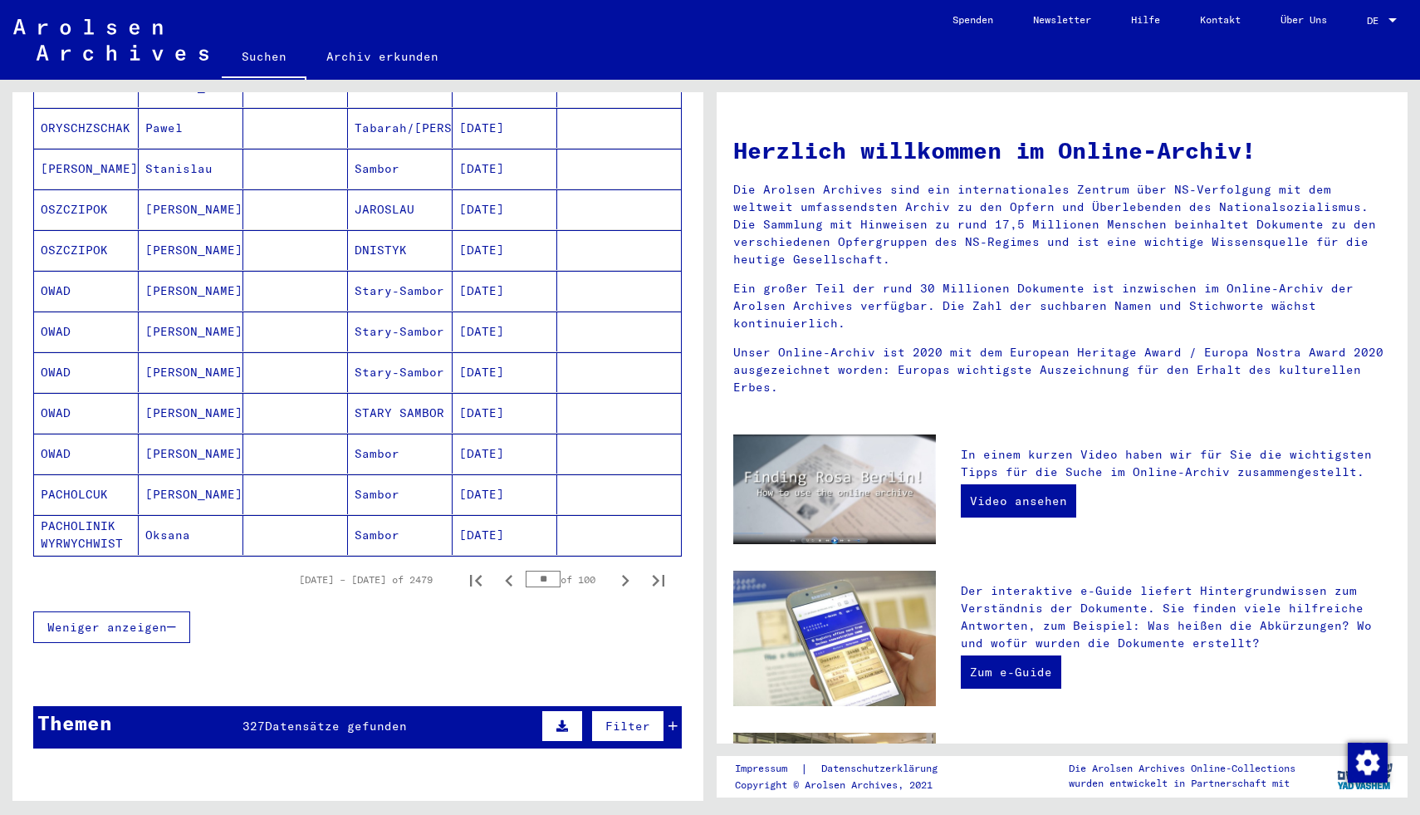
scroll to position [849, 0]
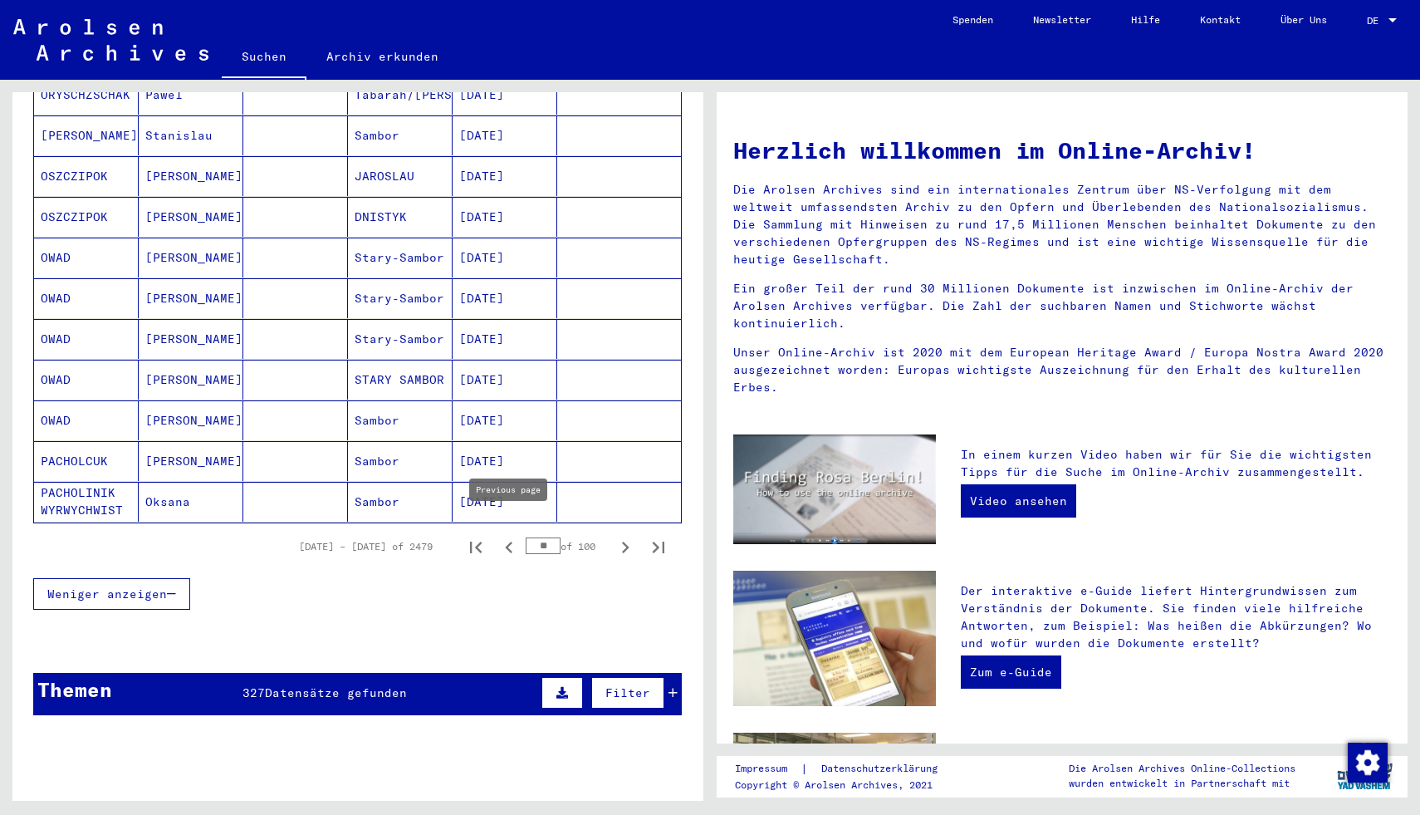
click at [512, 536] on icon "Previous page" at bounding box center [509, 547] width 23 height 23
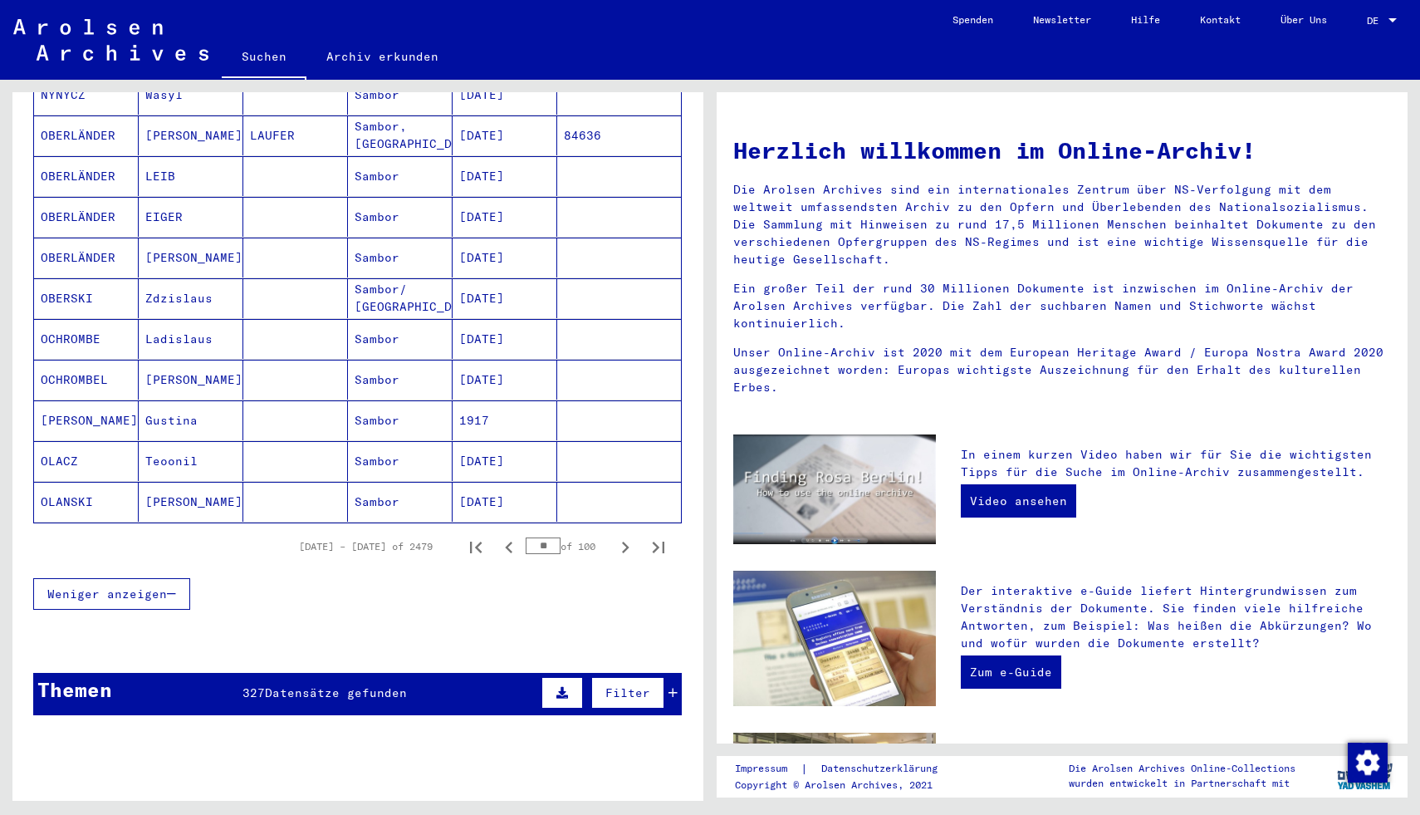
click at [512, 536] on icon "Previous page" at bounding box center [509, 547] width 23 height 23
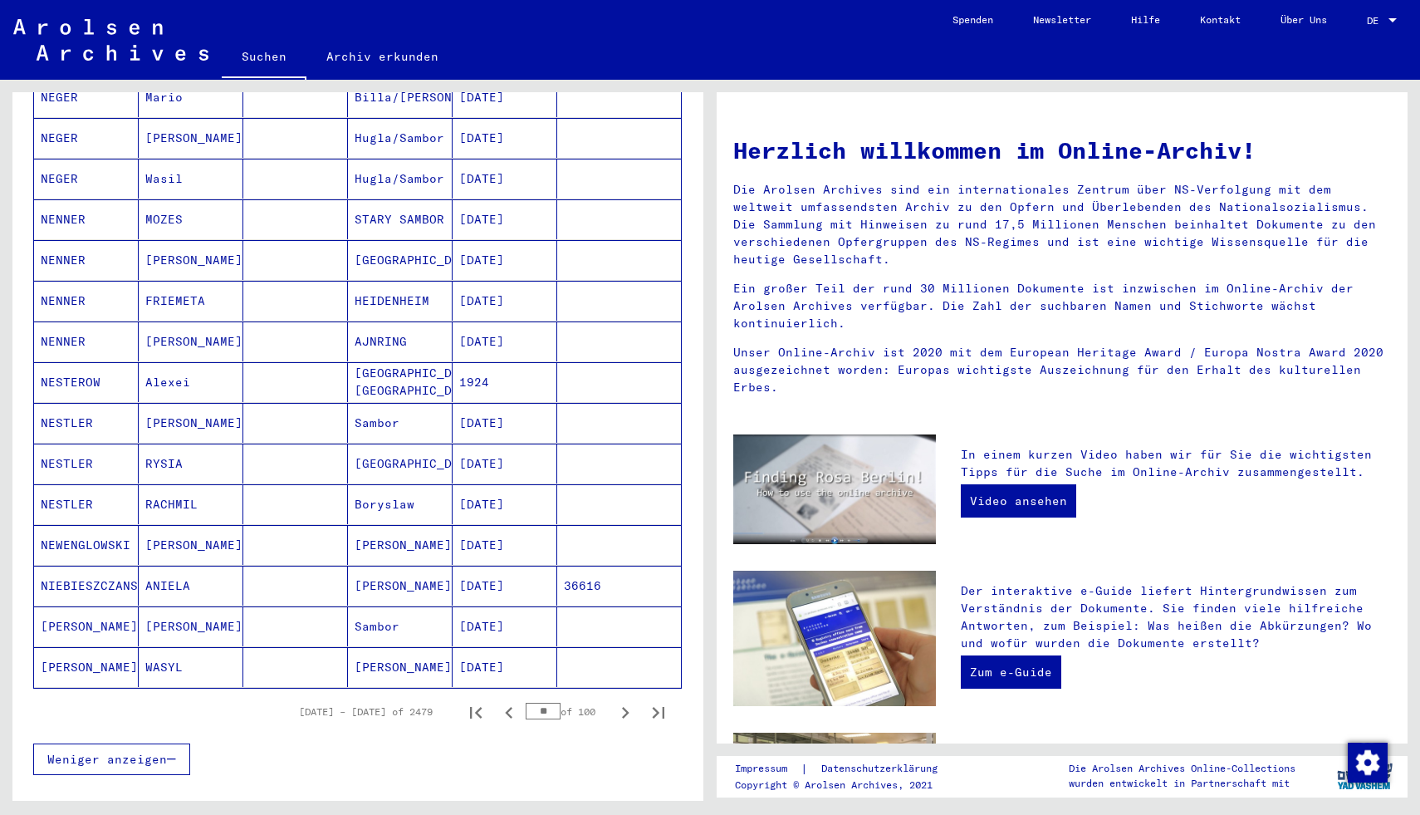
scroll to position [757, 0]
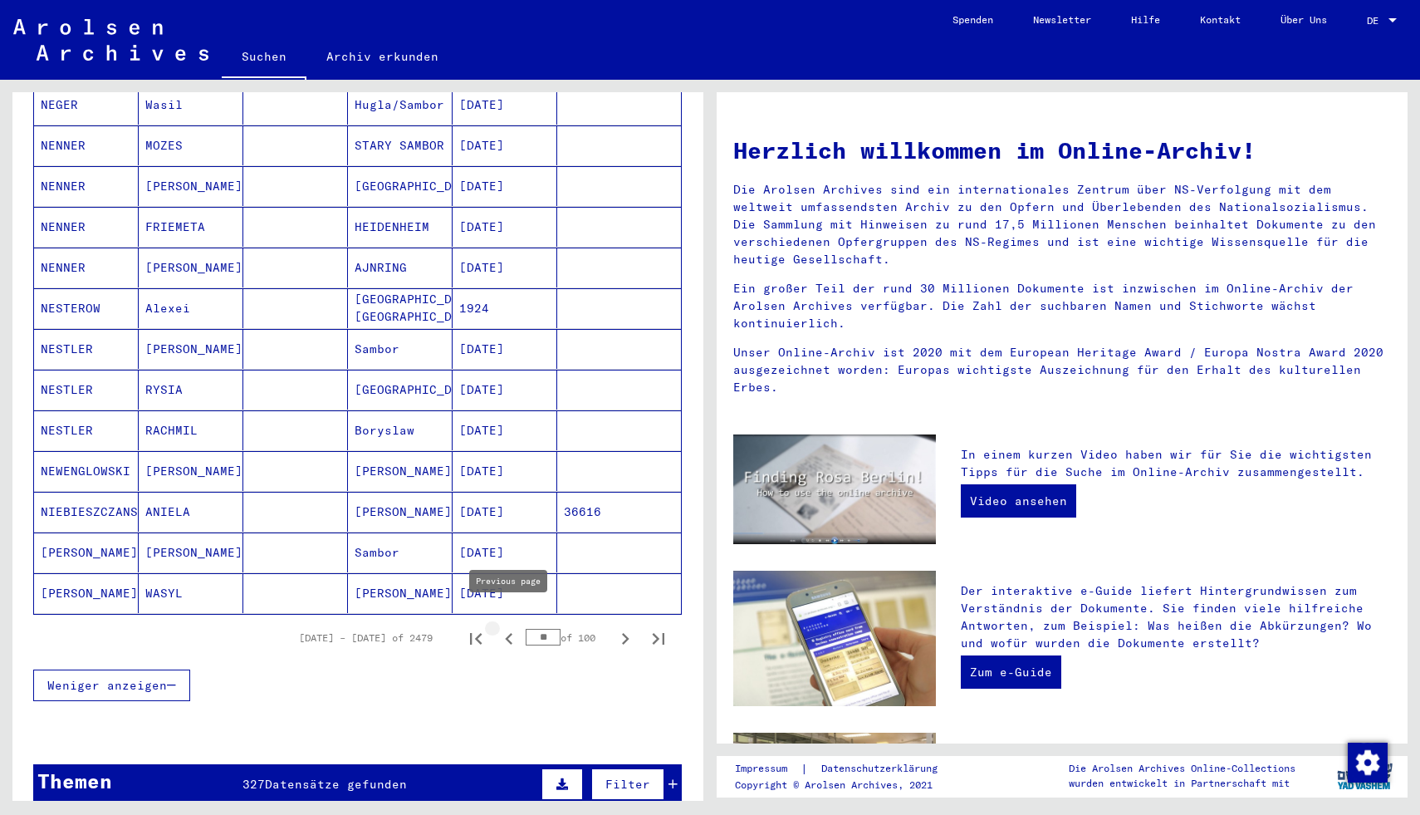
click at [507, 633] on icon "Previous page" at bounding box center [508, 639] width 7 height 12
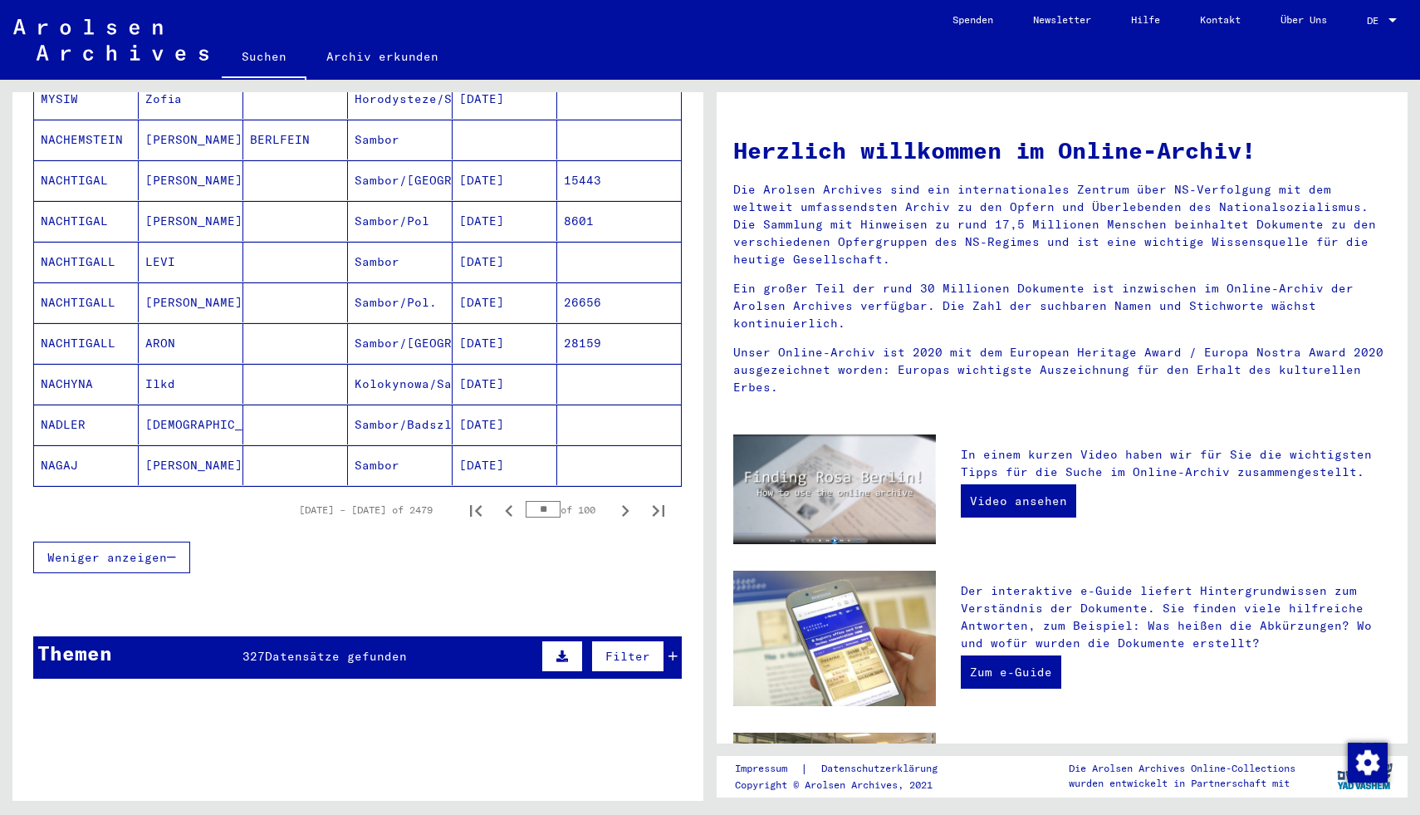
scroll to position [935, 0]
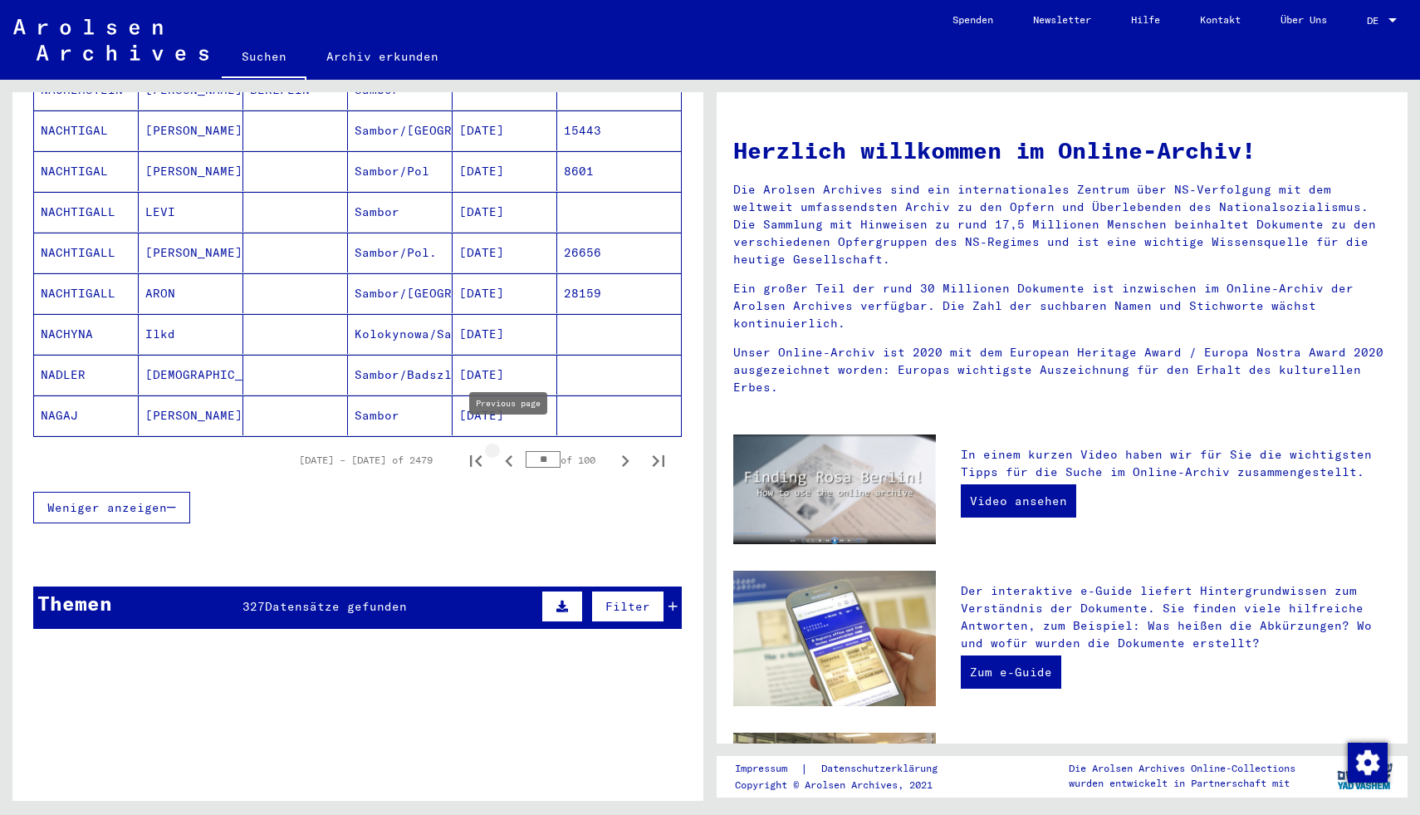
click at [513, 449] on icon "Previous page" at bounding box center [509, 460] width 23 height 23
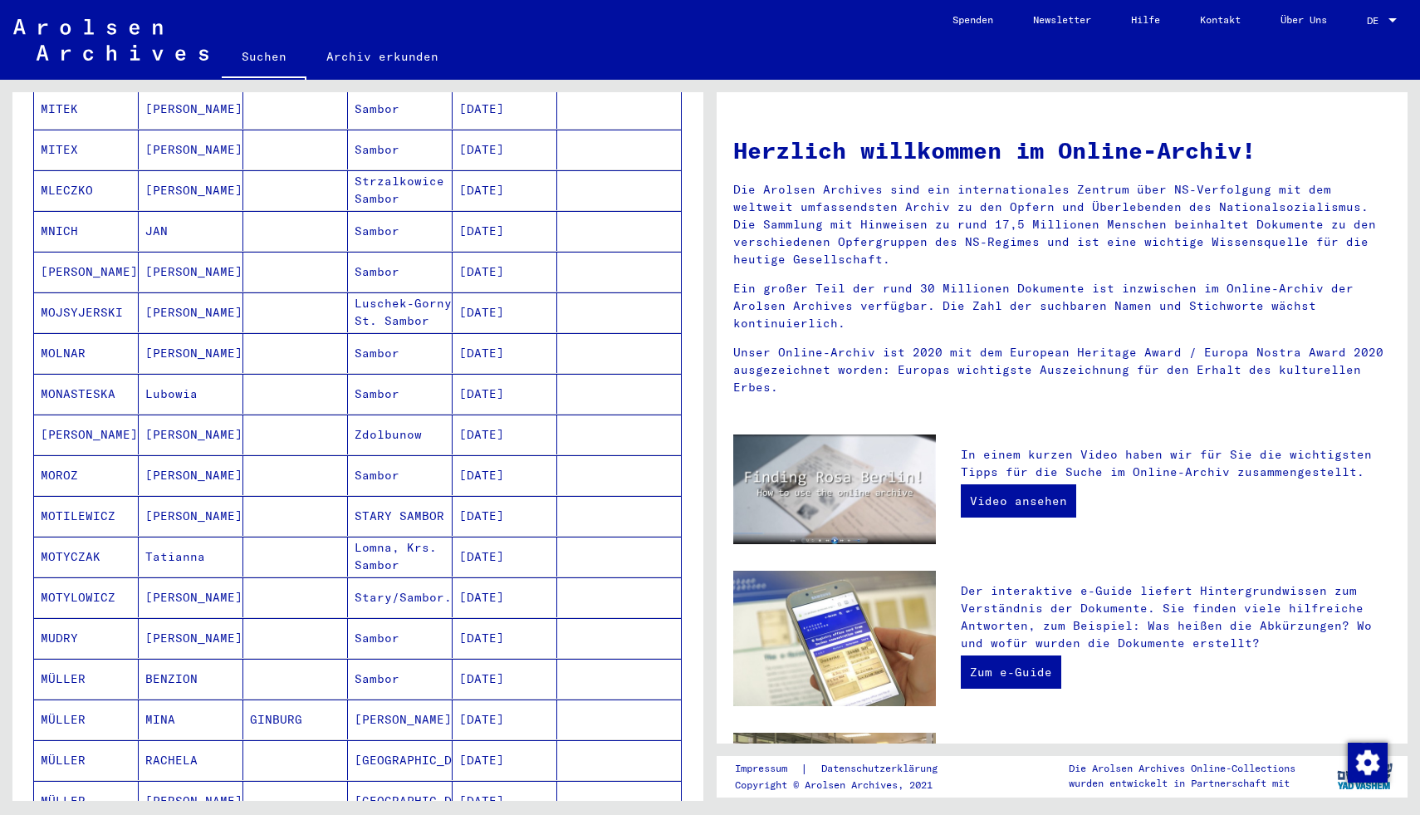
scroll to position [470, 0]
click at [501, 378] on mat-cell "[DATE]" at bounding box center [505, 392] width 105 height 40
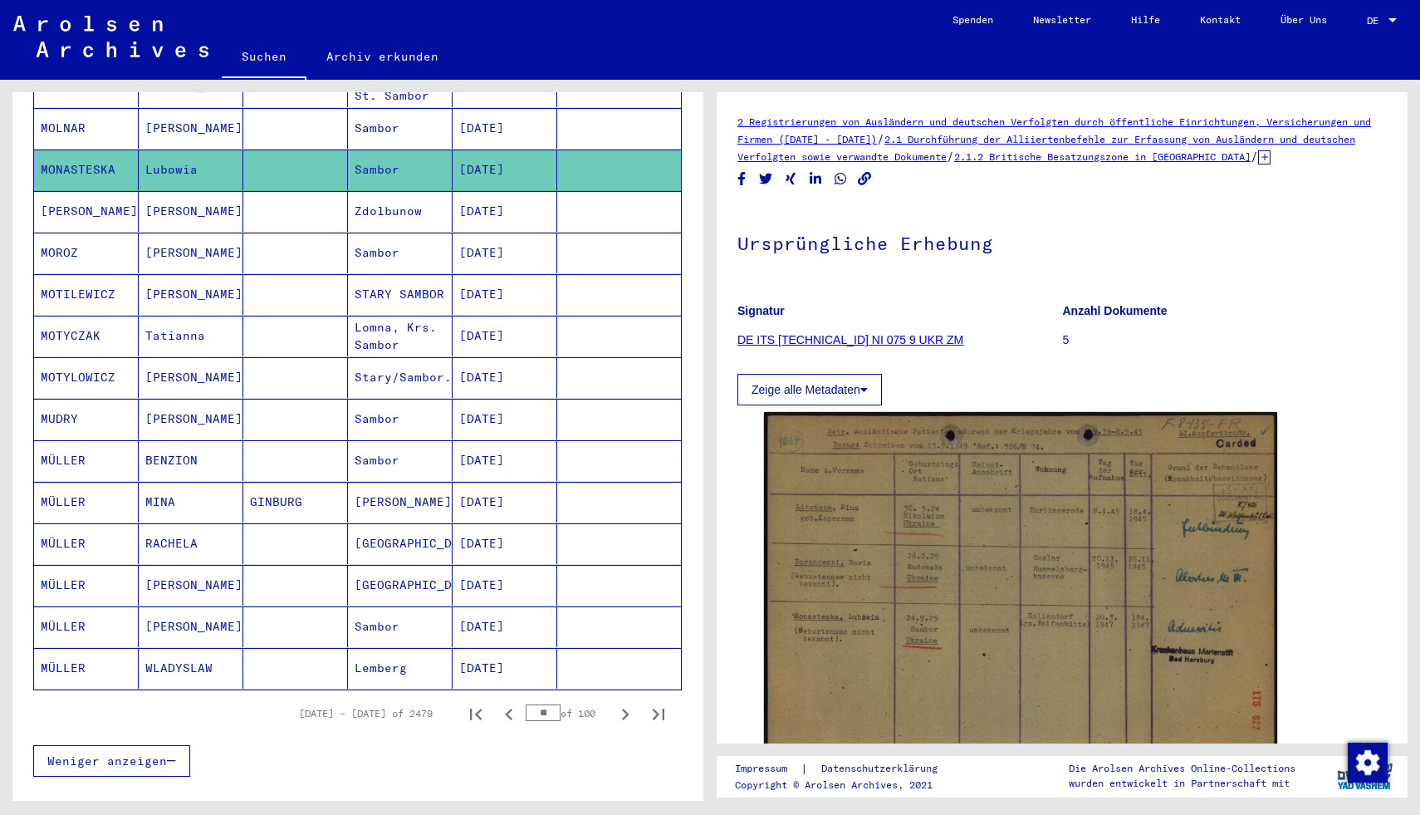
scroll to position [706, 0]
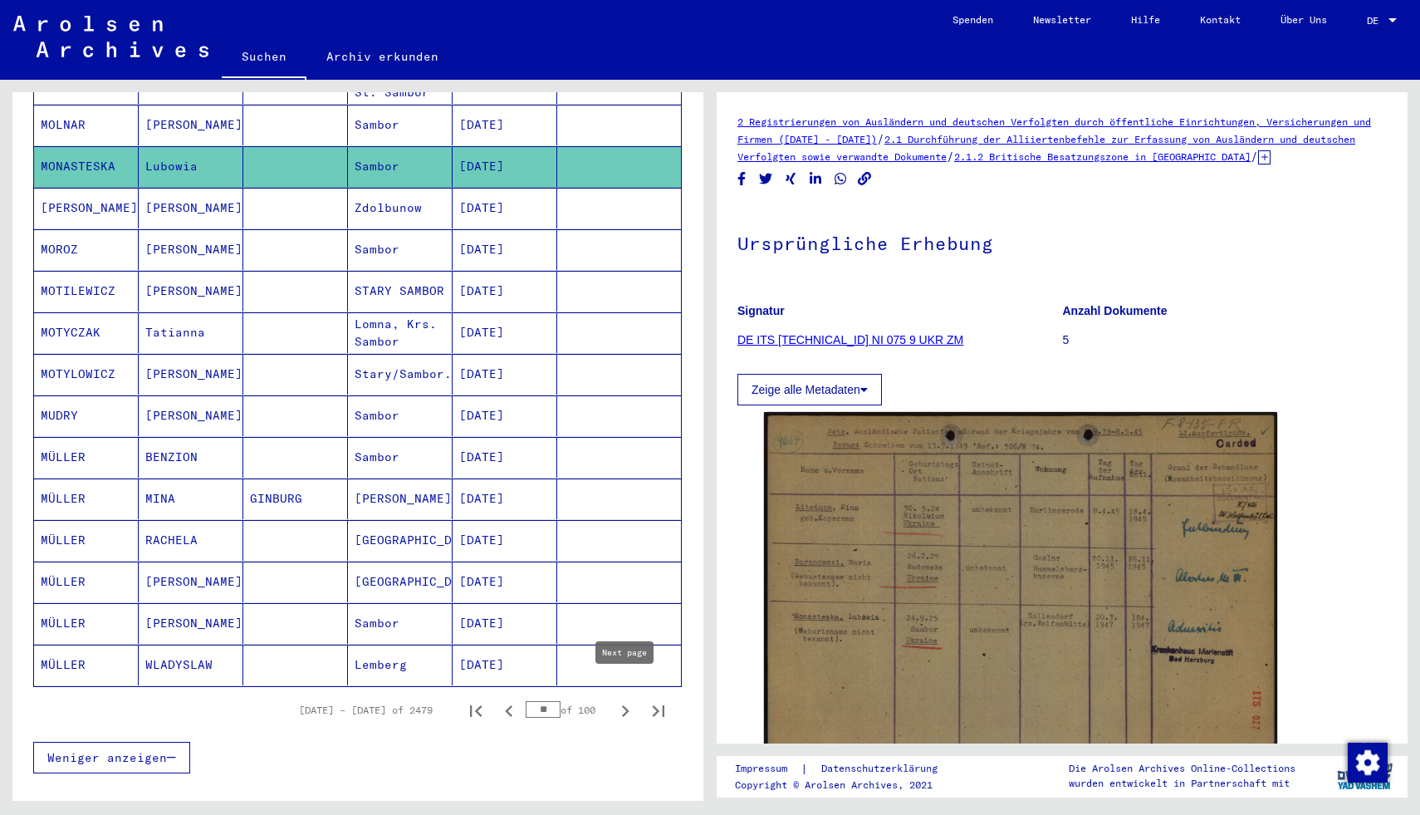
click at [620, 699] on icon "Next page" at bounding box center [625, 710] width 23 height 23
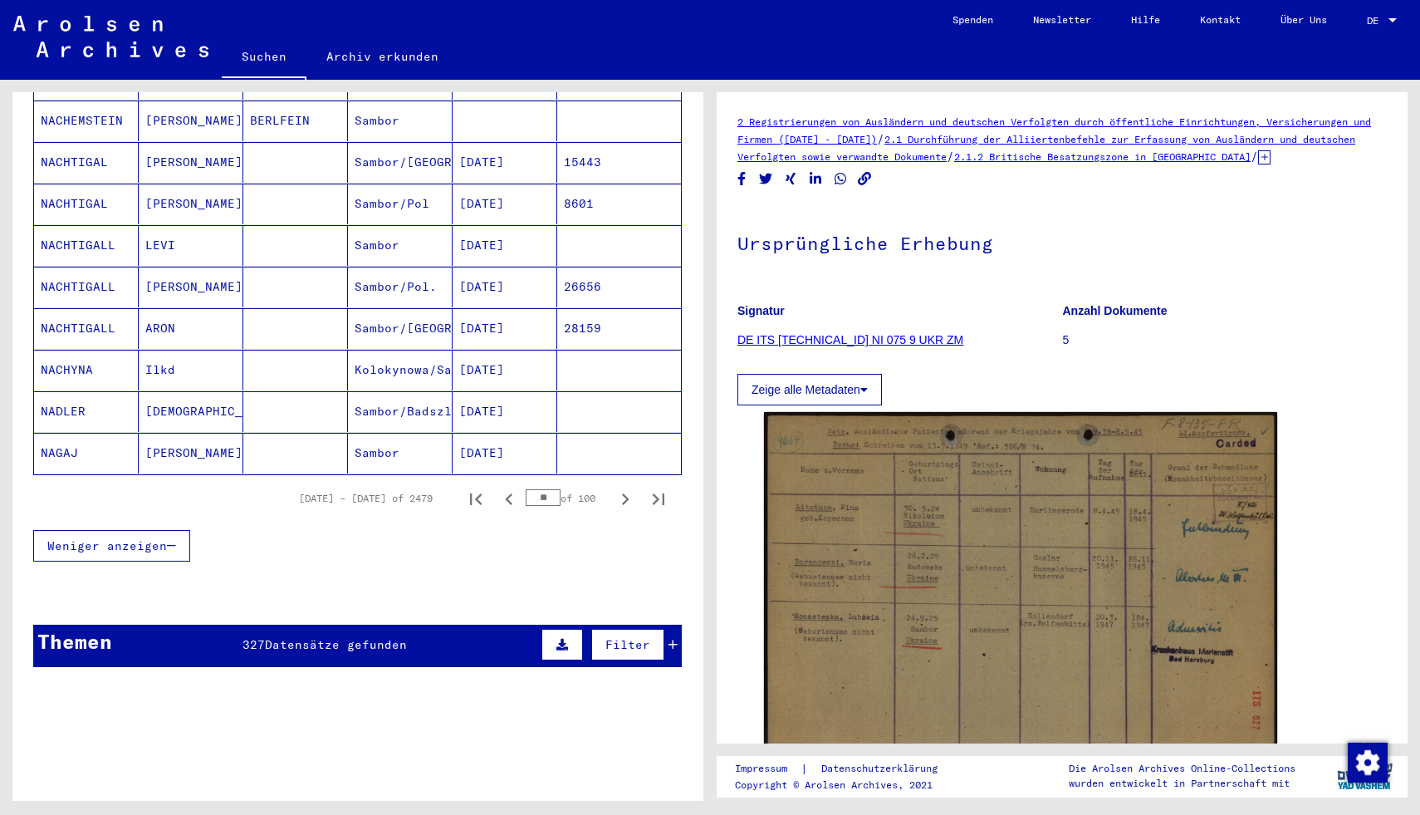
scroll to position [919, 0]
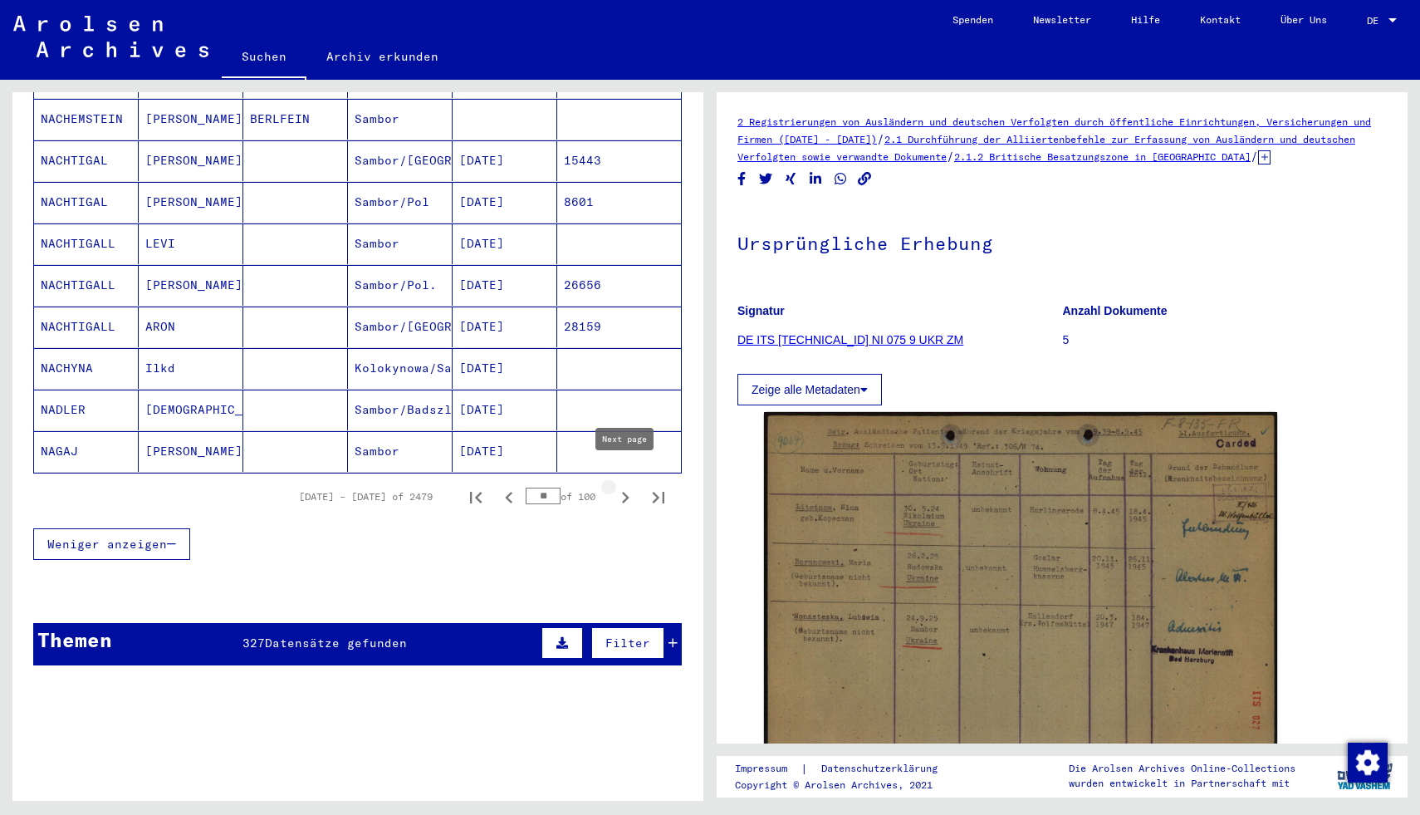
click at [622, 486] on icon "Next page" at bounding box center [625, 497] width 23 height 23
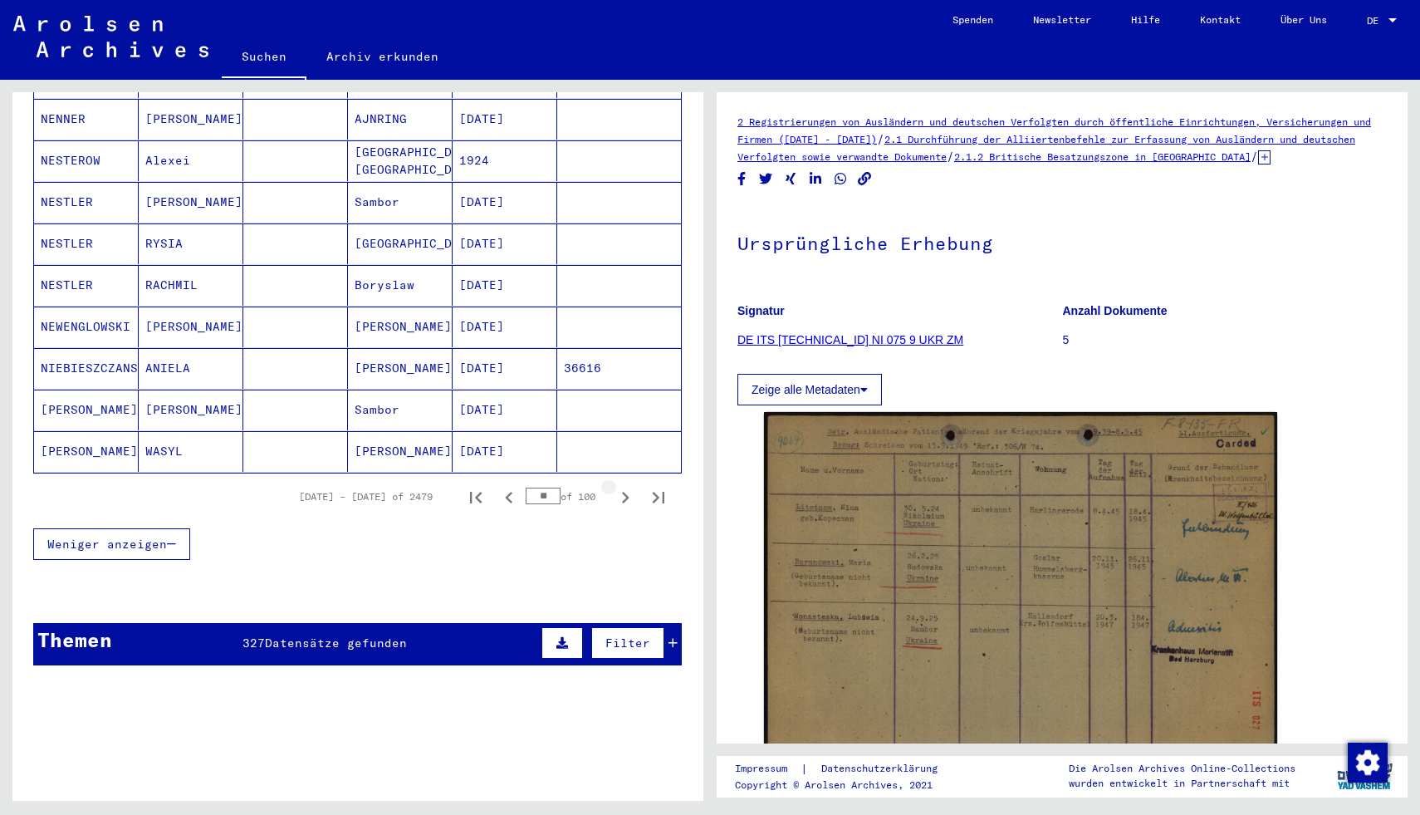
click at [622, 486] on icon "Next page" at bounding box center [625, 497] width 23 height 23
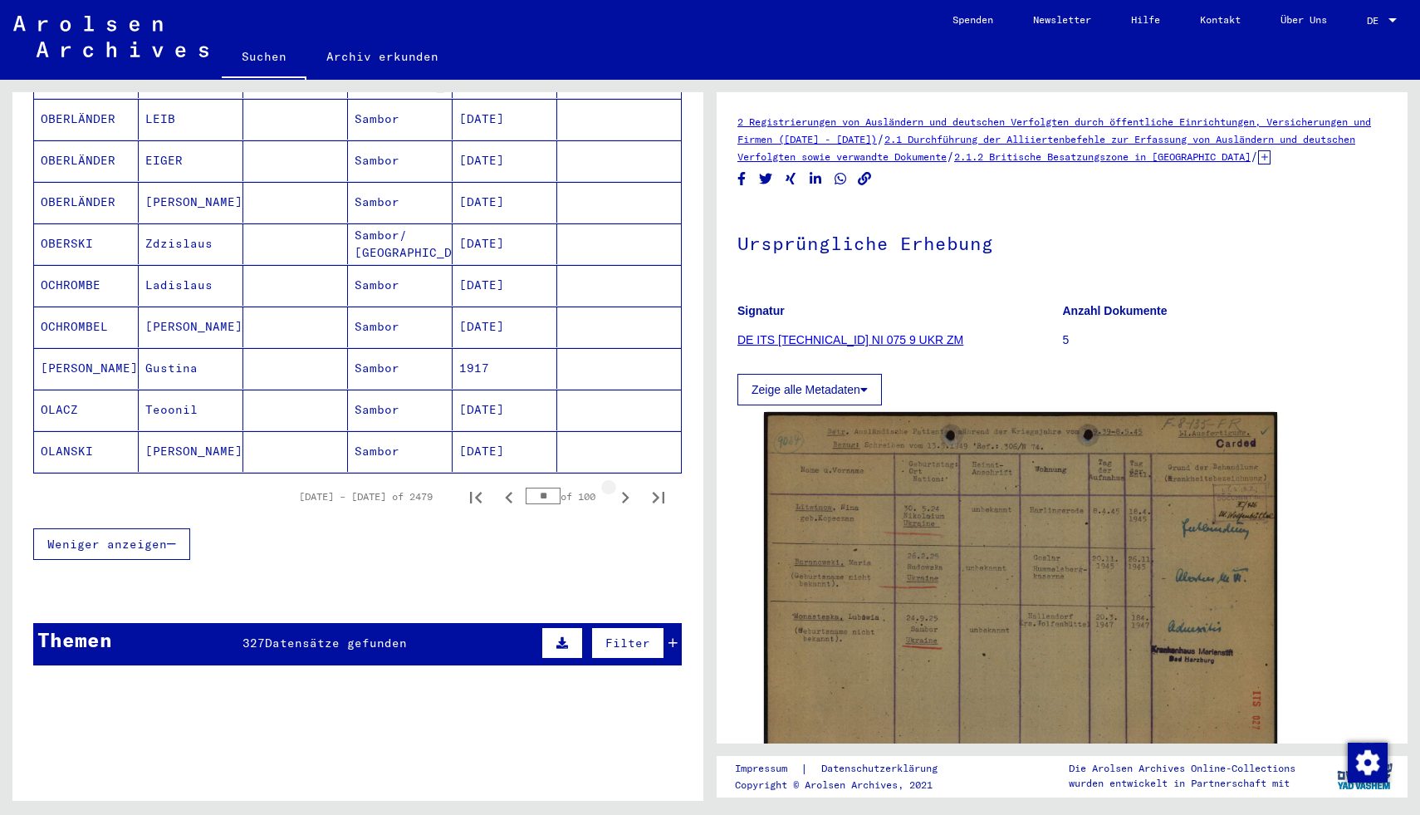
click at [622, 486] on icon "Next page" at bounding box center [625, 497] width 23 height 23
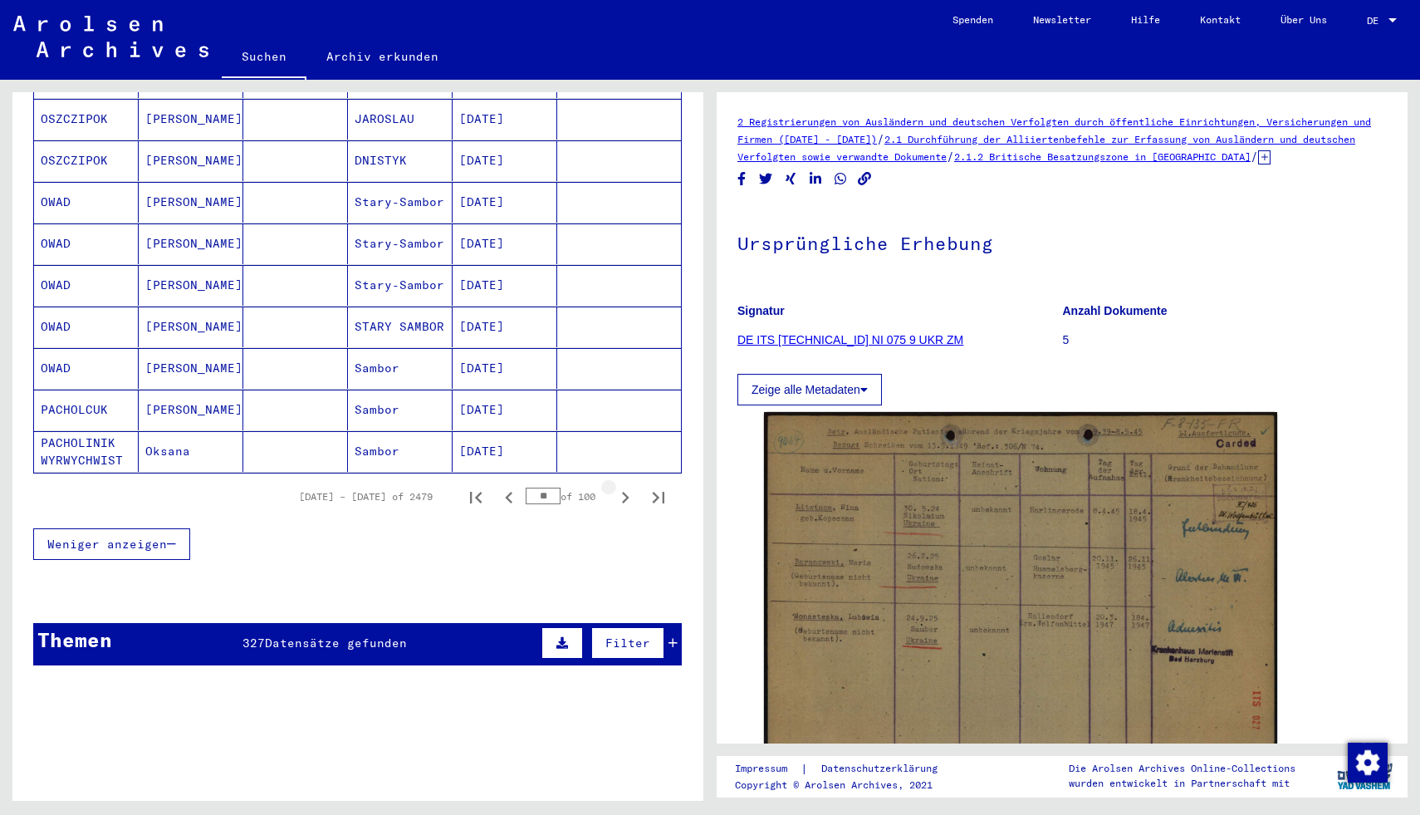
click at [622, 486] on icon "Next page" at bounding box center [625, 497] width 23 height 23
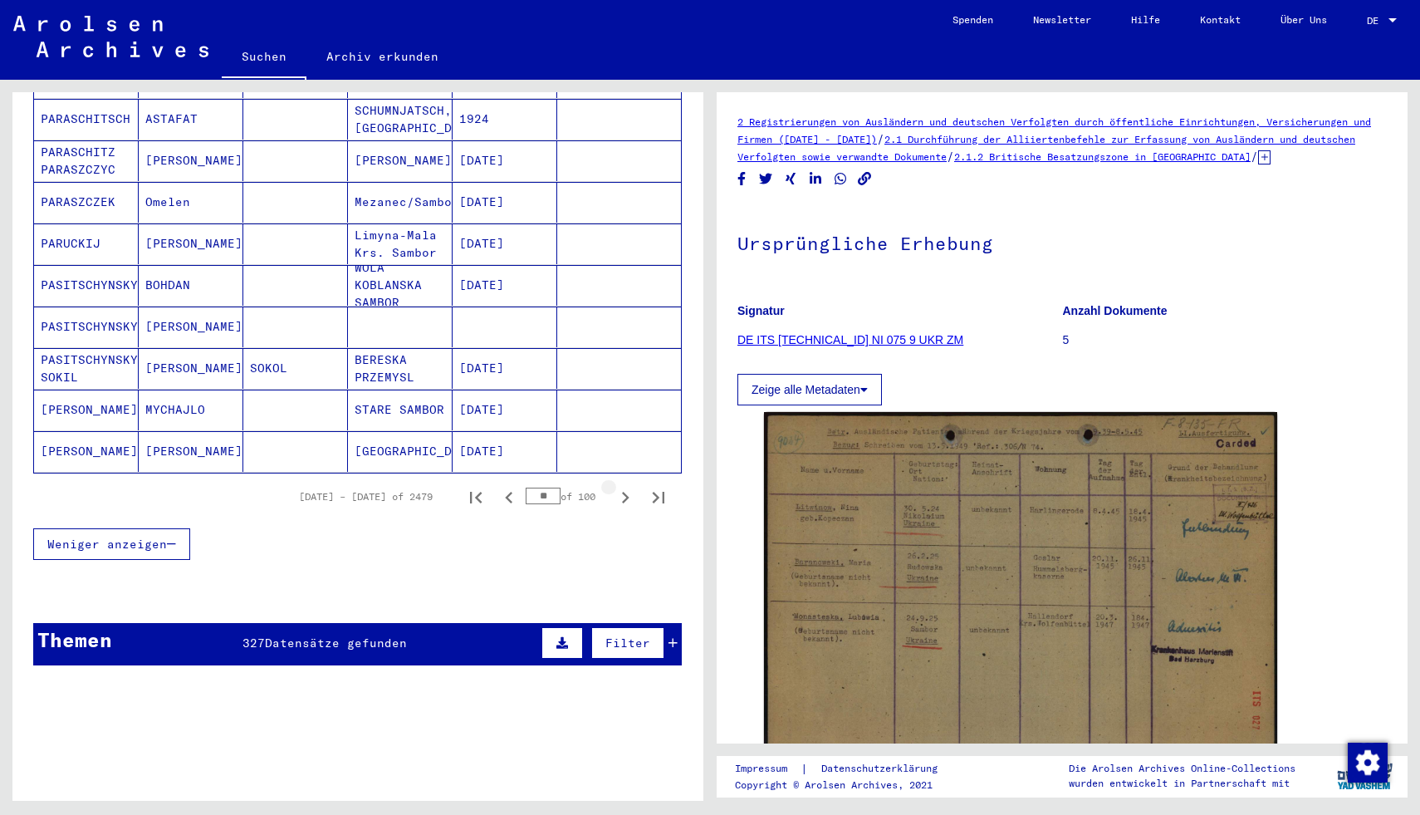
click at [622, 486] on icon "Next page" at bounding box center [625, 497] width 23 height 23
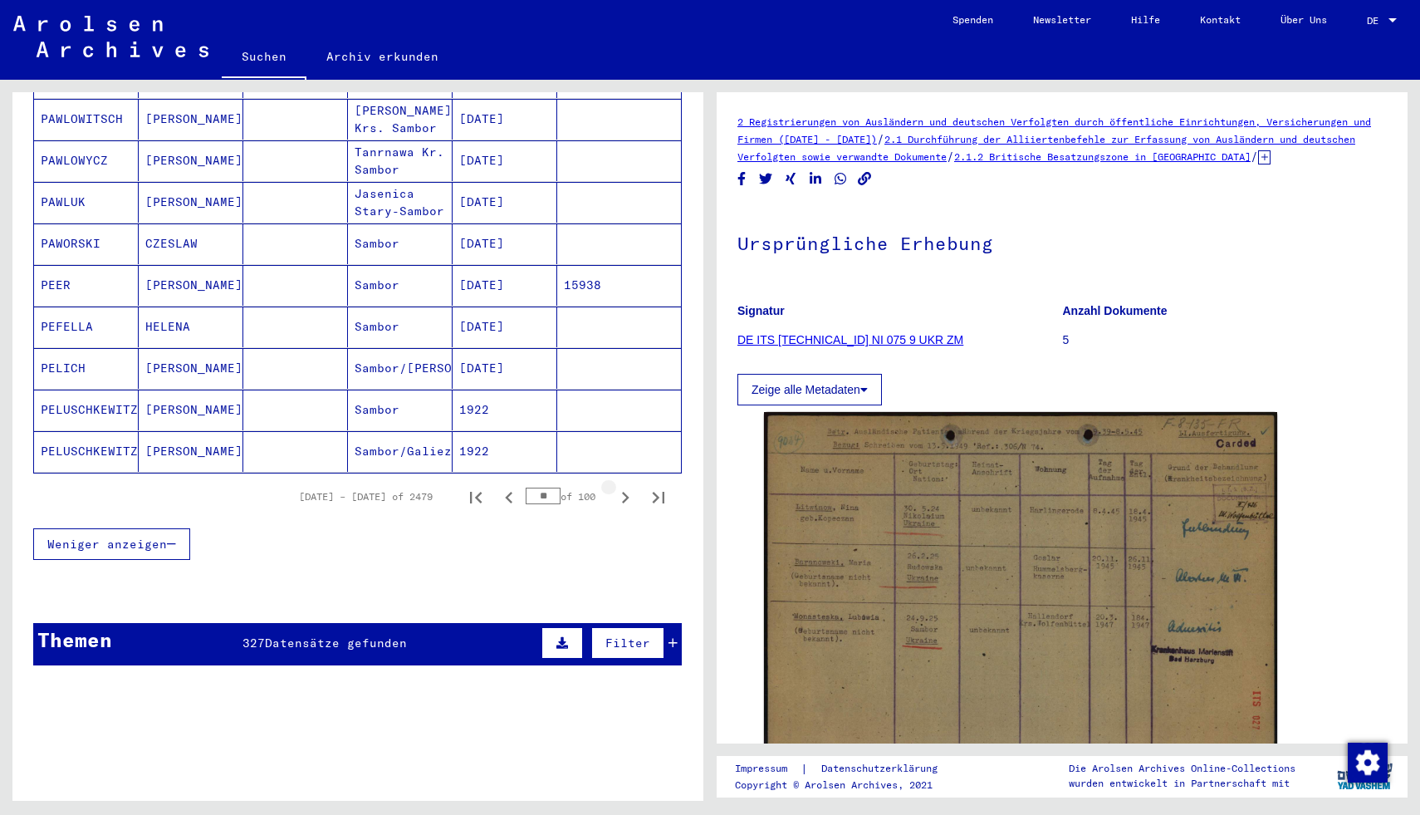
click at [622, 486] on icon "Next page" at bounding box center [625, 497] width 23 height 23
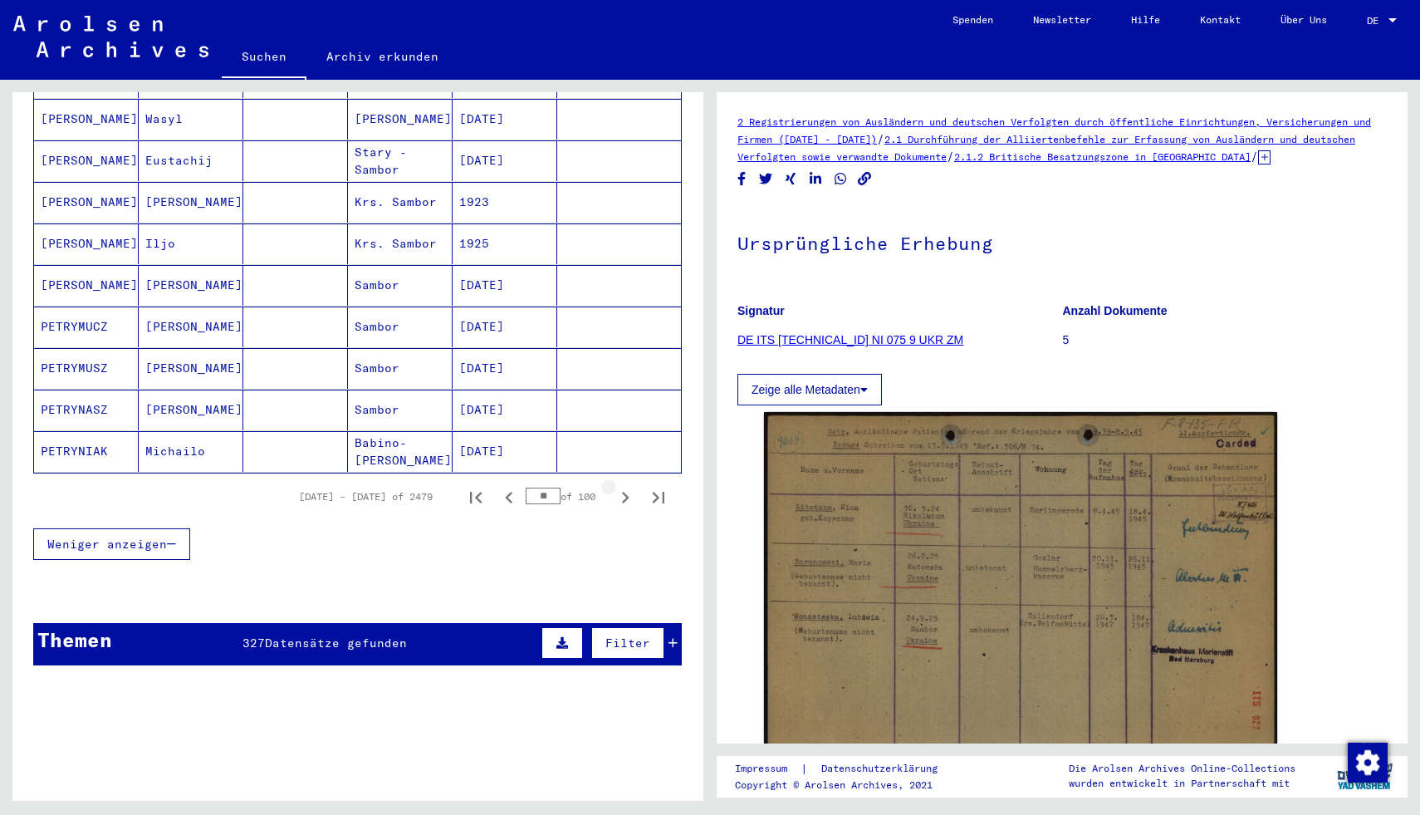
click at [622, 486] on icon "Next page" at bounding box center [625, 497] width 23 height 23
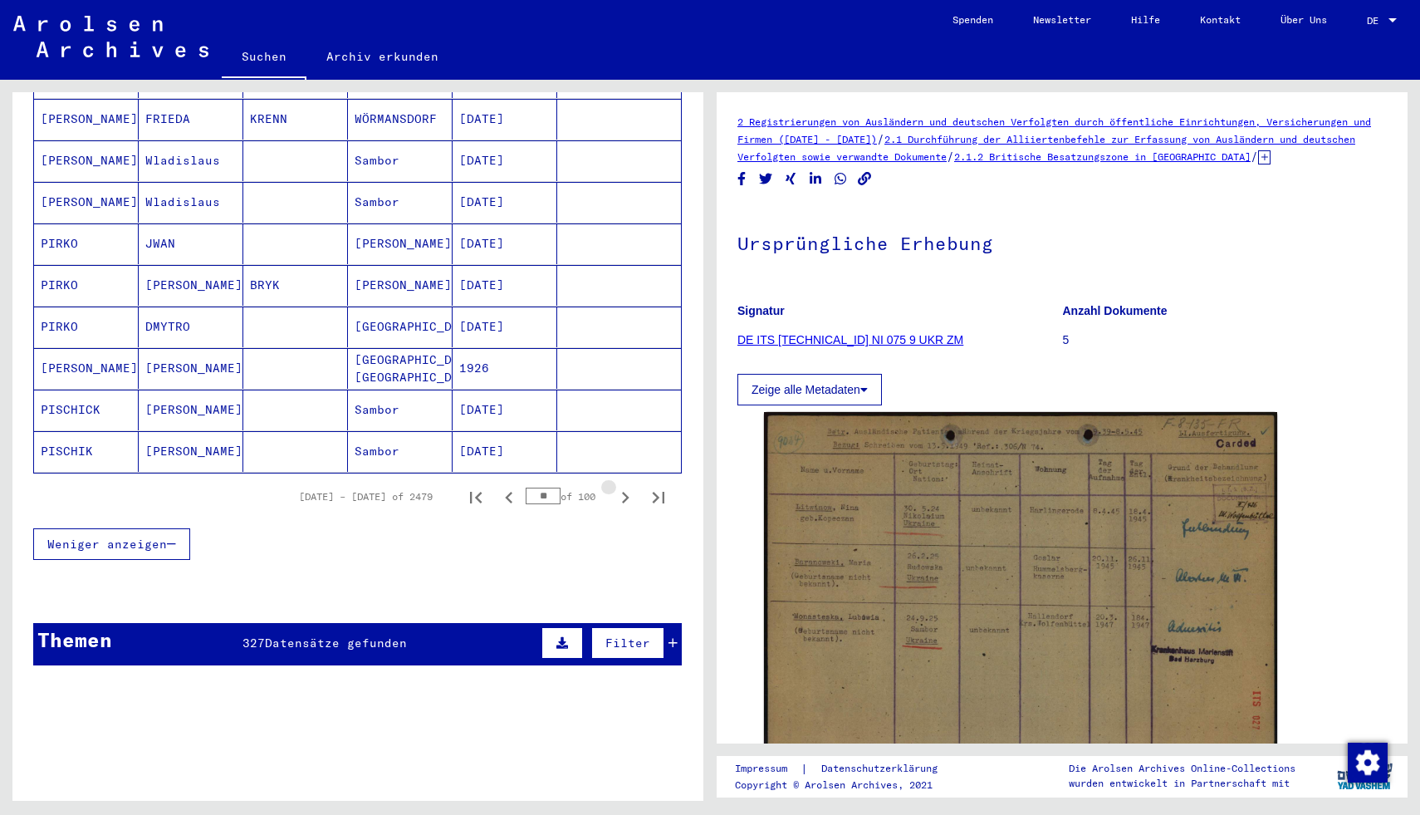
click at [622, 486] on icon "Next page" at bounding box center [625, 497] width 23 height 23
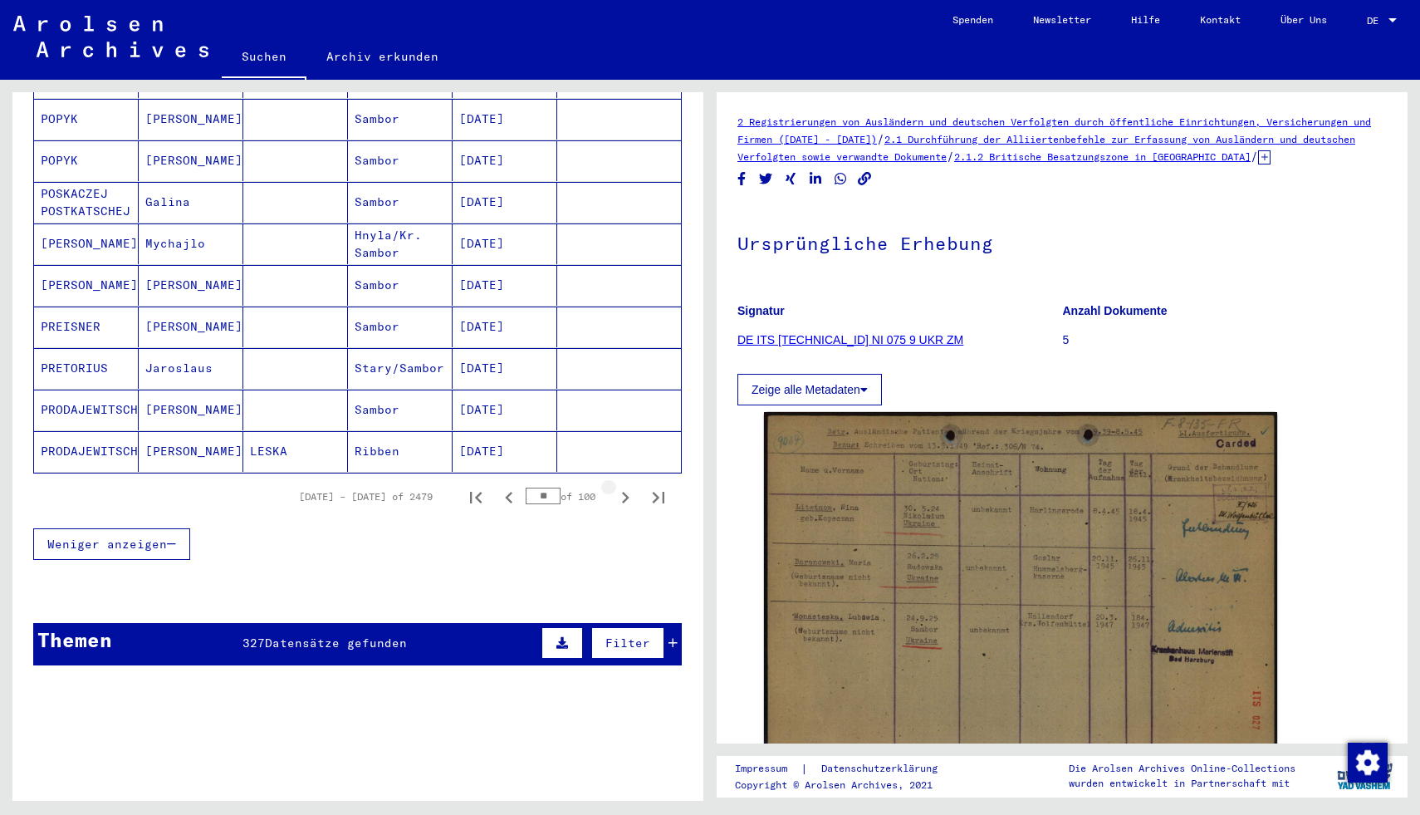
click at [622, 486] on icon "Next page" at bounding box center [625, 497] width 23 height 23
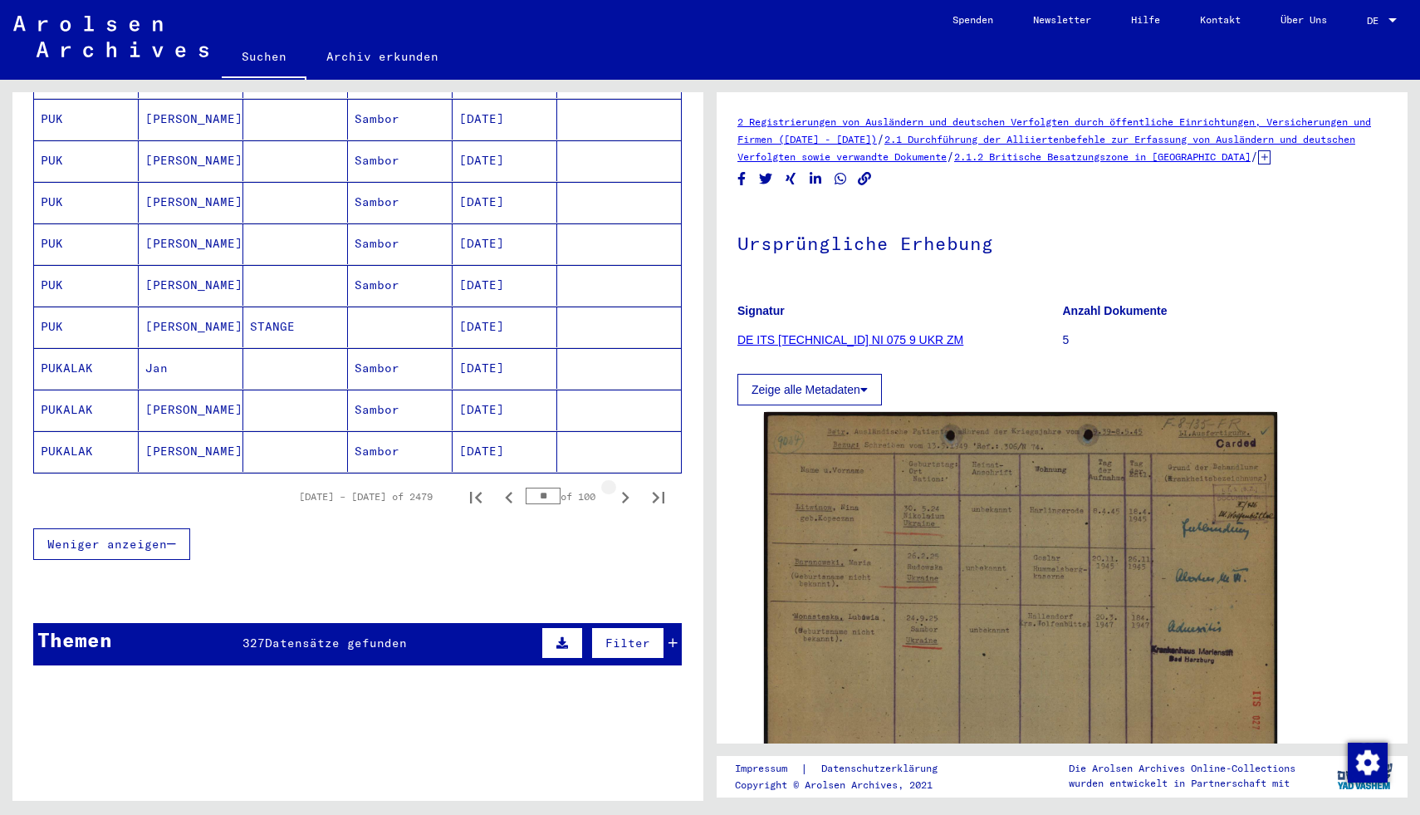
click at [622, 486] on icon "Next page" at bounding box center [625, 497] width 23 height 23
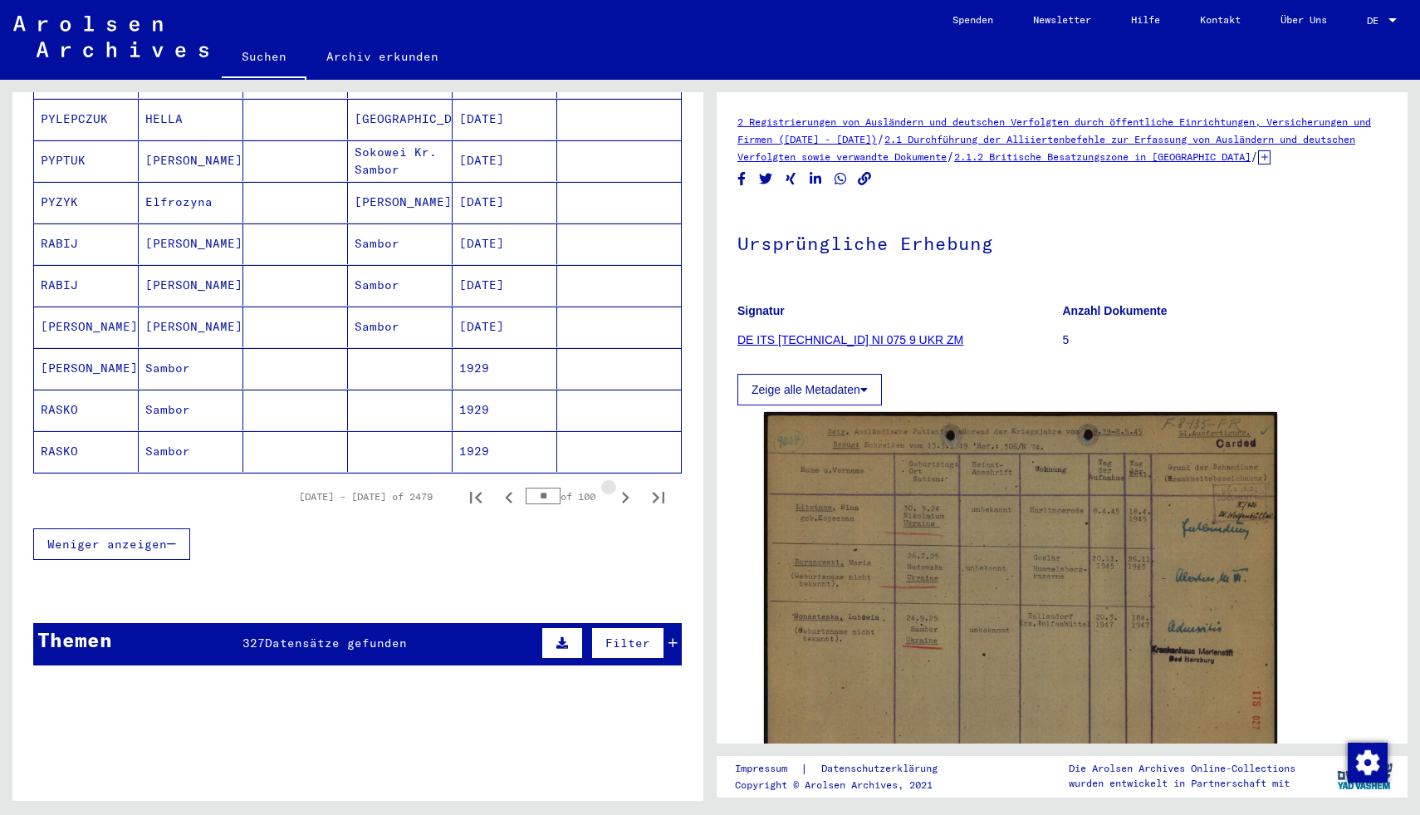
click at [622, 486] on icon "Next page" at bounding box center [625, 497] width 23 height 23
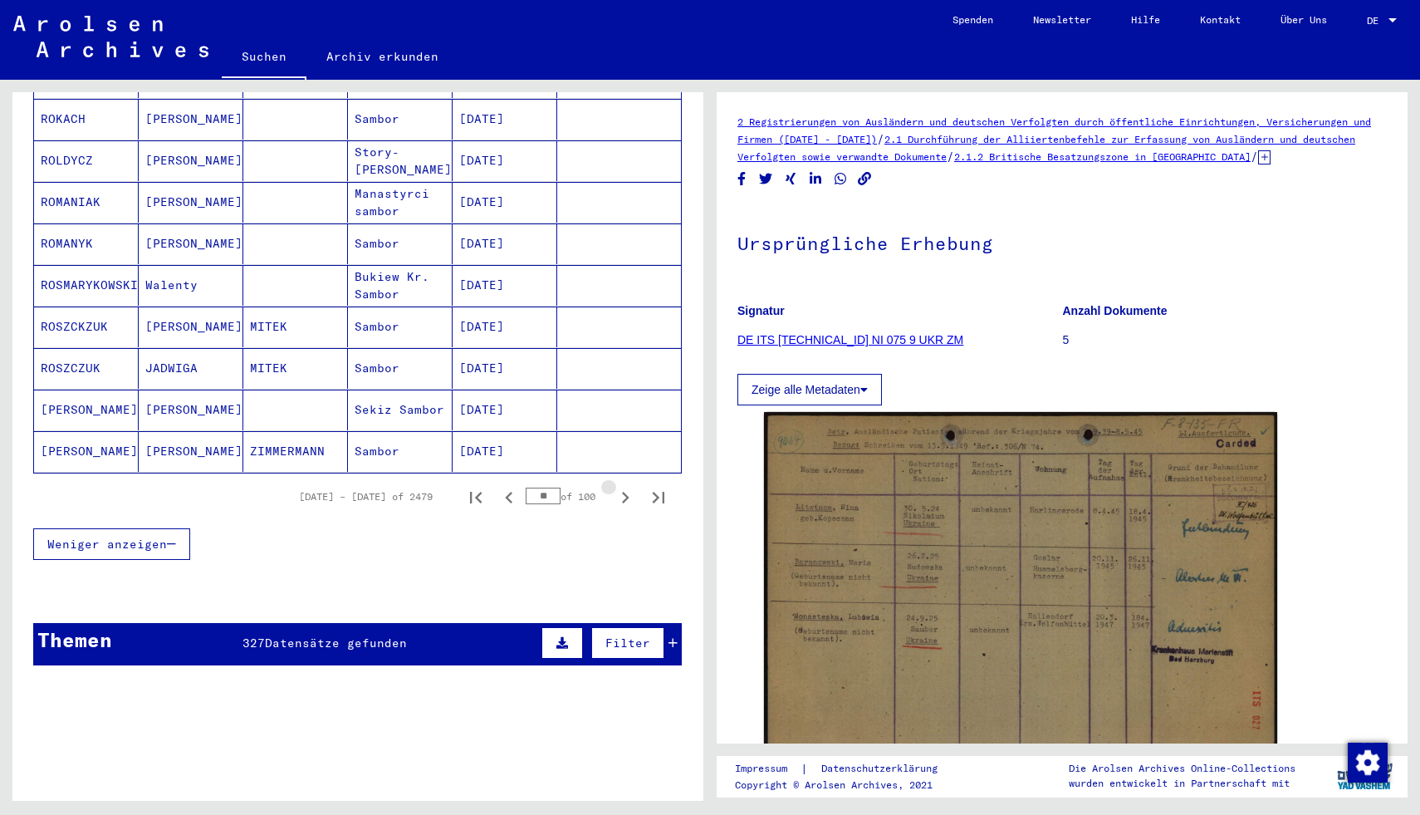
click at [622, 486] on icon "Next page" at bounding box center [625, 497] width 23 height 23
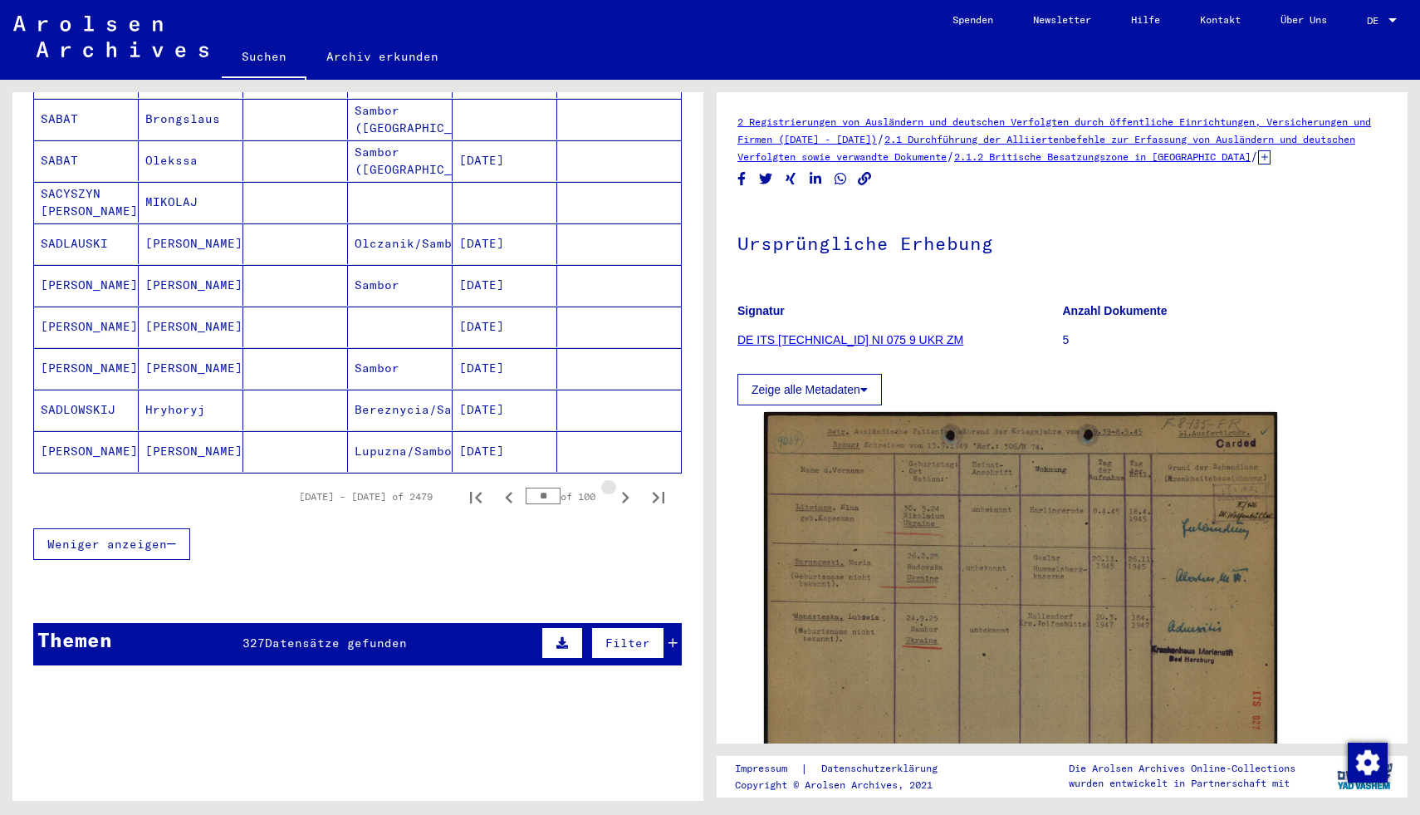
click at [622, 486] on icon "Next page" at bounding box center [625, 497] width 23 height 23
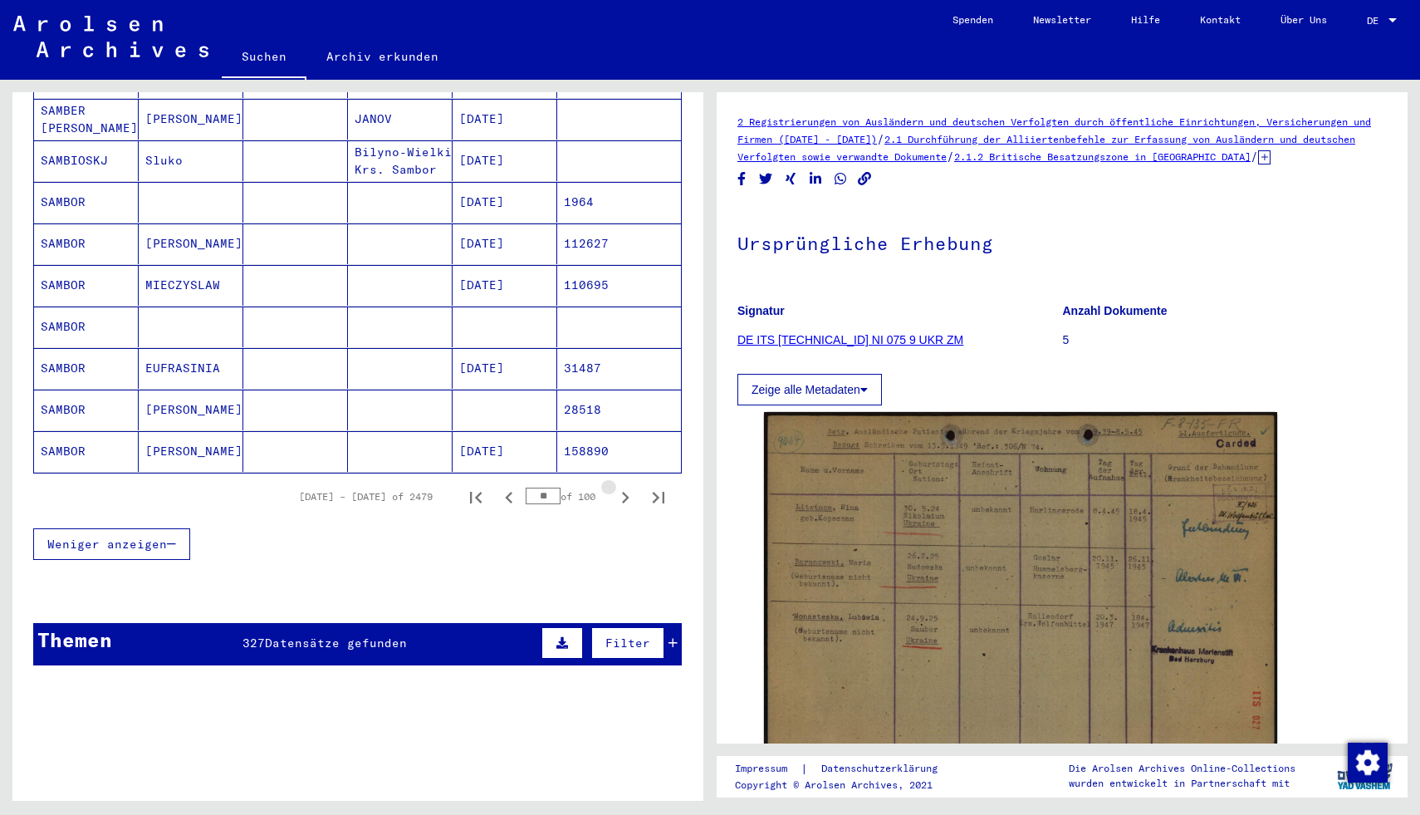
click at [622, 486] on icon "Next page" at bounding box center [625, 497] width 23 height 23
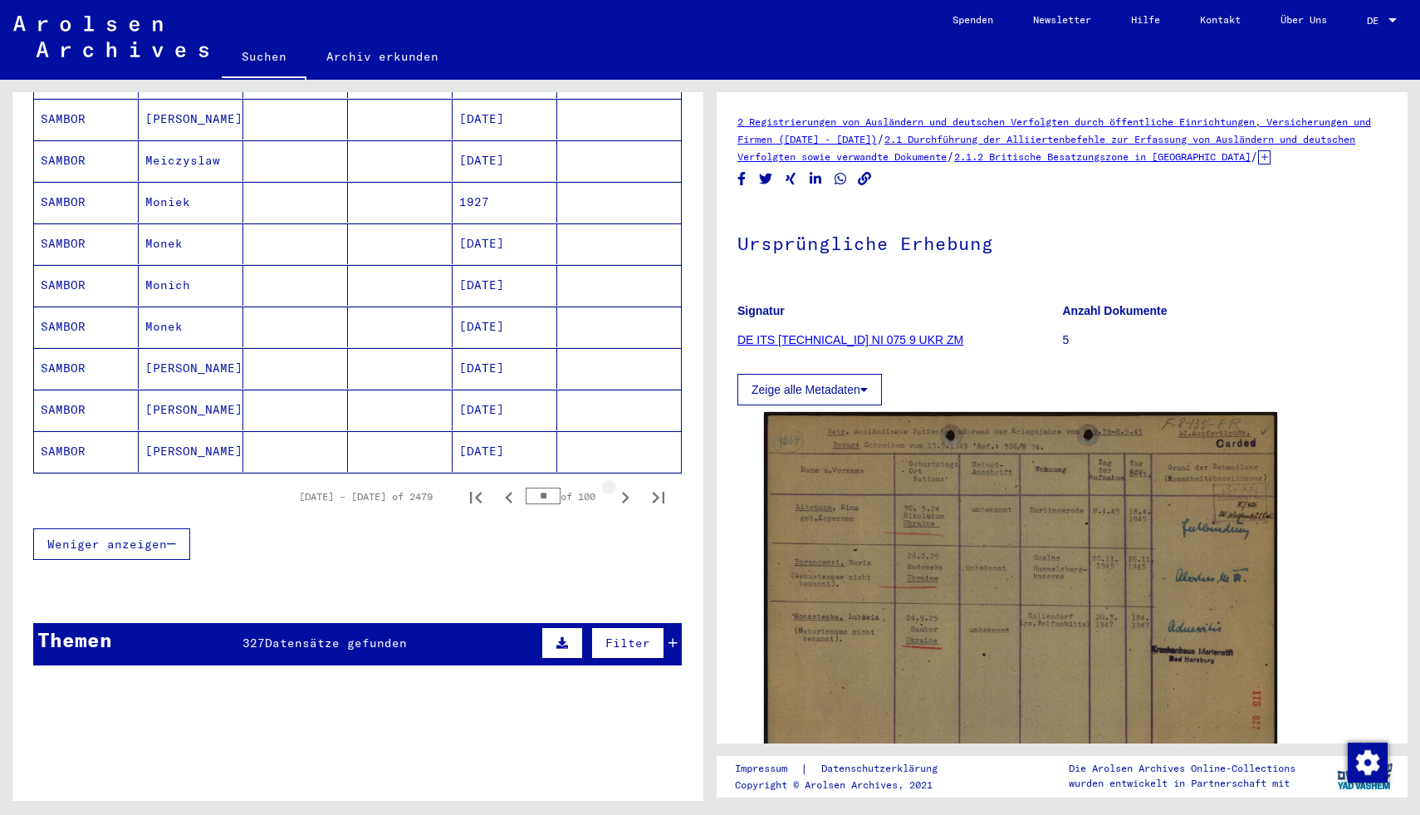
click at [622, 486] on icon "Next page" at bounding box center [625, 497] width 23 height 23
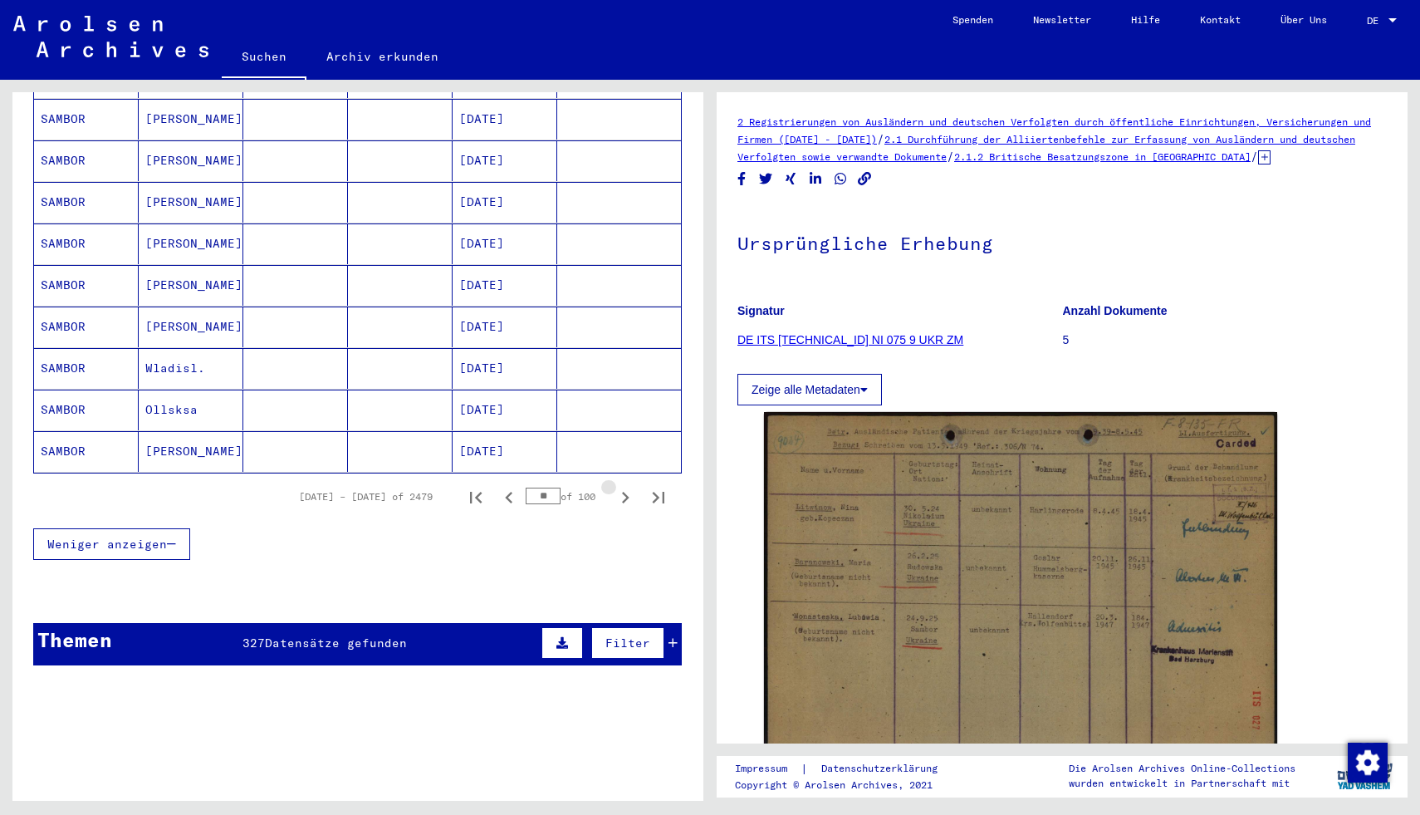
click at [622, 486] on icon "Next page" at bounding box center [625, 497] width 23 height 23
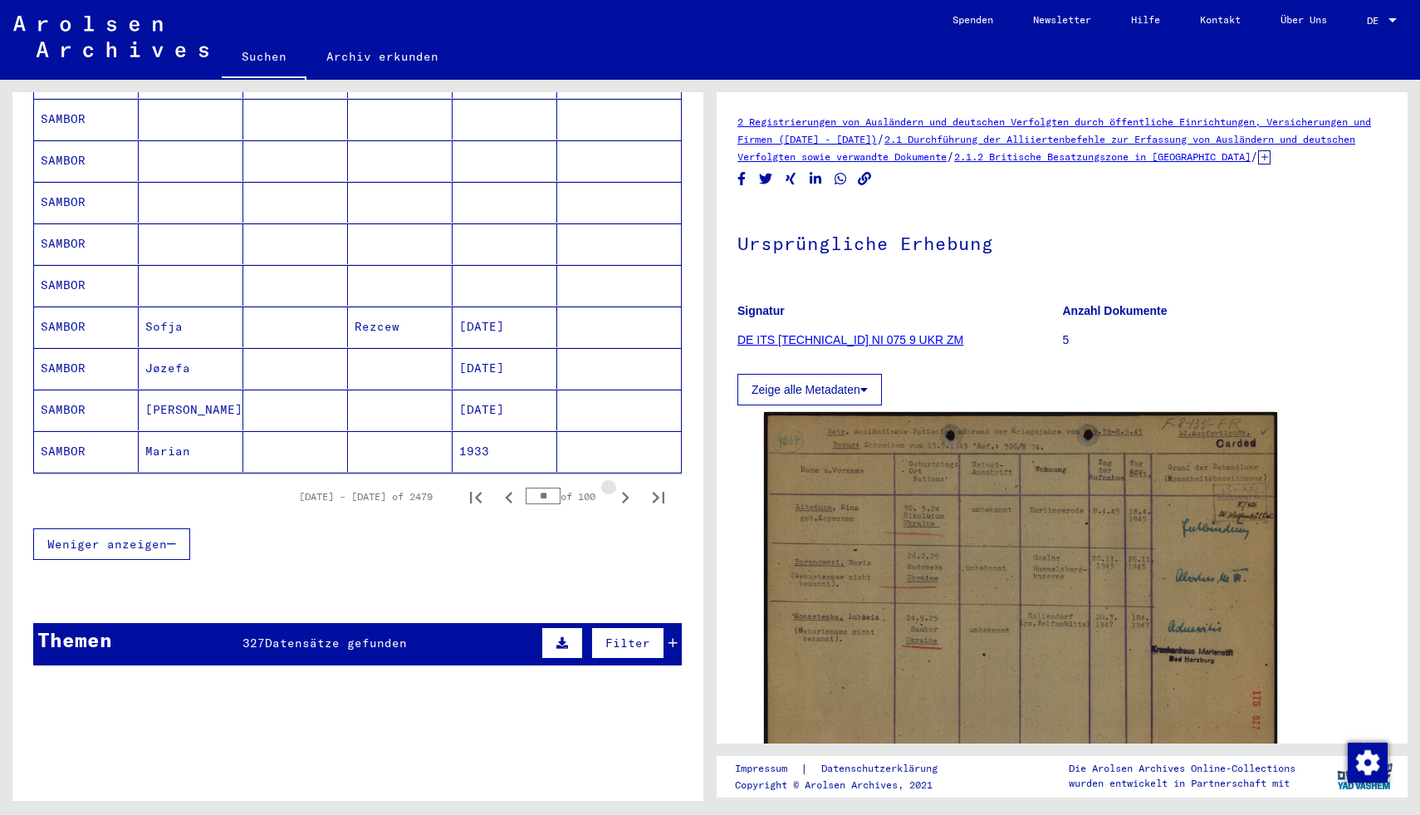
click at [622, 486] on icon "Next page" at bounding box center [625, 497] width 23 height 23
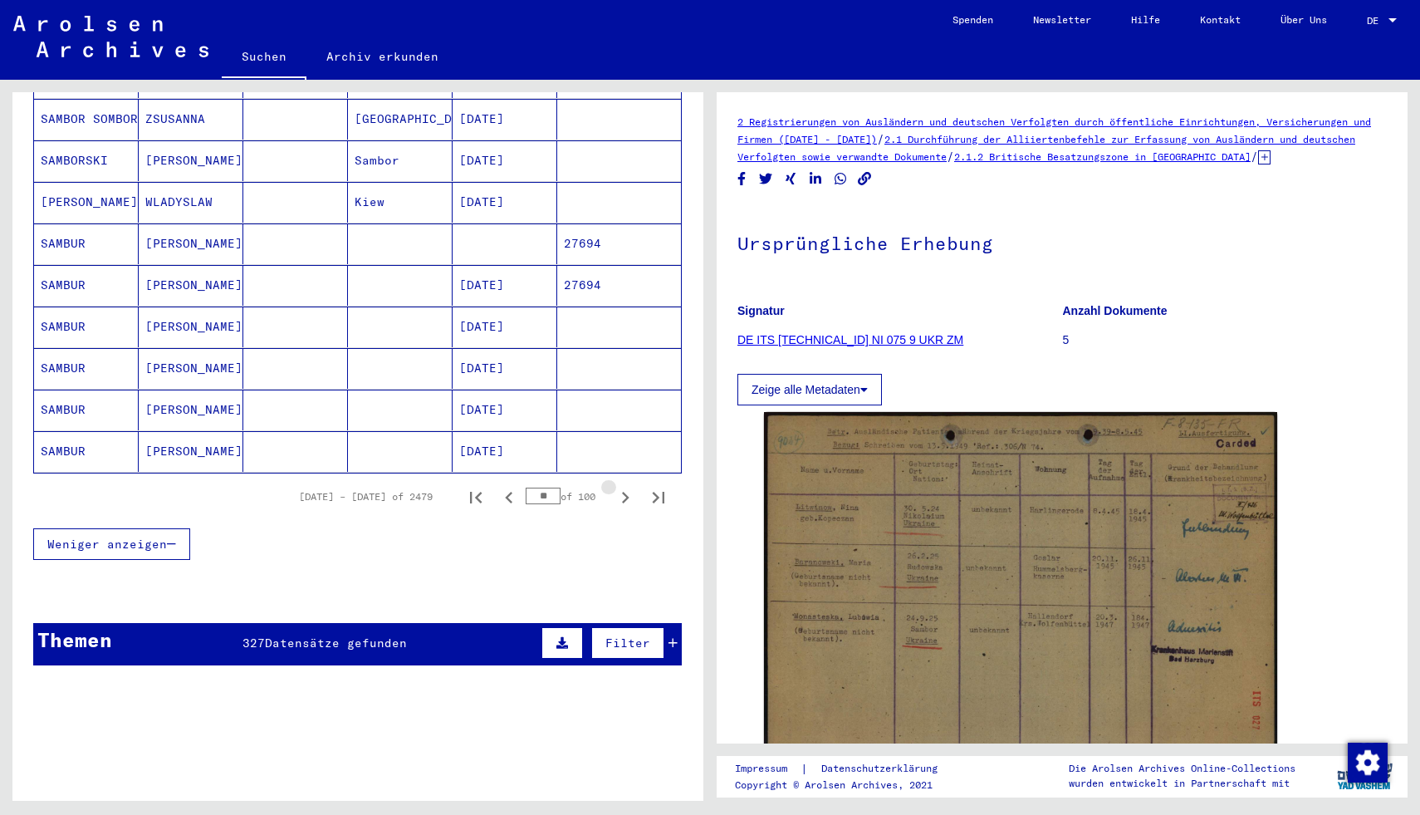
click at [622, 486] on icon "Next page" at bounding box center [625, 497] width 23 height 23
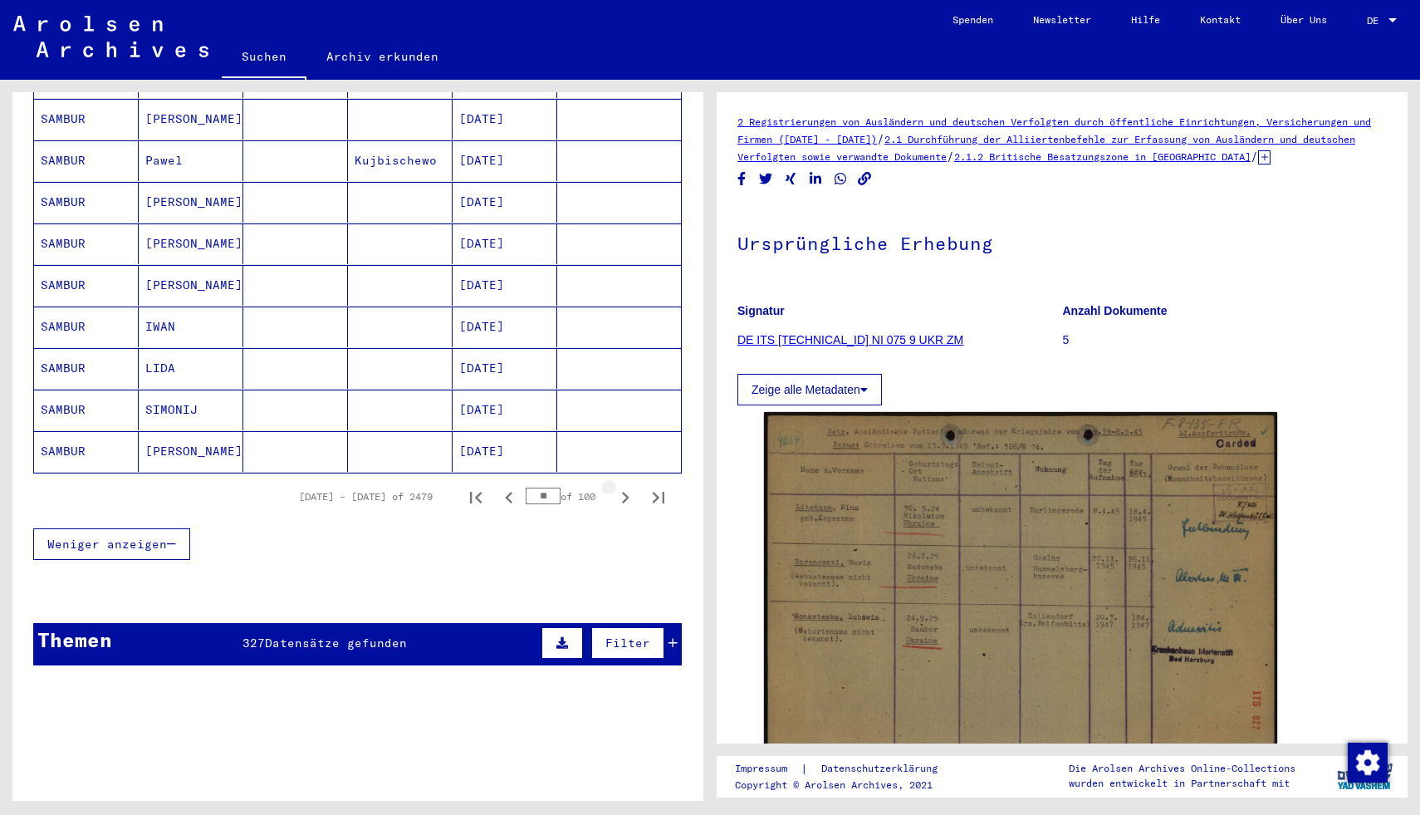
click at [622, 486] on icon "Next page" at bounding box center [625, 497] width 23 height 23
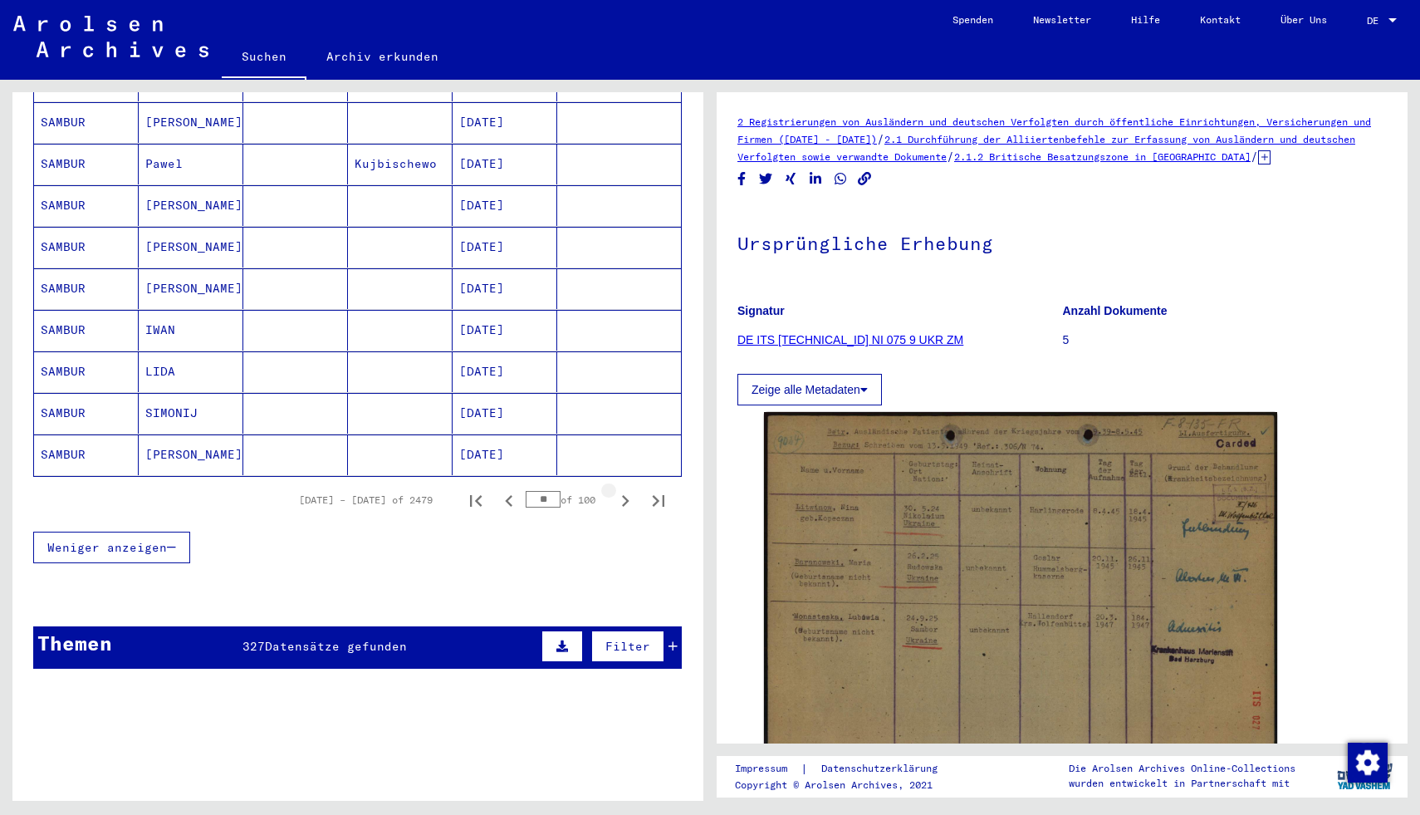
scroll to position [923, 0]
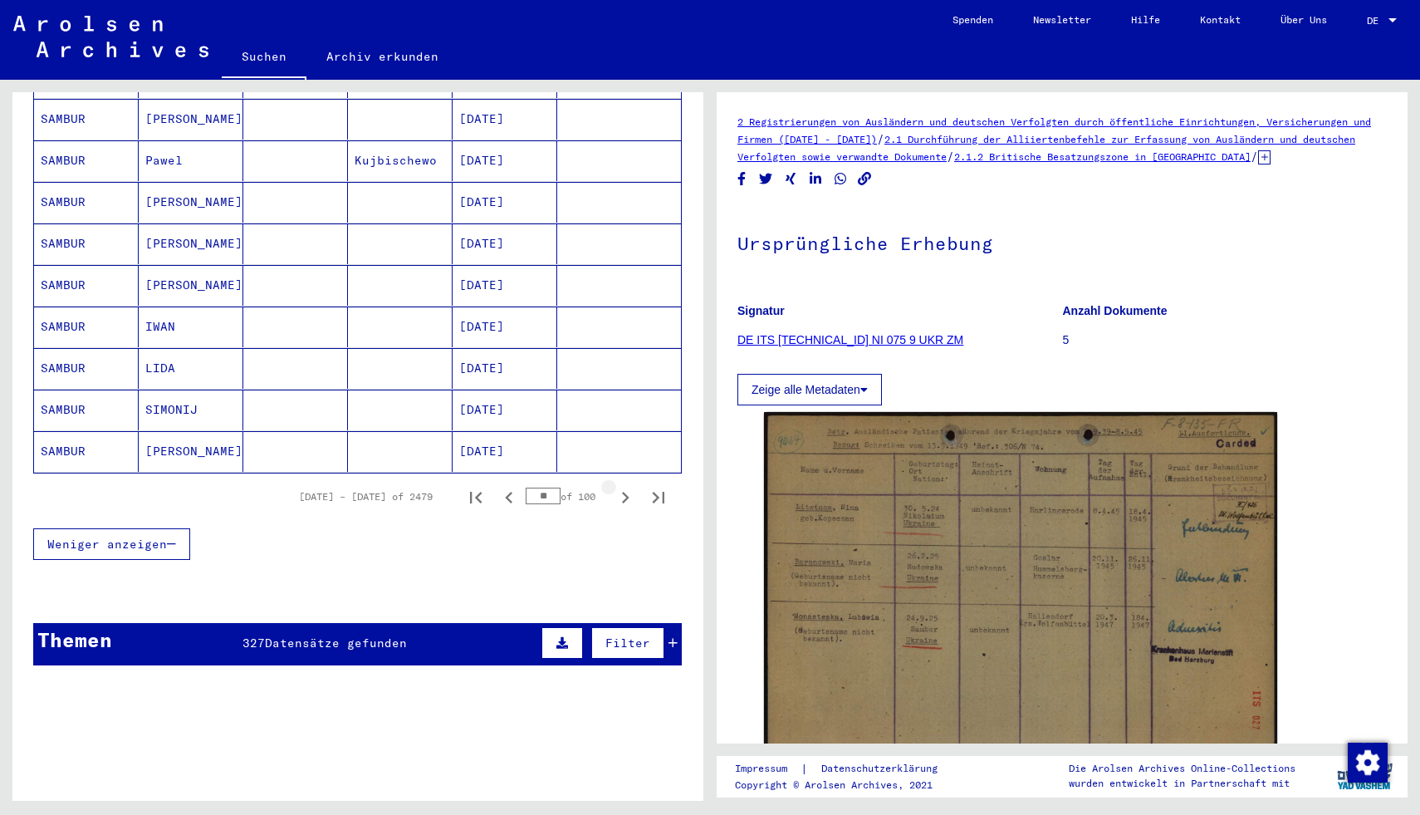
click at [622, 486] on icon "Next page" at bounding box center [625, 497] width 23 height 23
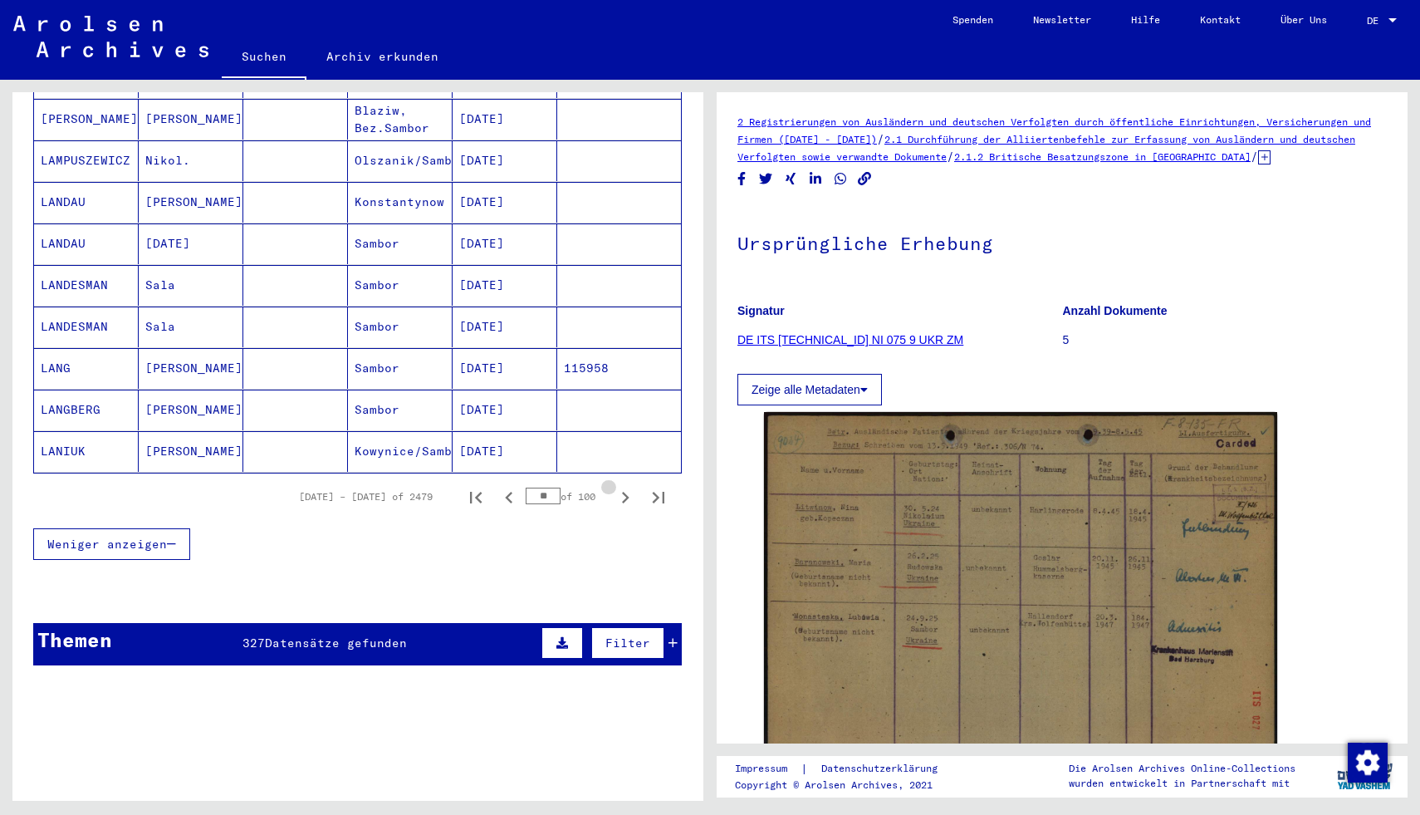
click at [622, 486] on icon "Next page" at bounding box center [625, 497] width 23 height 23
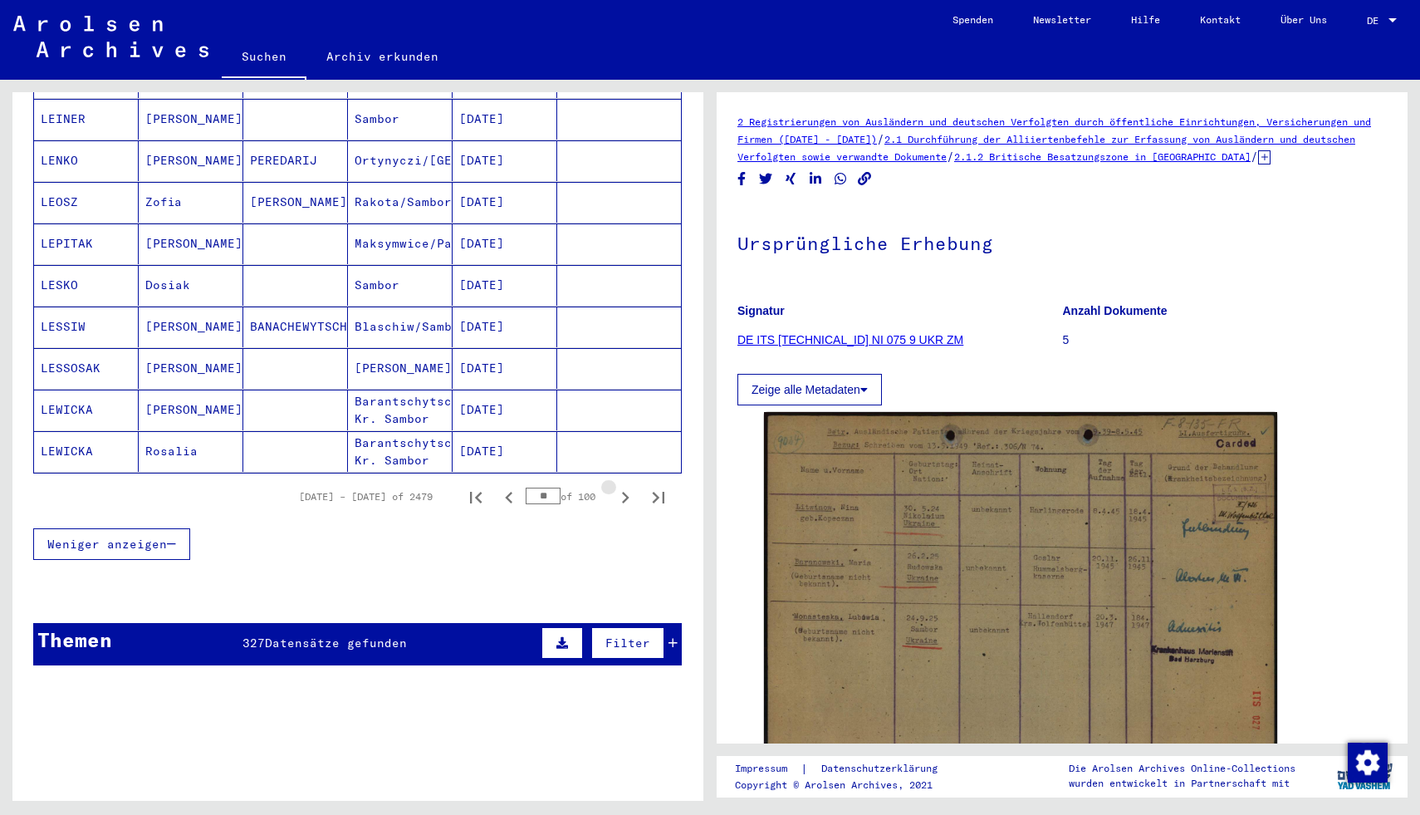
click at [622, 486] on icon "Next page" at bounding box center [625, 497] width 23 height 23
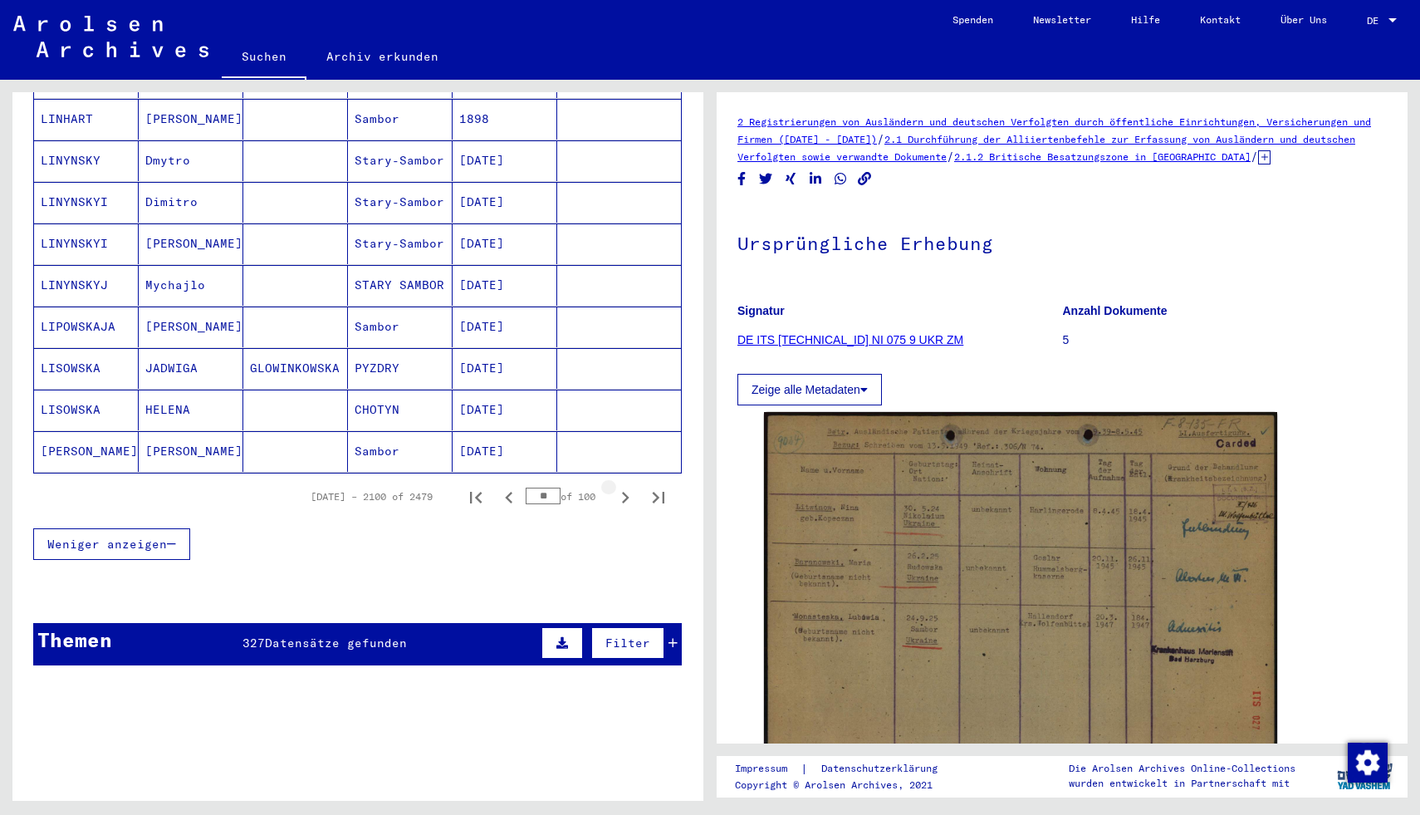
click at [622, 486] on icon "Next page" at bounding box center [625, 497] width 23 height 23
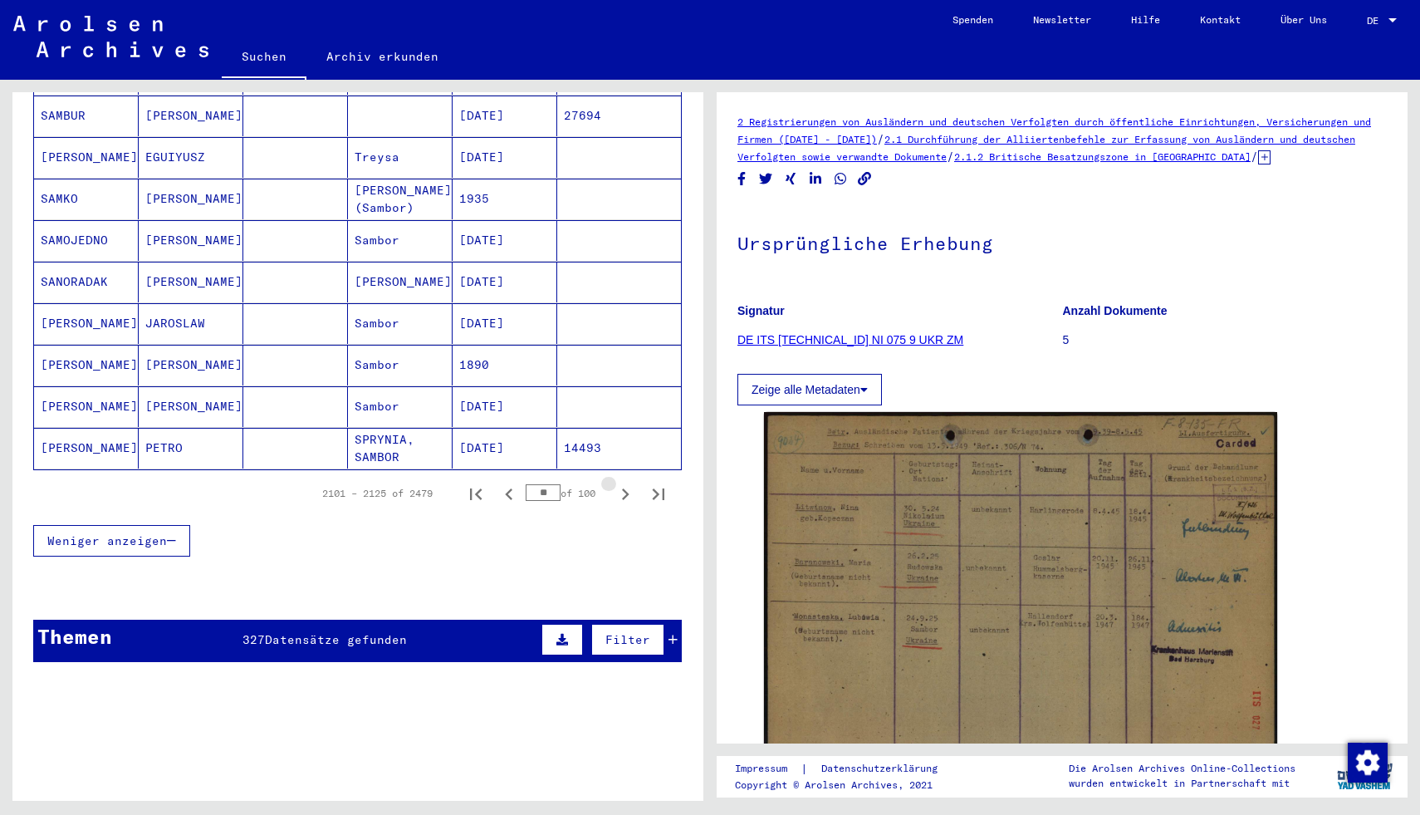
click at [622, 483] on icon "Next page" at bounding box center [625, 494] width 23 height 23
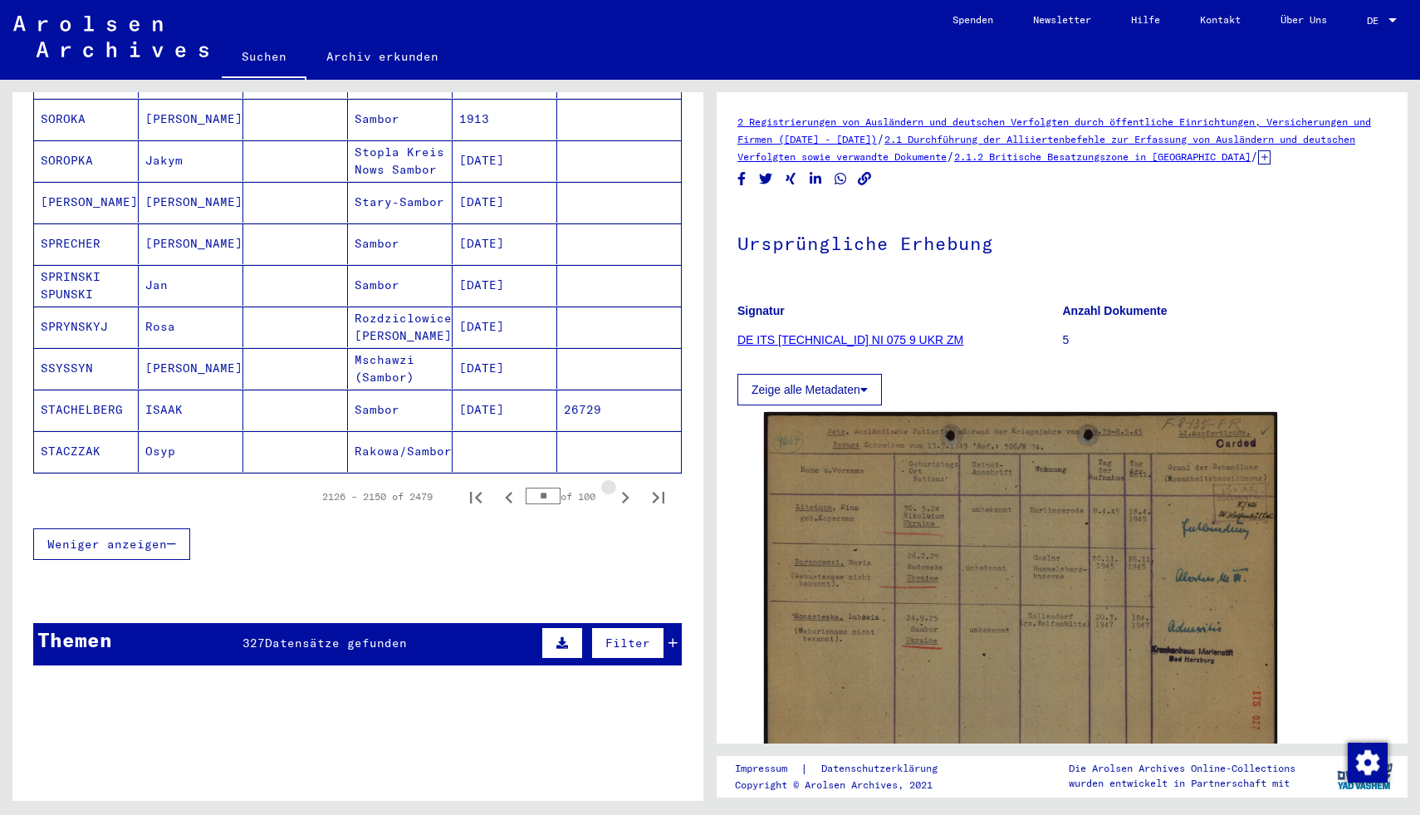
click at [622, 486] on icon "Next page" at bounding box center [625, 497] width 23 height 23
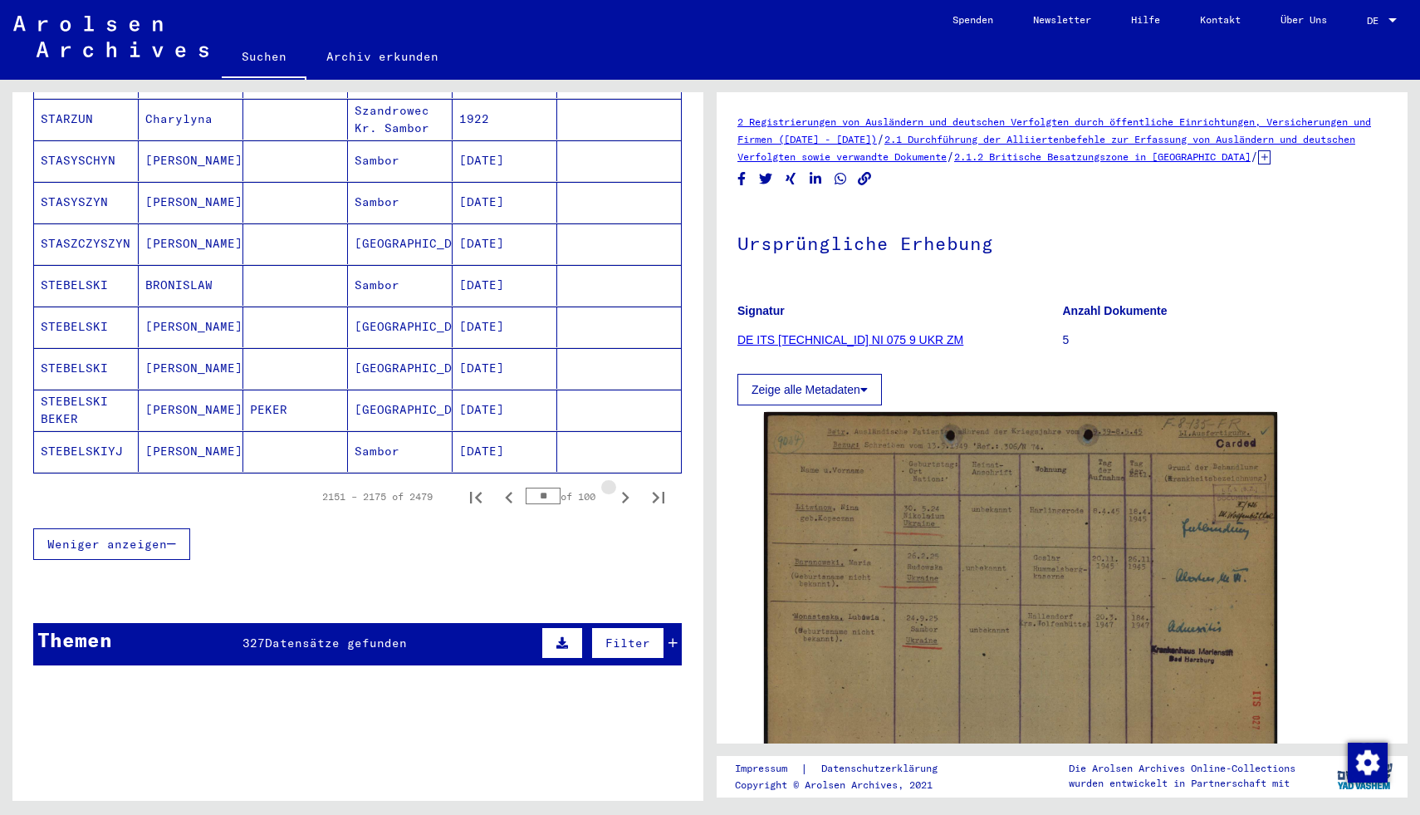
click at [622, 486] on icon "Next page" at bounding box center [625, 497] width 23 height 23
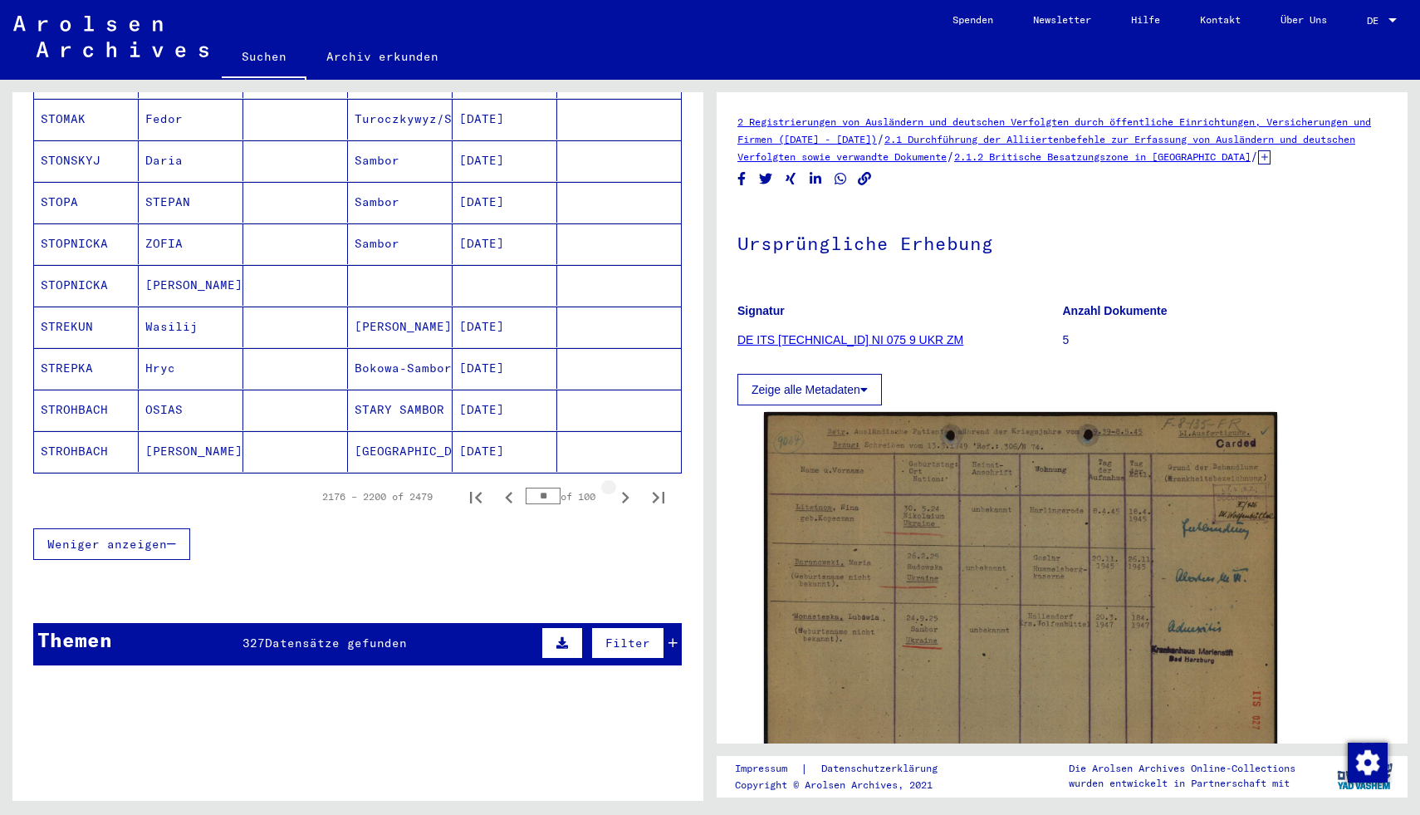
click at [622, 486] on icon "Next page" at bounding box center [625, 497] width 23 height 23
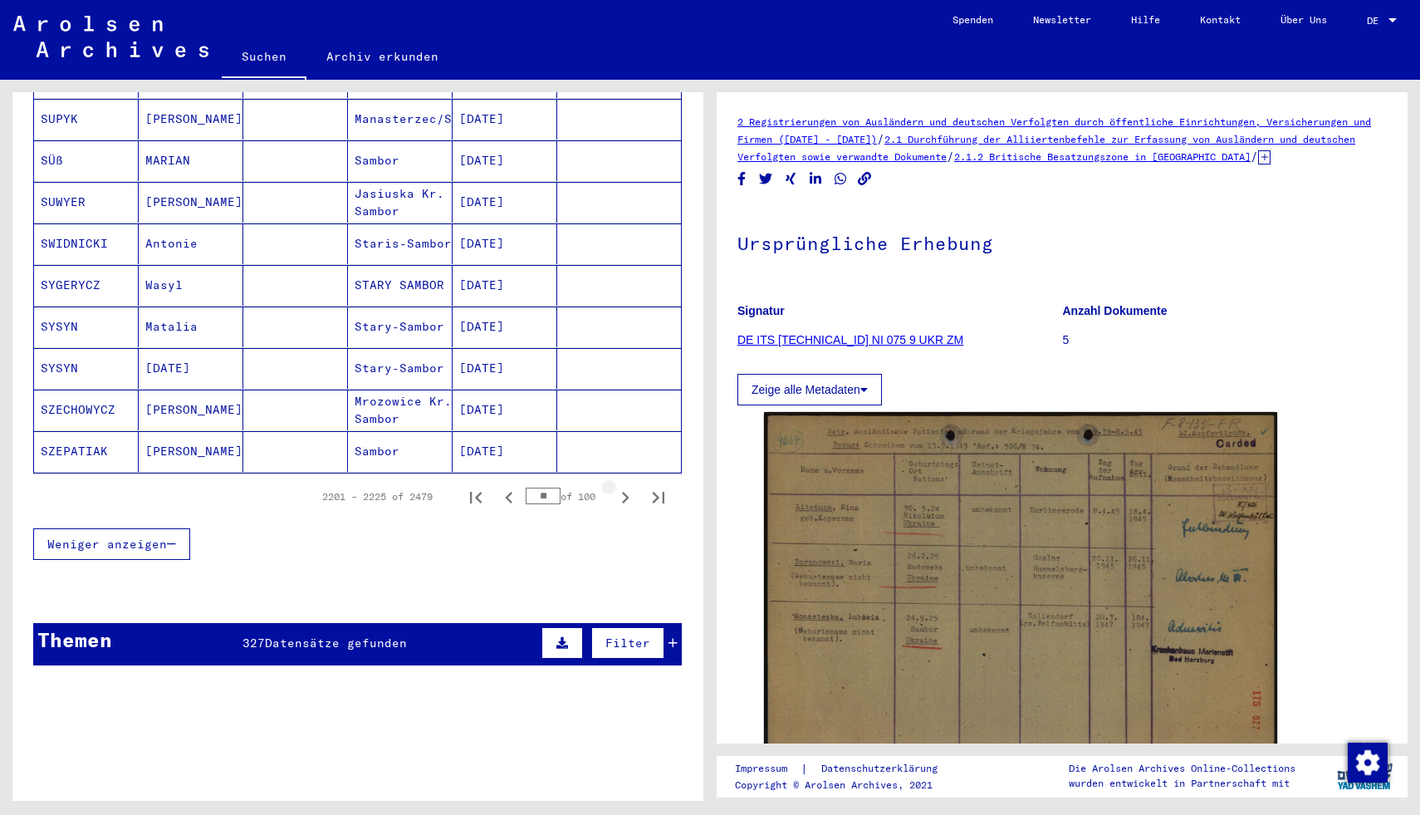
click at [622, 486] on icon "Next page" at bounding box center [625, 497] width 23 height 23
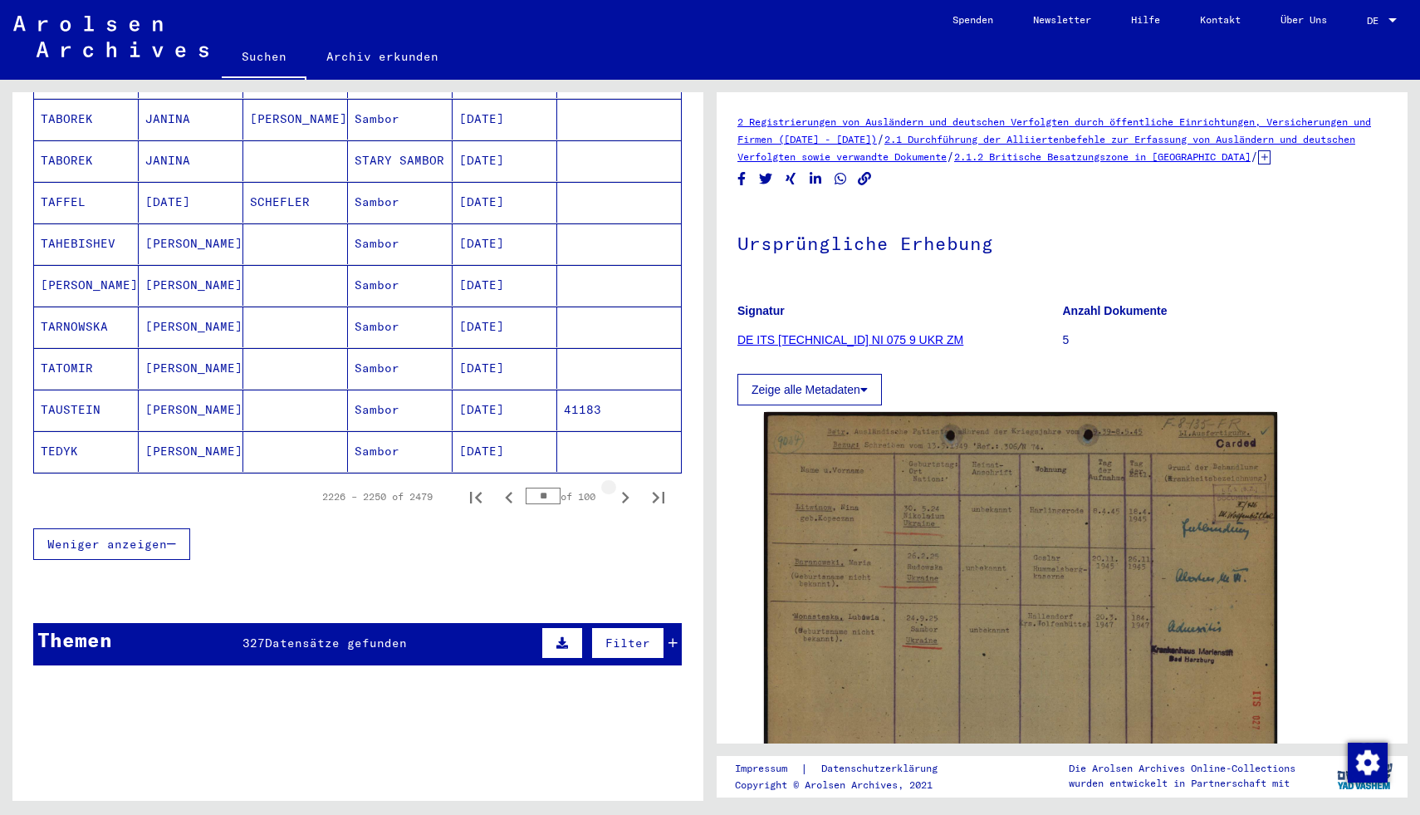
click at [622, 486] on icon "Next page" at bounding box center [625, 497] width 23 height 23
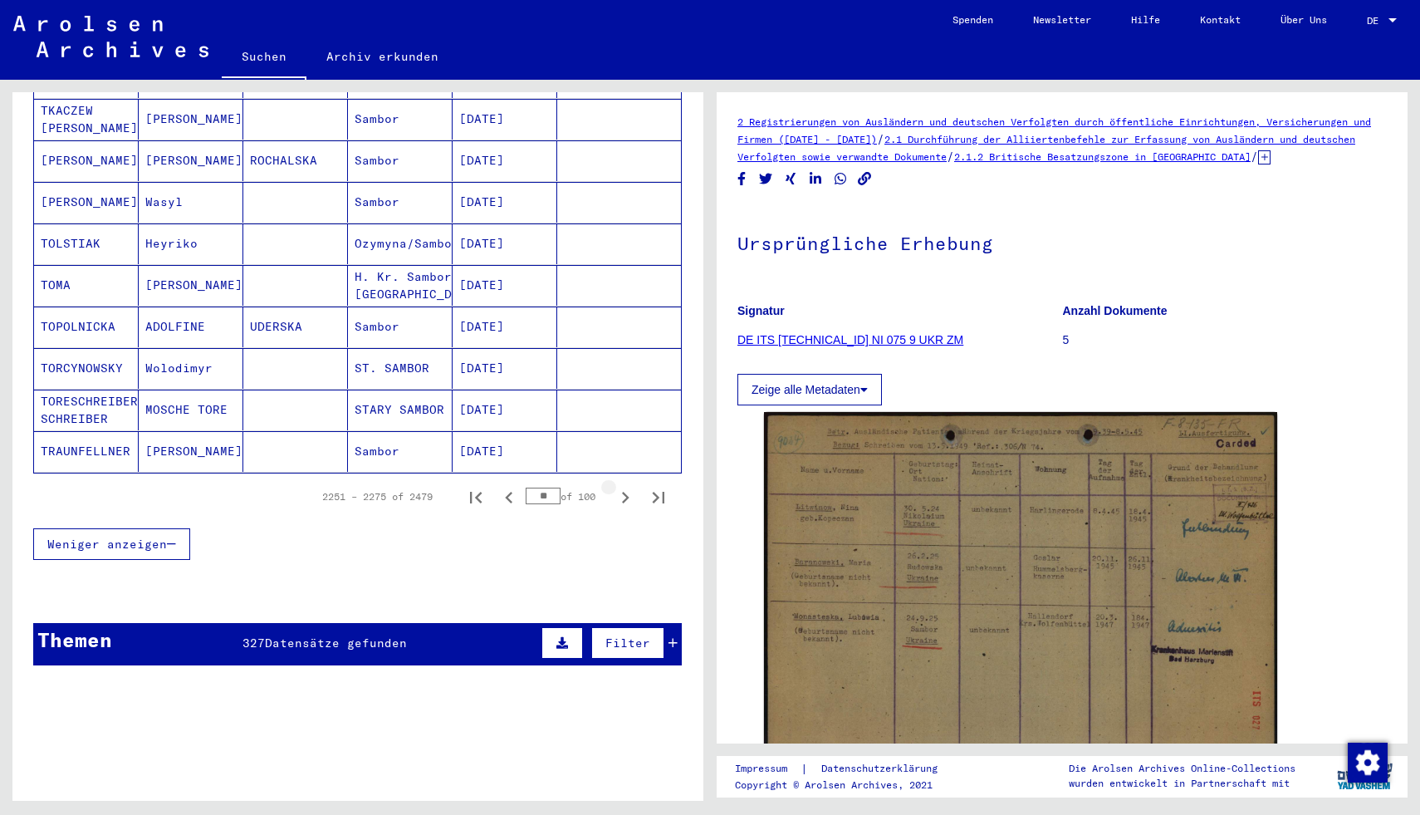
click at [622, 486] on icon "Next page" at bounding box center [625, 497] width 23 height 23
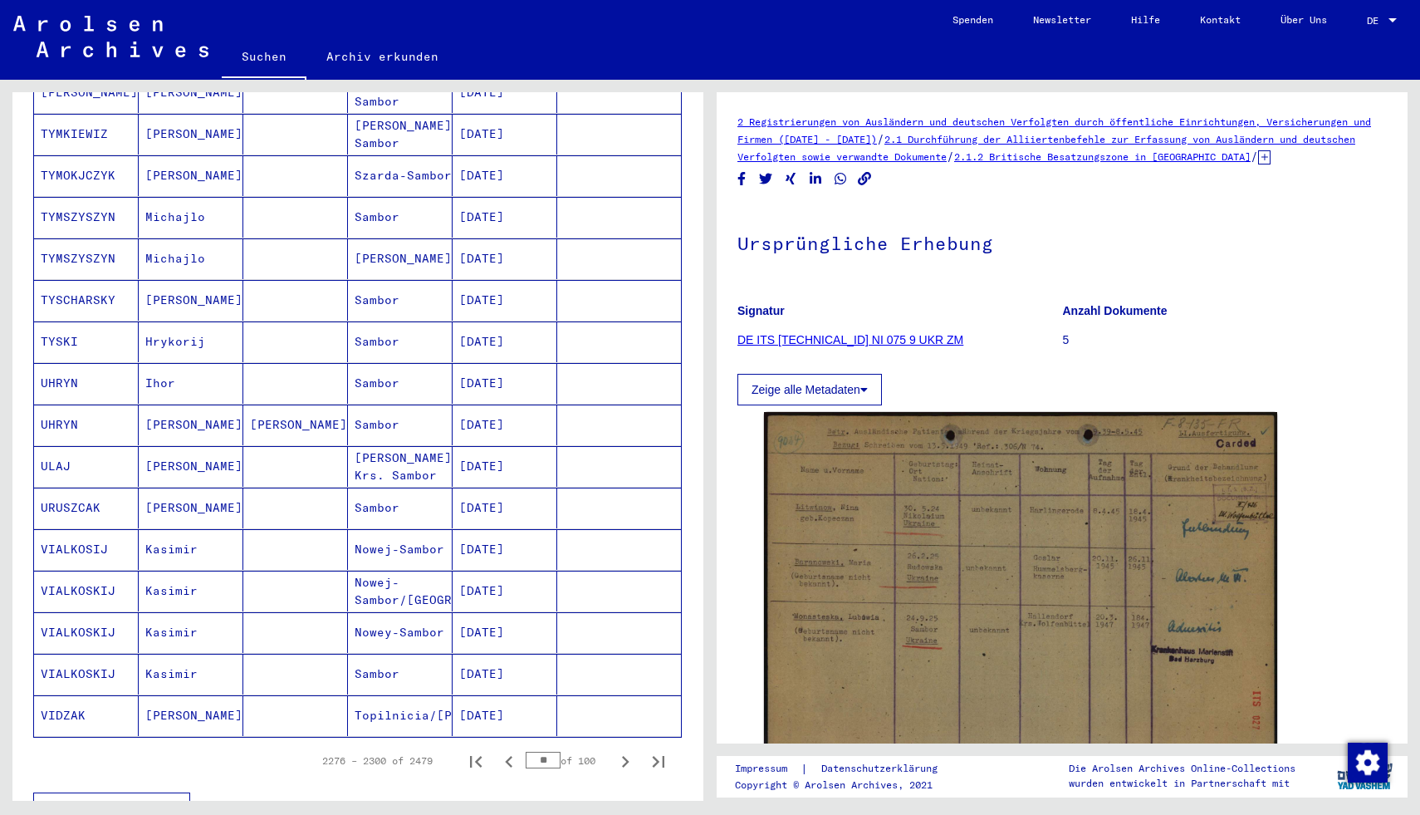
scroll to position [685, 0]
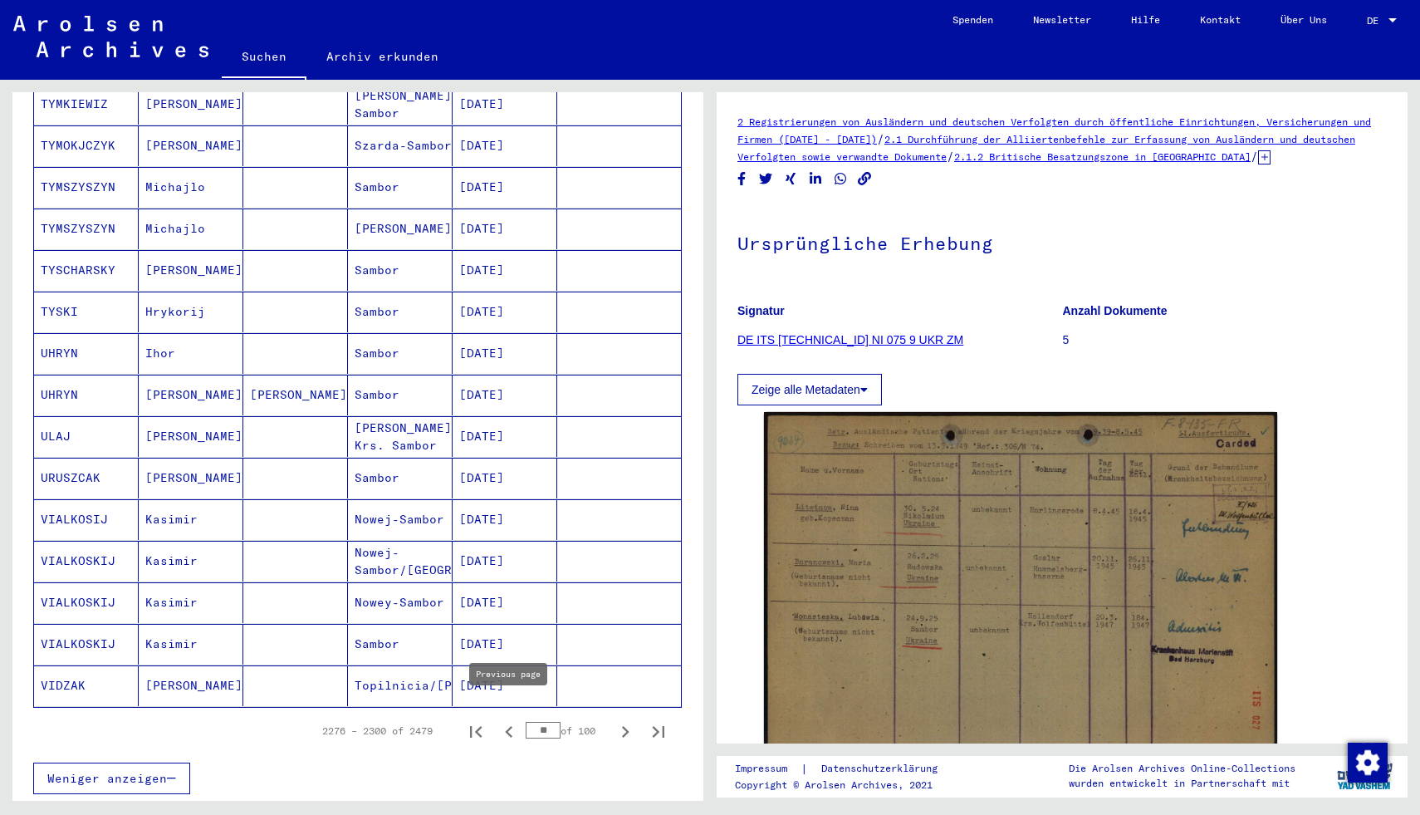
click at [520, 720] on icon "Previous page" at bounding box center [509, 731] width 23 height 23
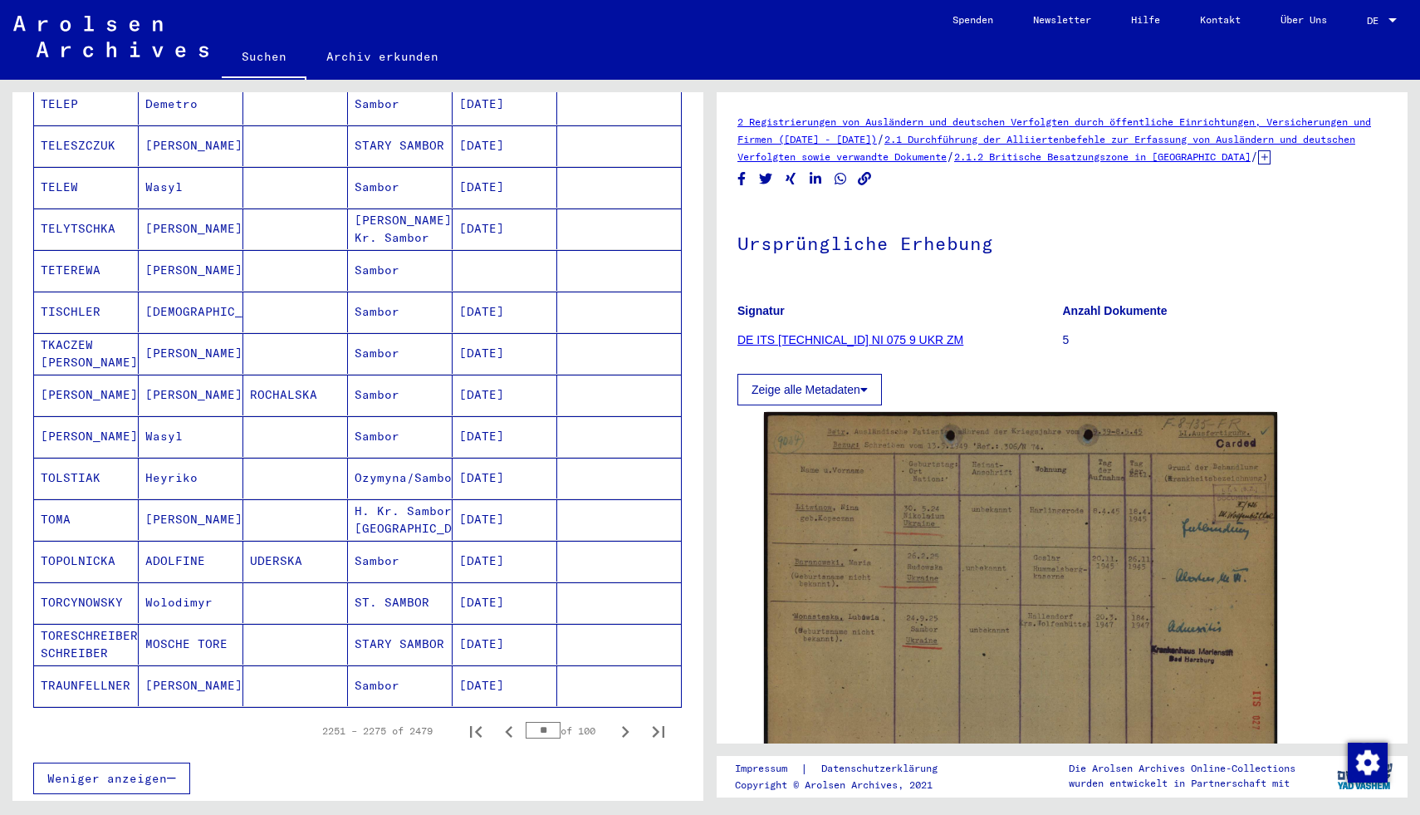
click at [520, 720] on icon "Previous page" at bounding box center [509, 731] width 23 height 23
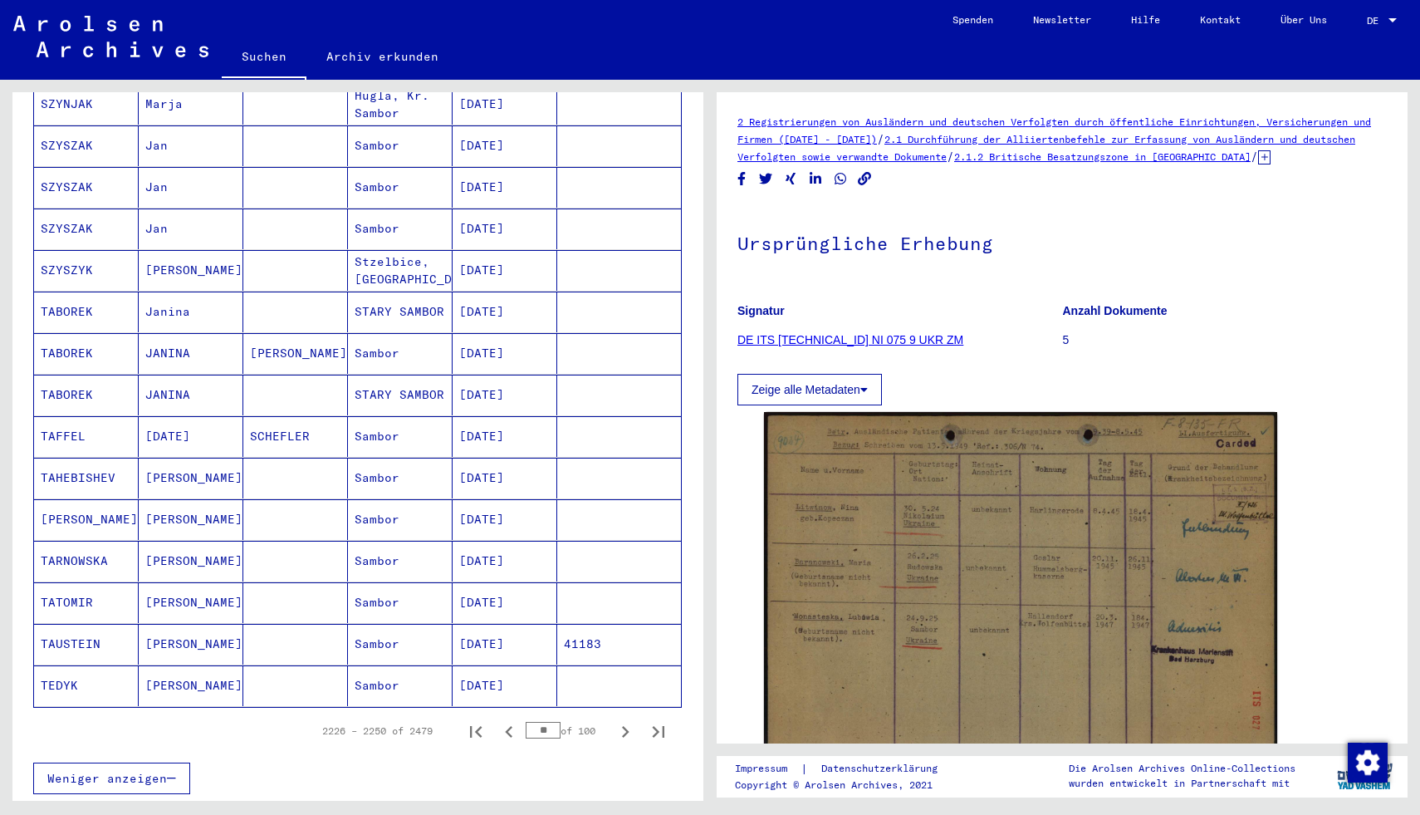
click at [520, 720] on icon "Previous page" at bounding box center [509, 731] width 23 height 23
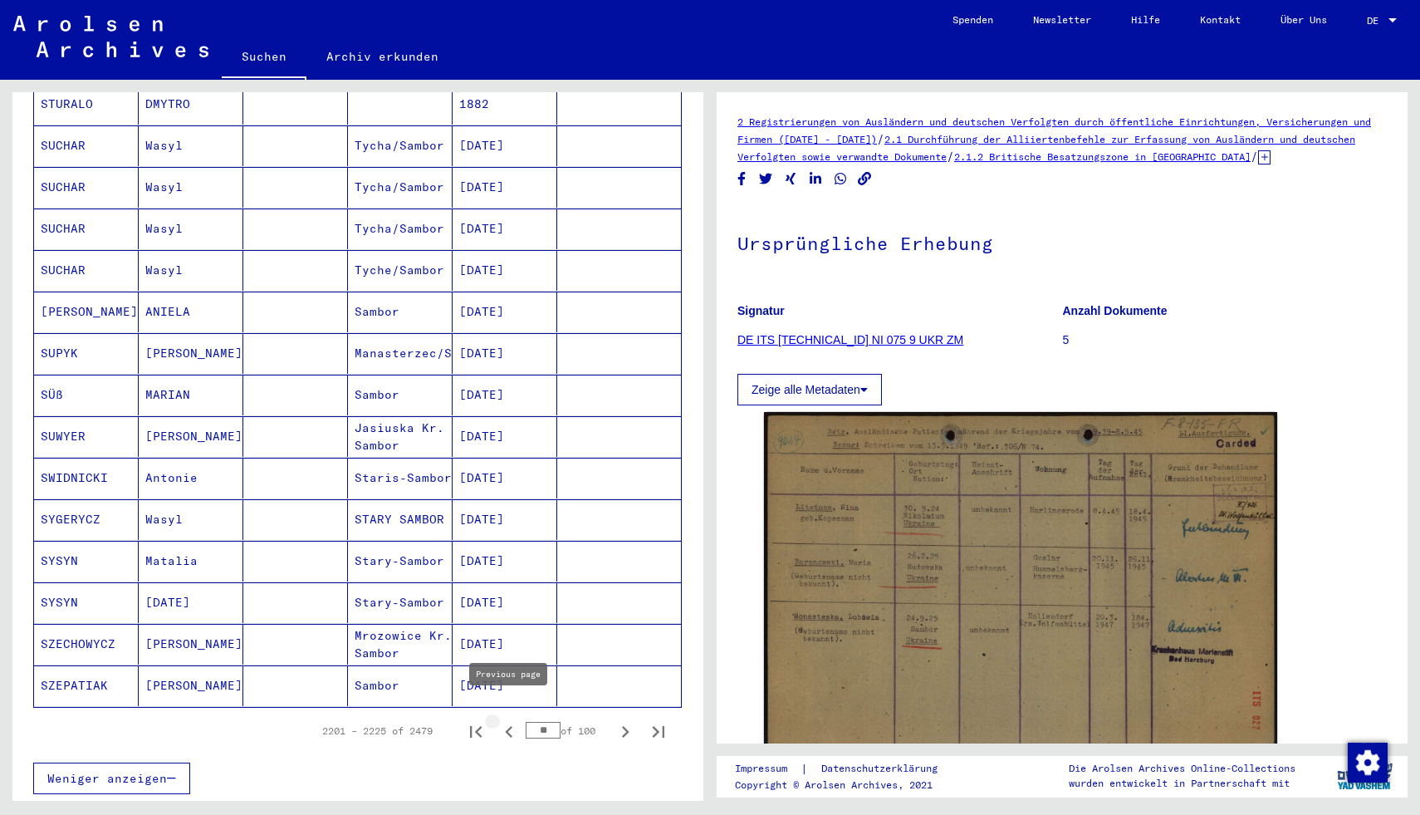
click at [512, 720] on icon "Previous page" at bounding box center [509, 731] width 23 height 23
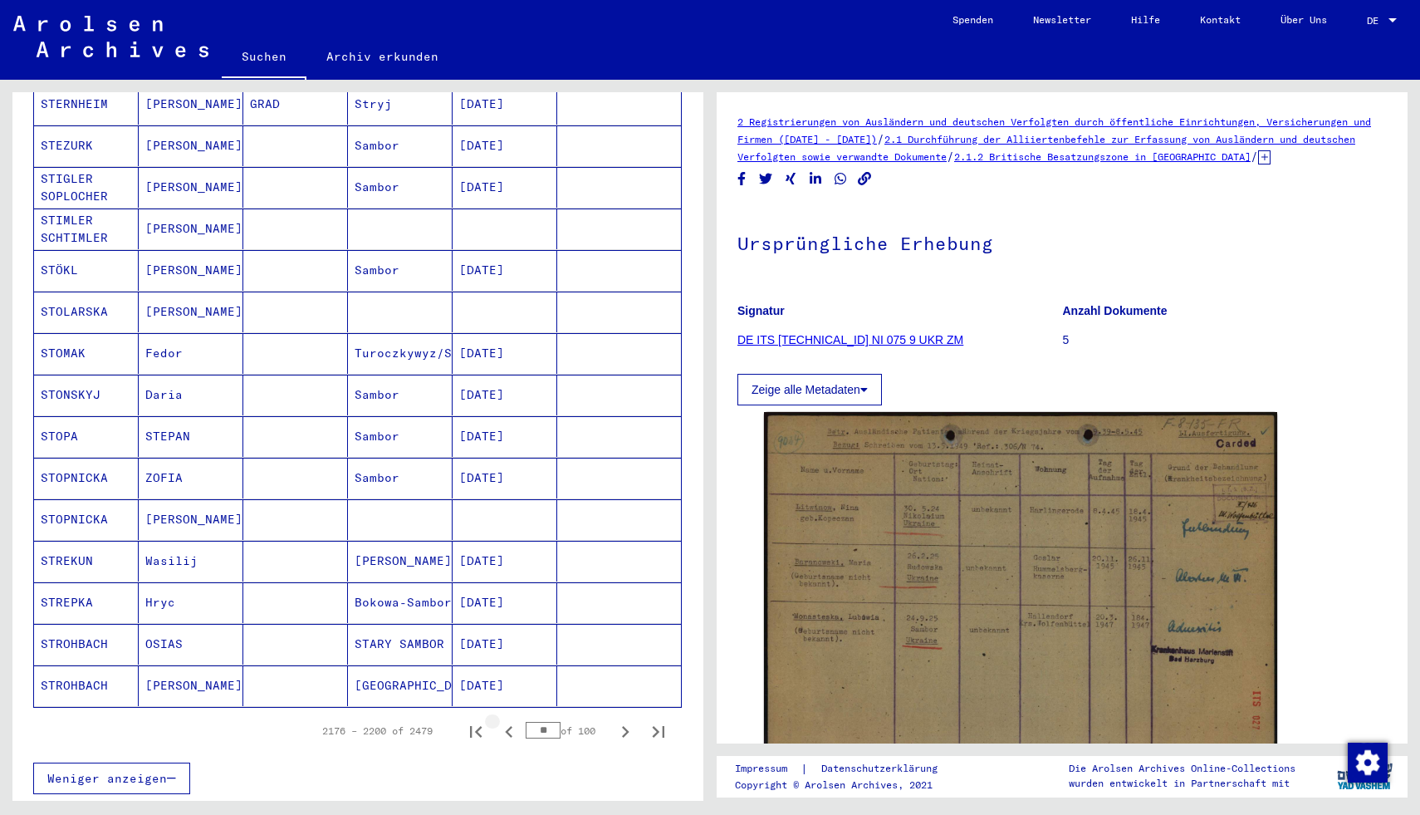
click at [512, 720] on icon "Previous page" at bounding box center [509, 731] width 23 height 23
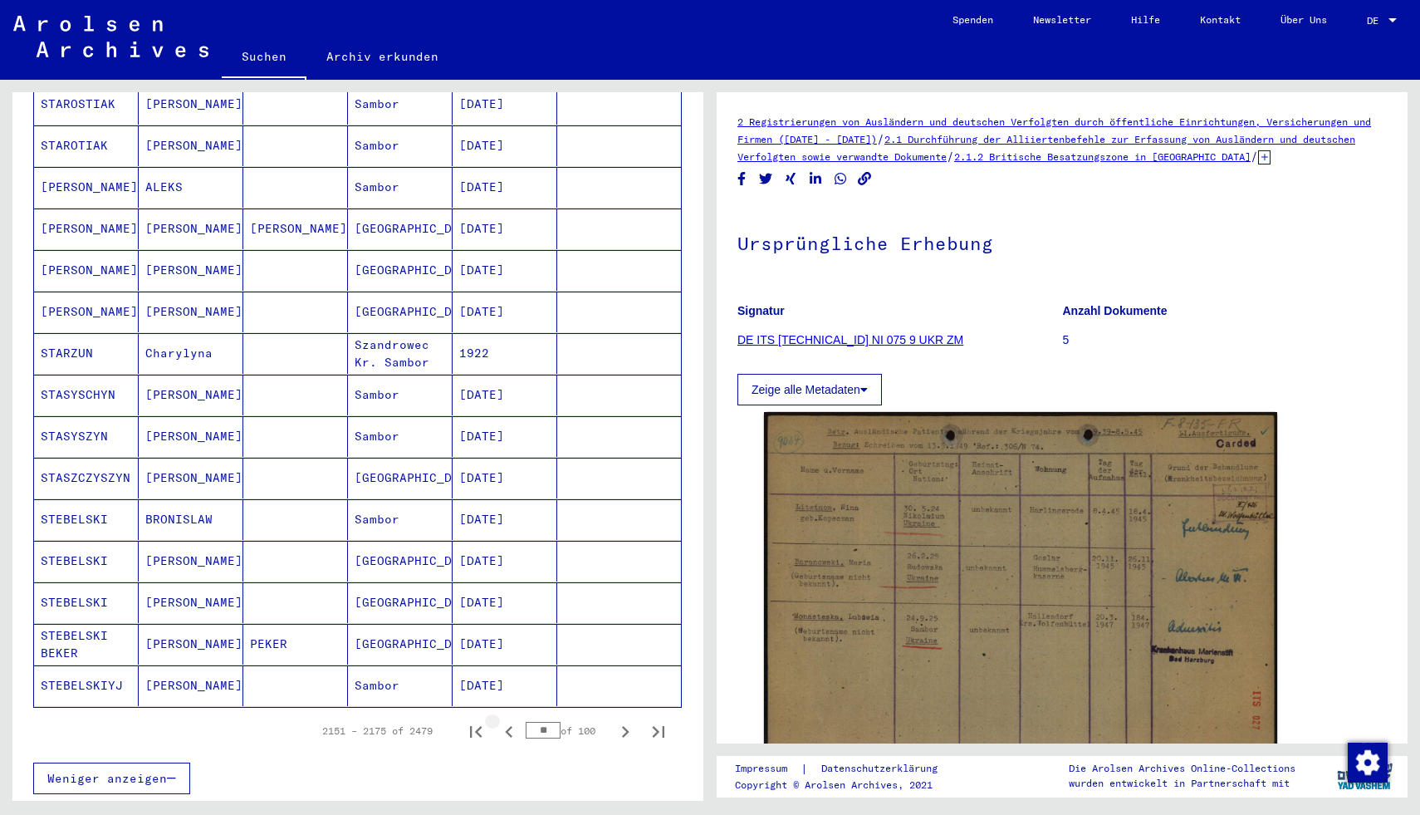
click at [512, 720] on icon "Previous page" at bounding box center [509, 731] width 23 height 23
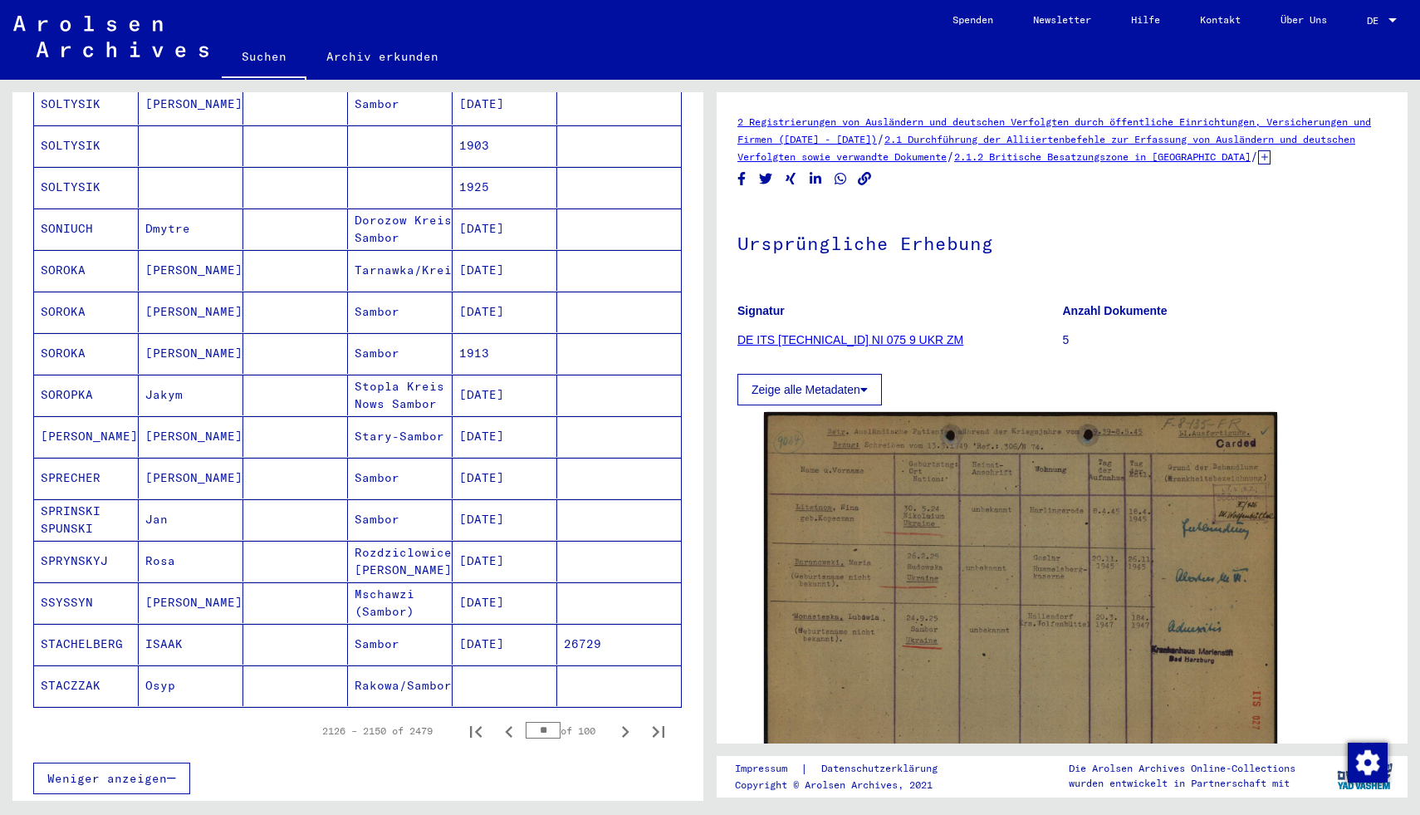
click at [512, 720] on icon "Previous page" at bounding box center [509, 731] width 23 height 23
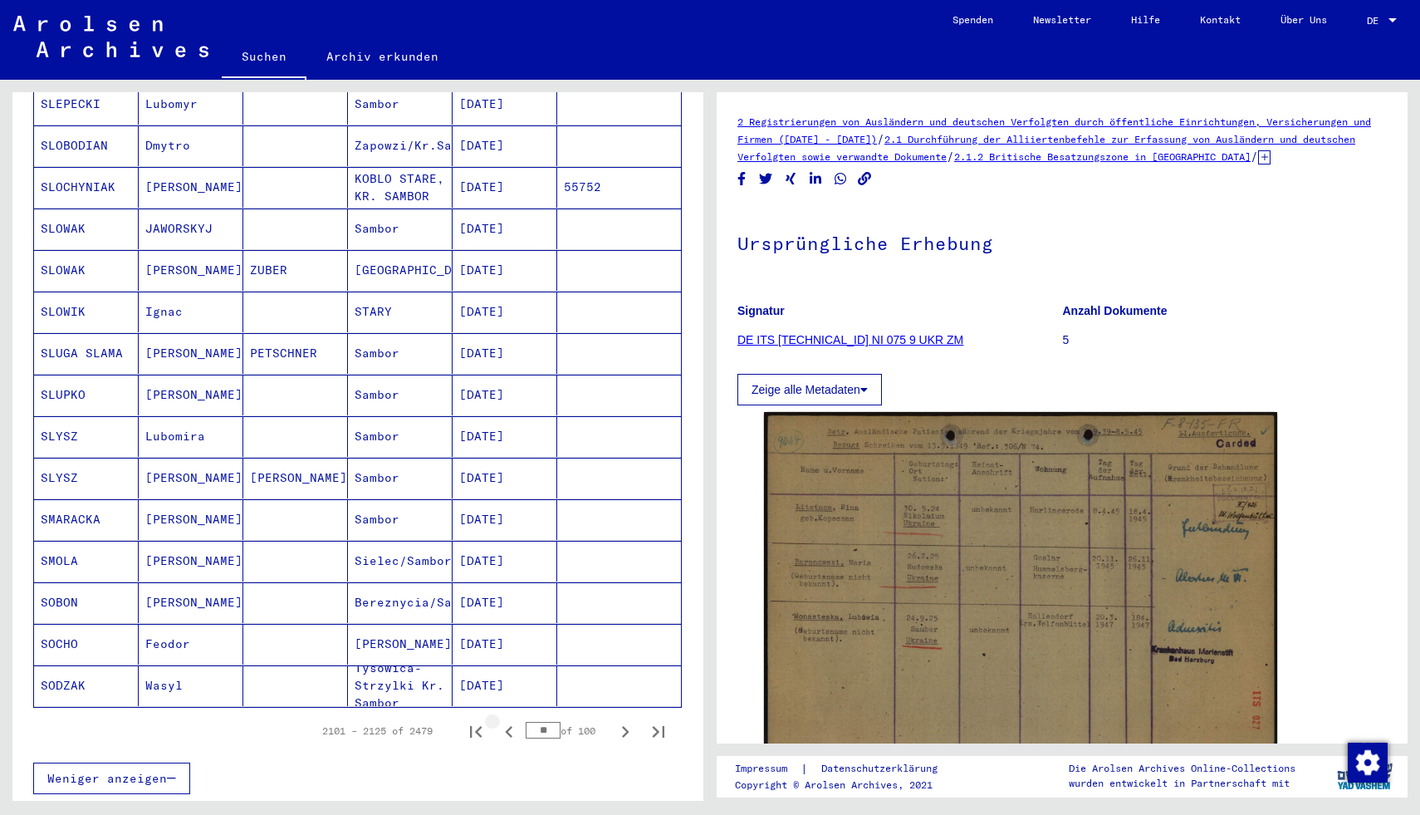
click at [512, 720] on icon "Previous page" at bounding box center [509, 731] width 23 height 23
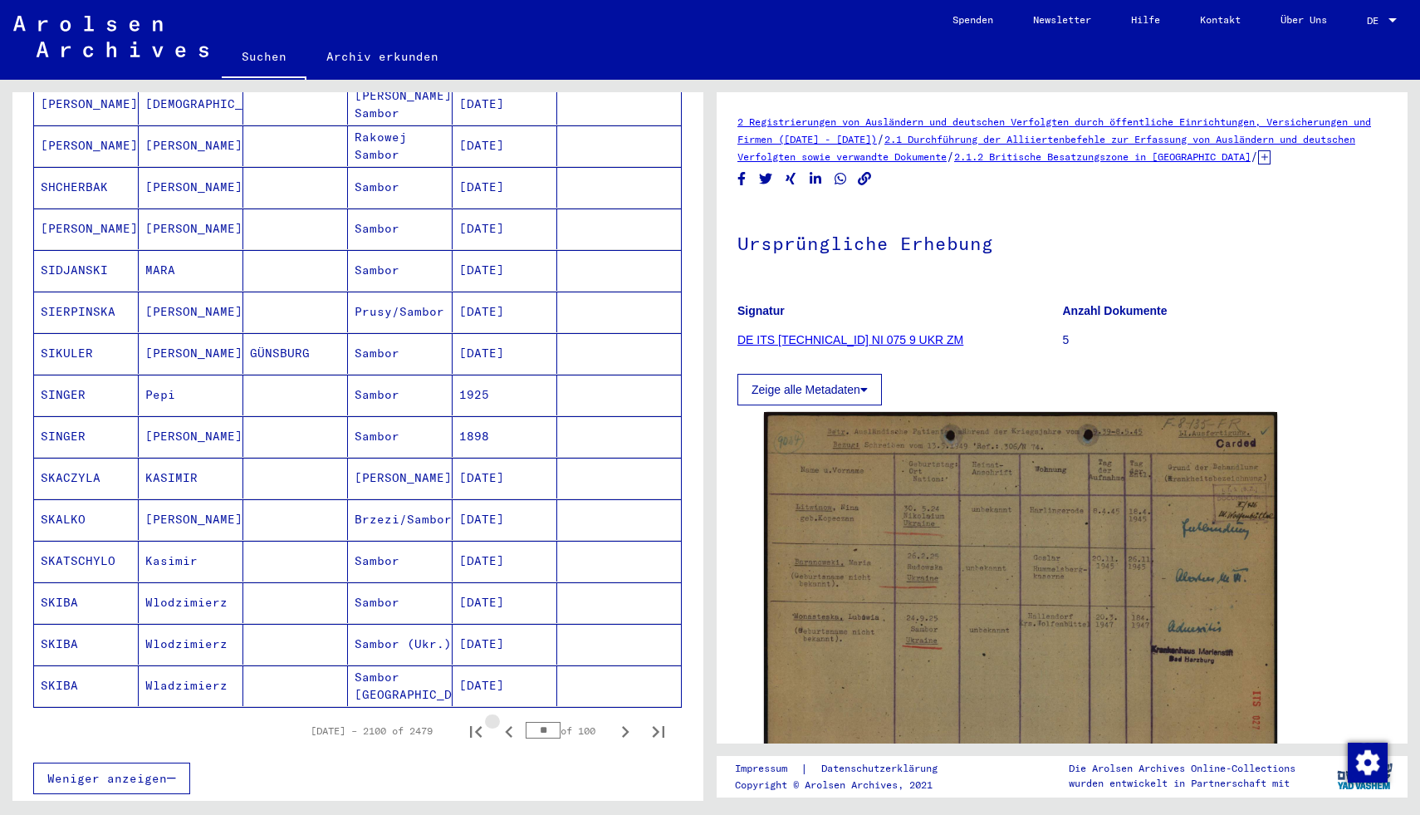
click at [512, 720] on icon "Previous page" at bounding box center [509, 731] width 23 height 23
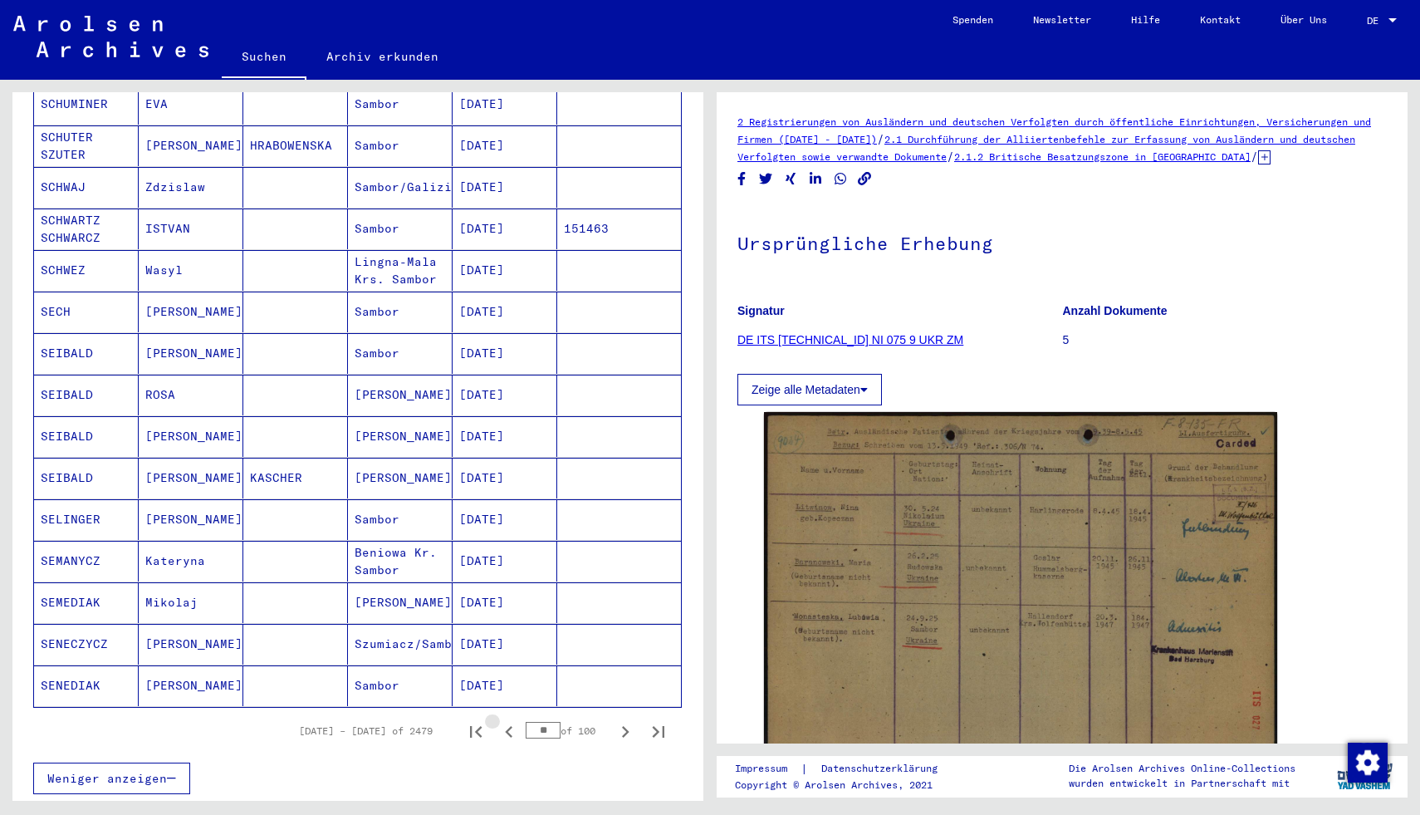
click at [512, 720] on icon "Previous page" at bounding box center [509, 731] width 23 height 23
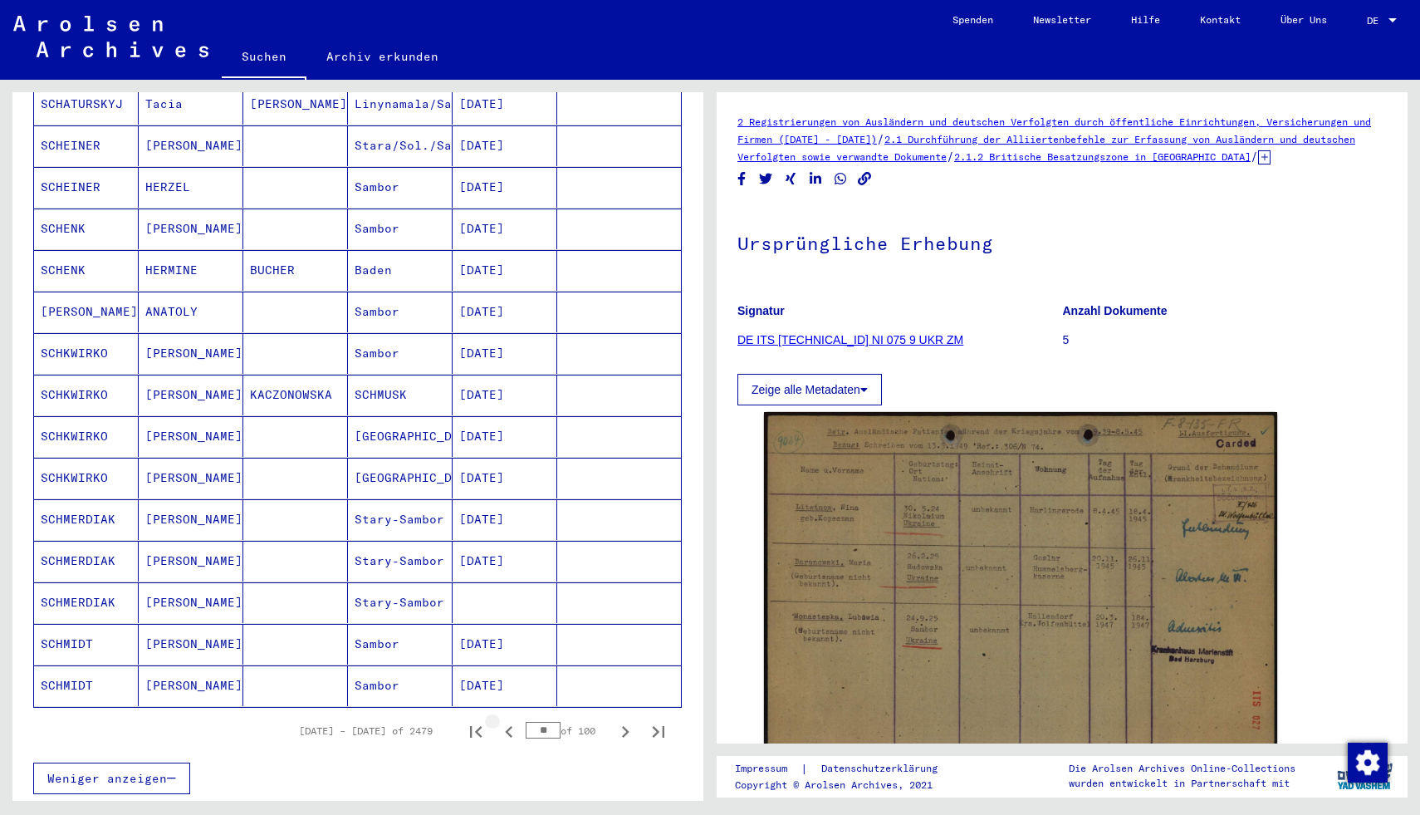
click at [512, 720] on icon "Previous page" at bounding box center [509, 731] width 23 height 23
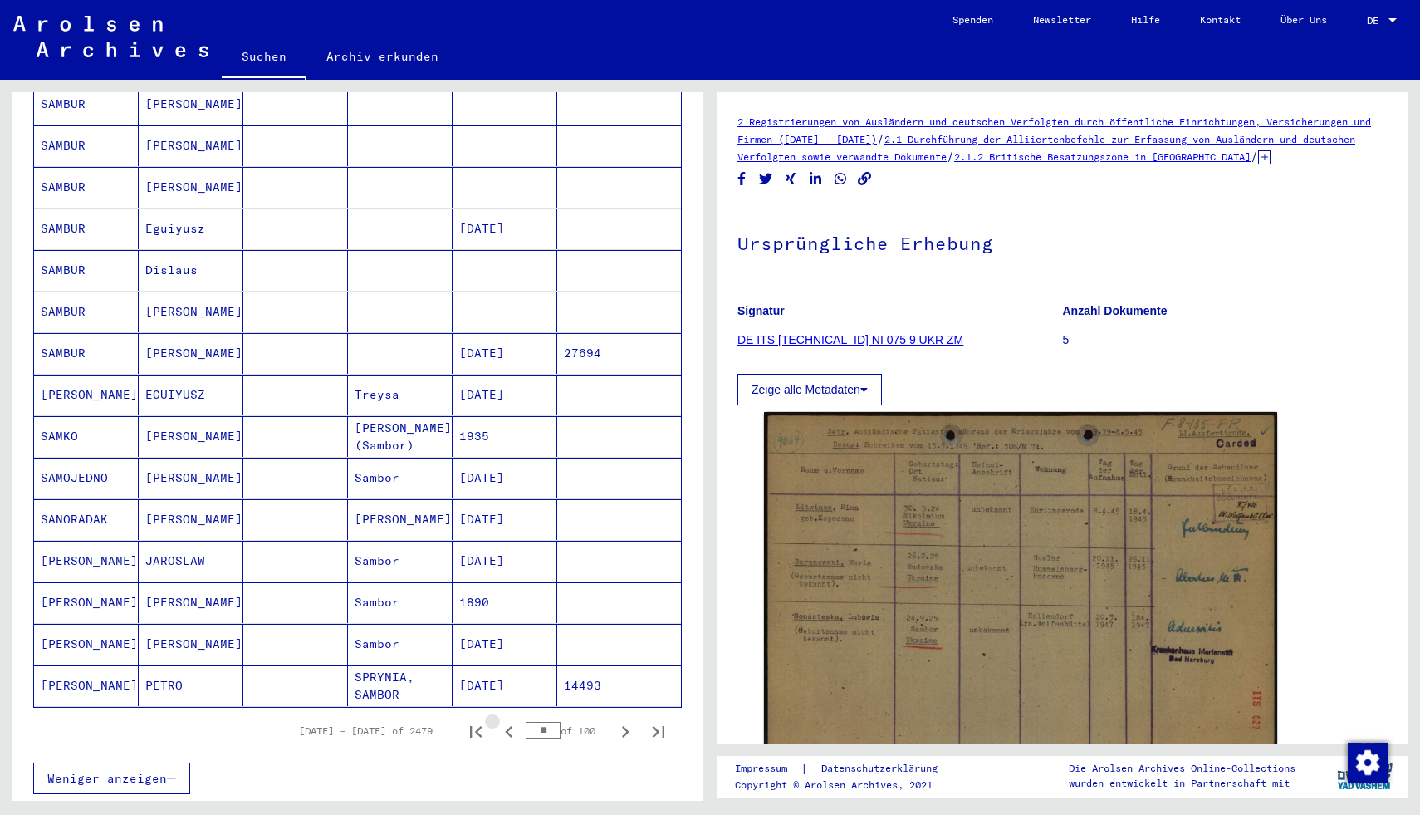
click at [512, 720] on icon "Previous page" at bounding box center [509, 731] width 23 height 23
type input "**"
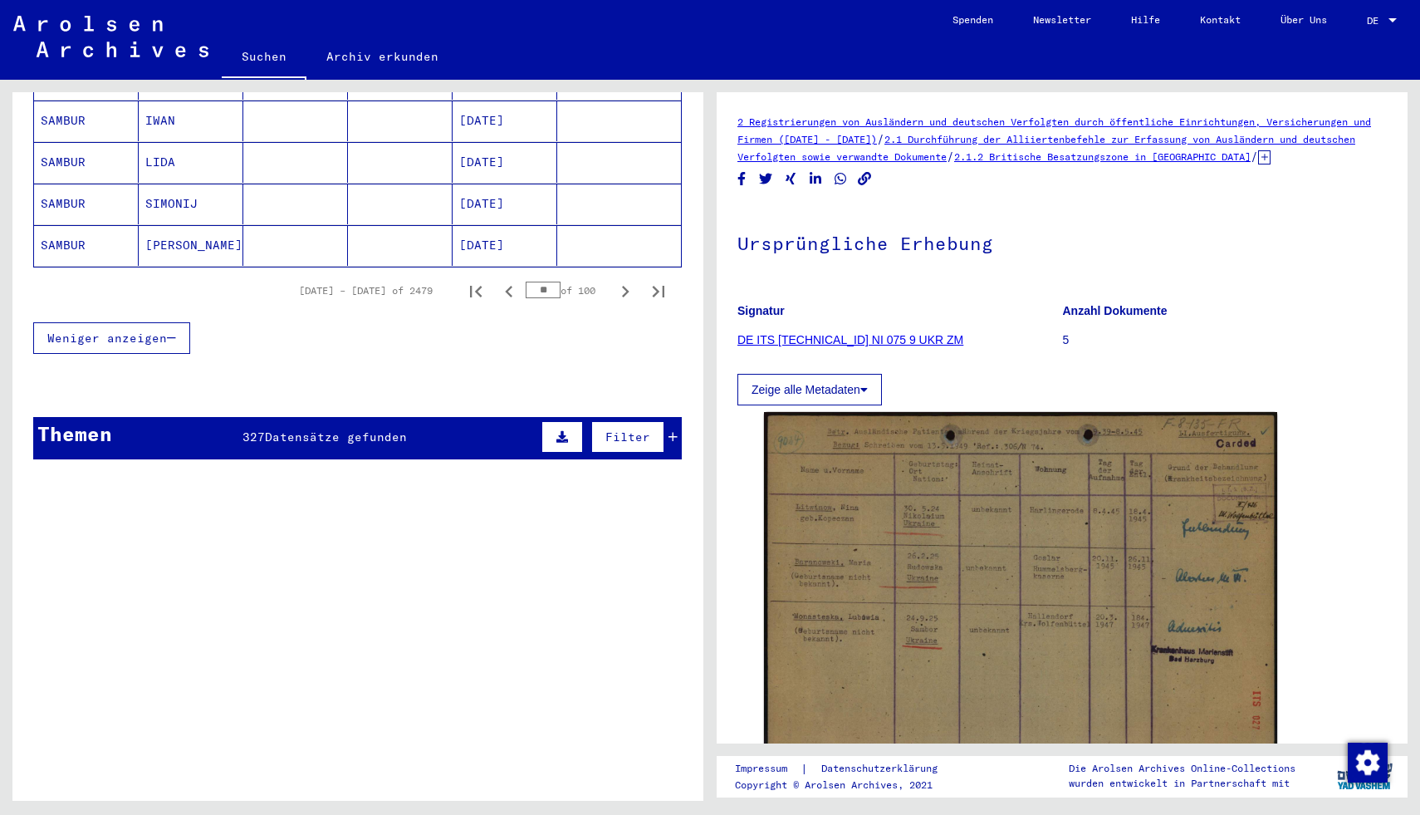
scroll to position [1135, 0]
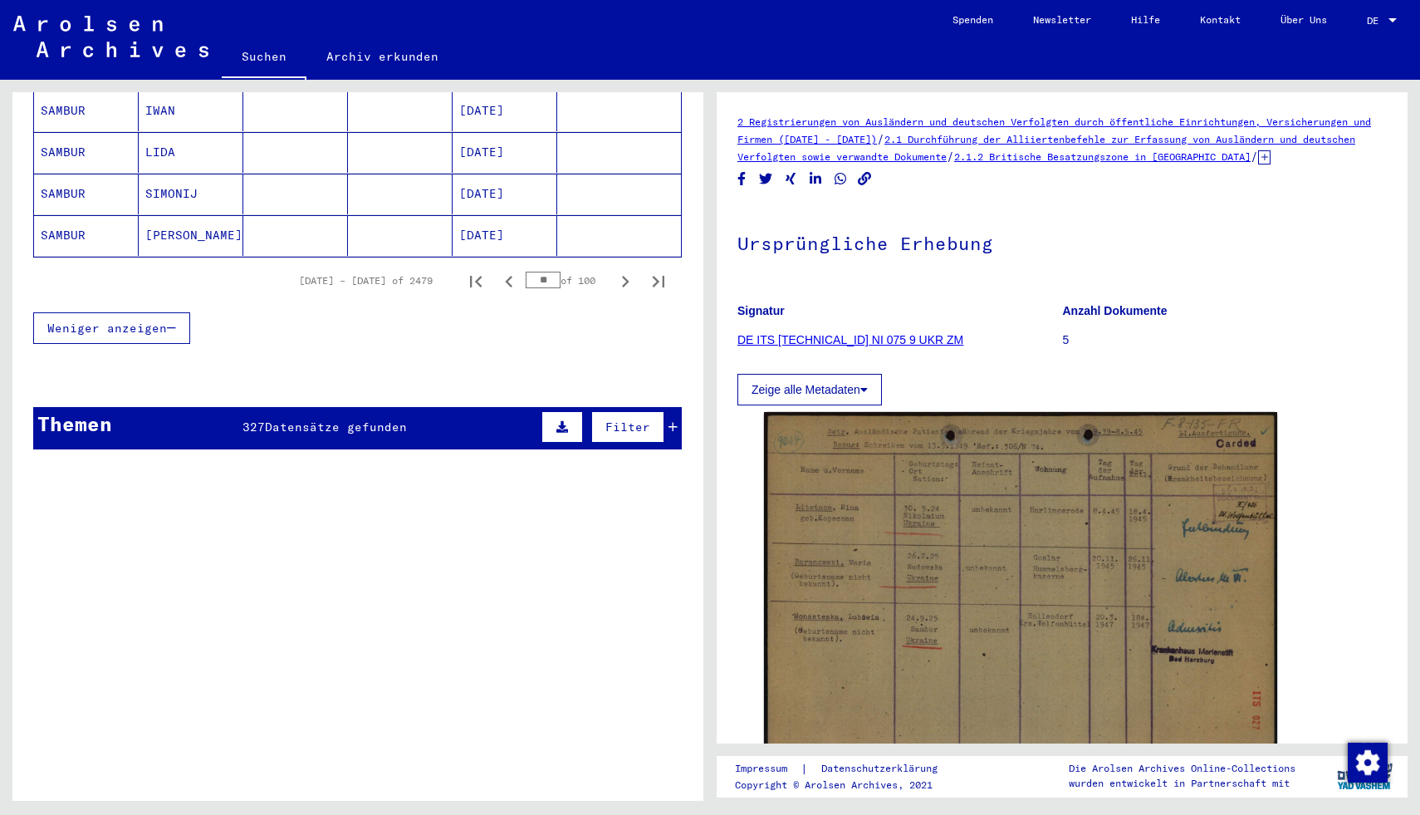
click at [366, 419] on div "327 Datensätze gefunden" at bounding box center [325, 427] width 164 height 17
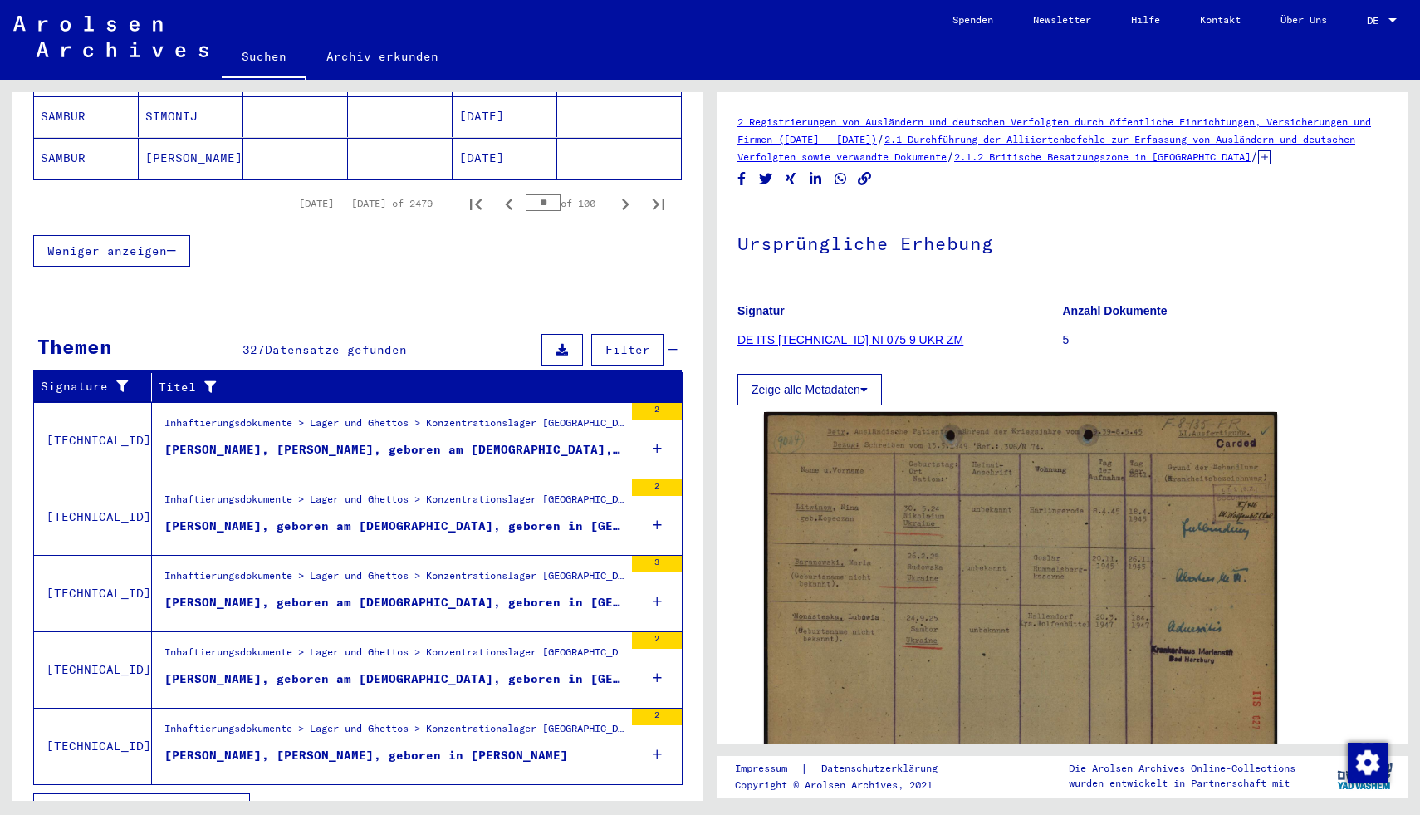
scroll to position [1228, 0]
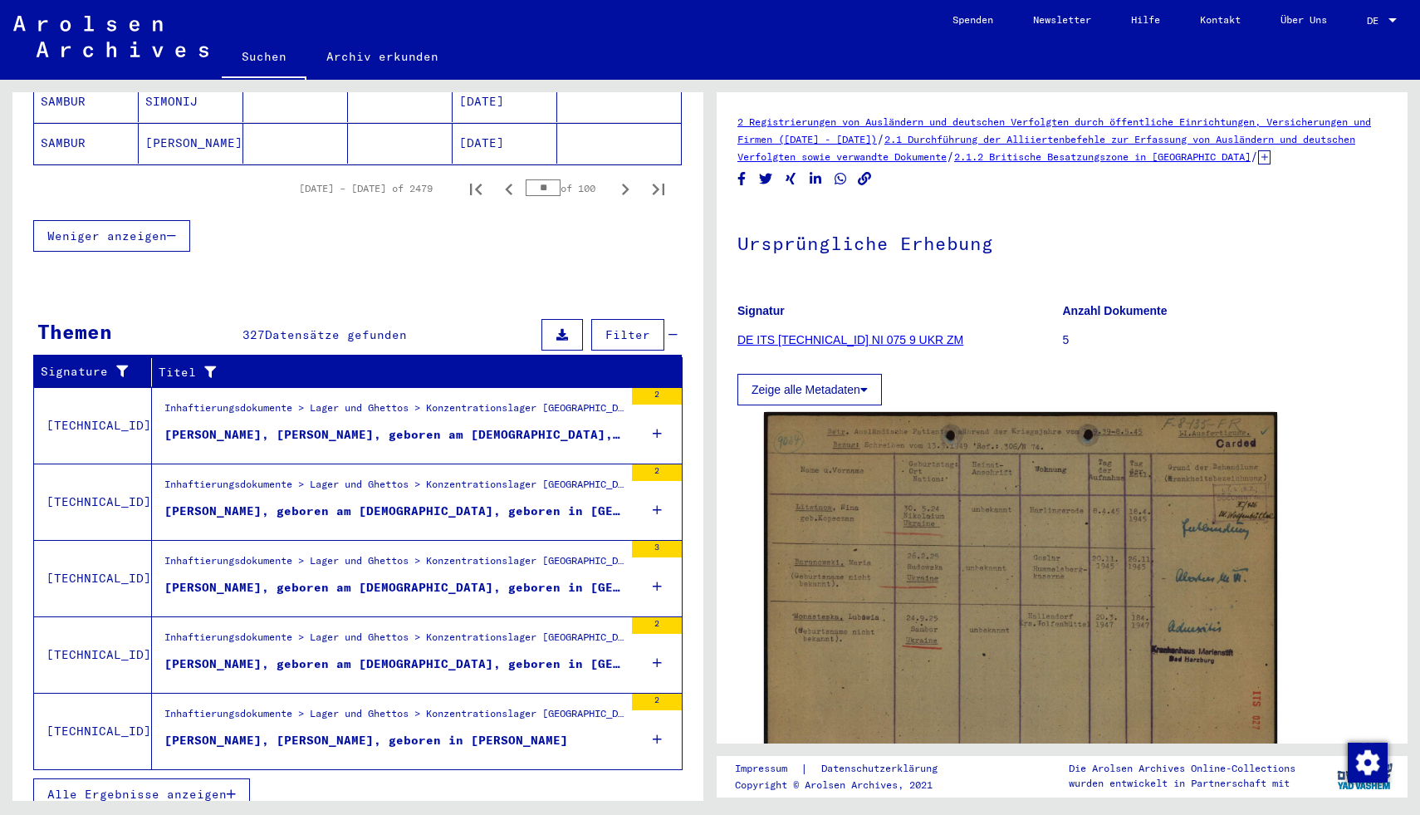
click at [207, 787] on span "Alle Ergebnisse anzeigen" at bounding box center [136, 794] width 179 height 15
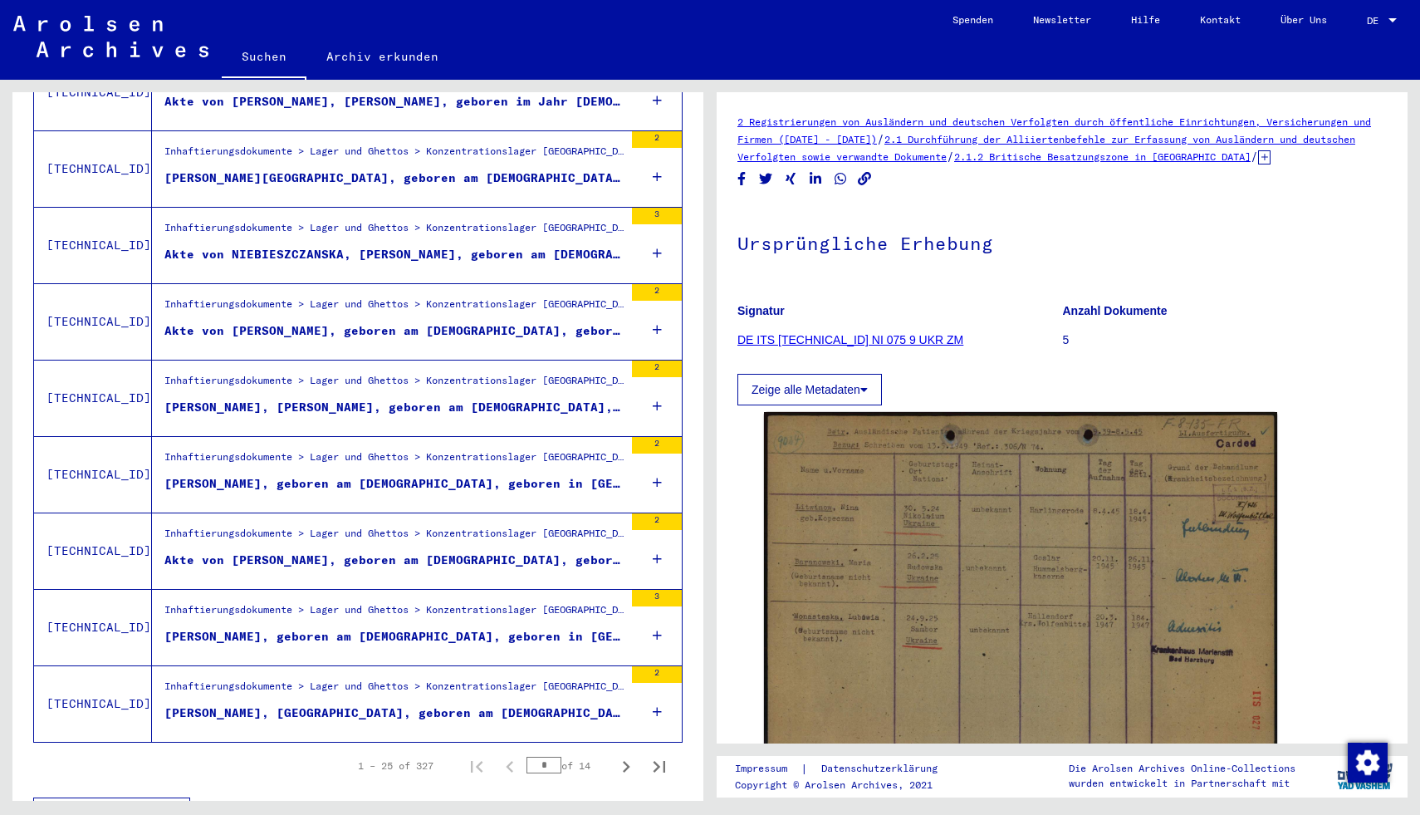
scroll to position [1621, 0]
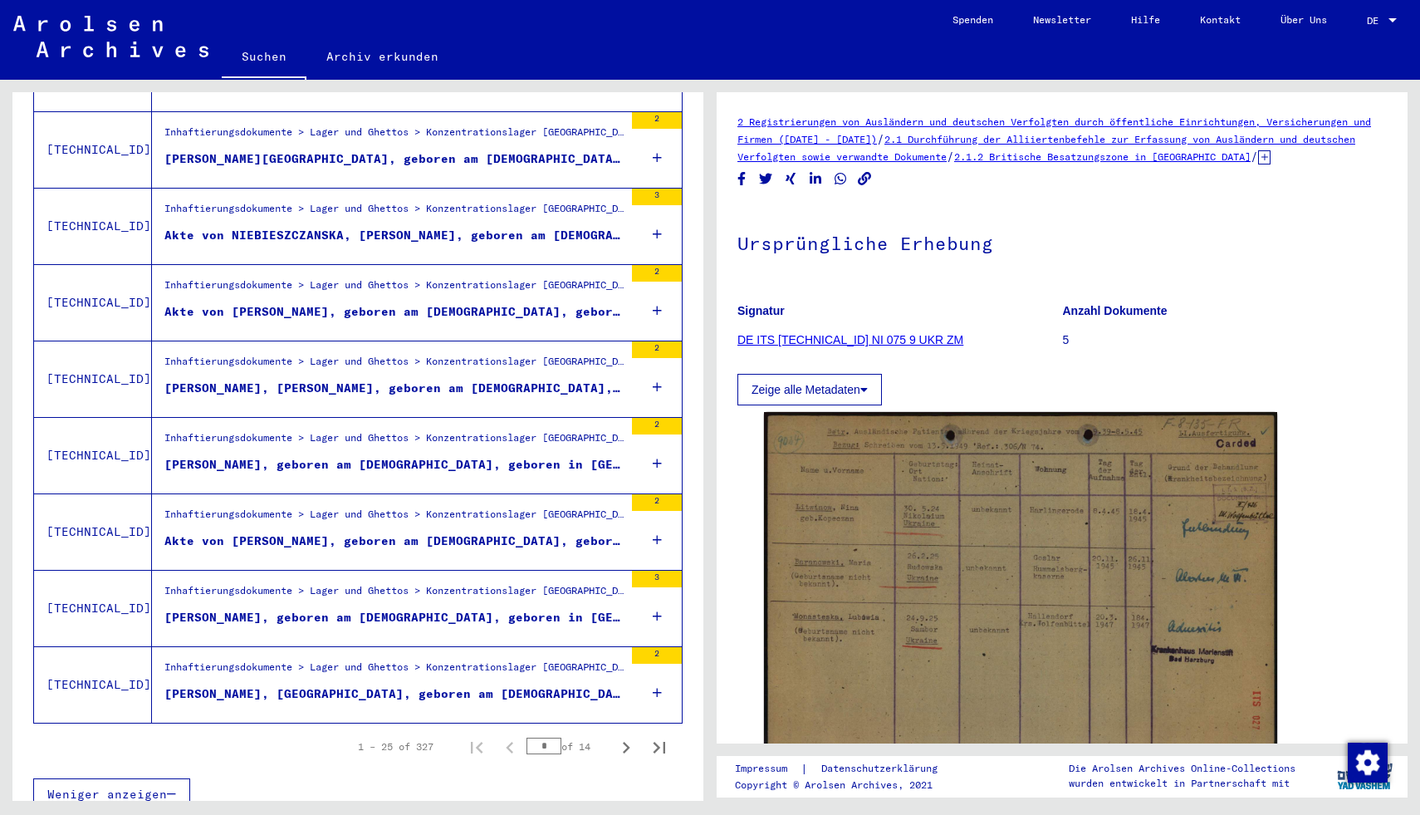
click at [282, 660] on div "Inhaftierungsdokumente > Lager und Ghettos > Konzentrationslager [GEOGRAPHIC_DA…" at bounding box center [393, 670] width 459 height 23
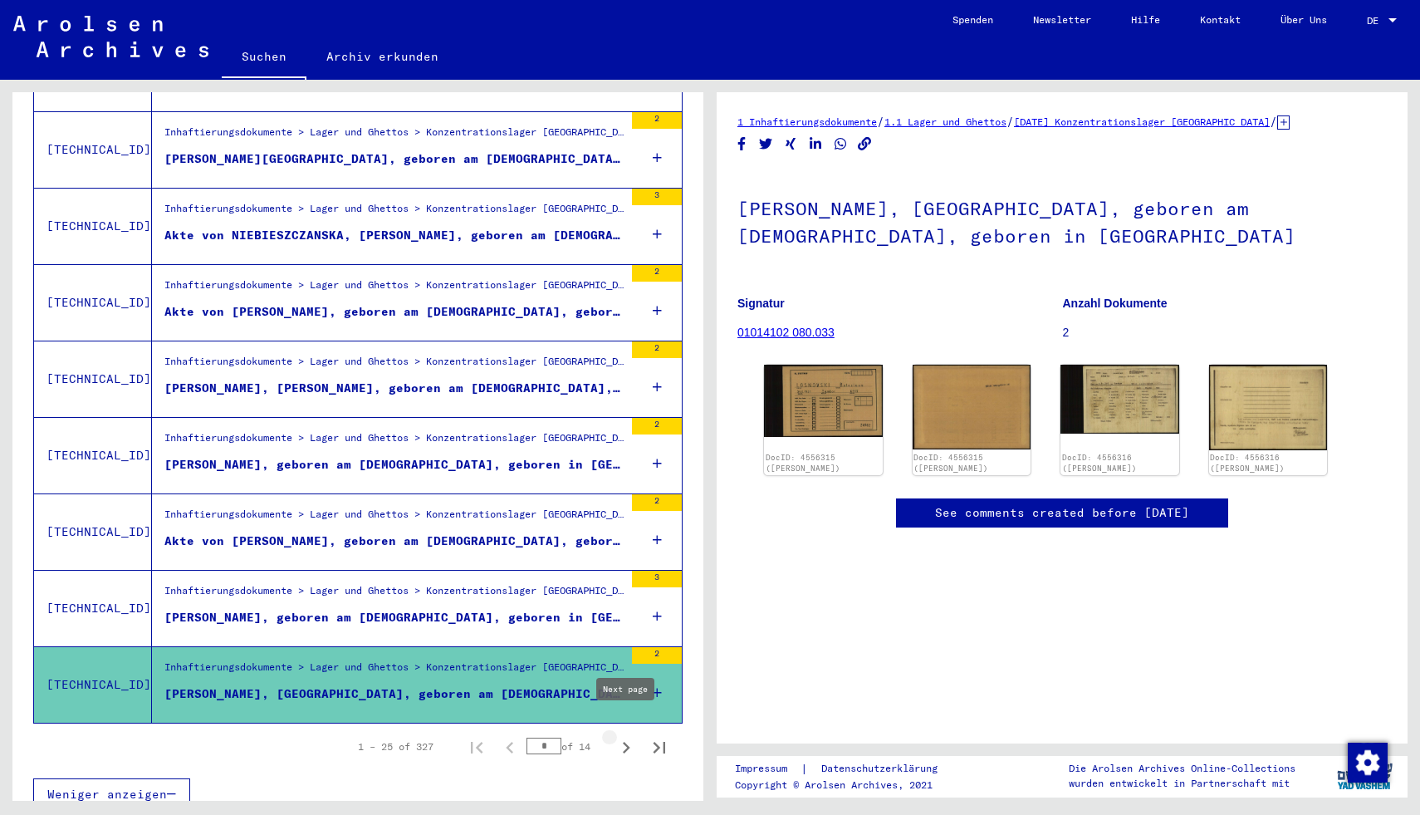
click at [628, 730] on button "Next page" at bounding box center [626, 746] width 33 height 33
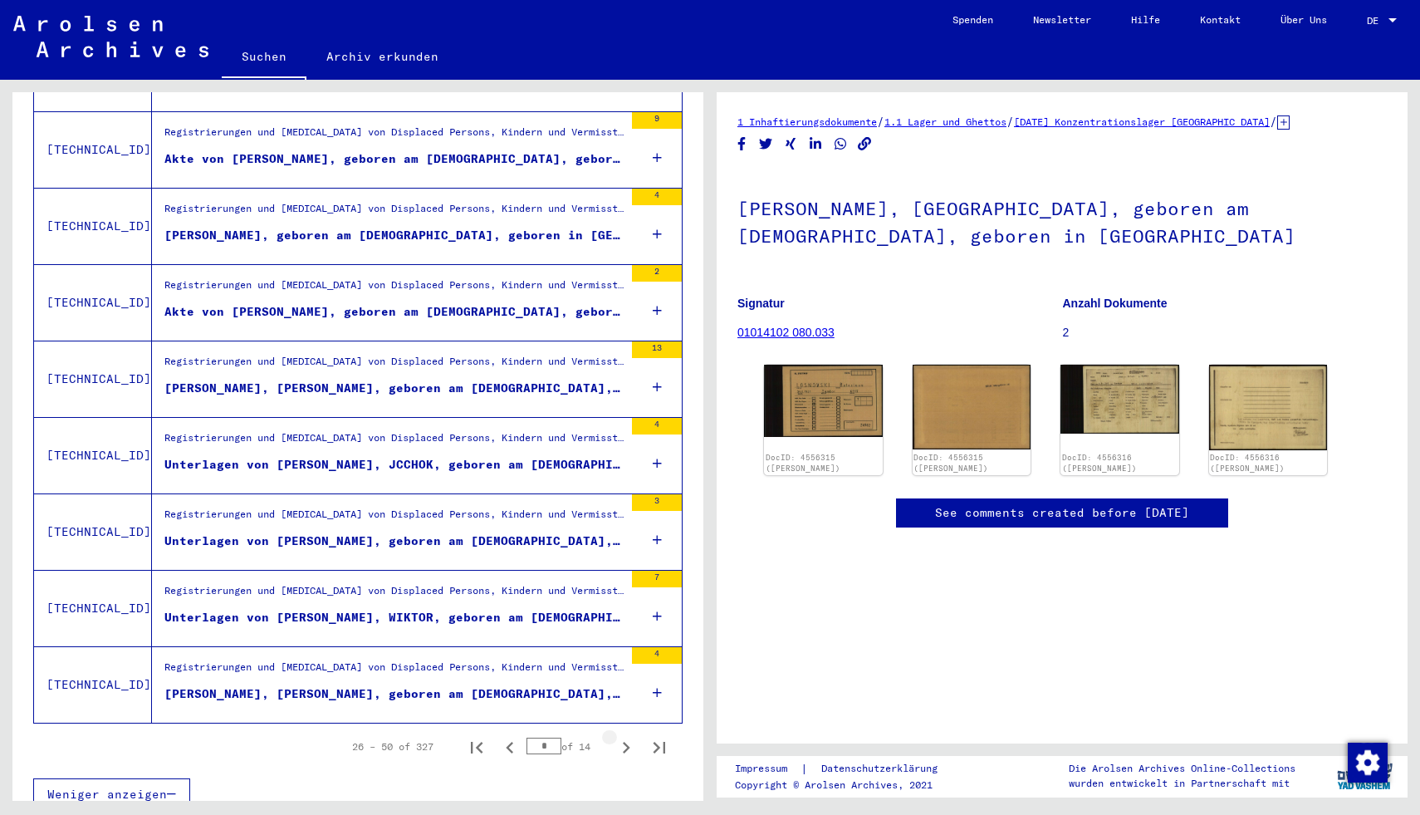
click at [625, 742] on icon "Next page" at bounding box center [626, 748] width 7 height 12
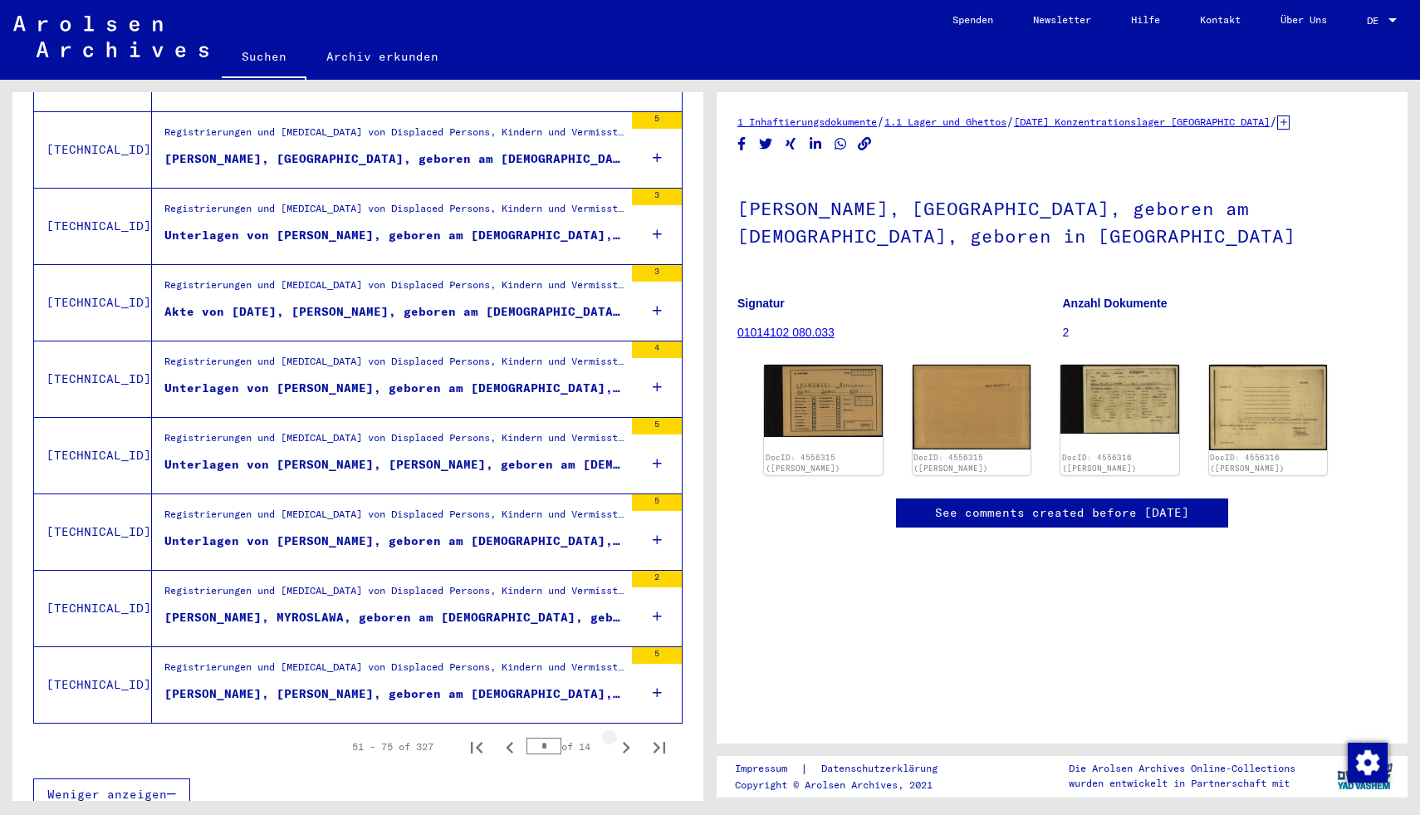
click at [625, 742] on icon "Next page" at bounding box center [626, 748] width 7 height 12
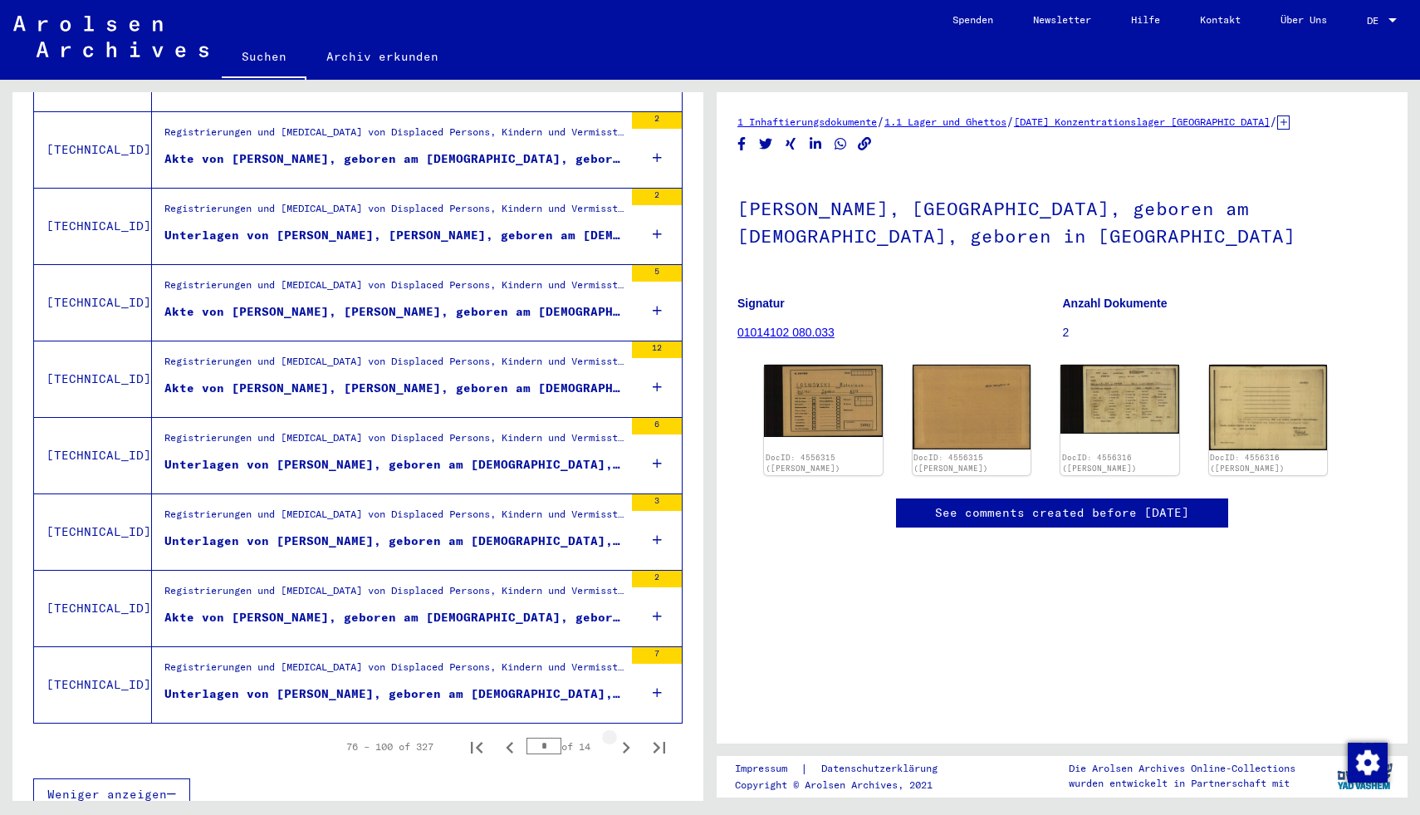
click at [625, 742] on icon "Next page" at bounding box center [626, 748] width 7 height 12
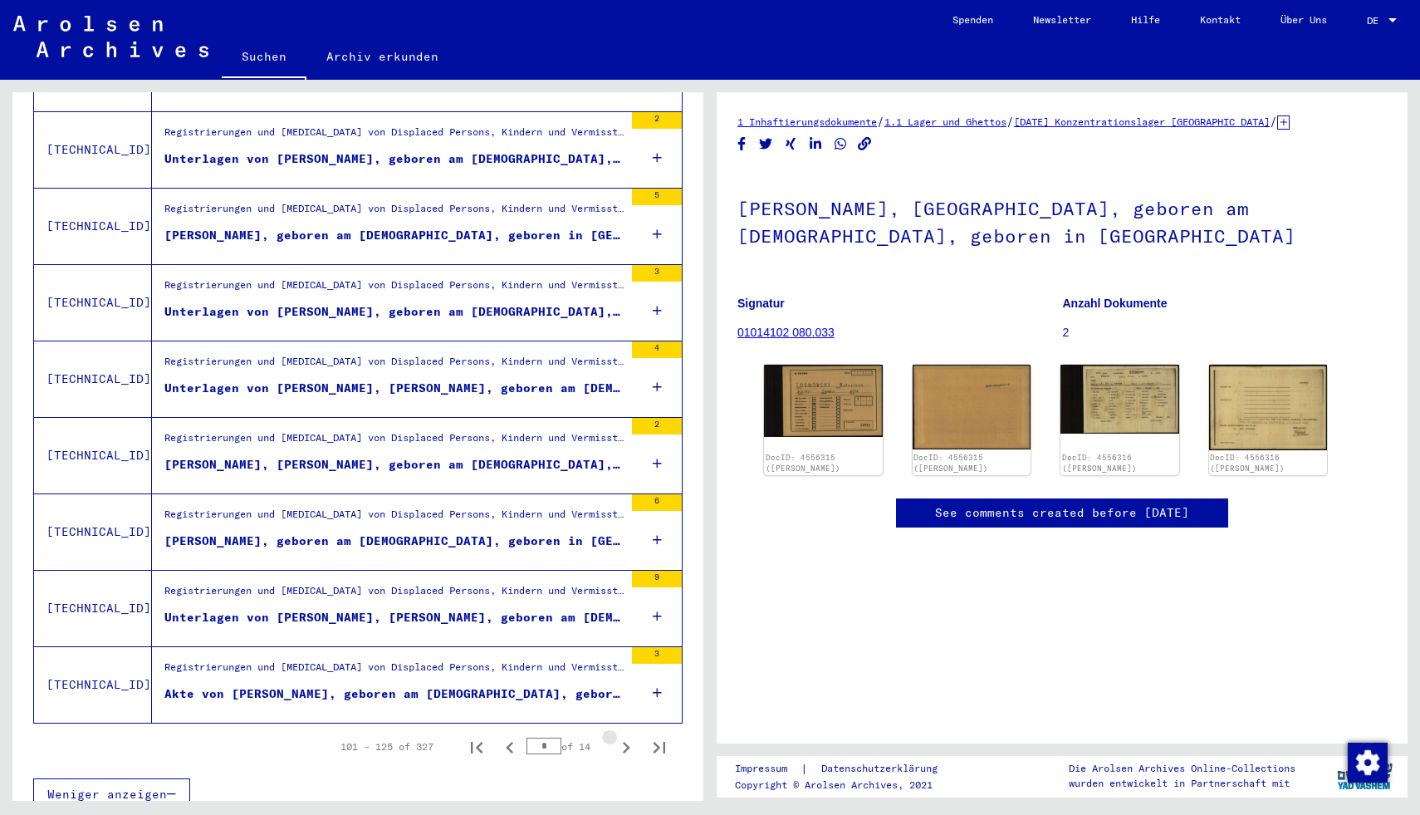
click at [625, 742] on icon "Next page" at bounding box center [626, 748] width 7 height 12
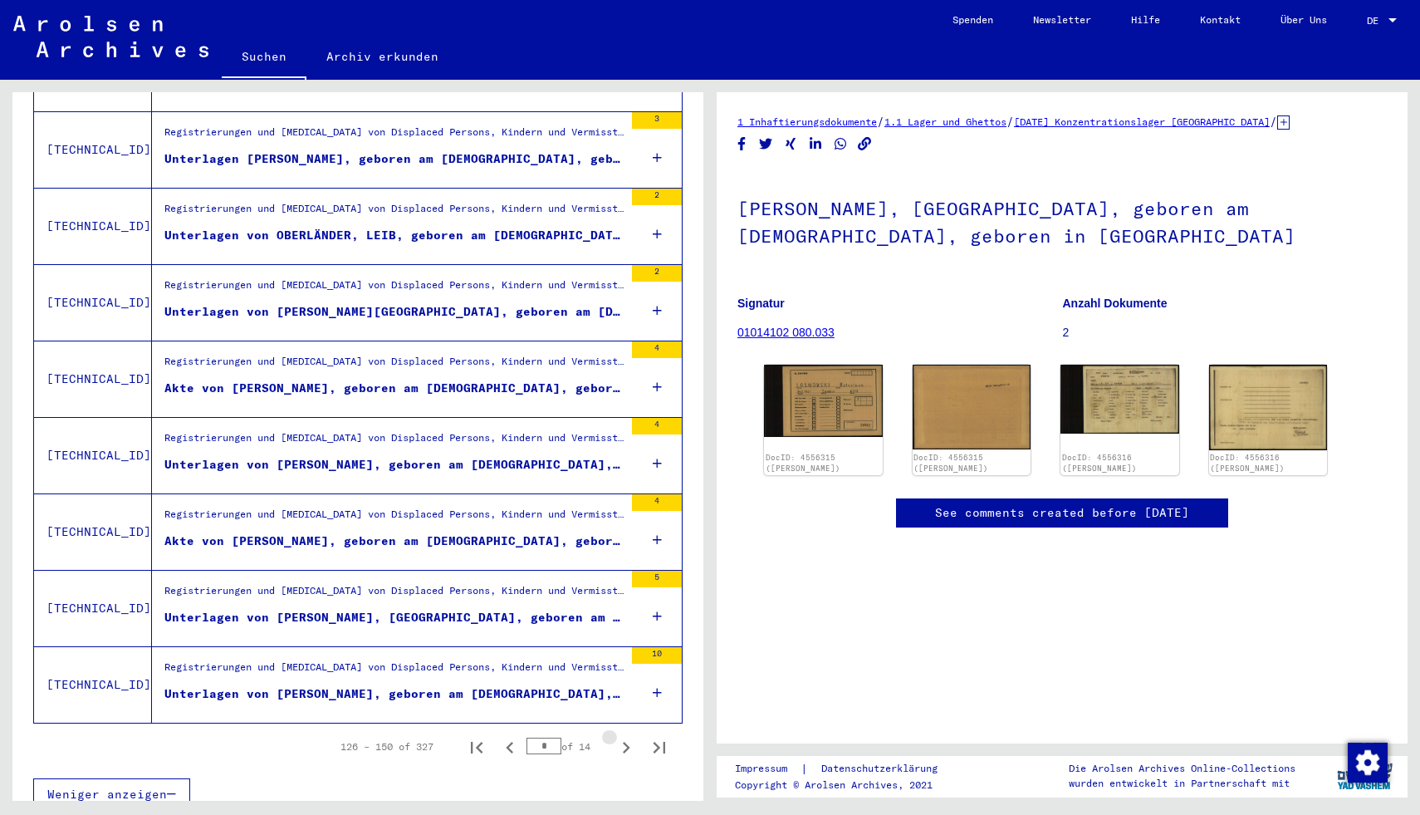
click at [625, 742] on icon "Next page" at bounding box center [626, 748] width 7 height 12
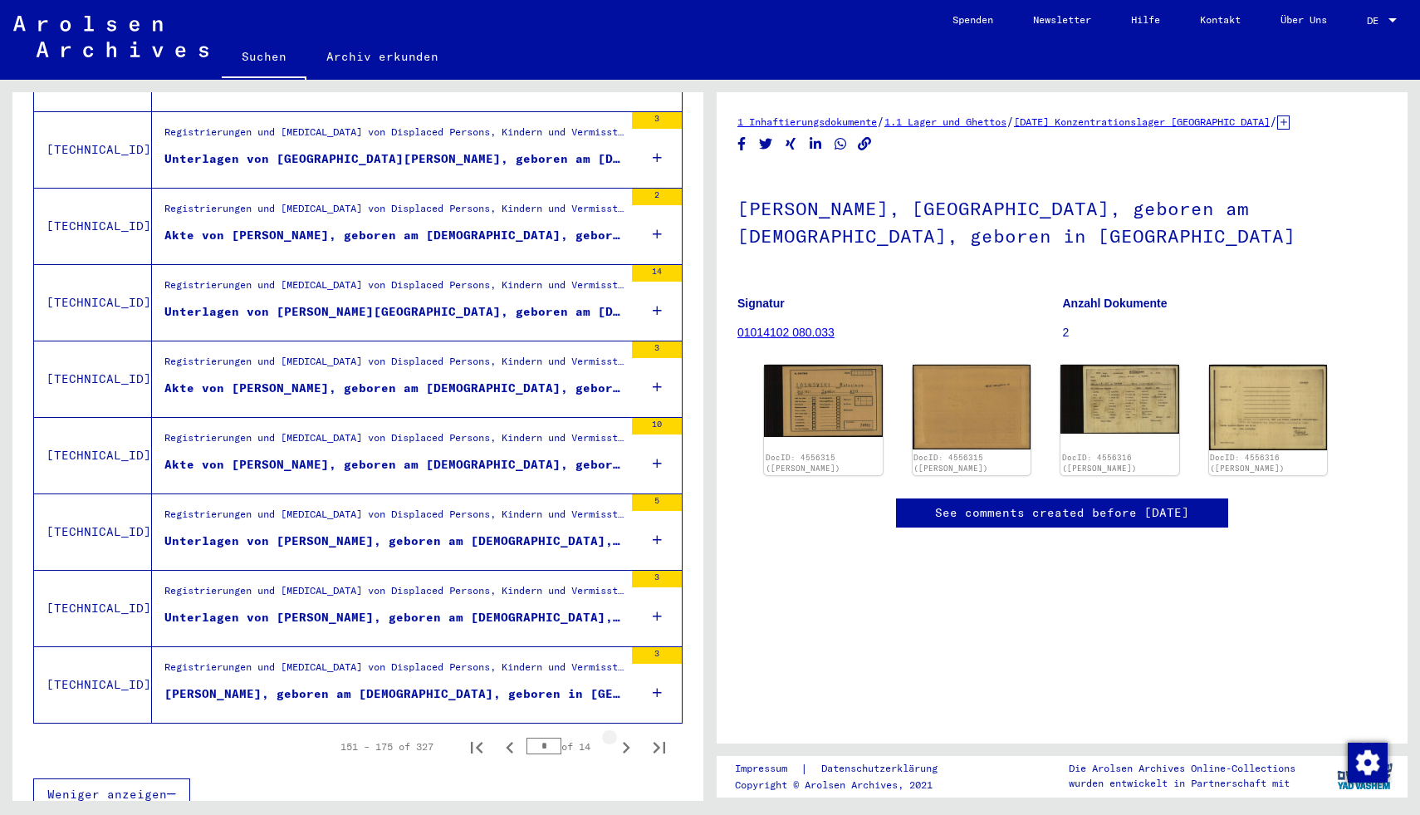
click at [625, 742] on icon "Next page" at bounding box center [626, 748] width 7 height 12
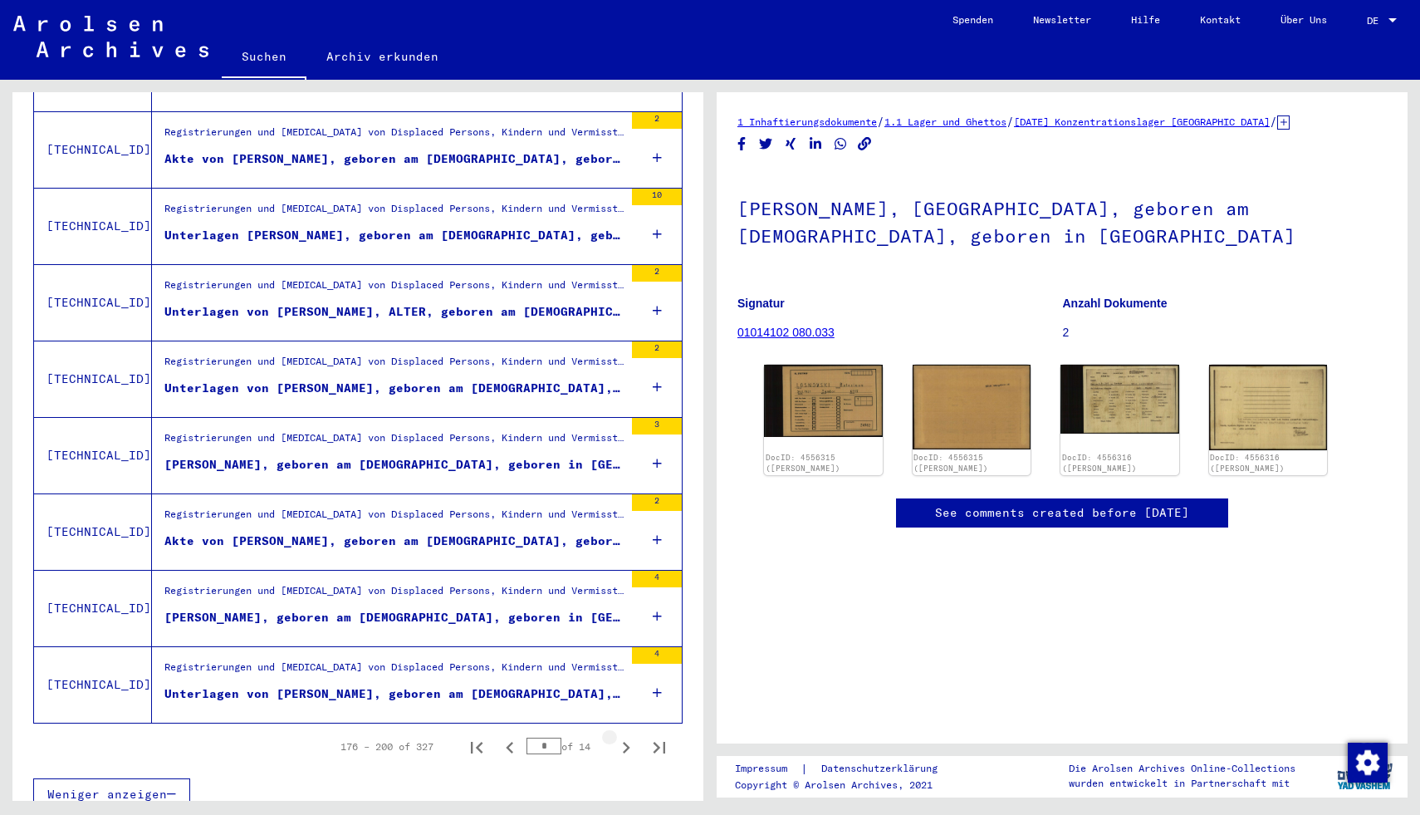
click at [625, 742] on icon "Next page" at bounding box center [626, 748] width 7 height 12
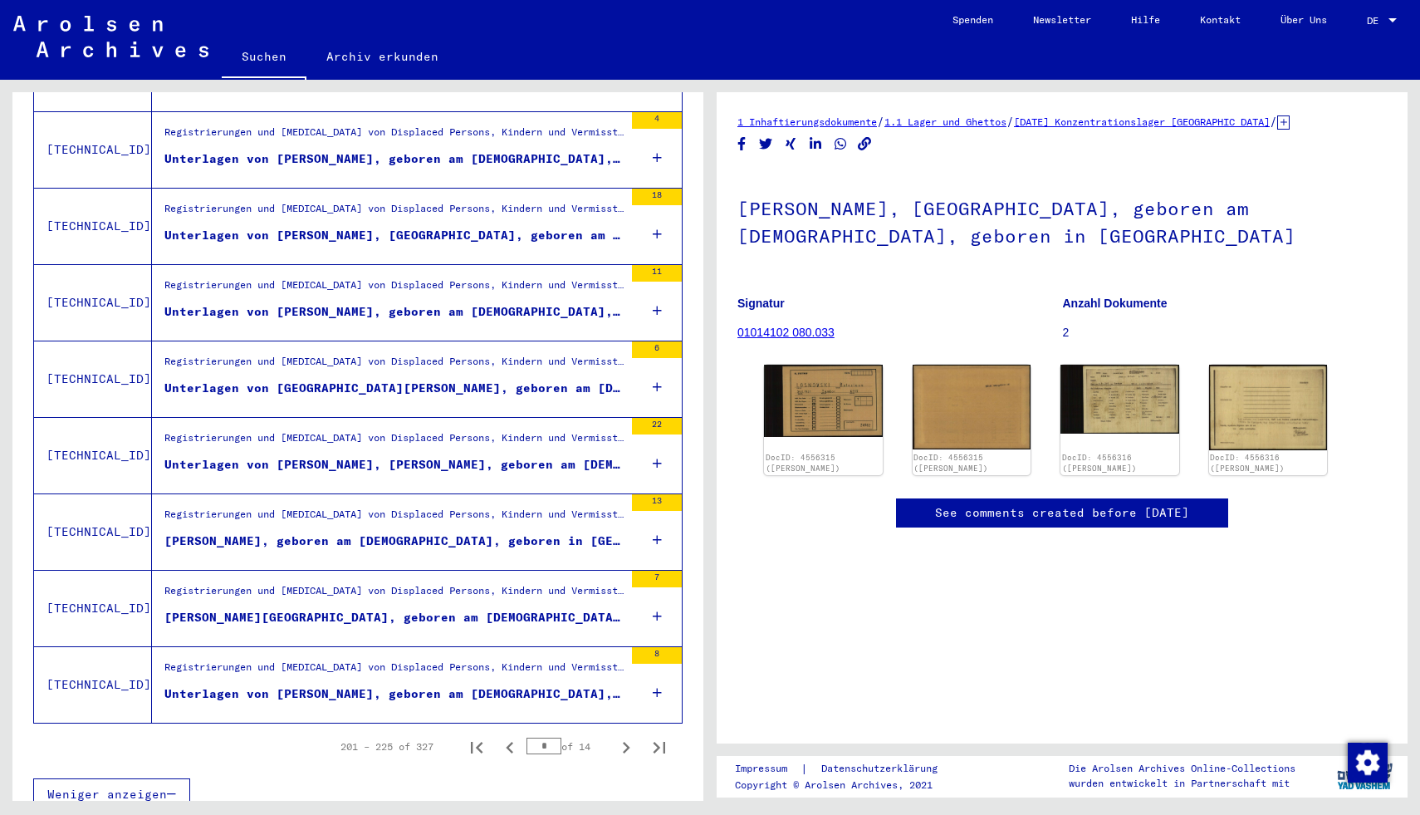
click at [392, 380] on div "Unterlagen von [GEOGRAPHIC_DATA][PERSON_NAME], geboren am [DEMOGRAPHIC_DATA], g…" at bounding box center [393, 388] width 459 height 17
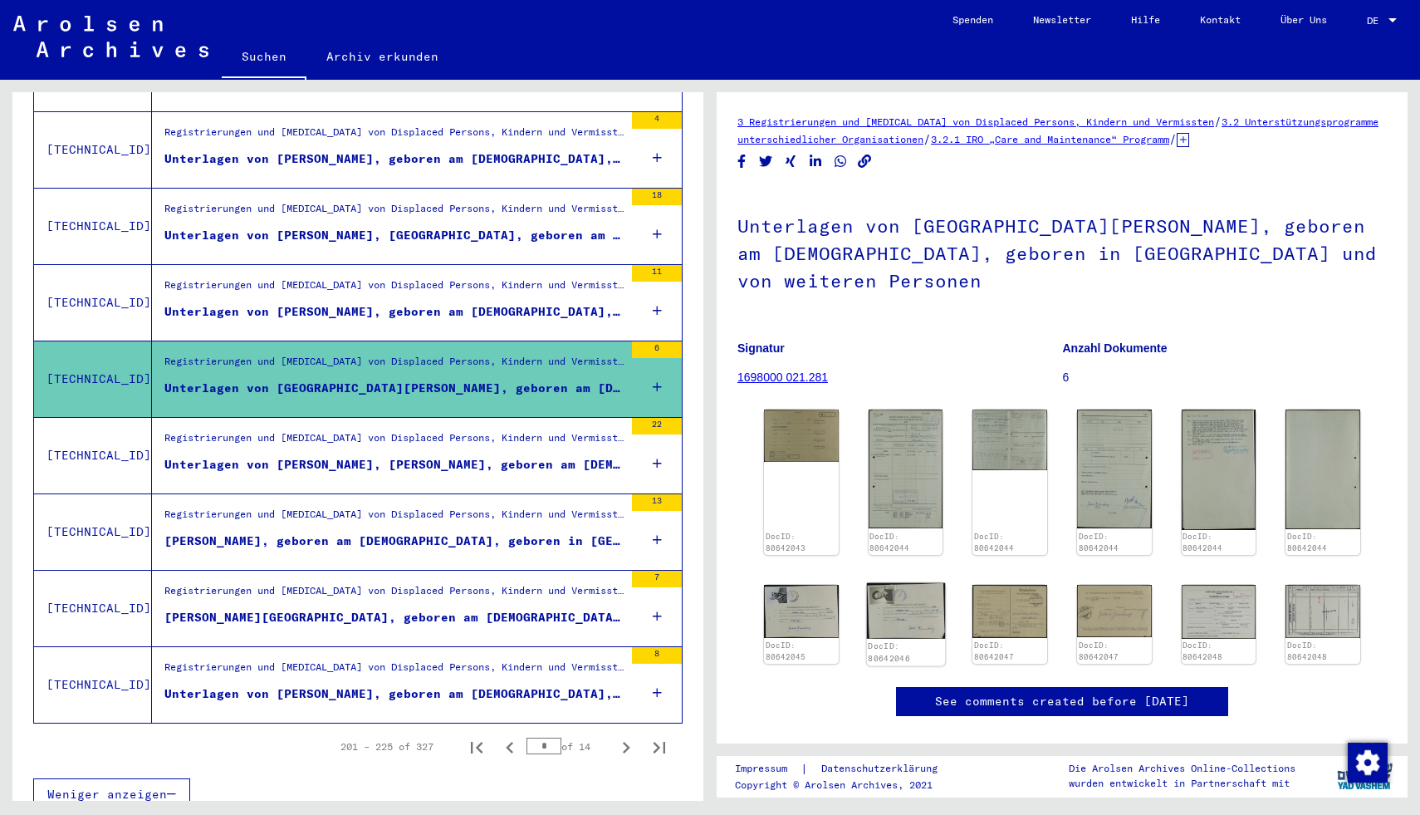
click at [895, 583] on img at bounding box center [905, 611] width 78 height 56
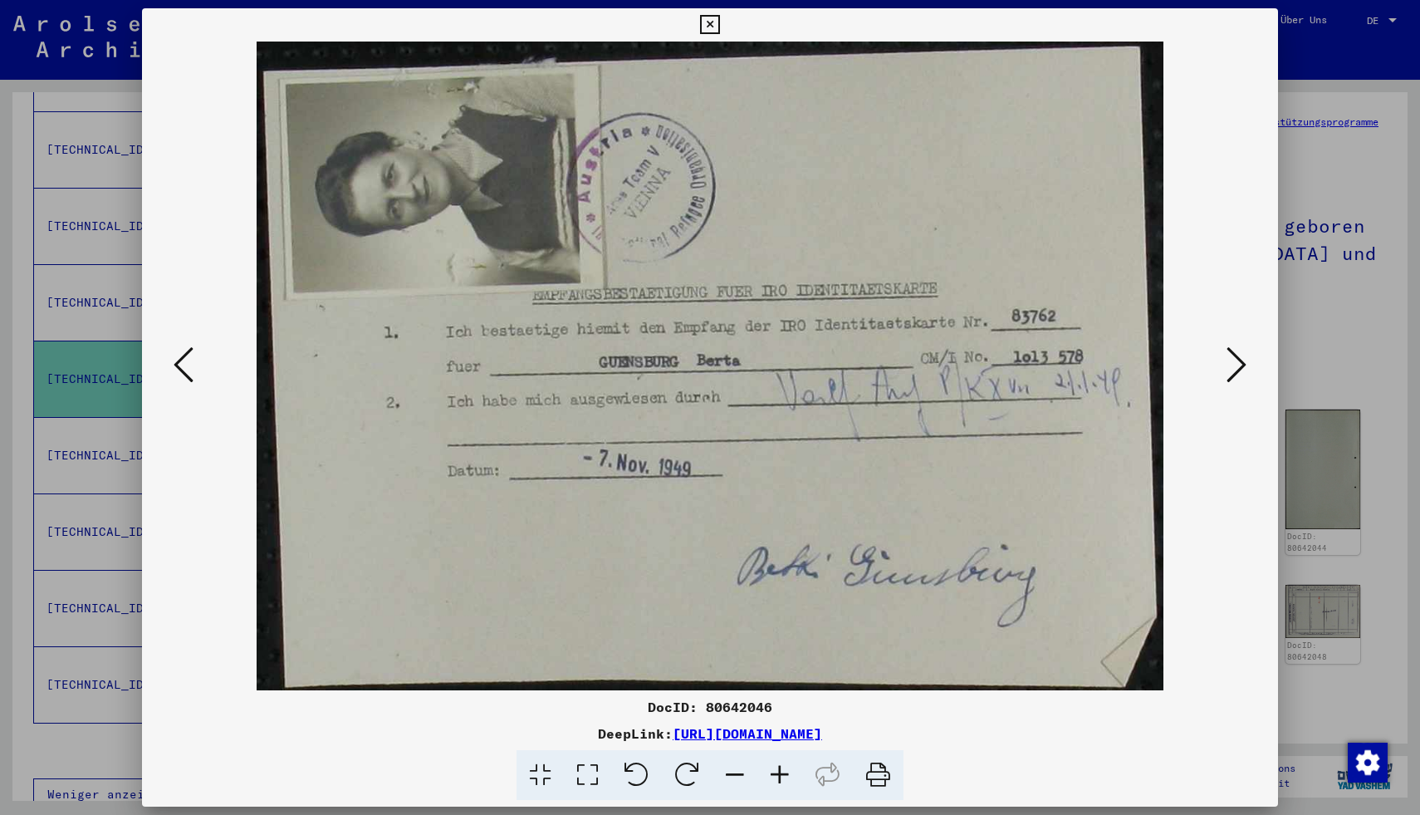
click at [1233, 350] on icon at bounding box center [1237, 365] width 20 height 40
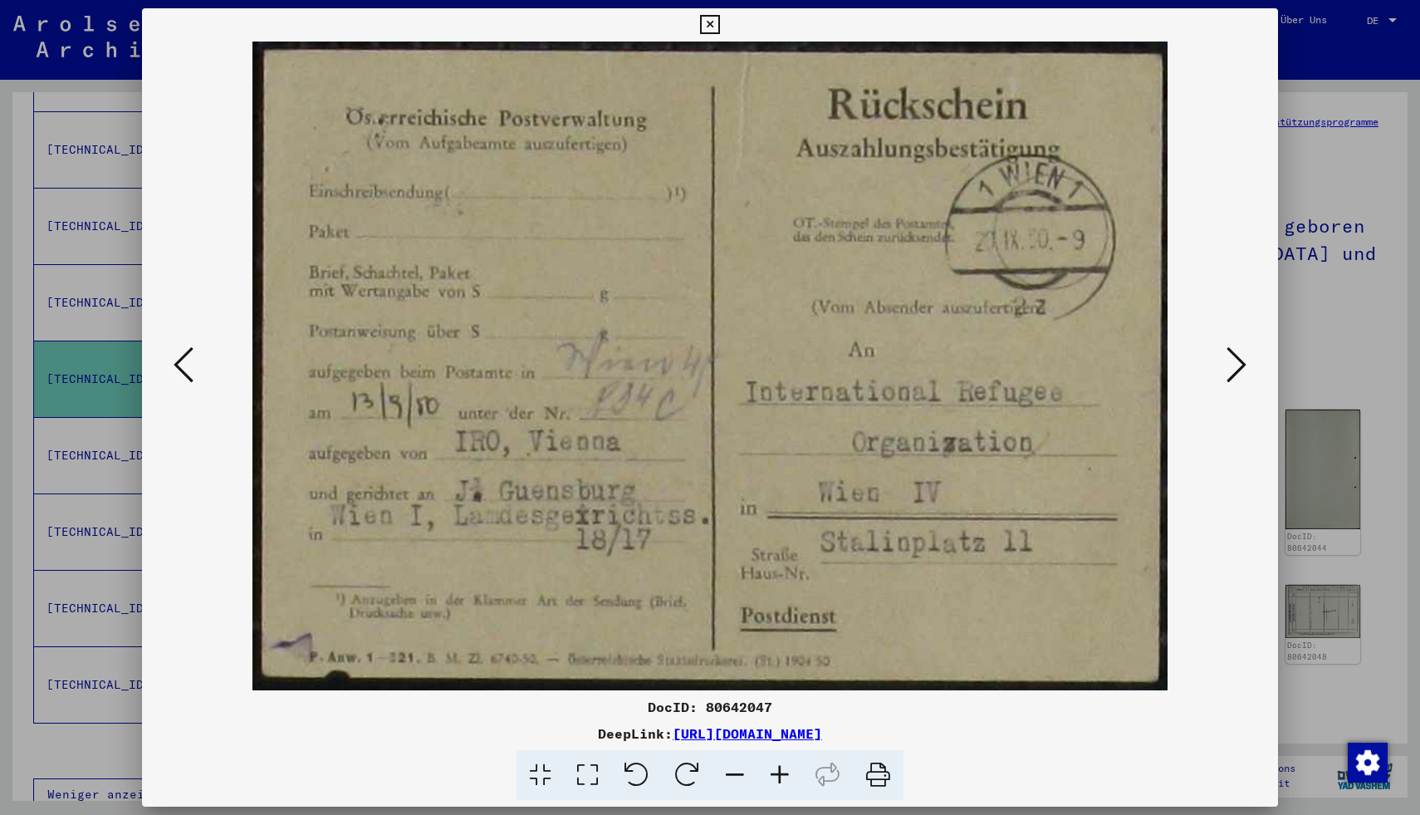
click at [1233, 350] on icon at bounding box center [1237, 365] width 20 height 40
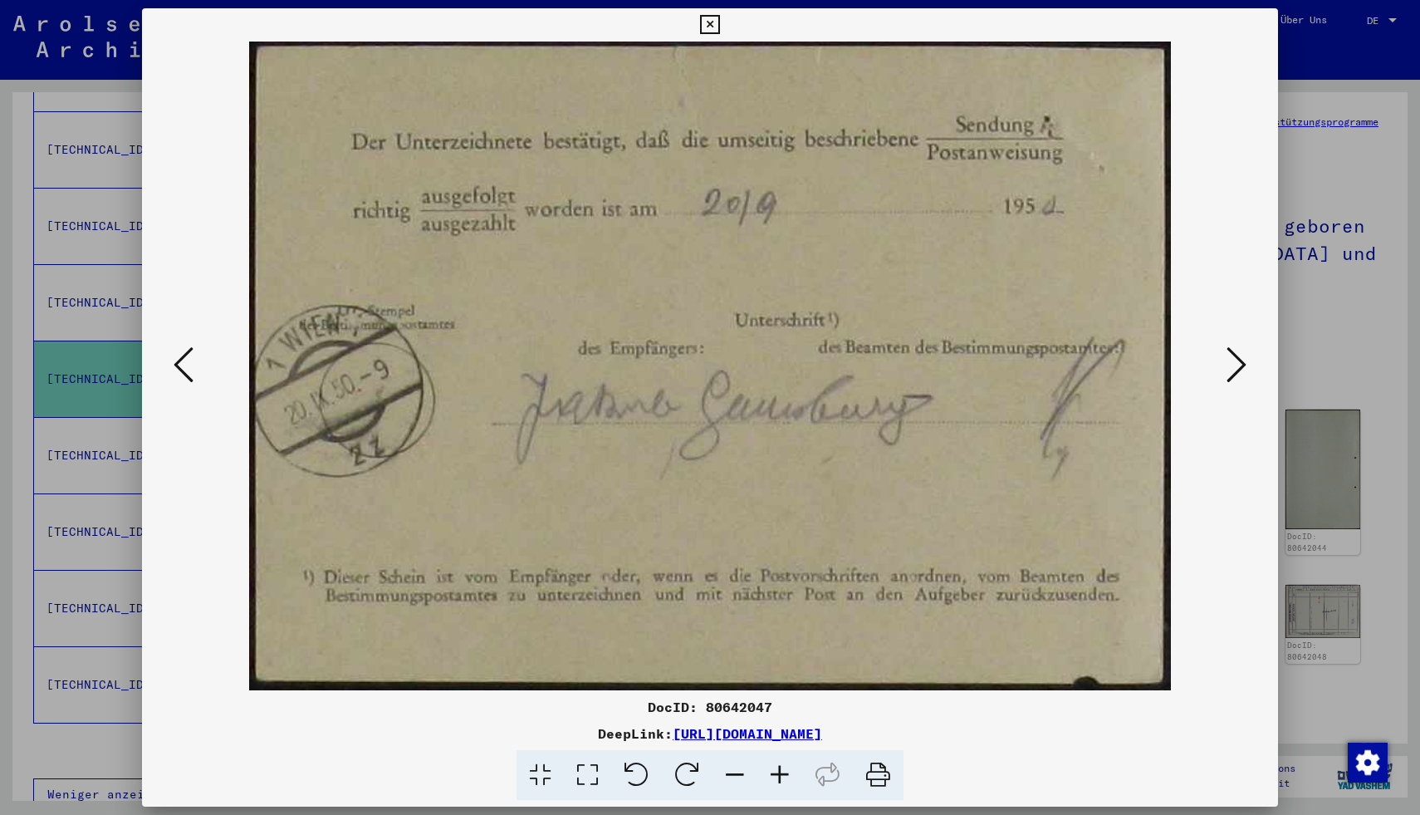
click at [1232, 351] on icon at bounding box center [1237, 365] width 20 height 40
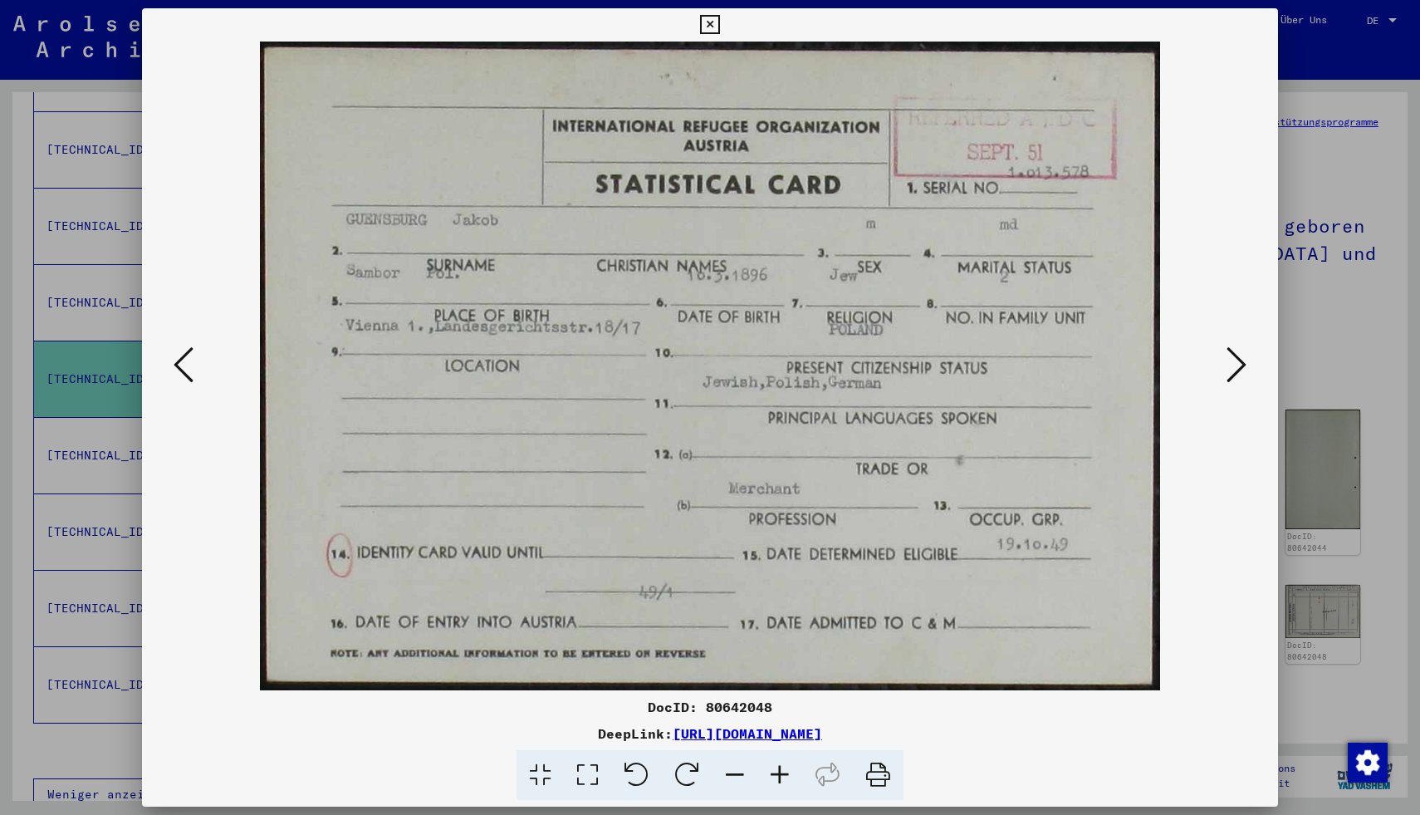
click at [1232, 351] on icon at bounding box center [1237, 365] width 20 height 40
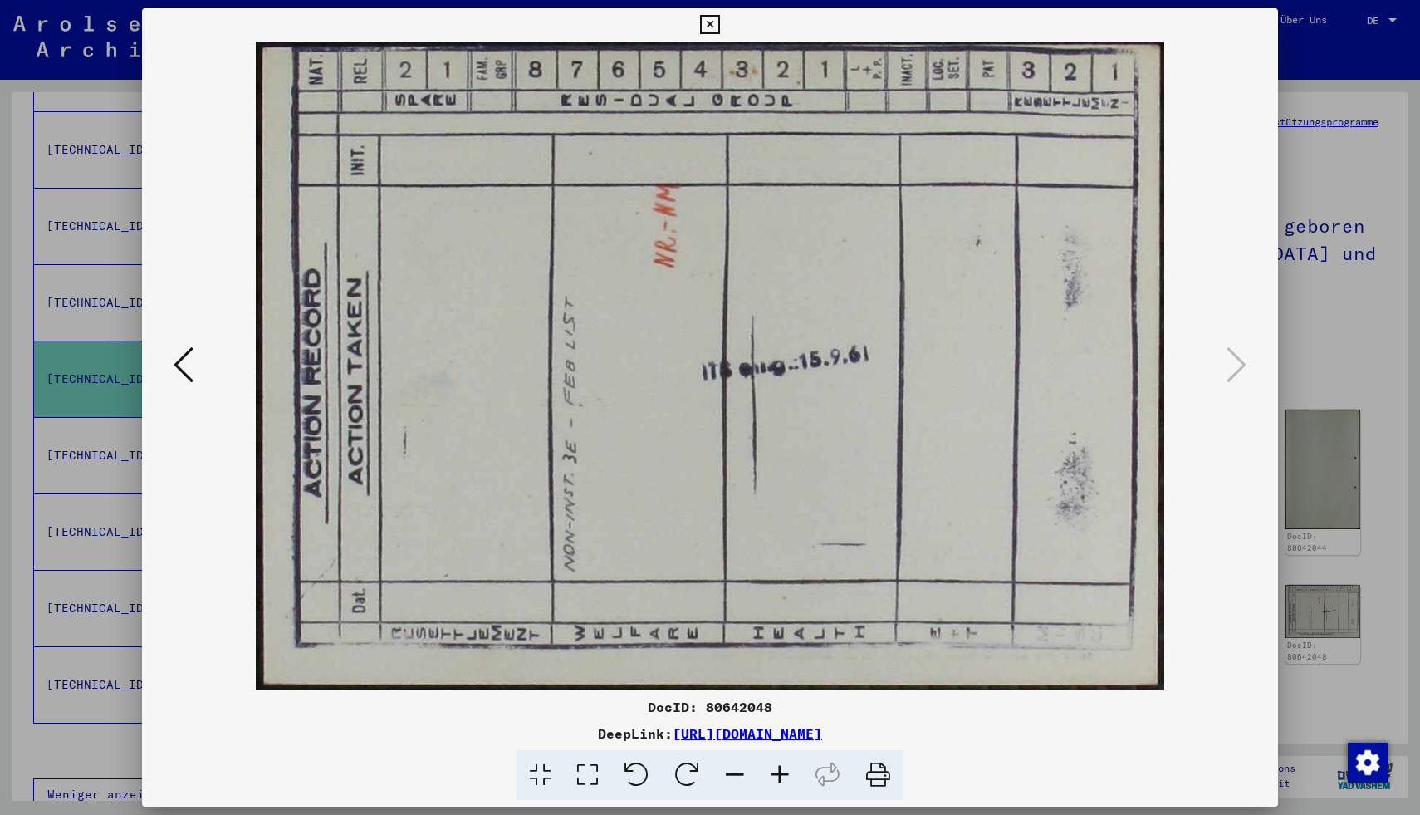
click at [17, 246] on div at bounding box center [710, 407] width 1420 height 815
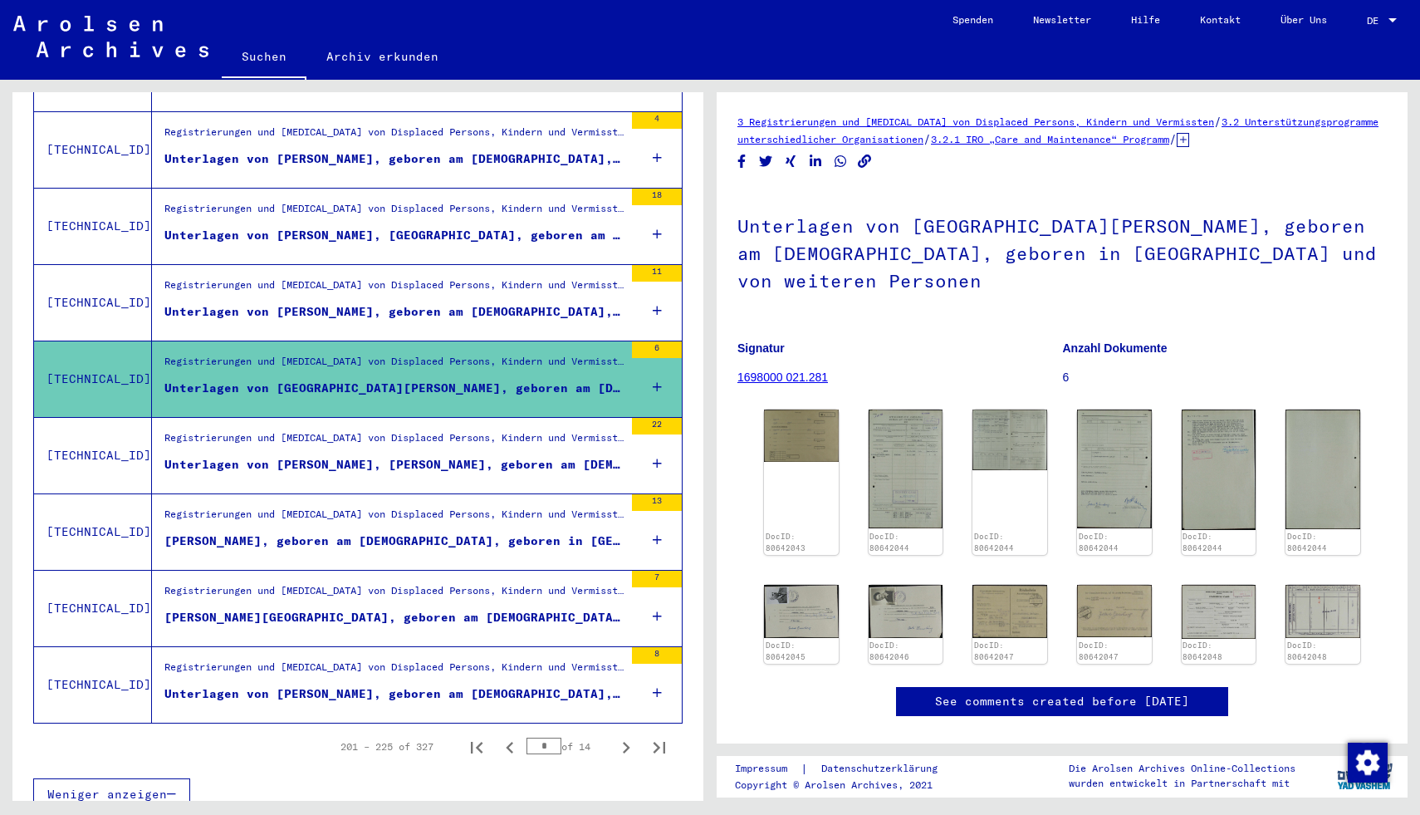
click at [341, 456] on figure "Unterlagen von [PERSON_NAME], [PERSON_NAME], geboren am [DEMOGRAPHIC_DATA], geb…" at bounding box center [393, 468] width 459 height 25
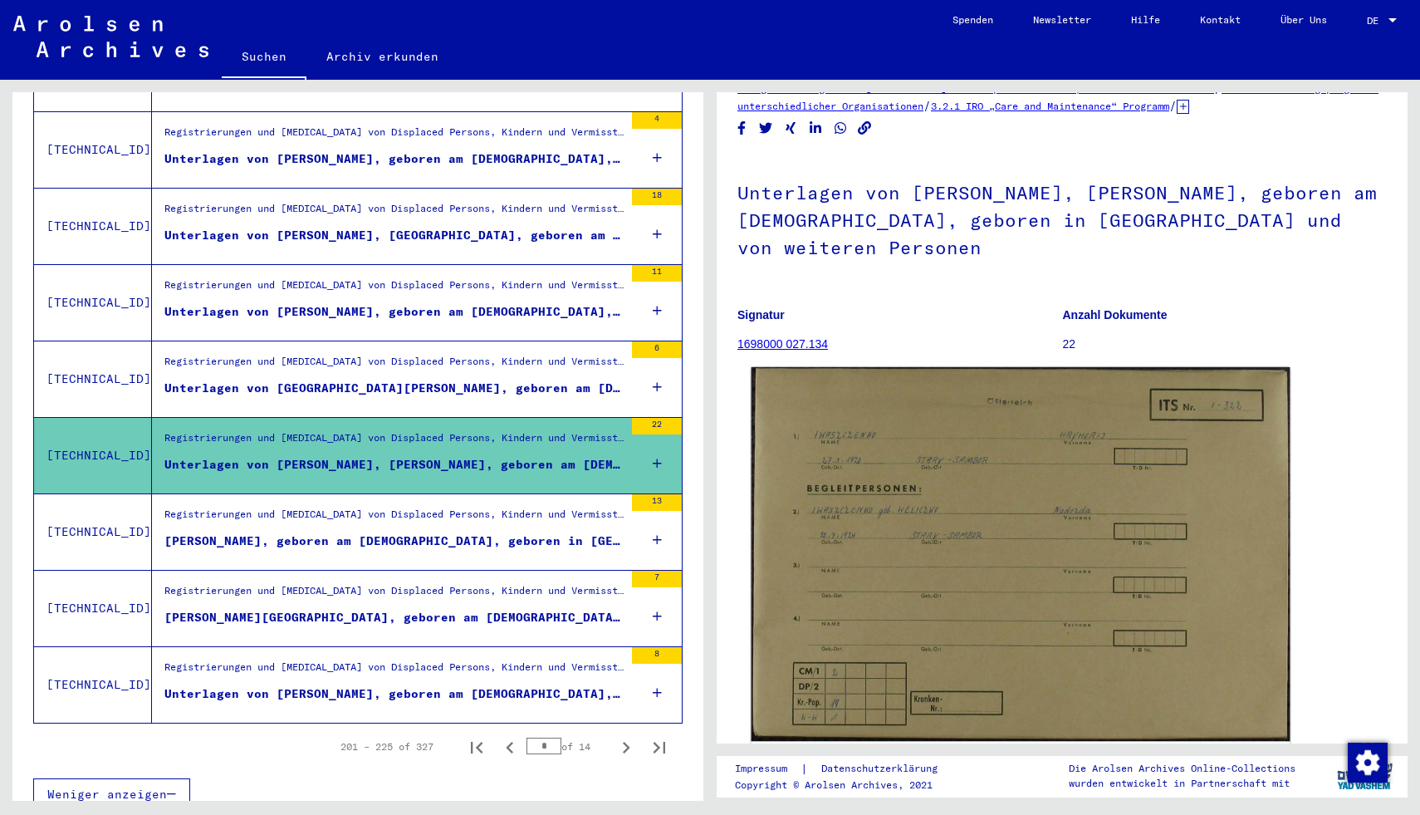
scroll to position [35, 0]
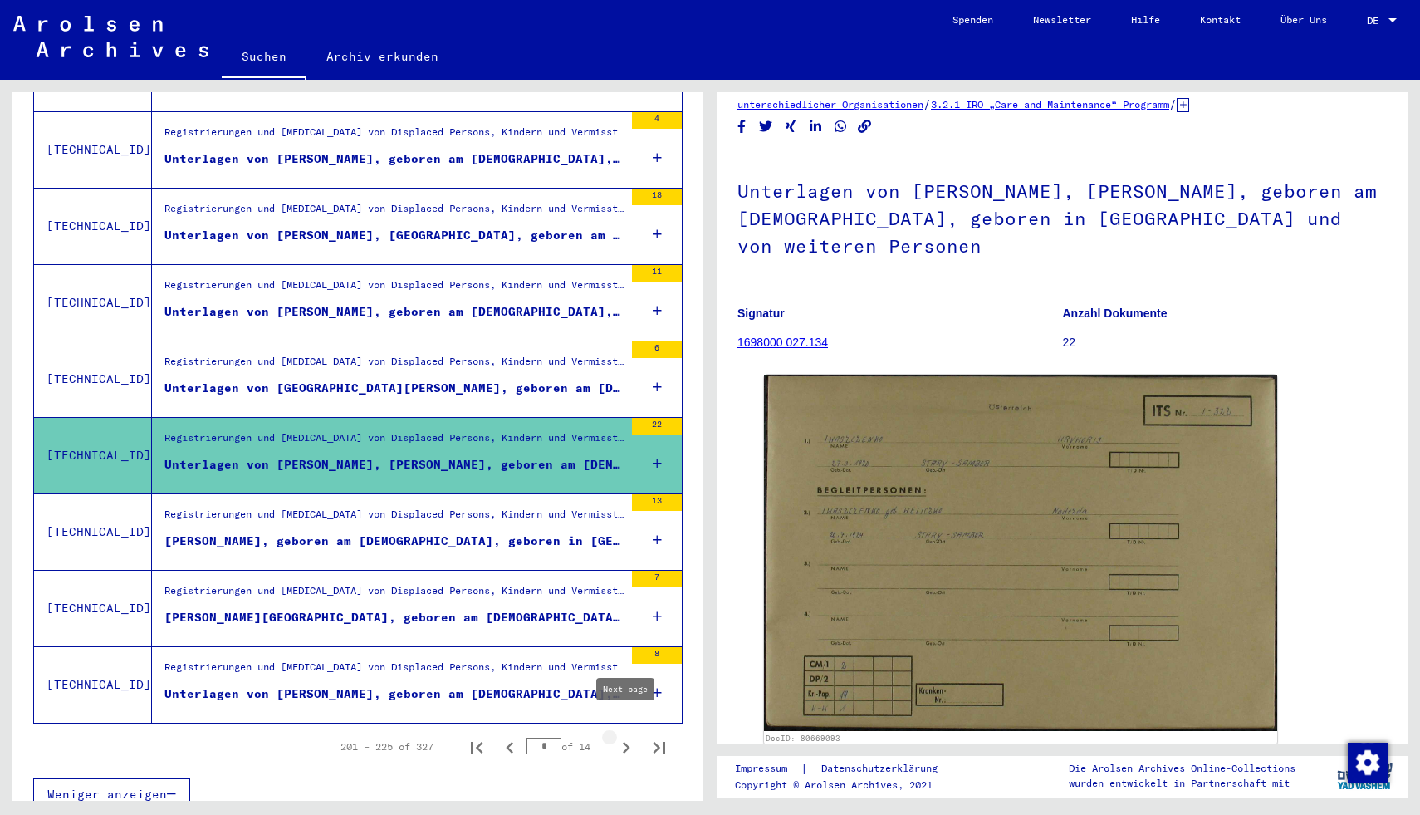
click at [623, 737] on icon "Next page" at bounding box center [626, 747] width 23 height 23
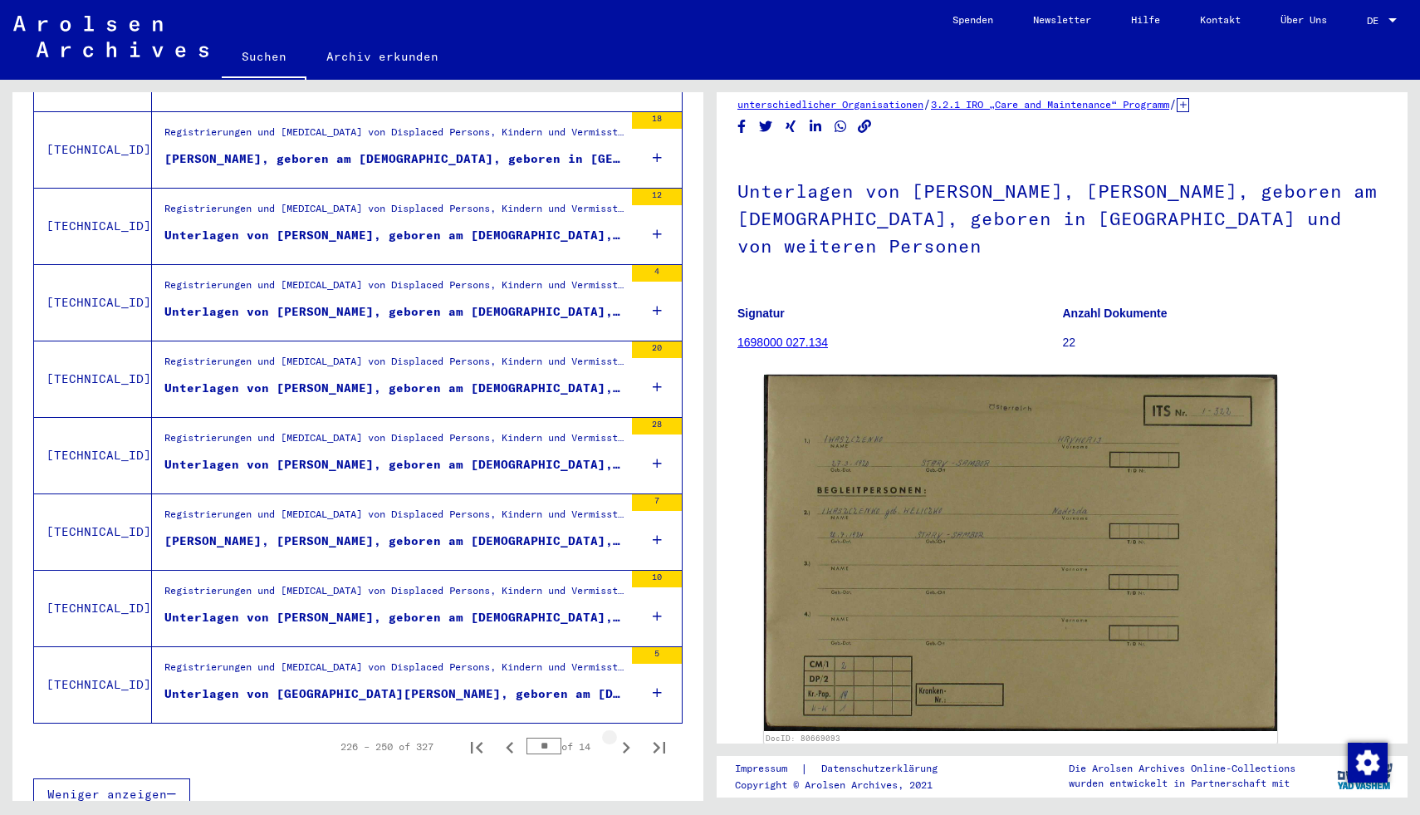
click at [623, 737] on icon "Next page" at bounding box center [626, 747] width 23 height 23
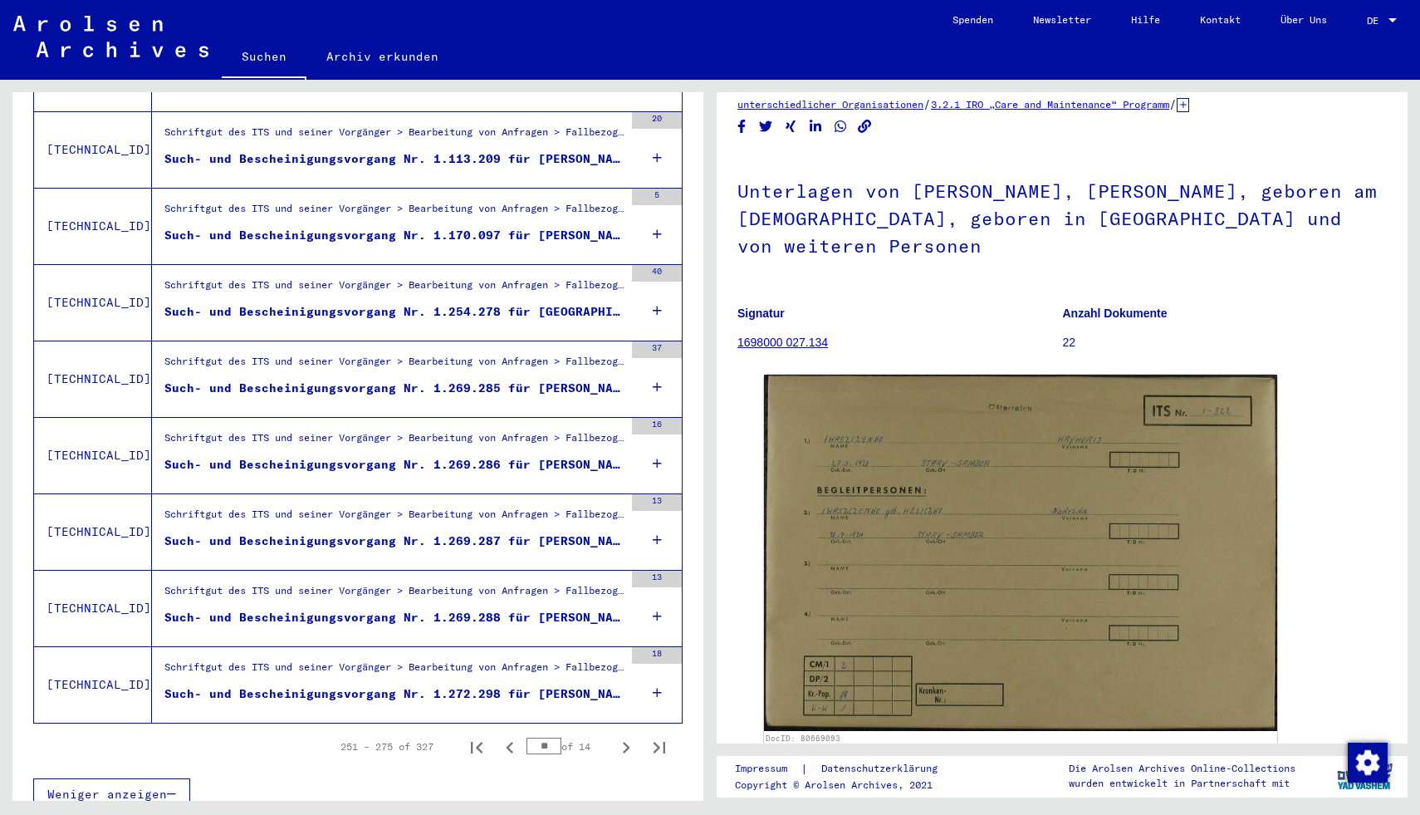
click at [623, 737] on icon "Next page" at bounding box center [626, 747] width 23 height 23
click at [623, 738] on icon "Next page" at bounding box center [626, 747] width 23 height 23
type input "**"
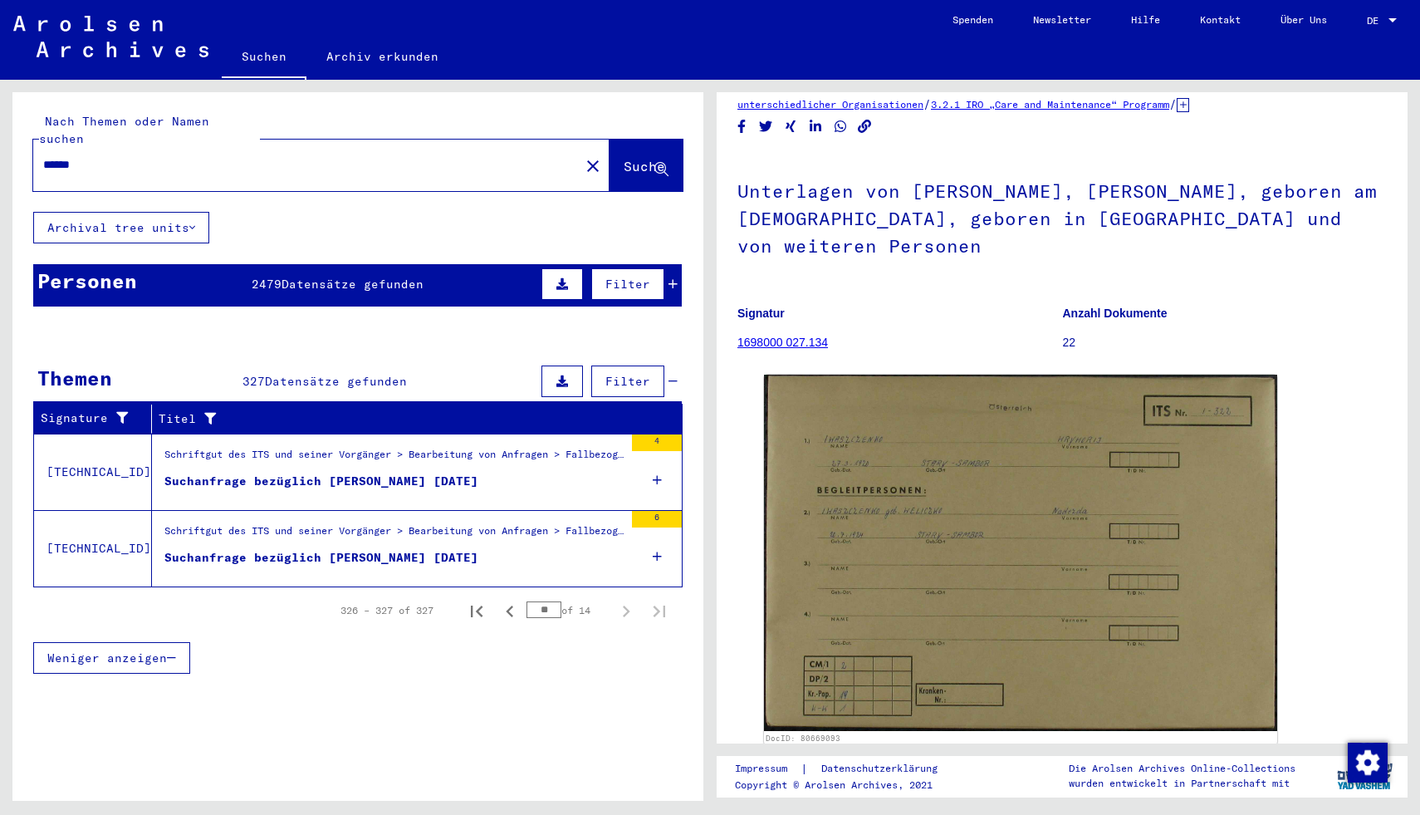
scroll to position [1, 0]
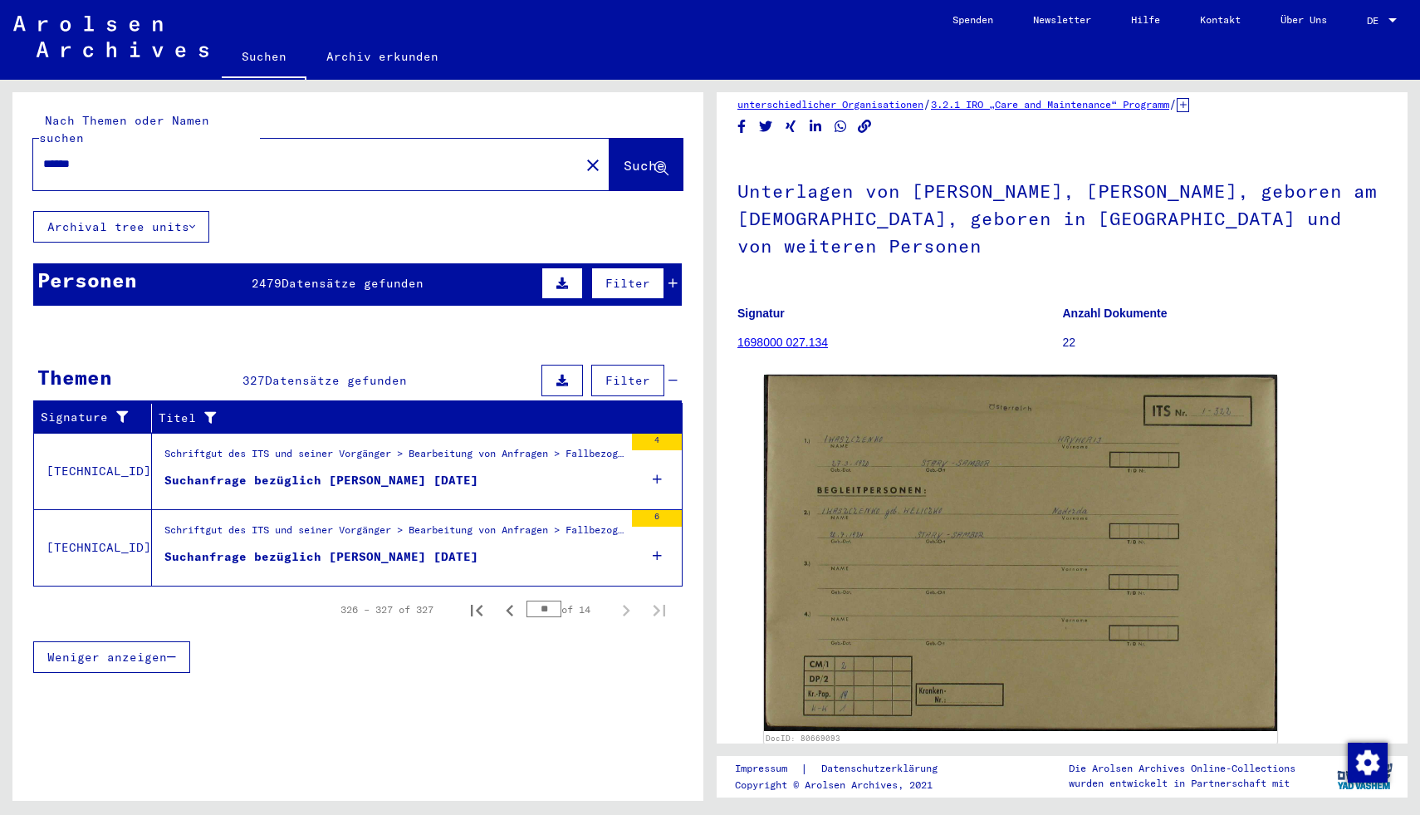
drag, startPoint x: 89, startPoint y: 140, endPoint x: 4, endPoint y: 137, distance: 84.8
click at [4, 137] on div "Nach Themen oder Namen suchen ****** close Suche Archival tree units Personen 2…" at bounding box center [355, 440] width 710 height 721
type input "**********"
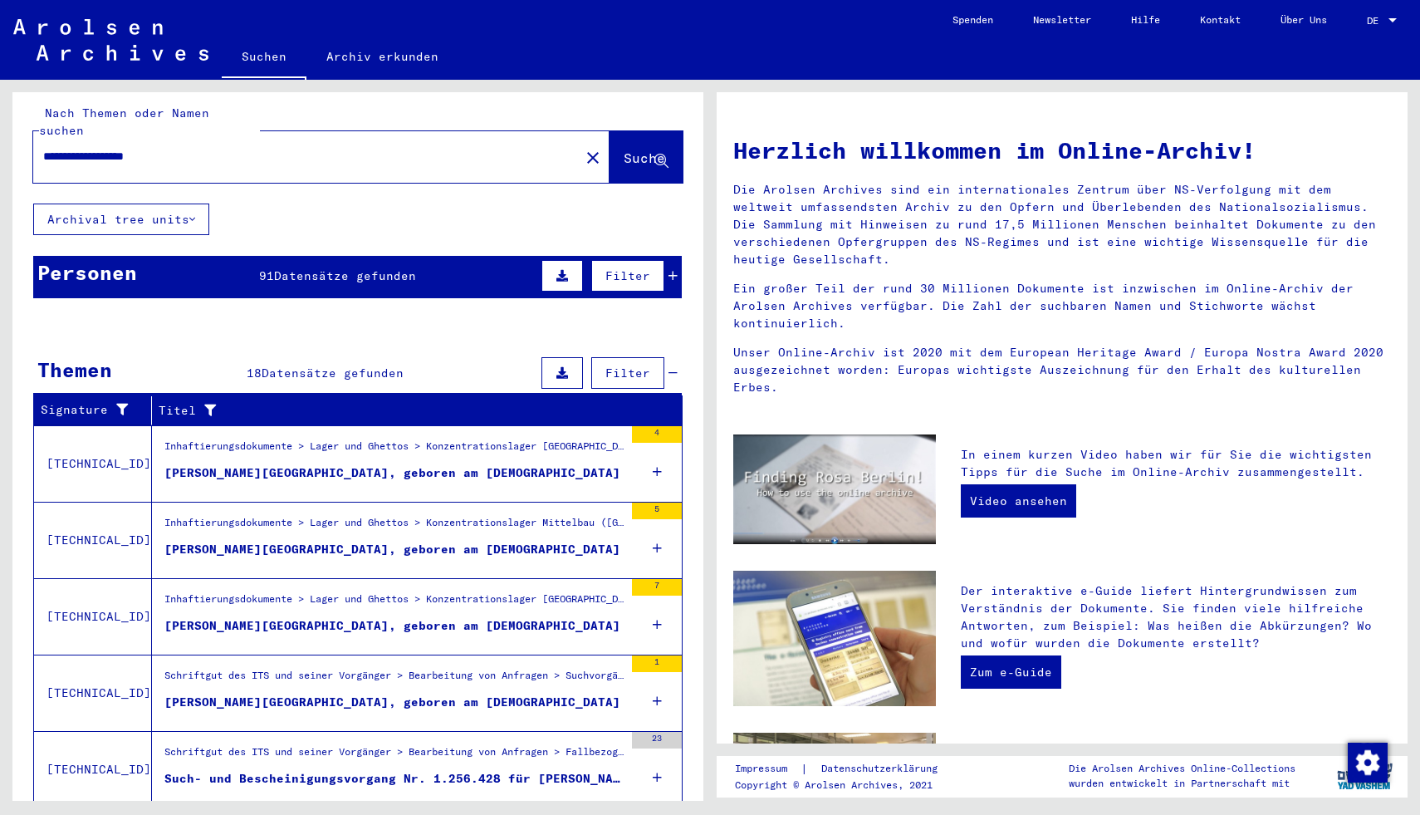
scroll to position [47, 0]
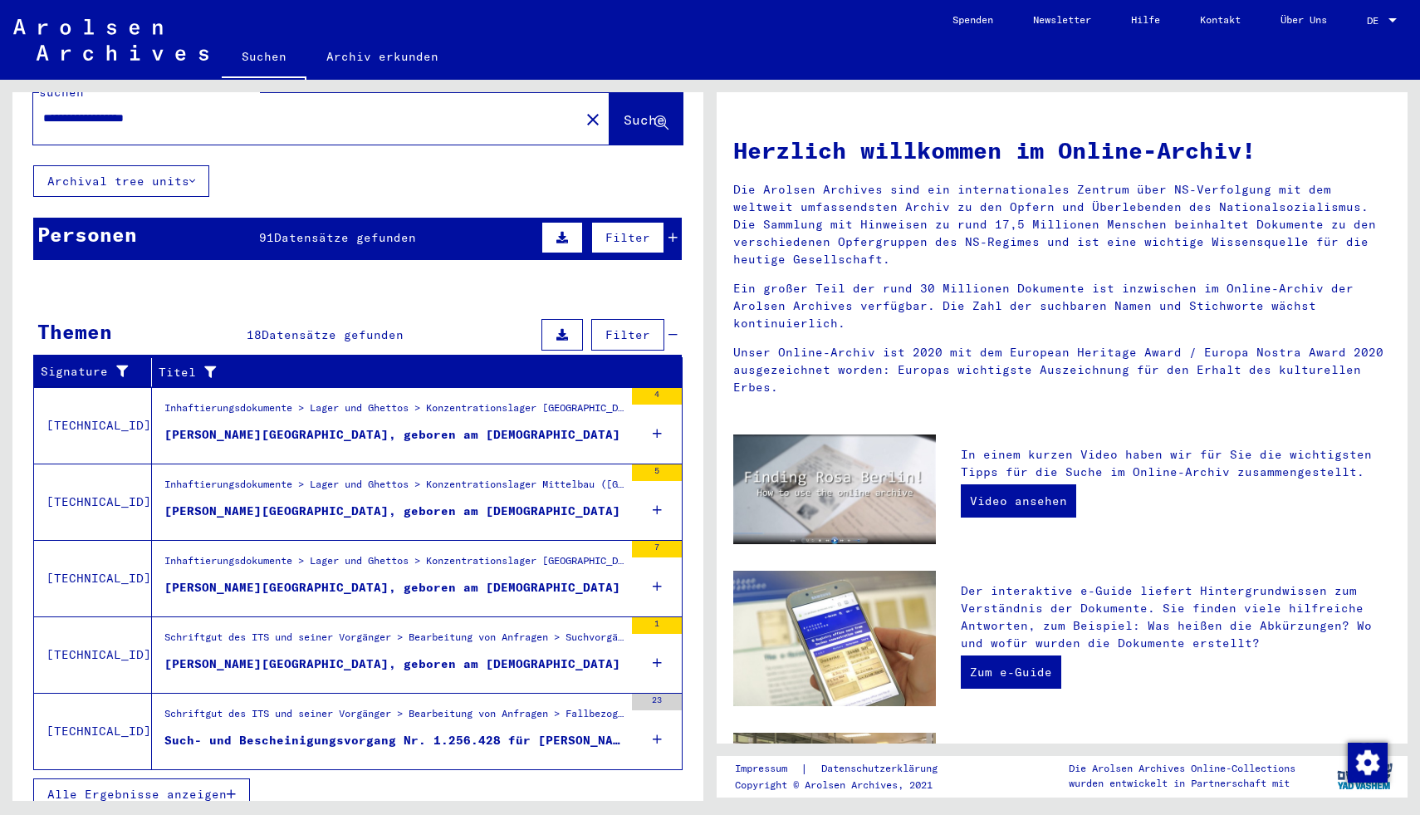
click at [390, 732] on figure "Such- und Bescheinigungsvorgang Nr. 1.256.428 für [PERSON_NAME][GEOGRAPHIC_DATA…" at bounding box center [393, 744] width 459 height 25
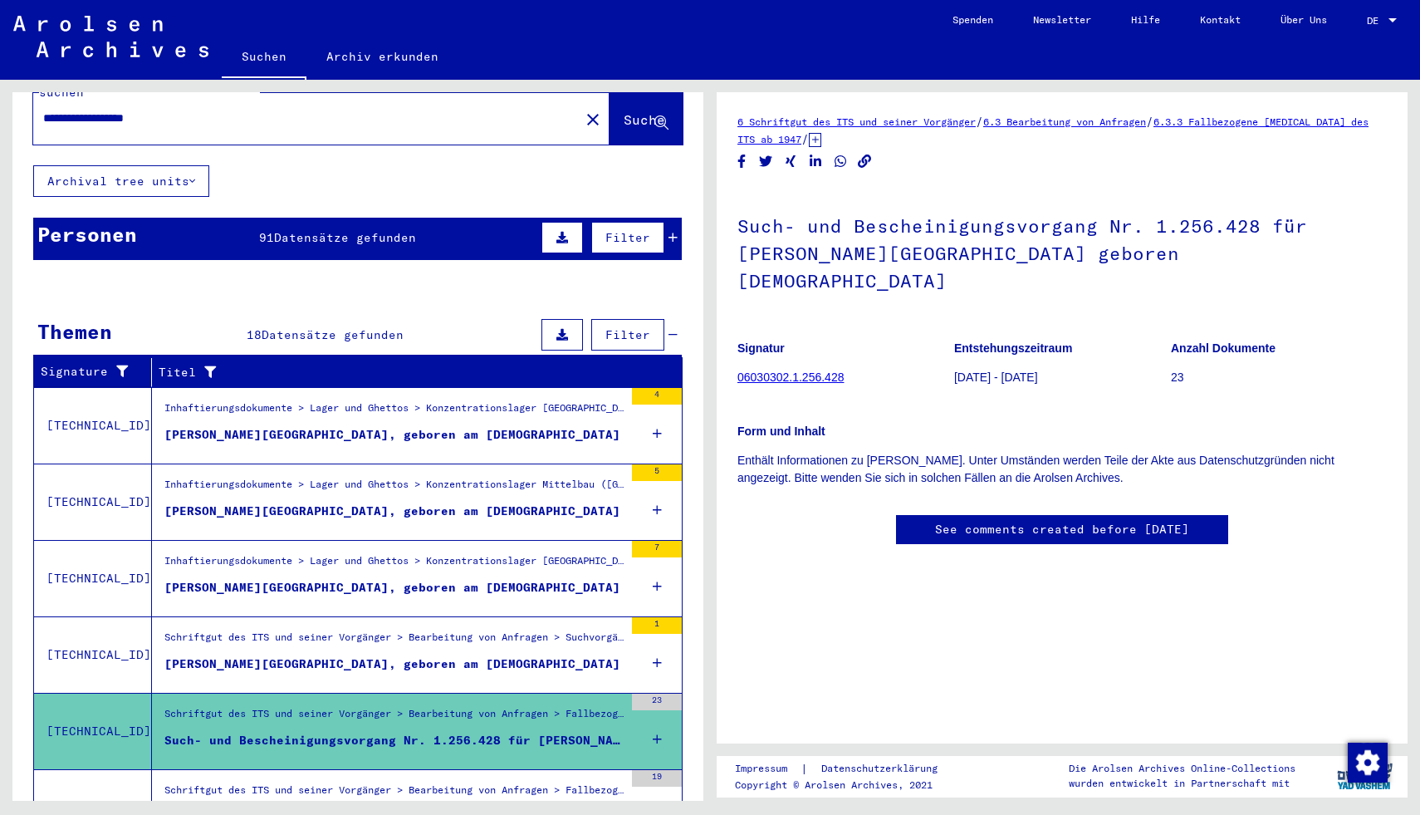
click at [807, 370] on link "06030302.1.256.428" at bounding box center [791, 376] width 106 height 13
click at [802, 370] on link "06030302.1.256.428" at bounding box center [791, 376] width 106 height 13
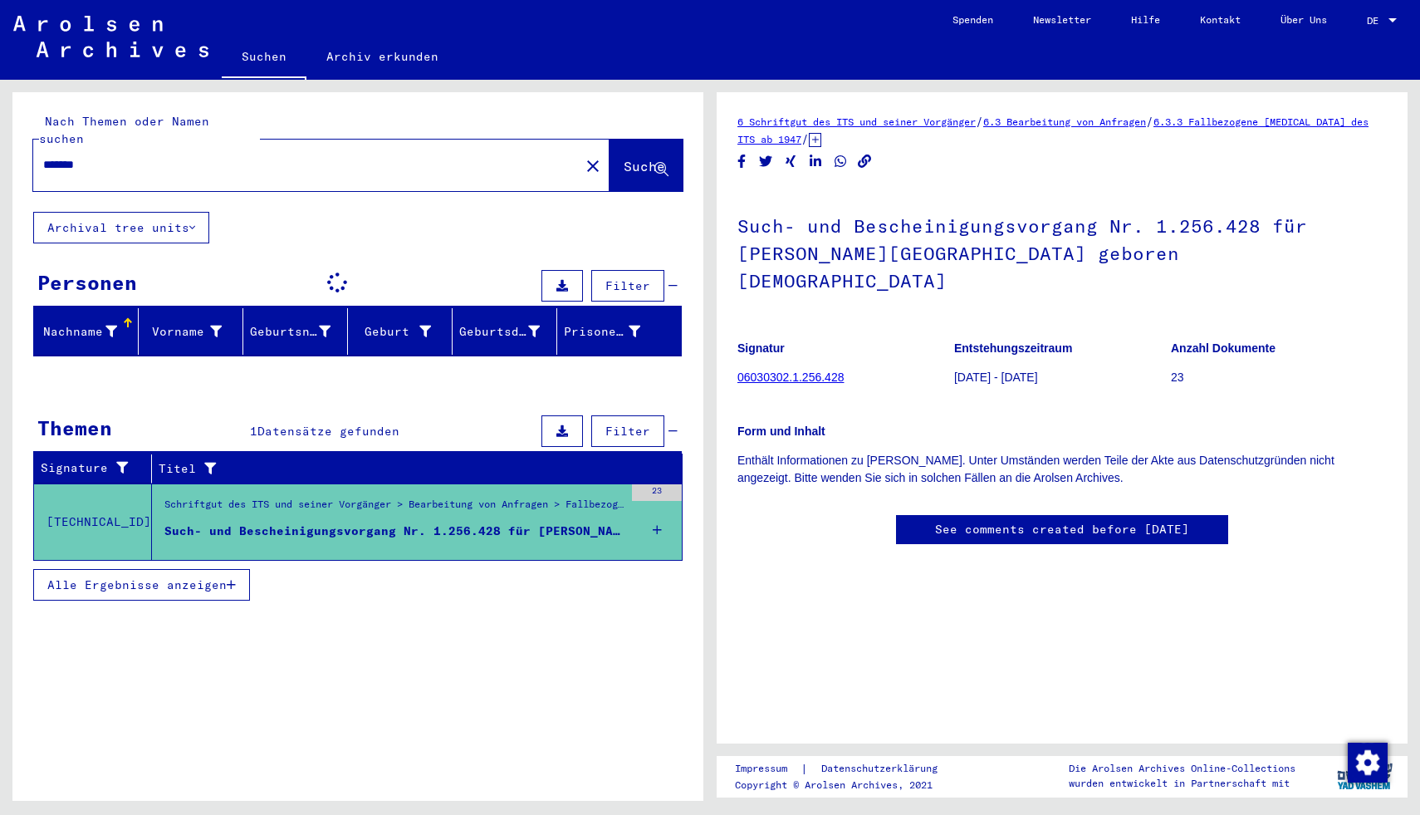
drag, startPoint x: 148, startPoint y: 153, endPoint x: 41, endPoint y: 148, distance: 107.3
click at [41, 148] on div "*******" at bounding box center [301, 164] width 537 height 37
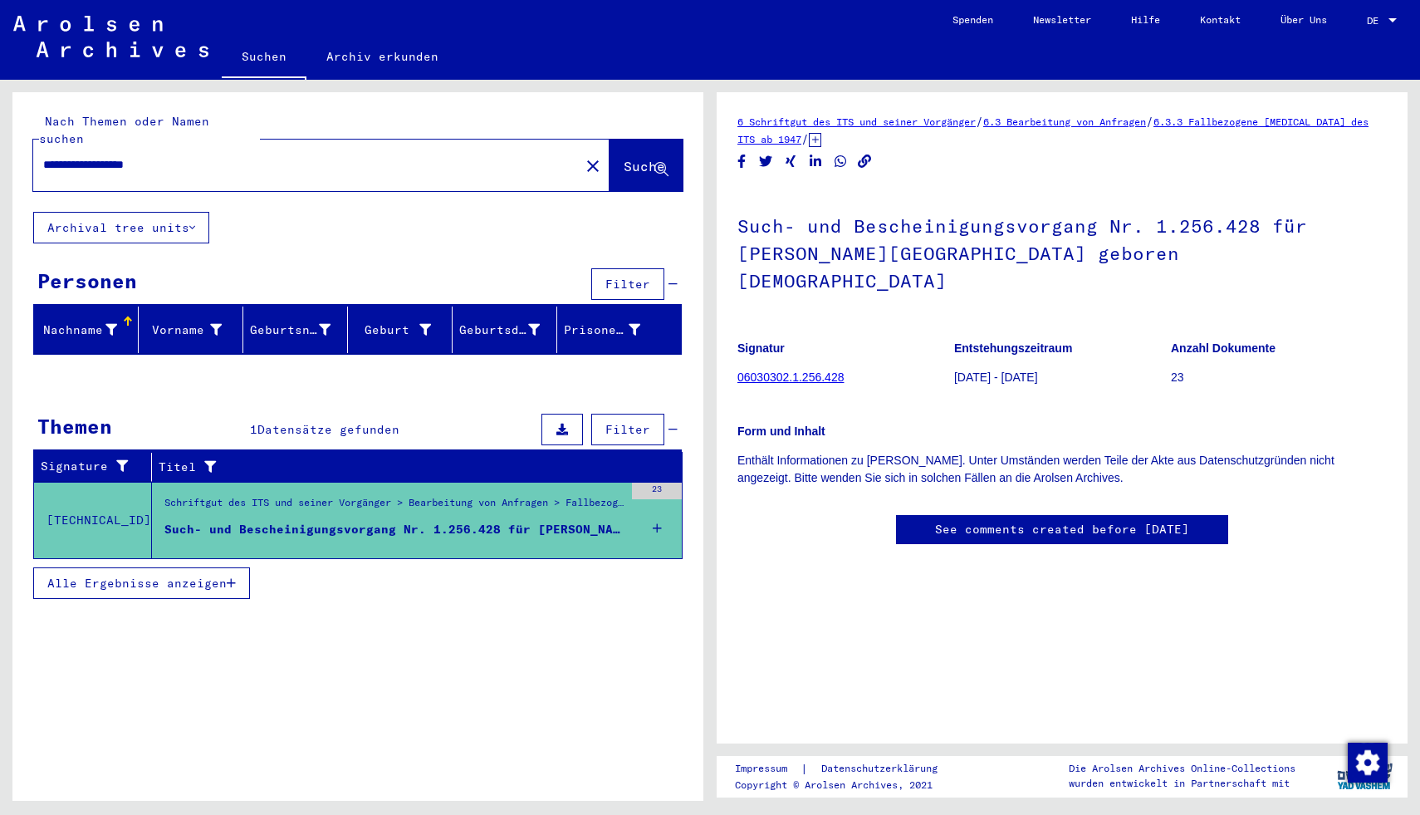
type input "**********"
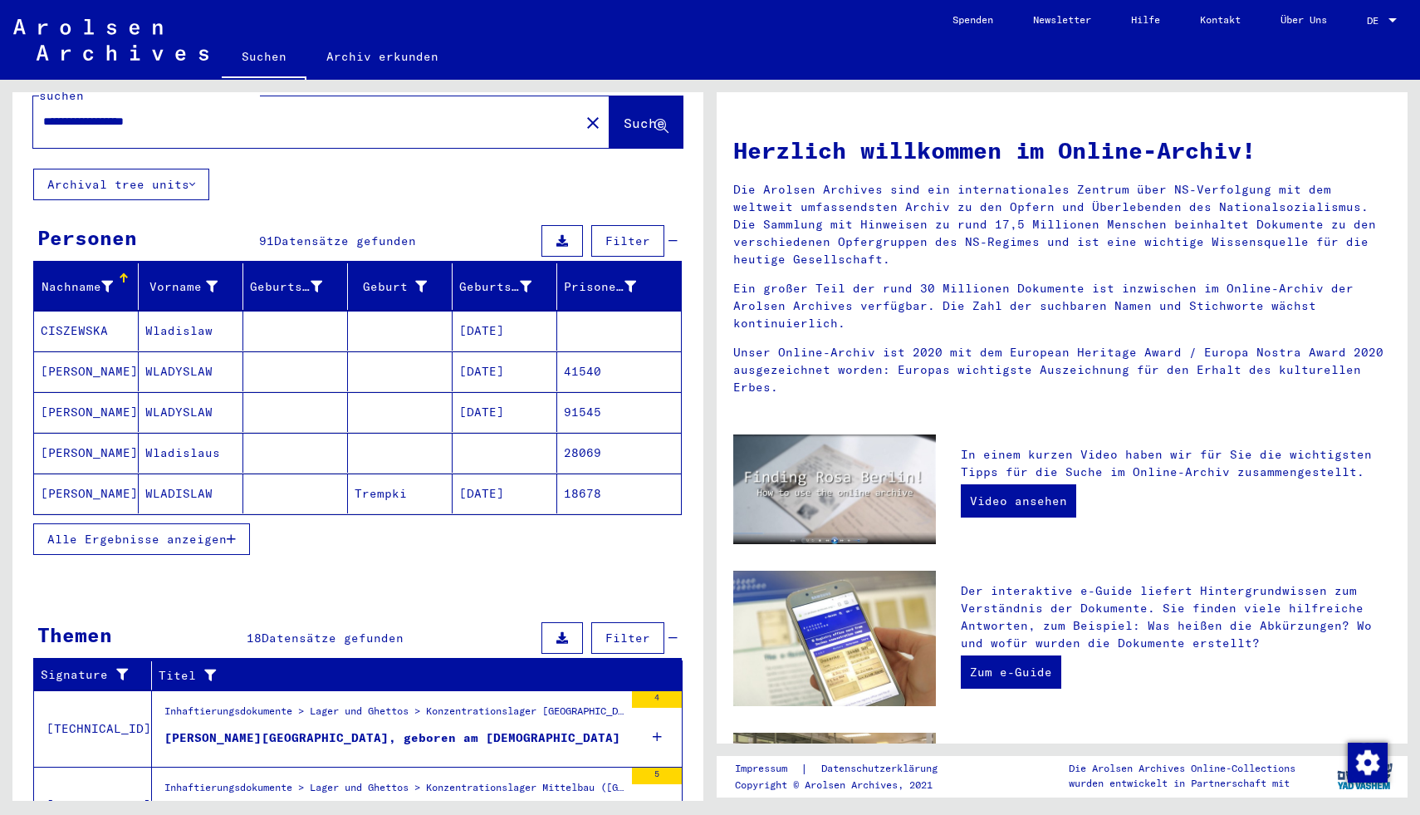
scroll to position [49, 0]
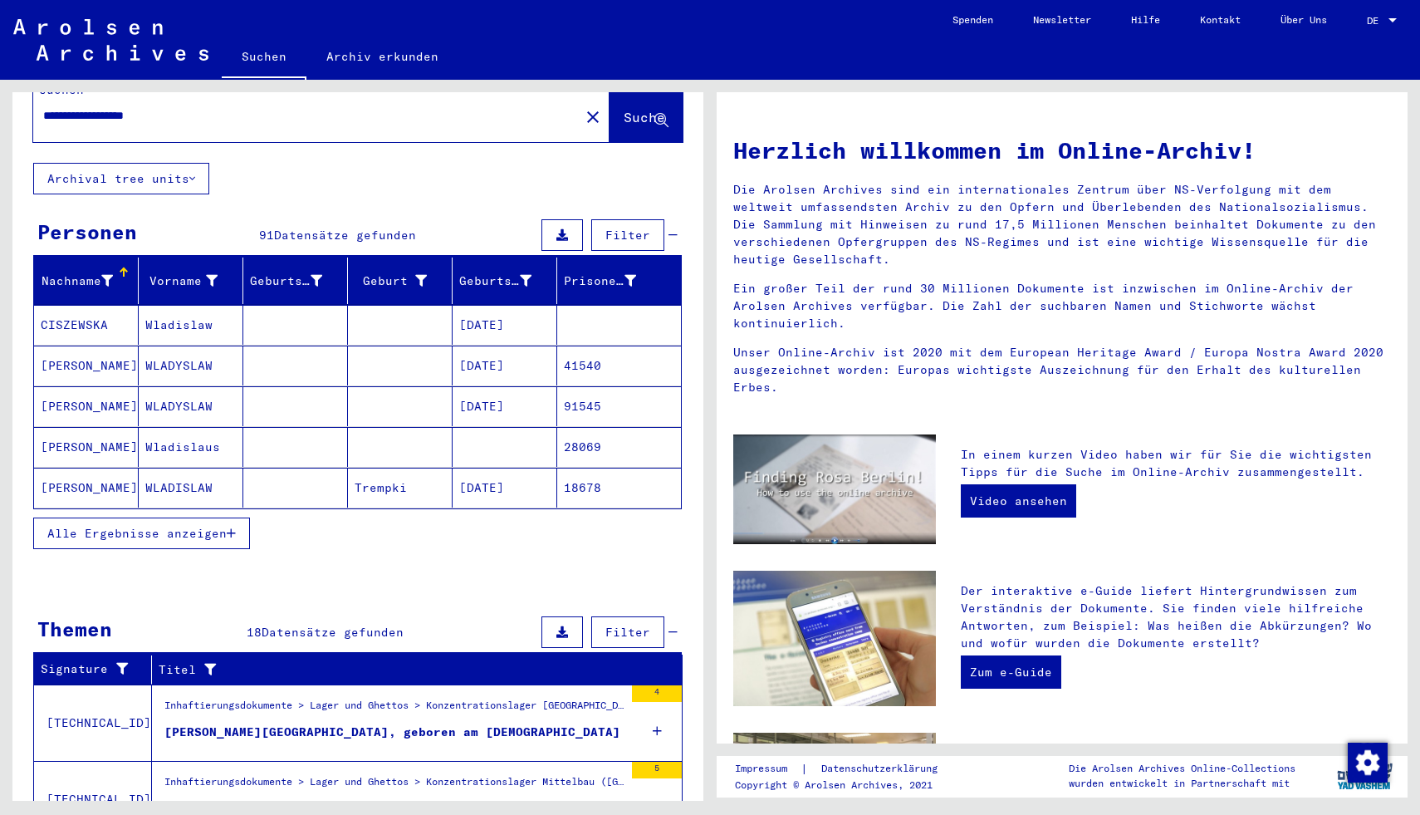
click at [213, 517] on button "Alle Ergebnisse anzeigen" at bounding box center [141, 533] width 217 height 32
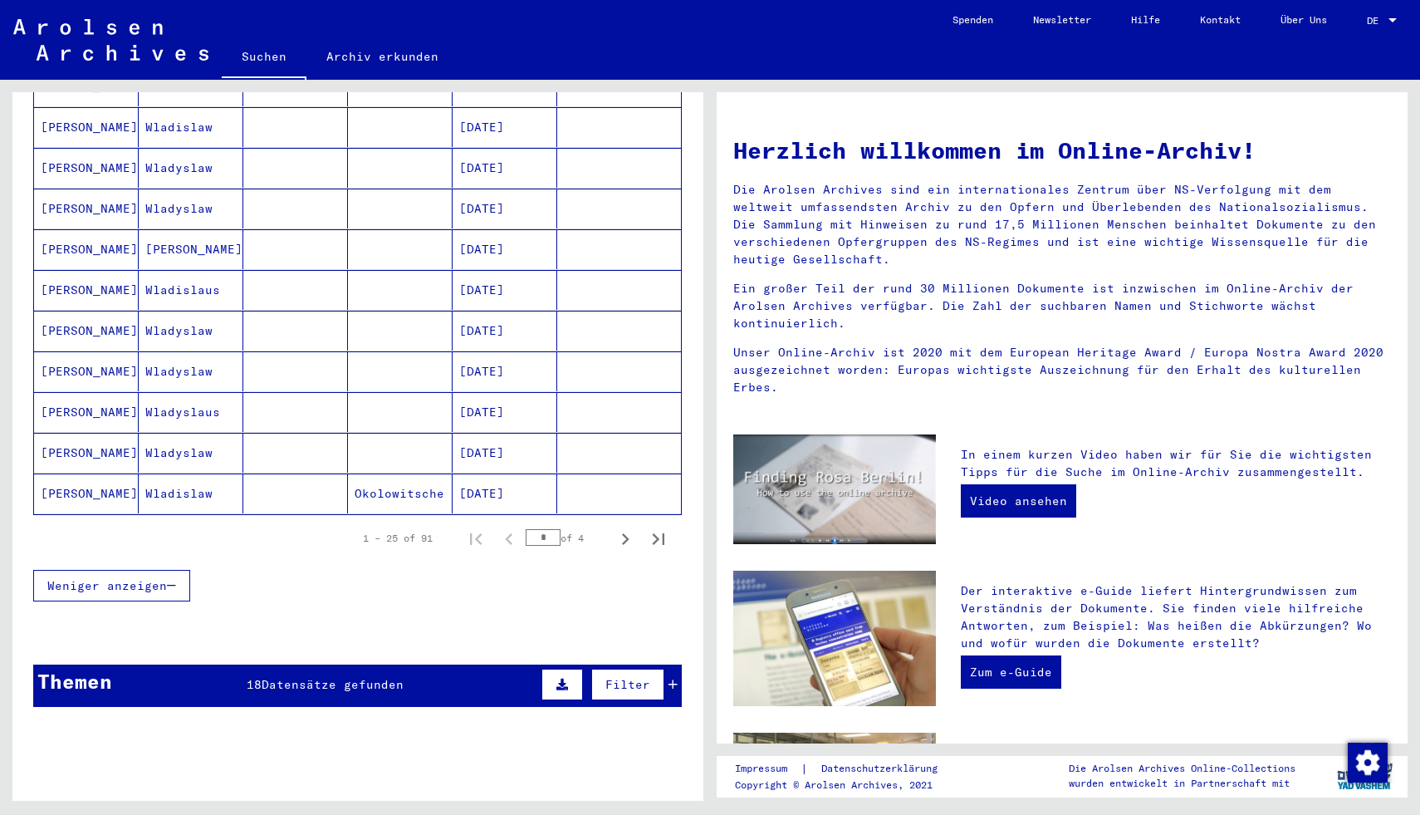
scroll to position [865, 0]
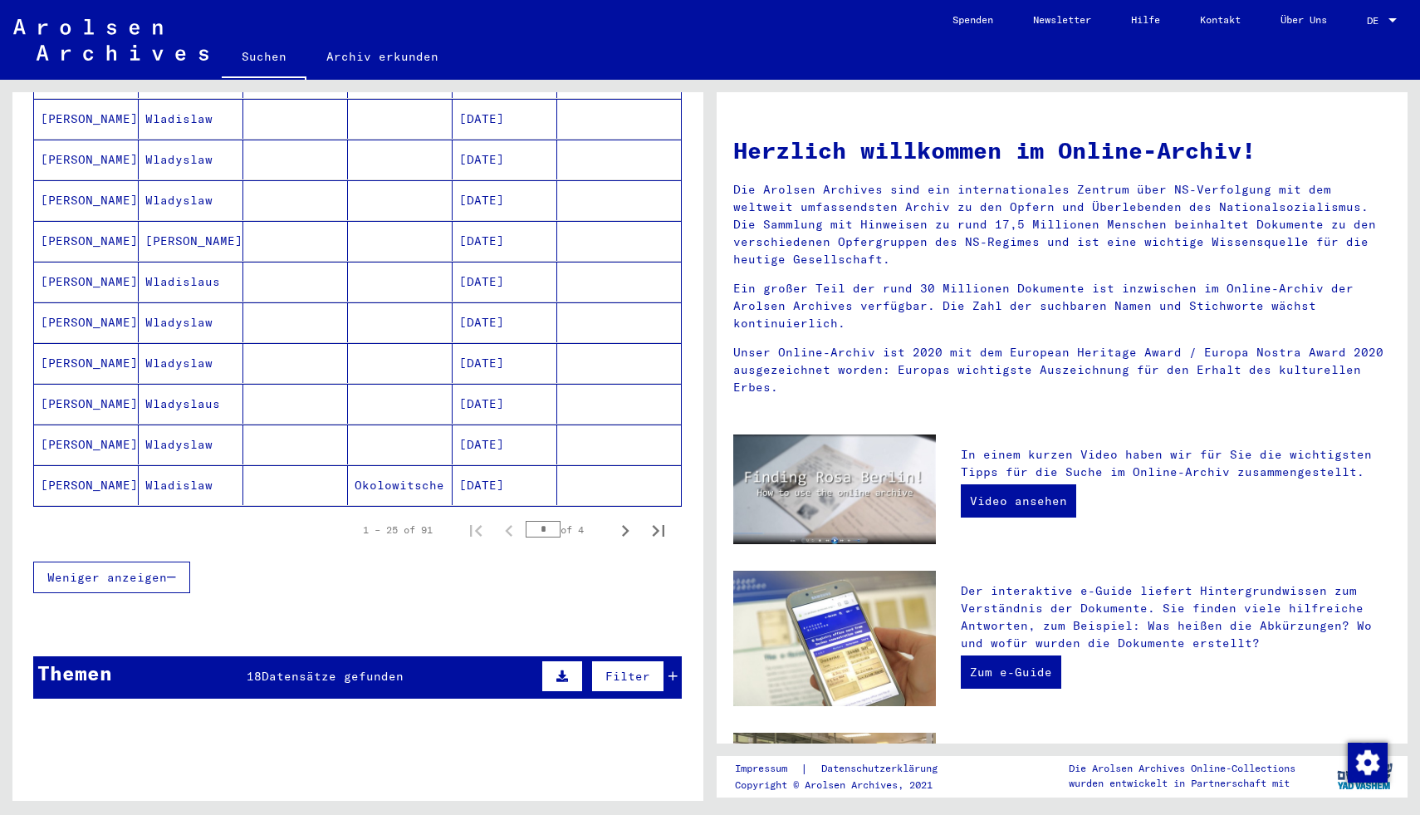
click at [502, 465] on mat-cell "[DATE]" at bounding box center [505, 485] width 105 height 40
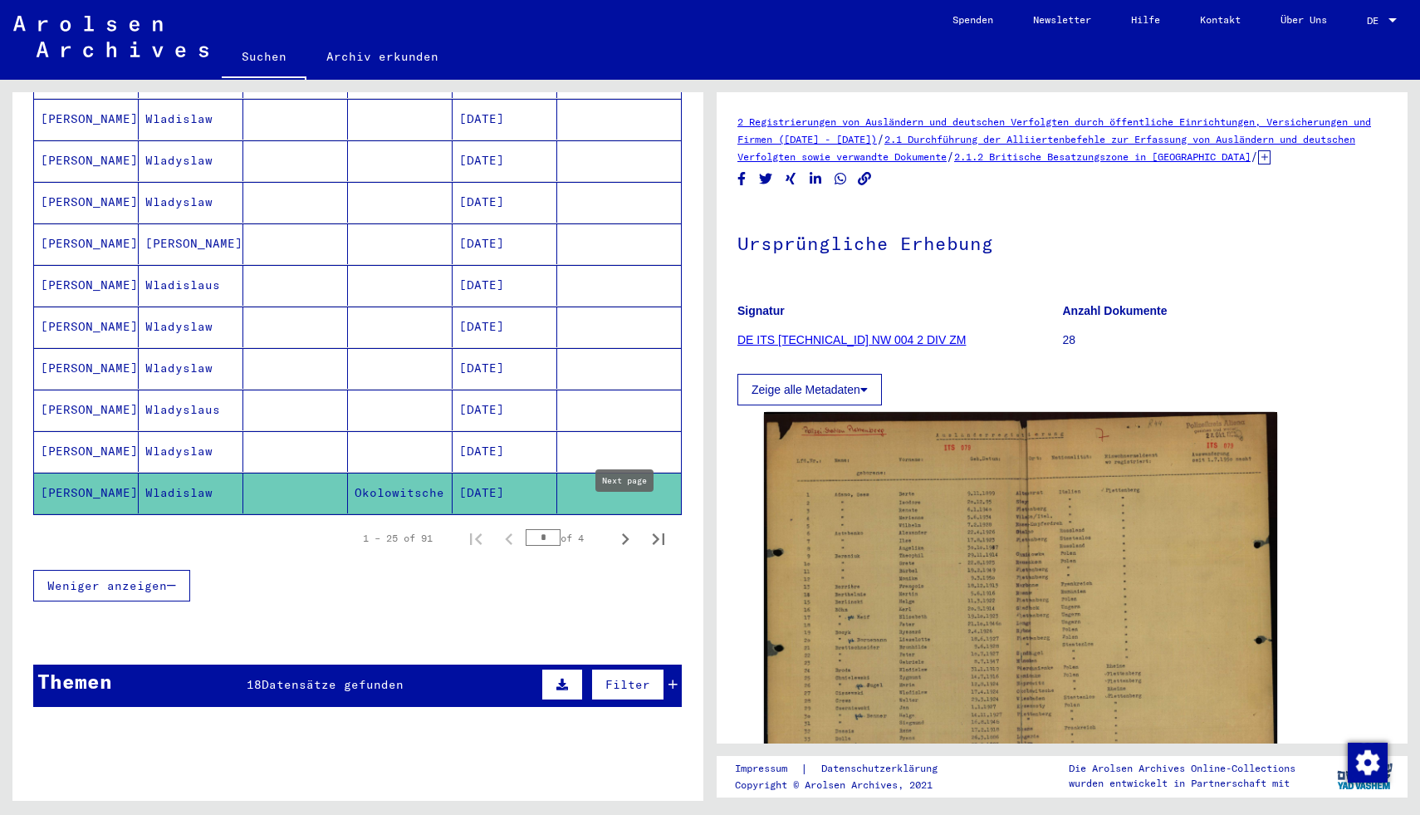
click at [626, 527] on icon "Next page" at bounding box center [625, 538] width 23 height 23
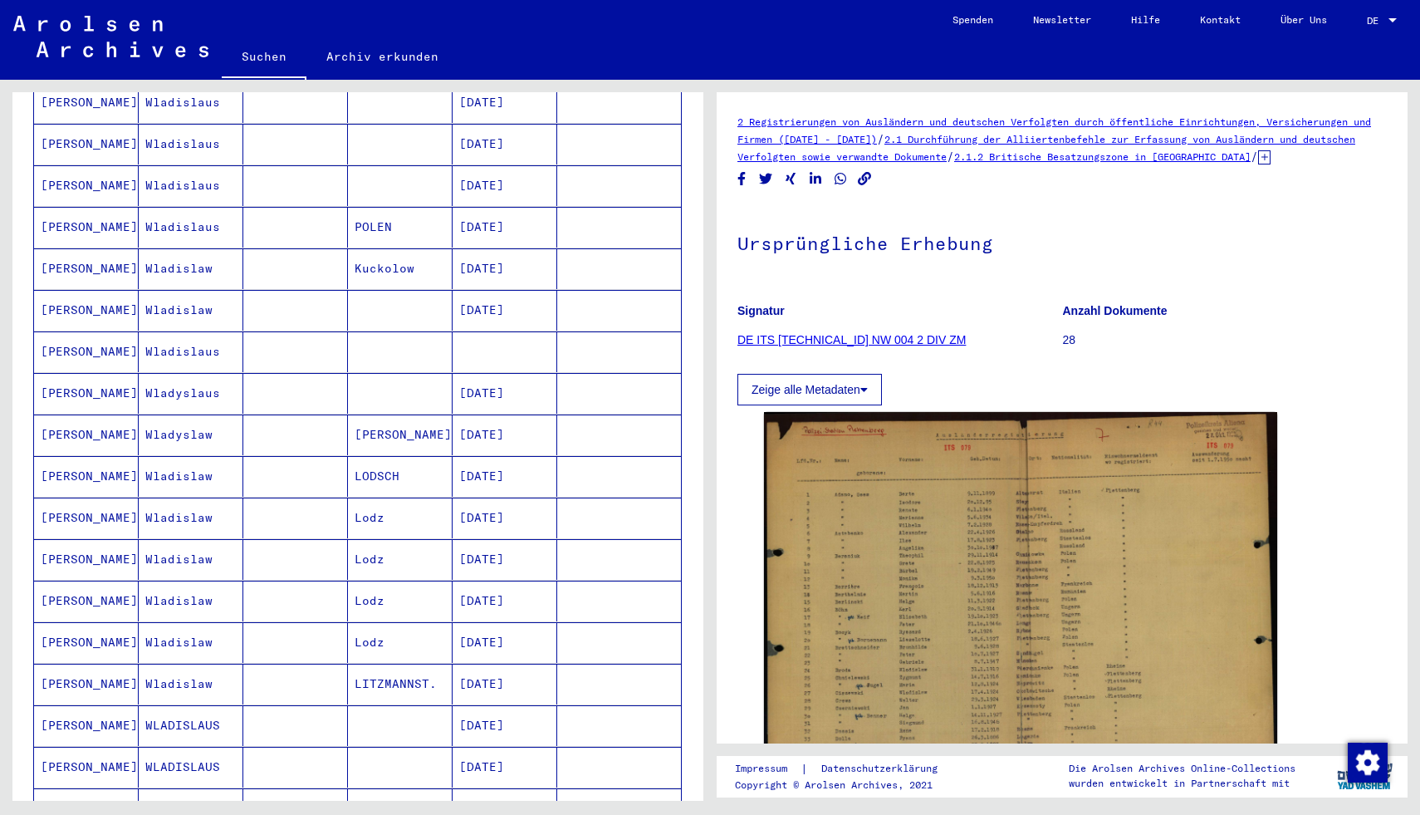
scroll to position [482, 0]
click at [489, 412] on mat-cell "[DATE]" at bounding box center [505, 432] width 105 height 41
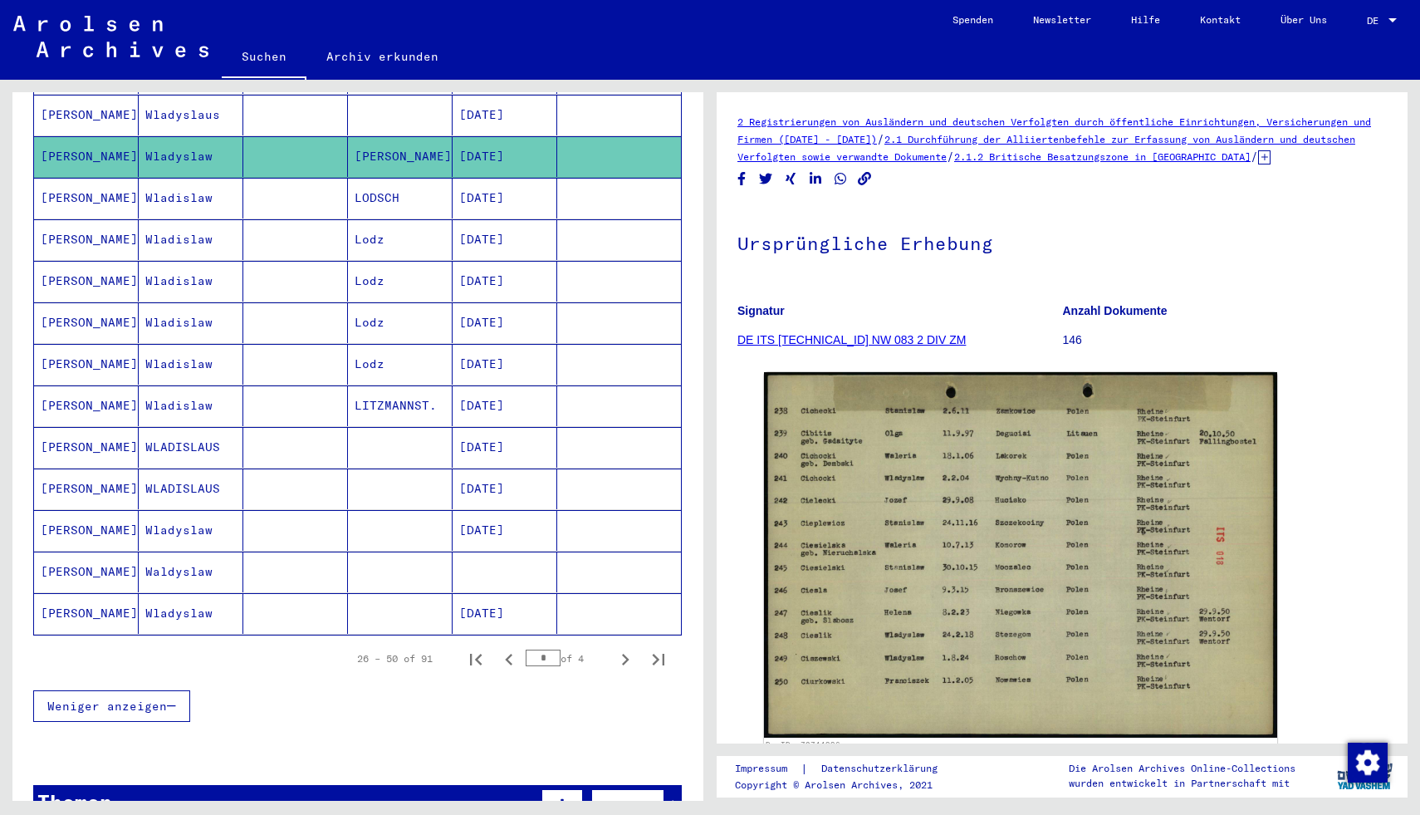
scroll to position [762, 0]
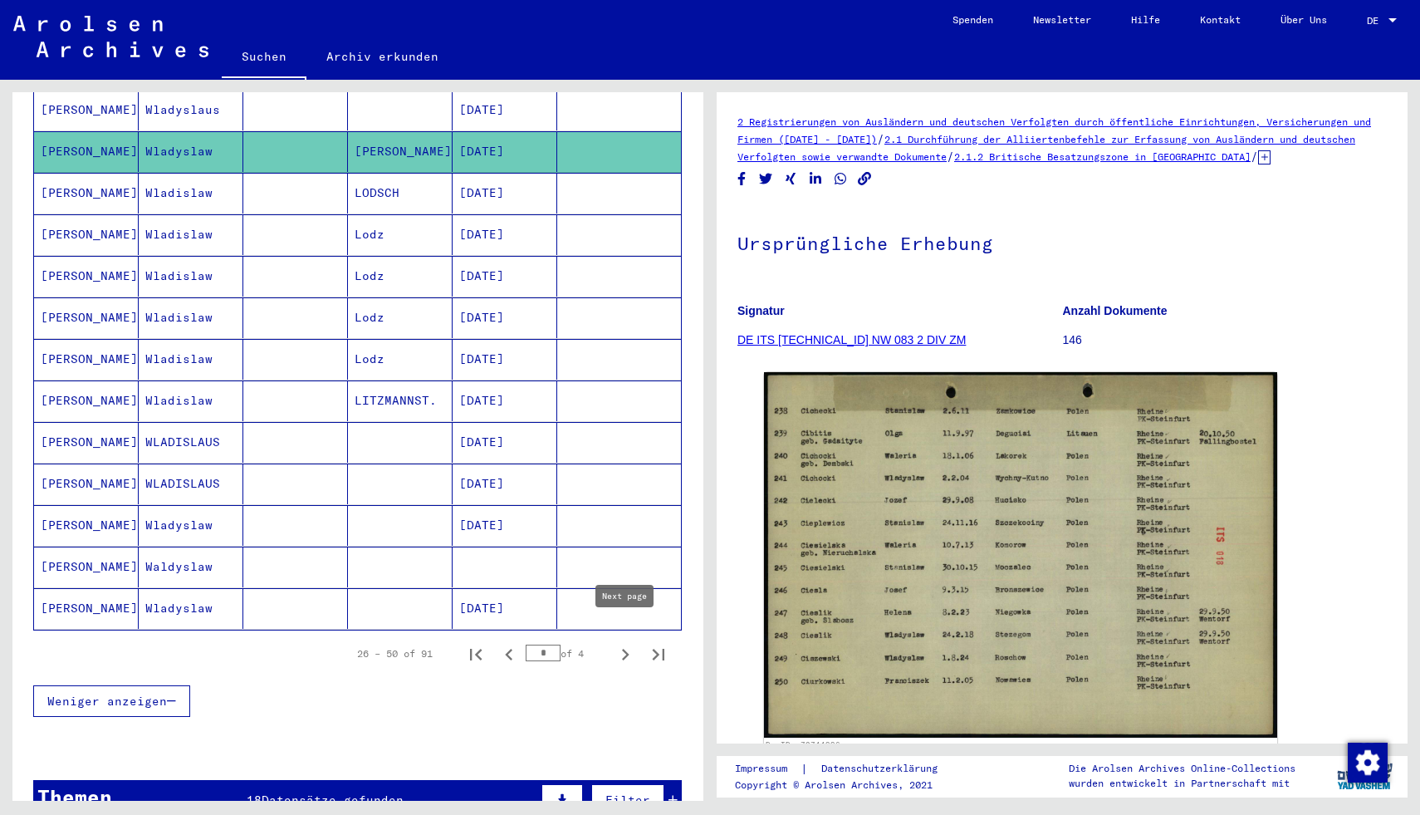
click at [618, 643] on icon "Next page" at bounding box center [625, 654] width 23 height 23
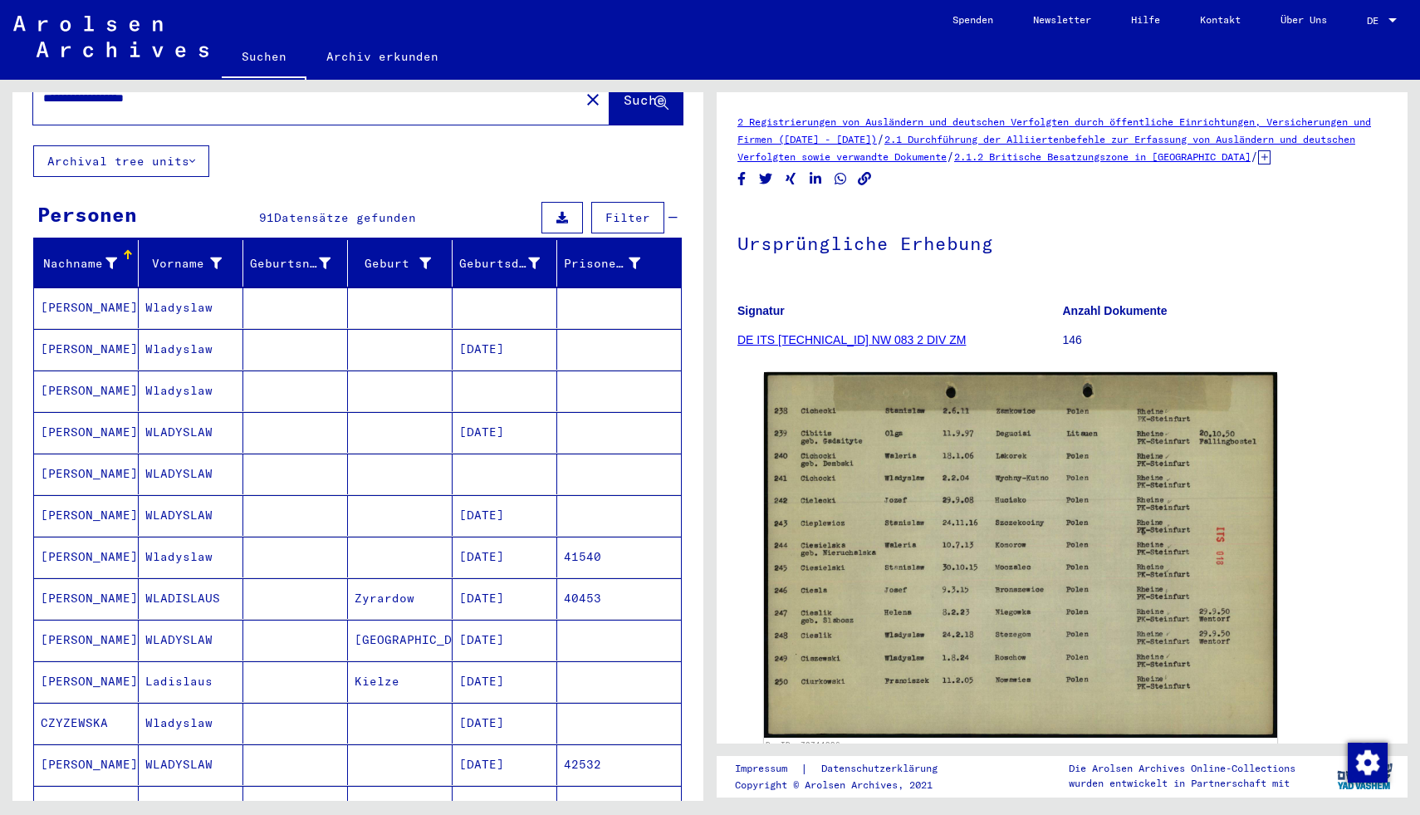
scroll to position [61, 0]
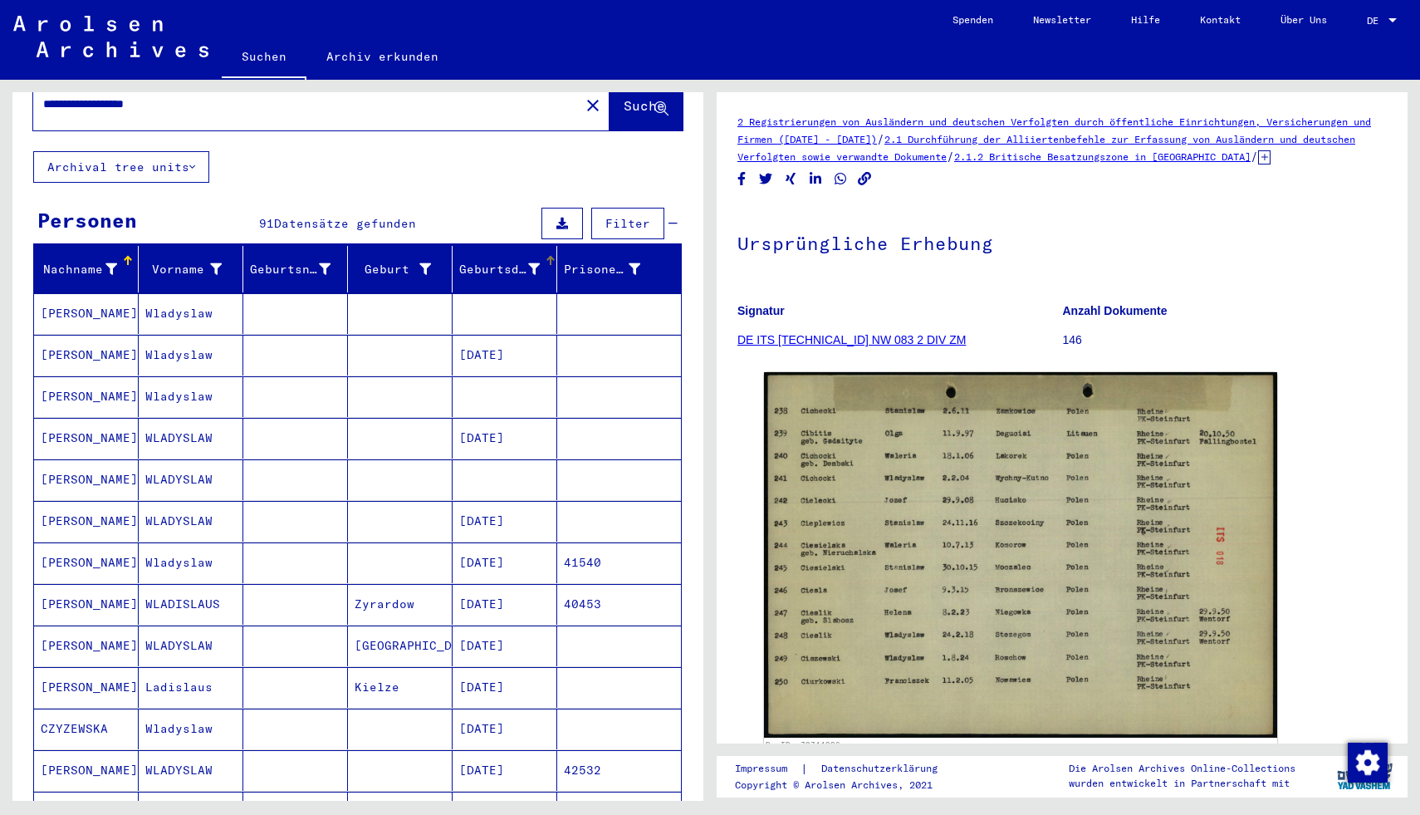
click at [532, 263] on icon at bounding box center [534, 269] width 12 height 12
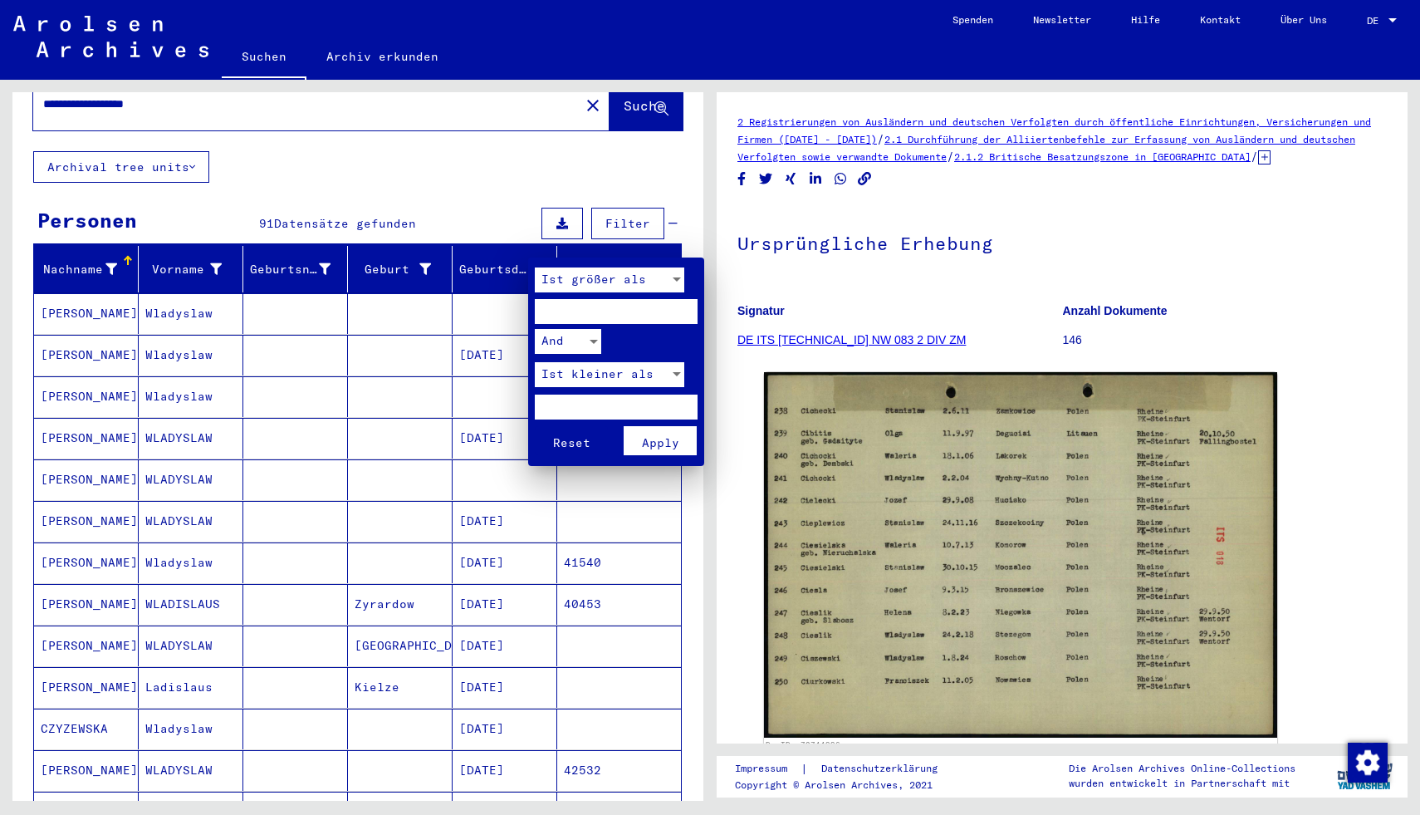
click at [498, 240] on div at bounding box center [710, 407] width 1420 height 815
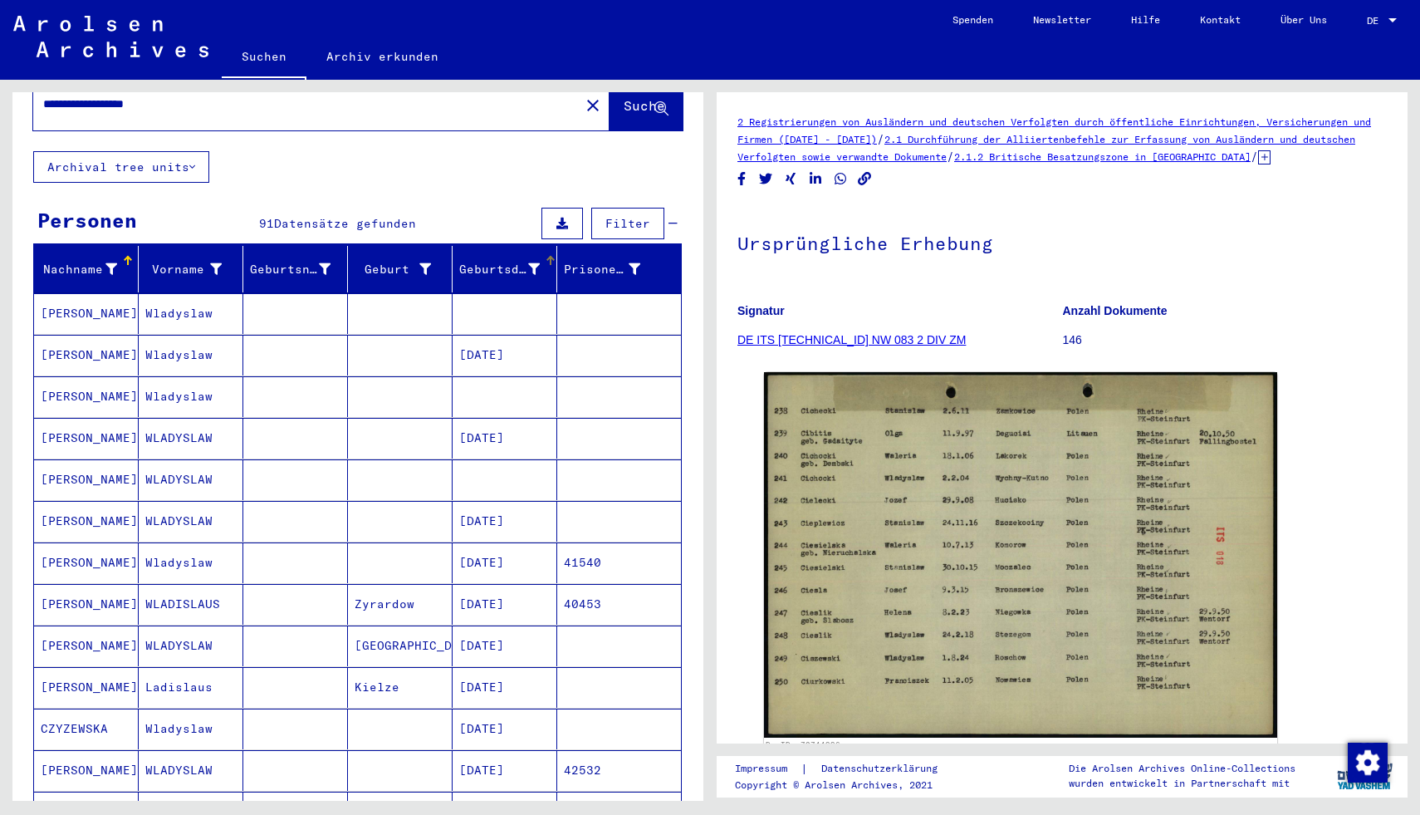
click at [474, 261] on div "Geburtsdatum" at bounding box center [499, 269] width 81 height 17
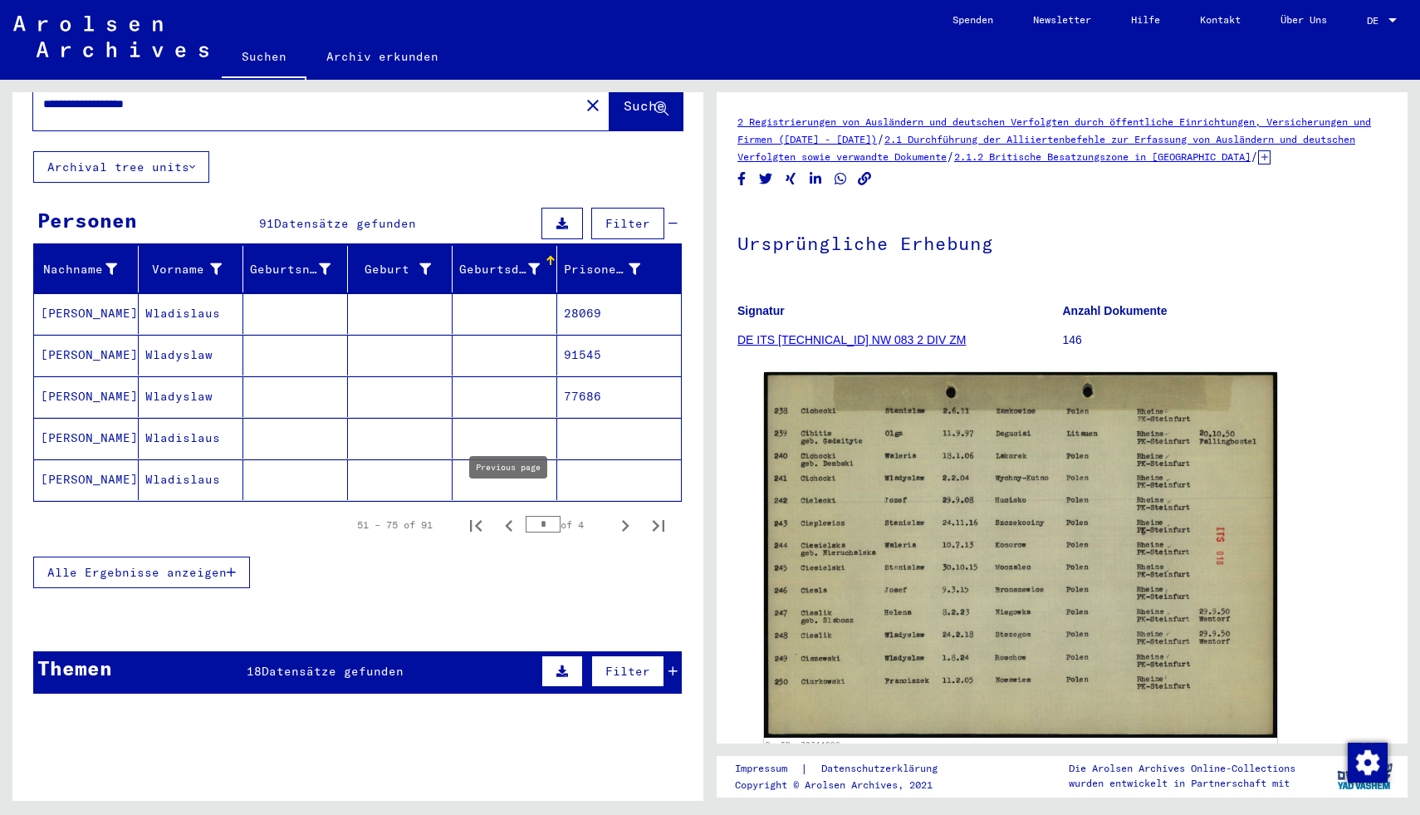
click at [506, 520] on icon "Previous page" at bounding box center [508, 526] width 7 height 12
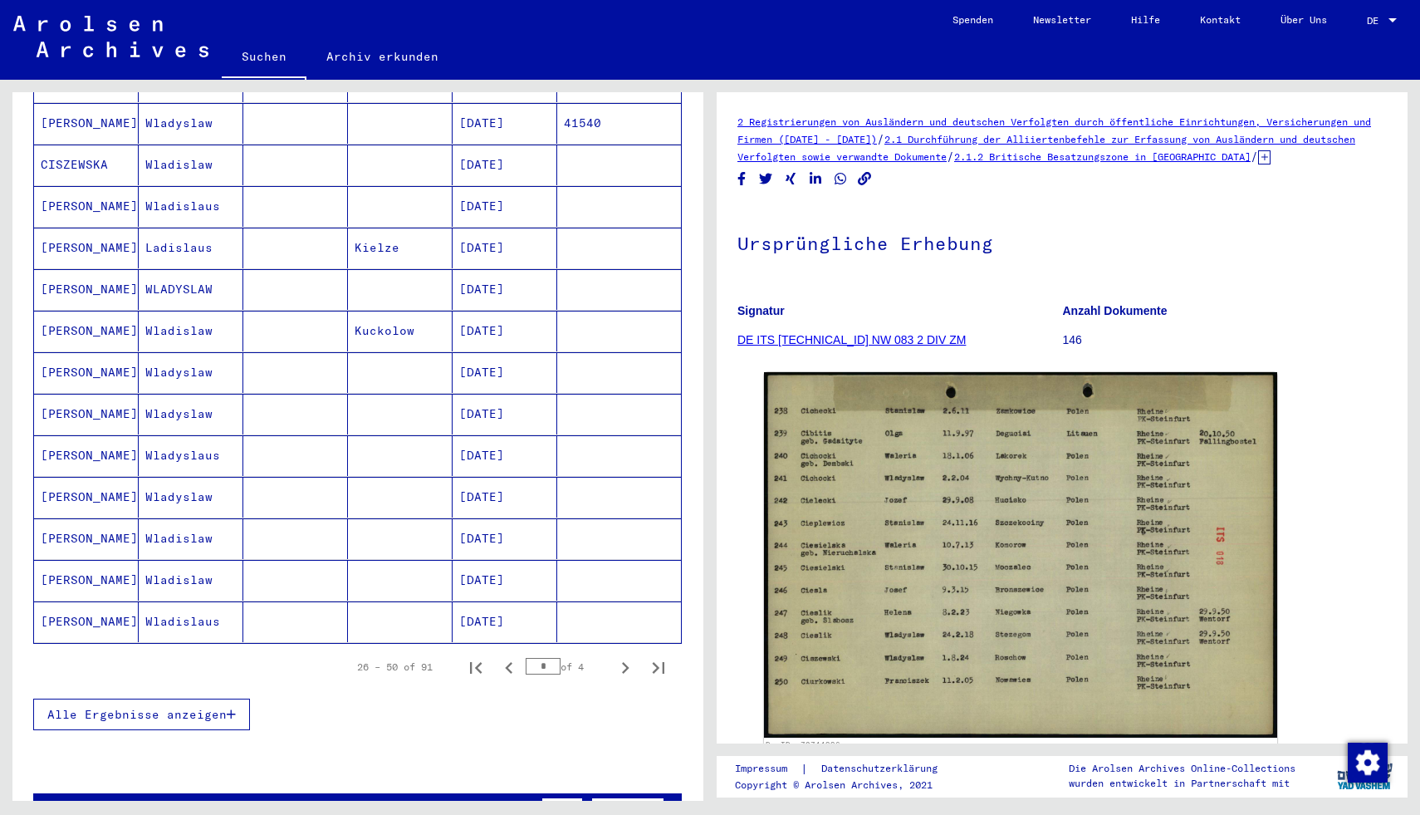
scroll to position [750, 0]
click at [516, 655] on icon "Previous page" at bounding box center [509, 666] width 23 height 23
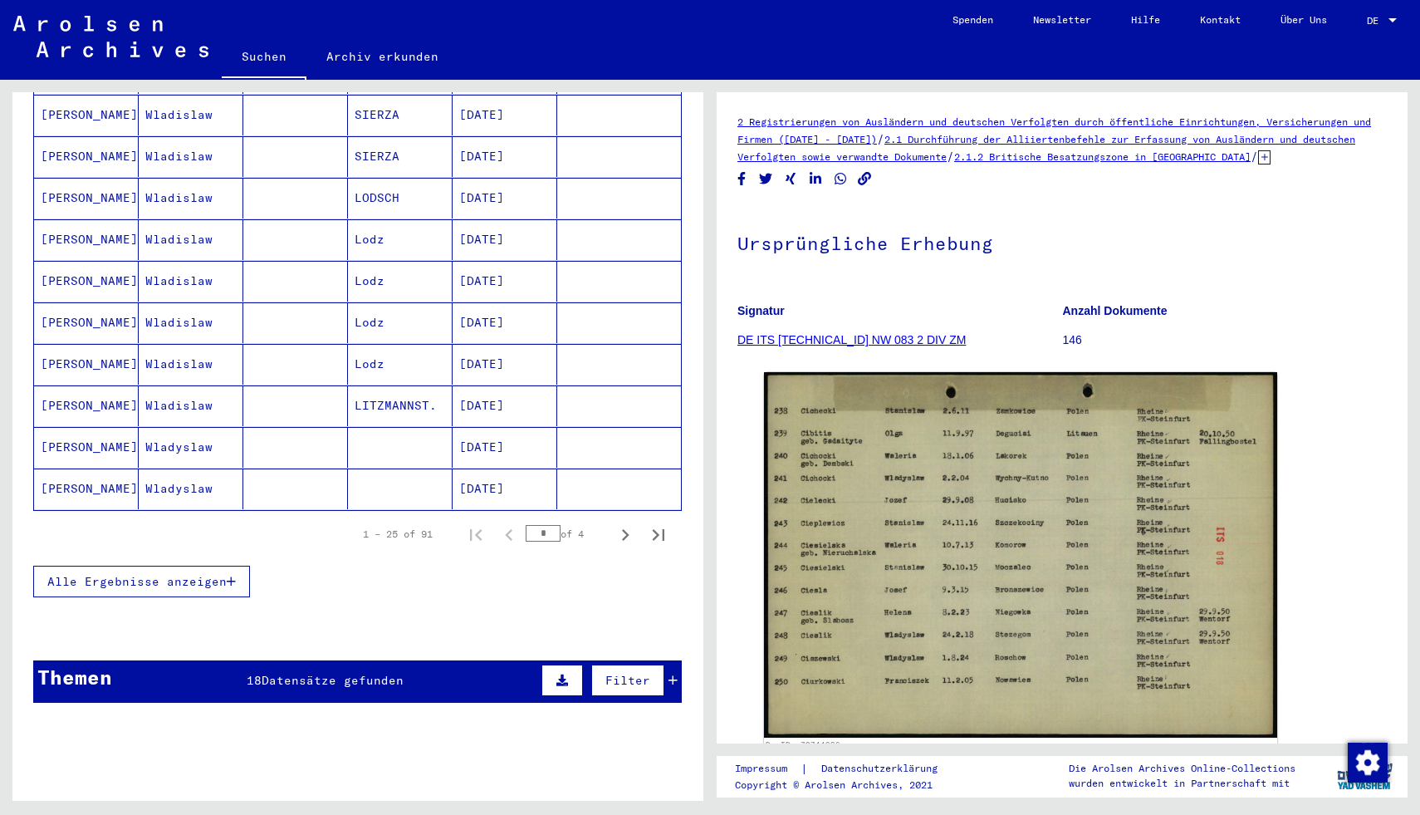
scroll to position [877, 0]
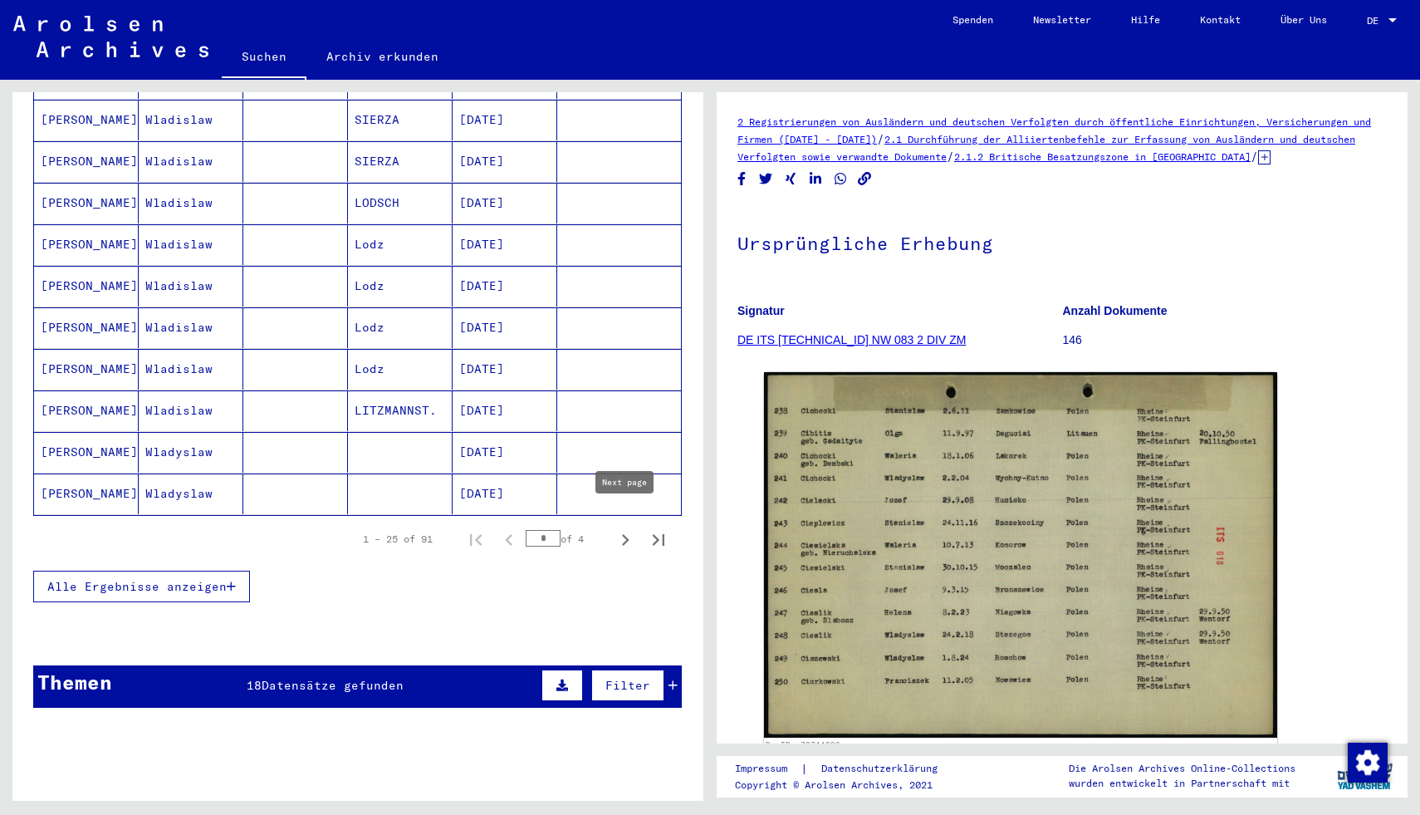
click at [624, 528] on icon "Next page" at bounding box center [625, 539] width 23 height 23
type input "*"
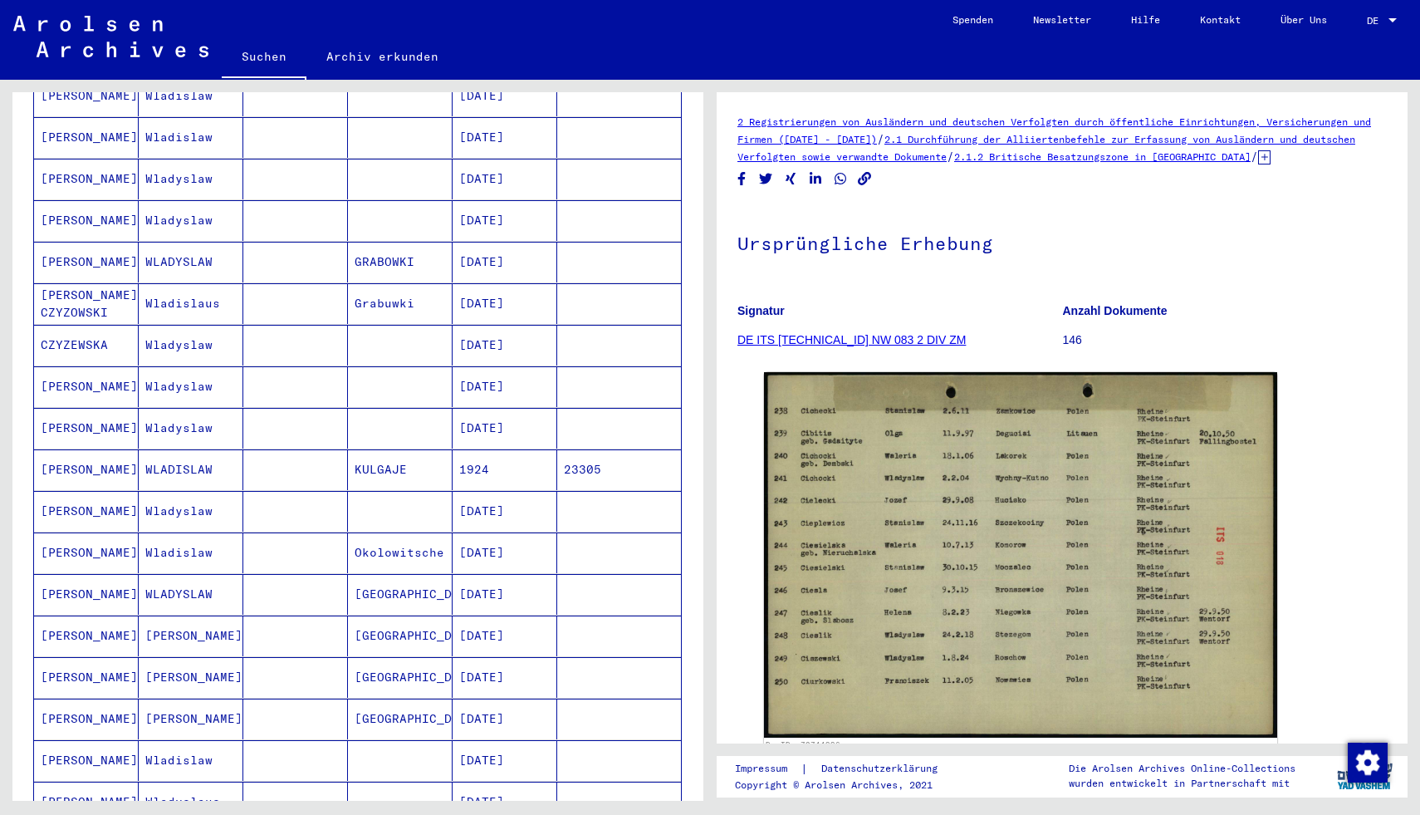
scroll to position [558, 0]
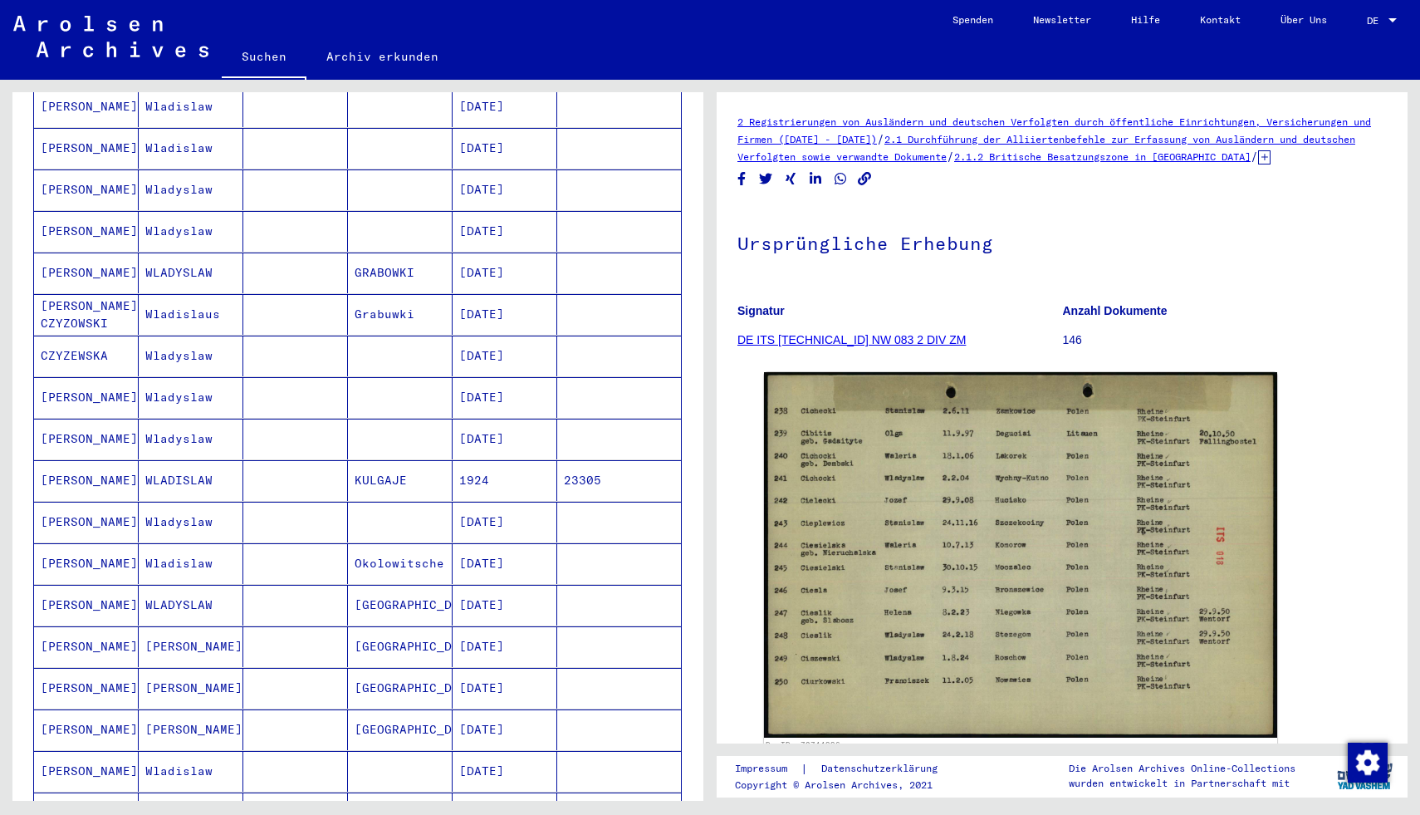
click at [517, 543] on mat-cell "[DATE]" at bounding box center [505, 563] width 105 height 41
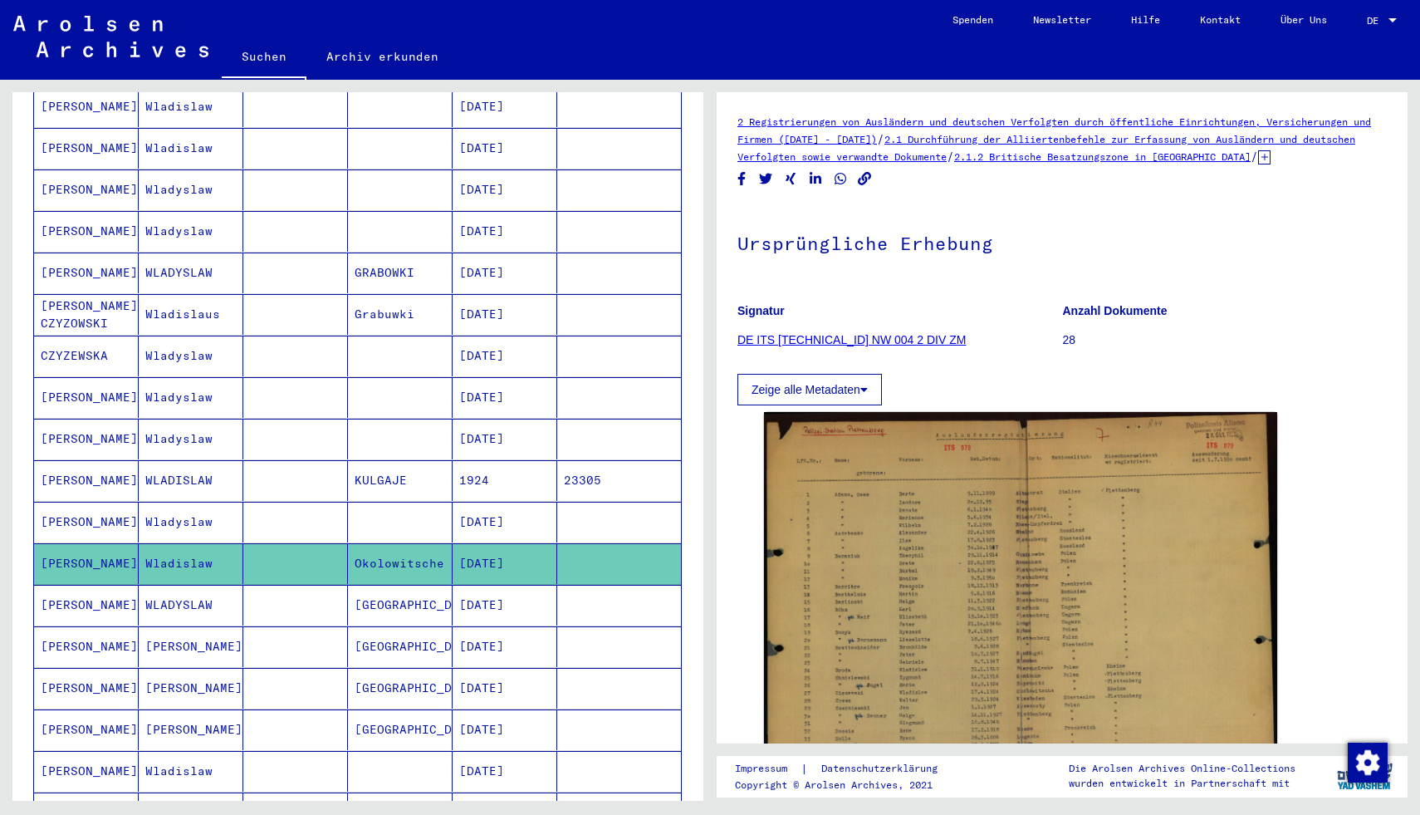
click at [506, 502] on mat-cell "[DATE]" at bounding box center [505, 522] width 105 height 41
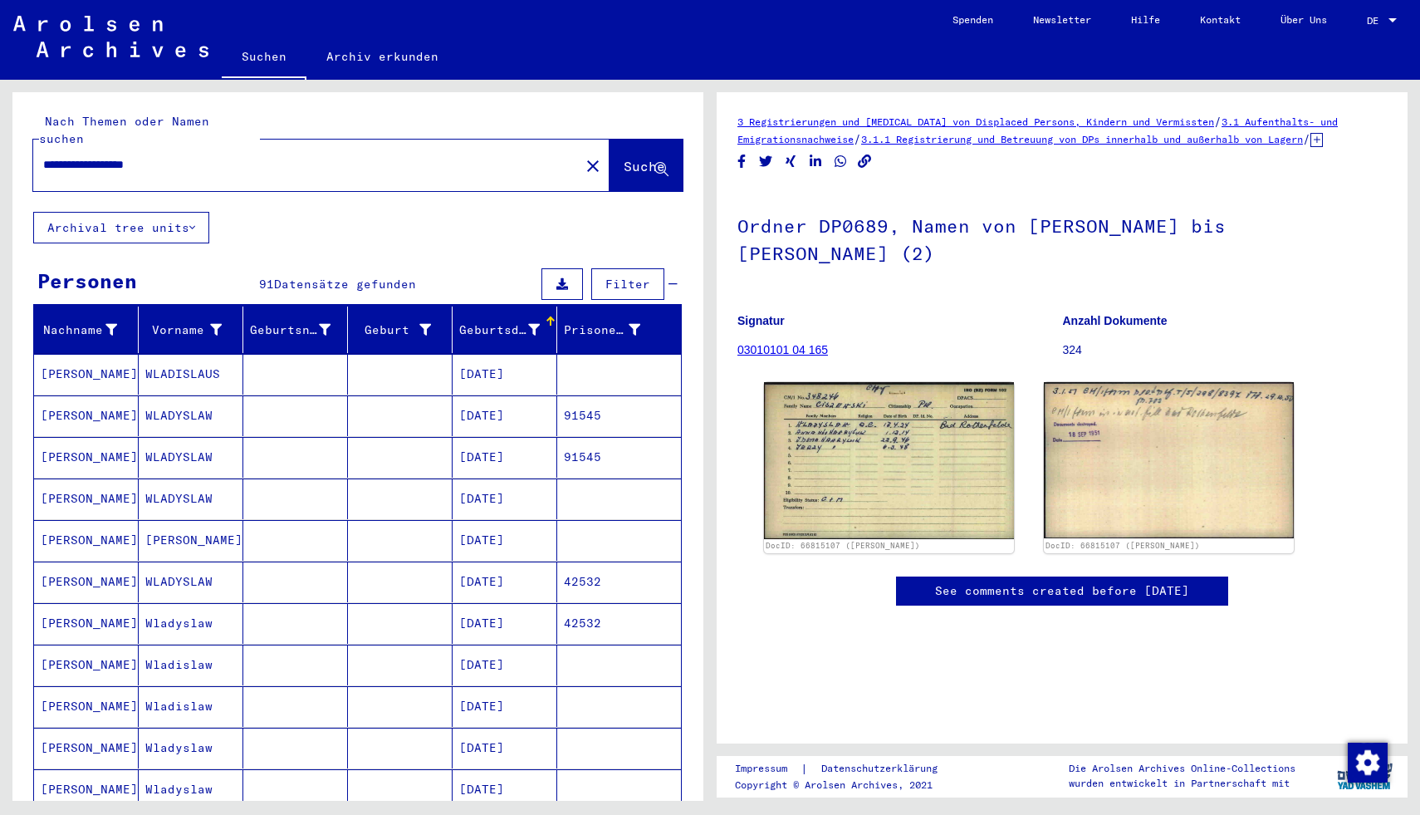
drag, startPoint x: 238, startPoint y: 149, endPoint x: 0, endPoint y: 145, distance: 238.4
click at [0, 145] on div "**********" at bounding box center [355, 440] width 710 height 721
type input "*"
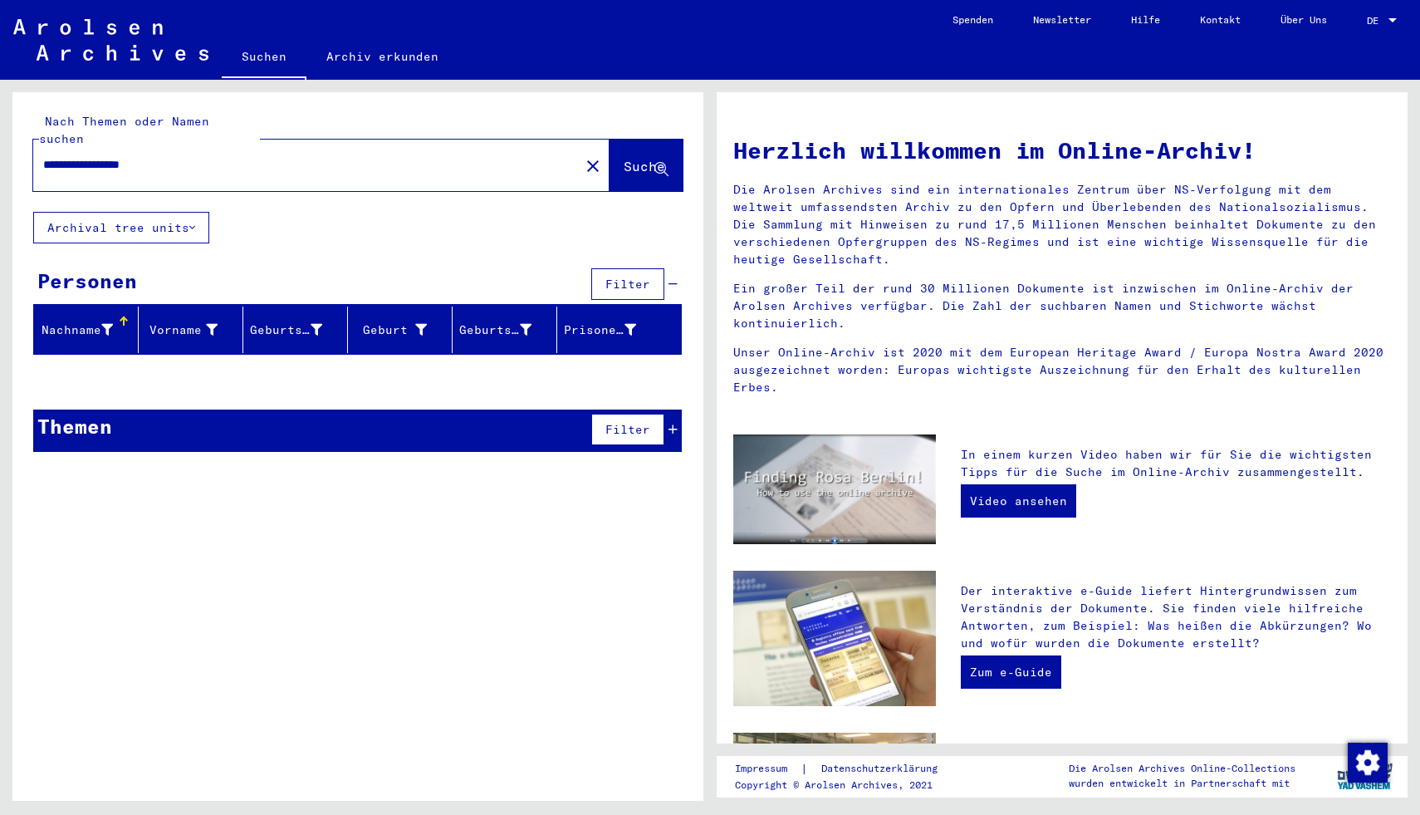
click at [193, 161] on div "**********" at bounding box center [296, 164] width 527 height 37
drag, startPoint x: 176, startPoint y: 146, endPoint x: 35, endPoint y: 154, distance: 141.4
click at [35, 154] on div "**********" at bounding box center [296, 164] width 527 height 37
type input "**********"
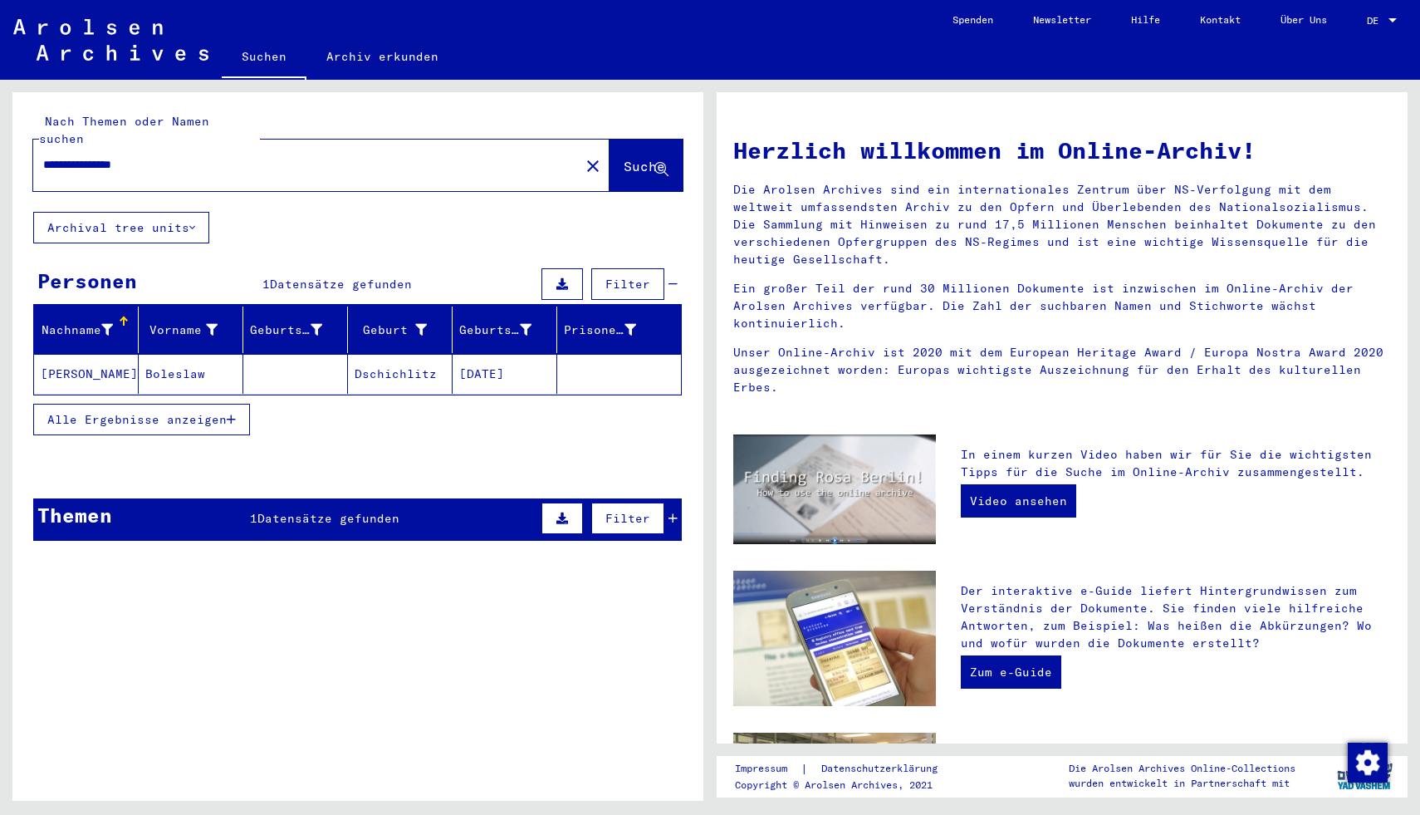
click at [188, 357] on mat-cell "Boleslaw" at bounding box center [191, 374] width 105 height 40
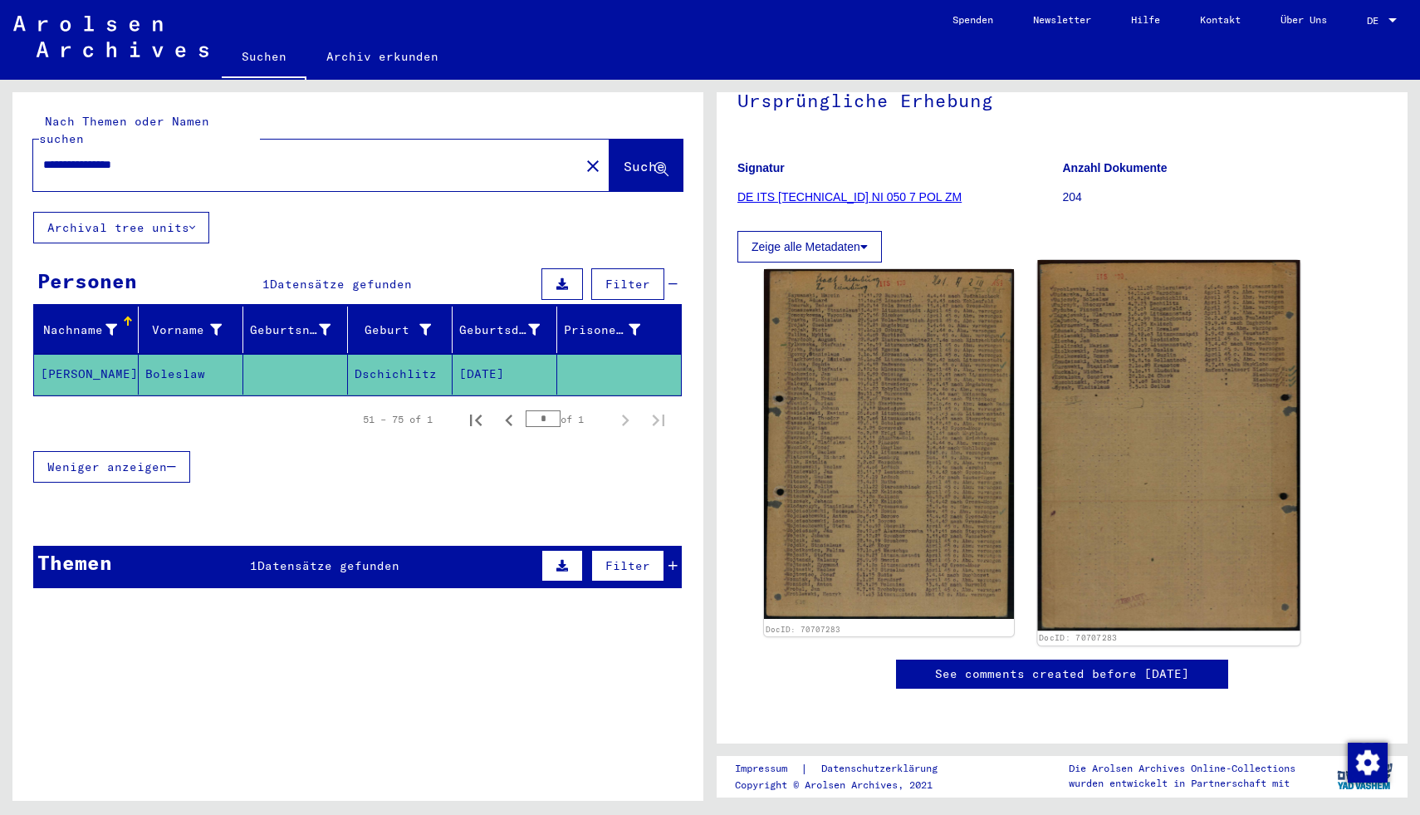
scroll to position [477, 0]
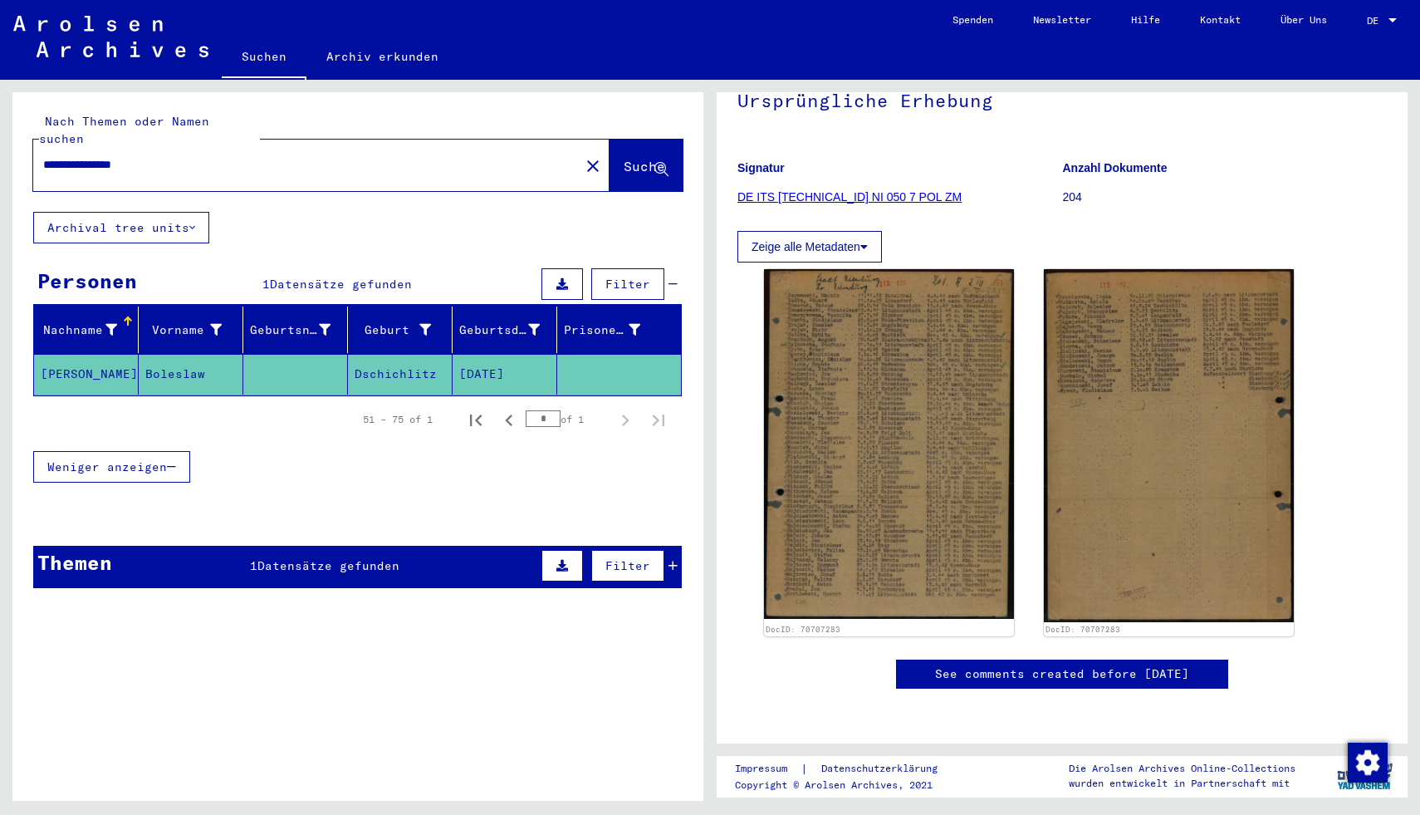
drag, startPoint x: 164, startPoint y: 147, endPoint x: 4, endPoint y: 138, distance: 160.6
click at [4, 138] on div "**********" at bounding box center [355, 440] width 710 height 721
